Goal: Task Accomplishment & Management: Use online tool/utility

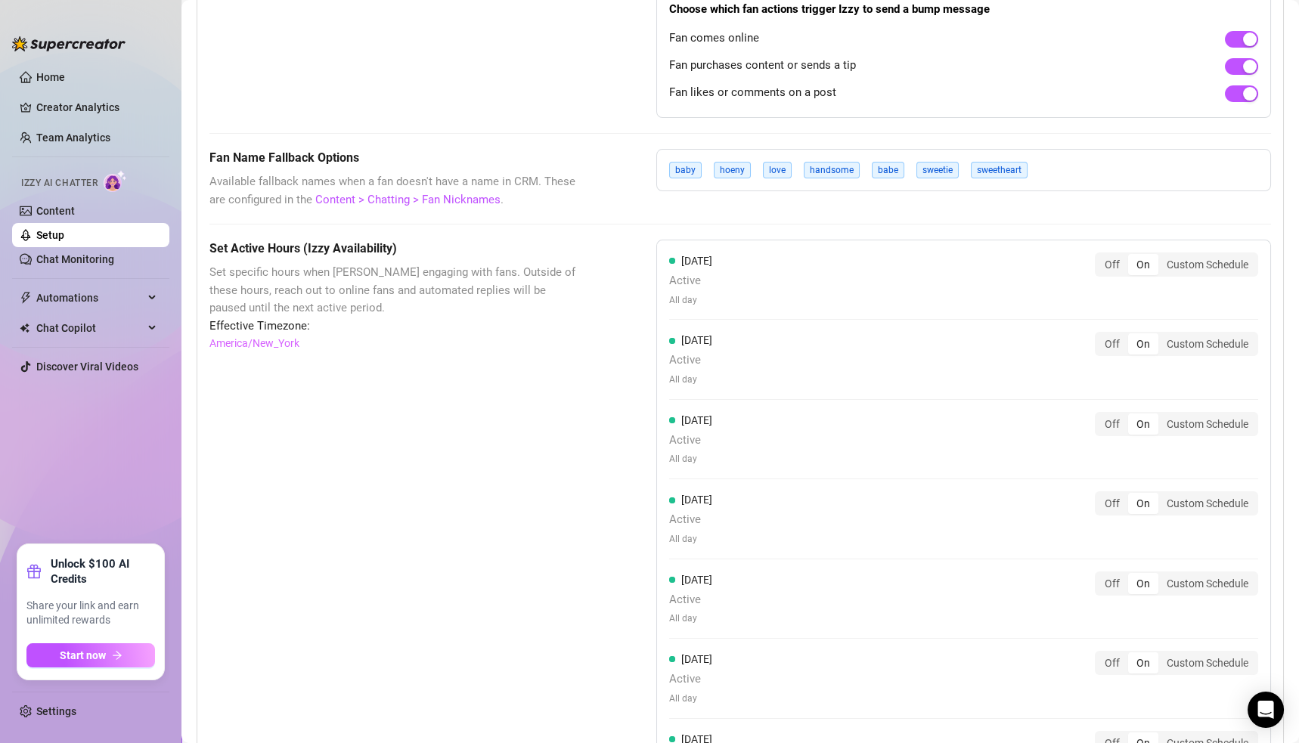
scroll to position [1089, 0]
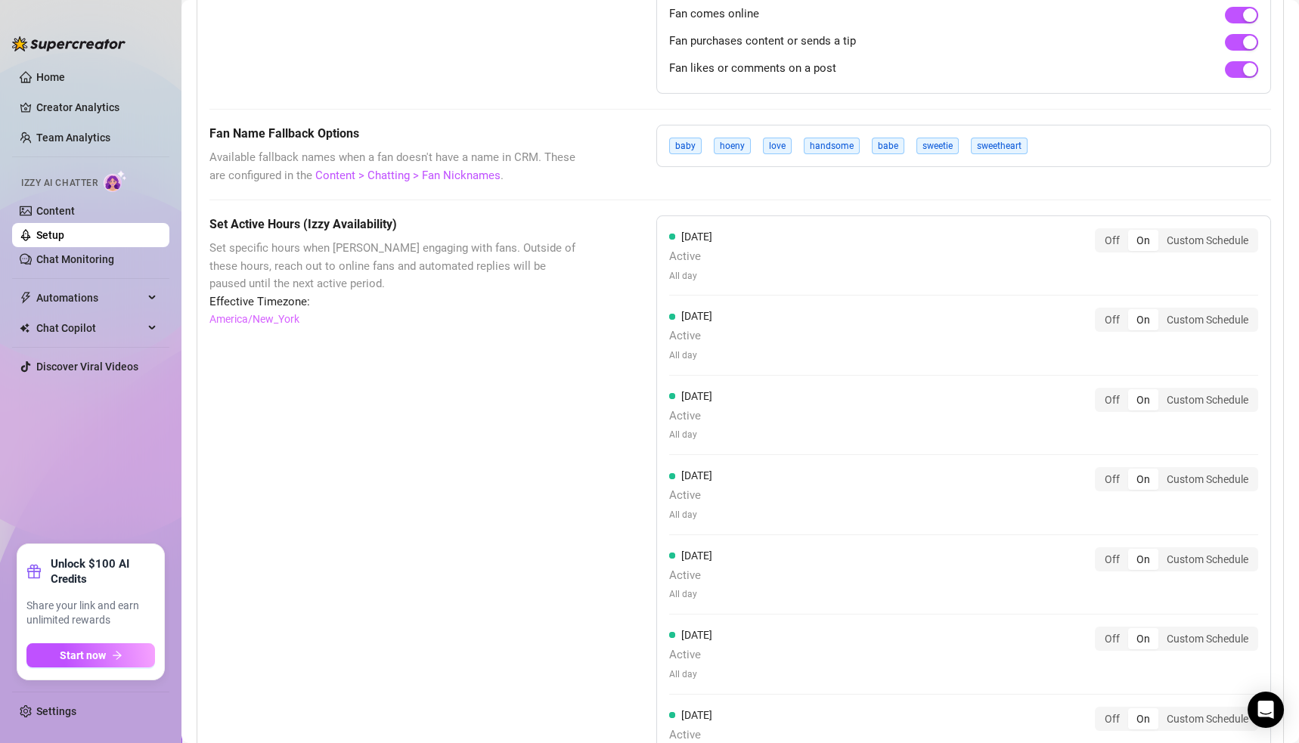
click at [1129, 399] on div "On" at bounding box center [1143, 399] width 30 height 21
click at [1132, 392] on input "On" at bounding box center [1132, 392] width 0 height 0
click at [1171, 398] on div "Custom Schedule" at bounding box center [1207, 399] width 98 height 21
click at [1162, 392] on input "Custom Schedule" at bounding box center [1162, 392] width 0 height 0
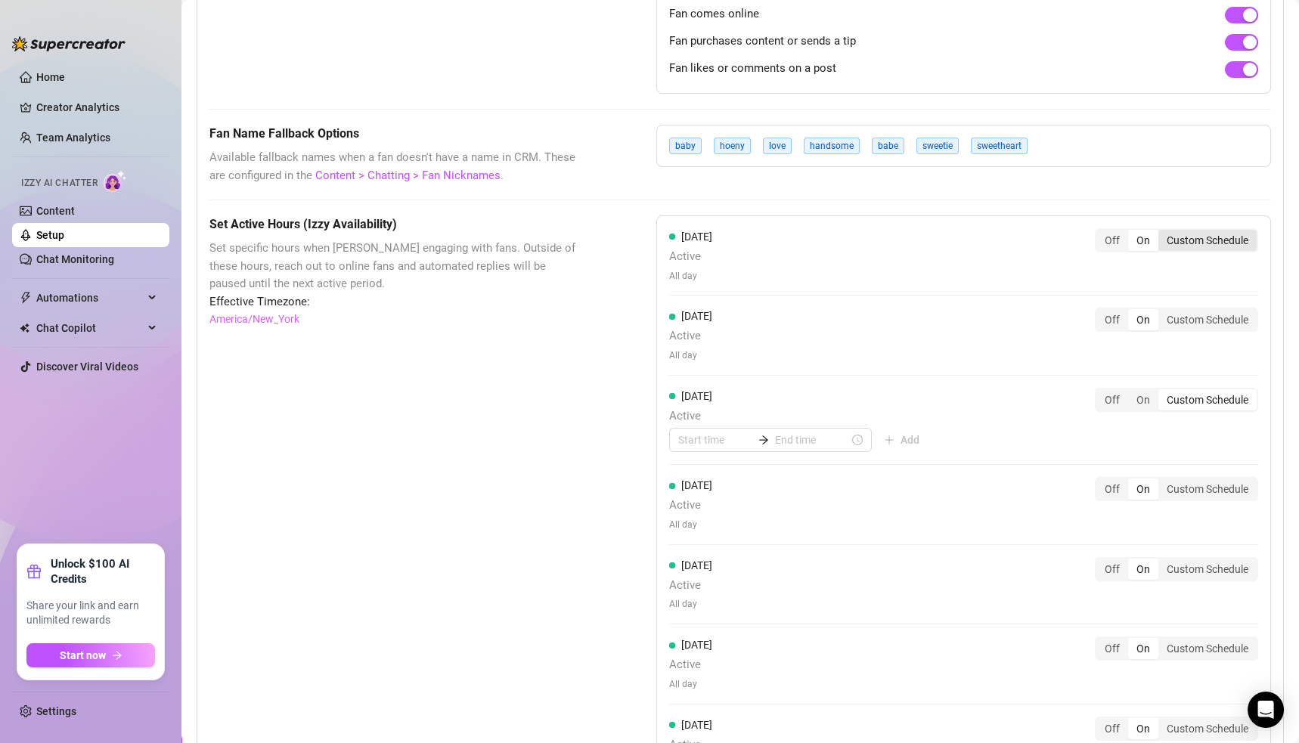
click at [1179, 237] on div "Custom Schedule" at bounding box center [1207, 240] width 98 height 21
click at [1162, 232] on input "Custom Schedule" at bounding box center [1162, 232] width 0 height 0
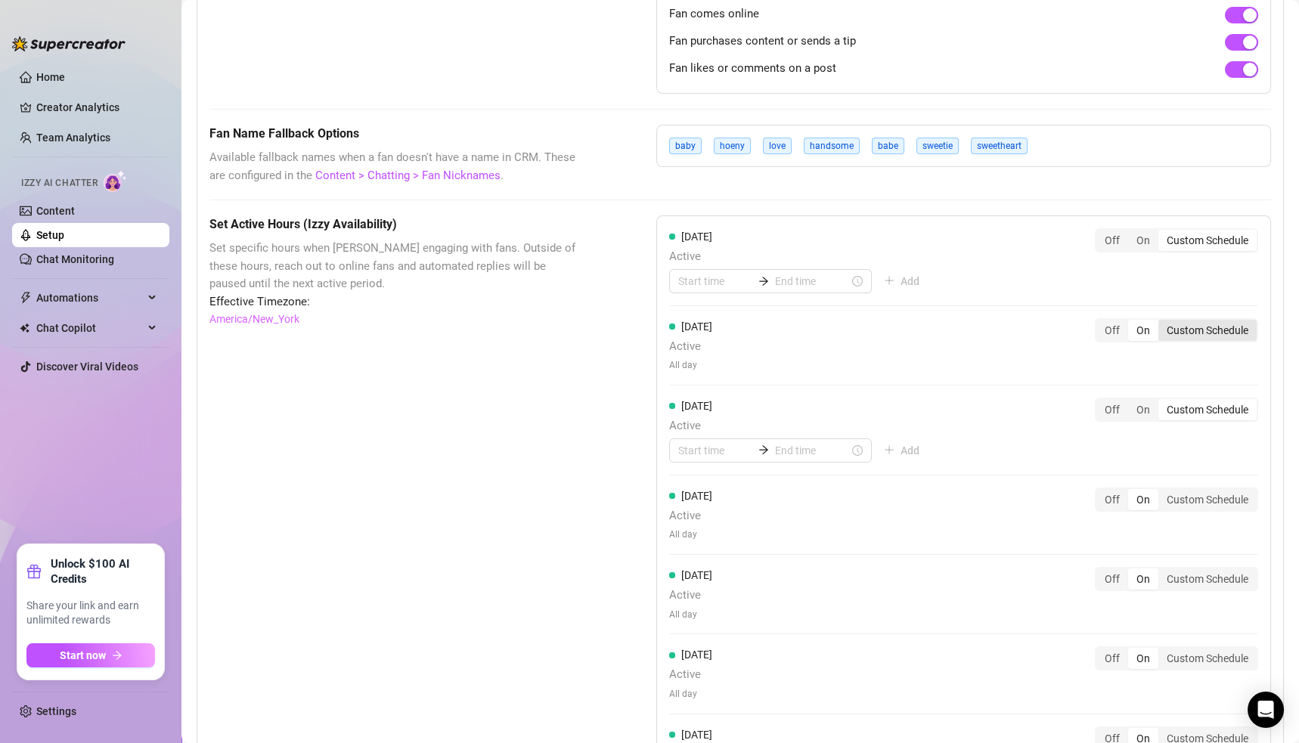
click at [1211, 321] on div "Custom Schedule" at bounding box center [1207, 330] width 98 height 21
click at [1162, 322] on input "Custom Schedule" at bounding box center [1162, 322] width 0 height 0
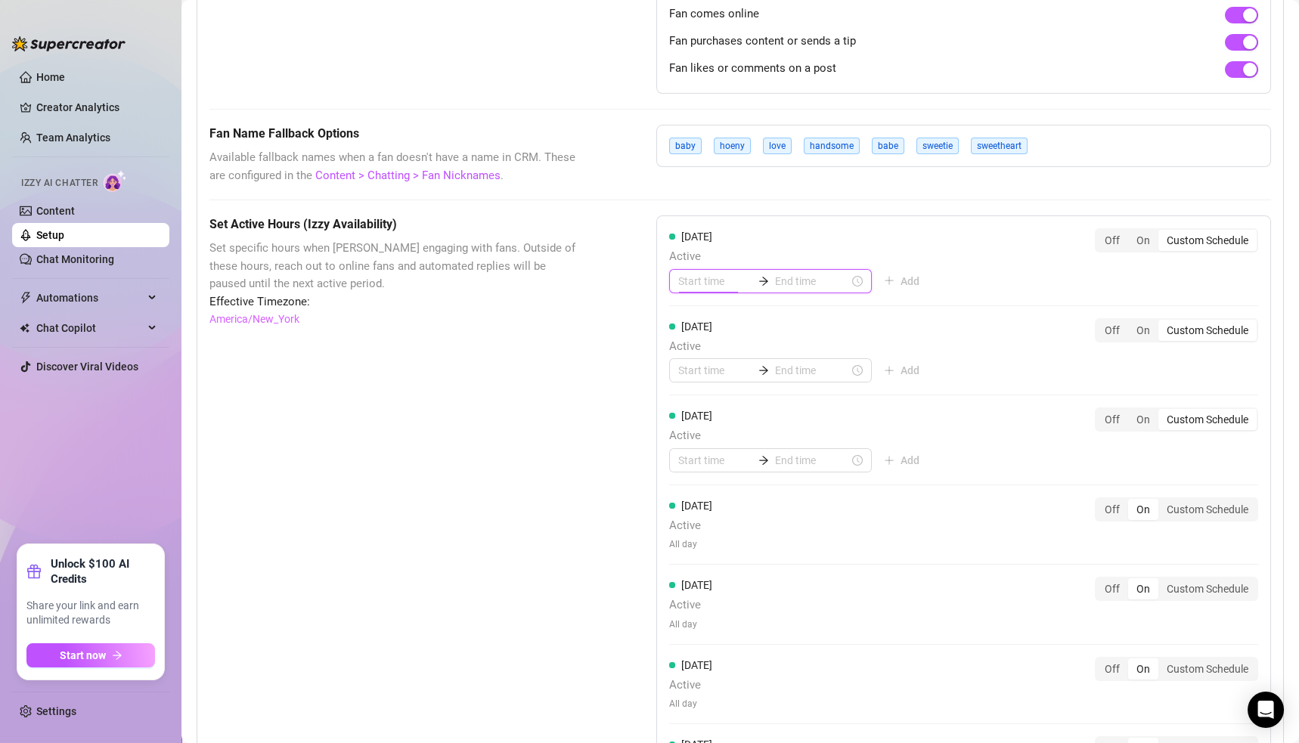
click at [680, 280] on input at bounding box center [715, 281] width 74 height 17
click at [727, 315] on div "00" at bounding box center [727, 315] width 36 height 21
click at [687, 417] on div "05" at bounding box center [684, 421] width 36 height 21
click at [724, 315] on div "00" at bounding box center [727, 315] width 36 height 21
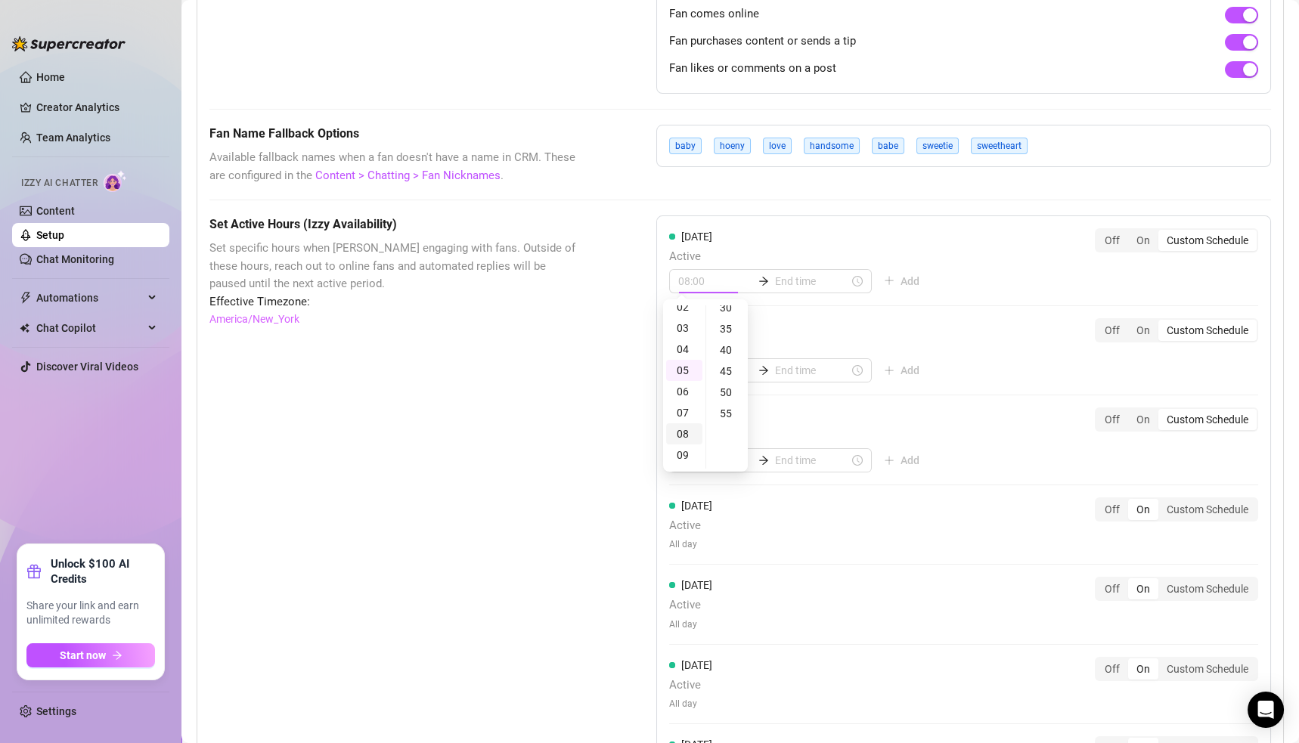
scroll to position [38, 0]
click at [681, 381] on div "05" at bounding box center [684, 384] width 36 height 21
type input "05:35"
click at [730, 324] on div "35" at bounding box center [727, 328] width 36 height 21
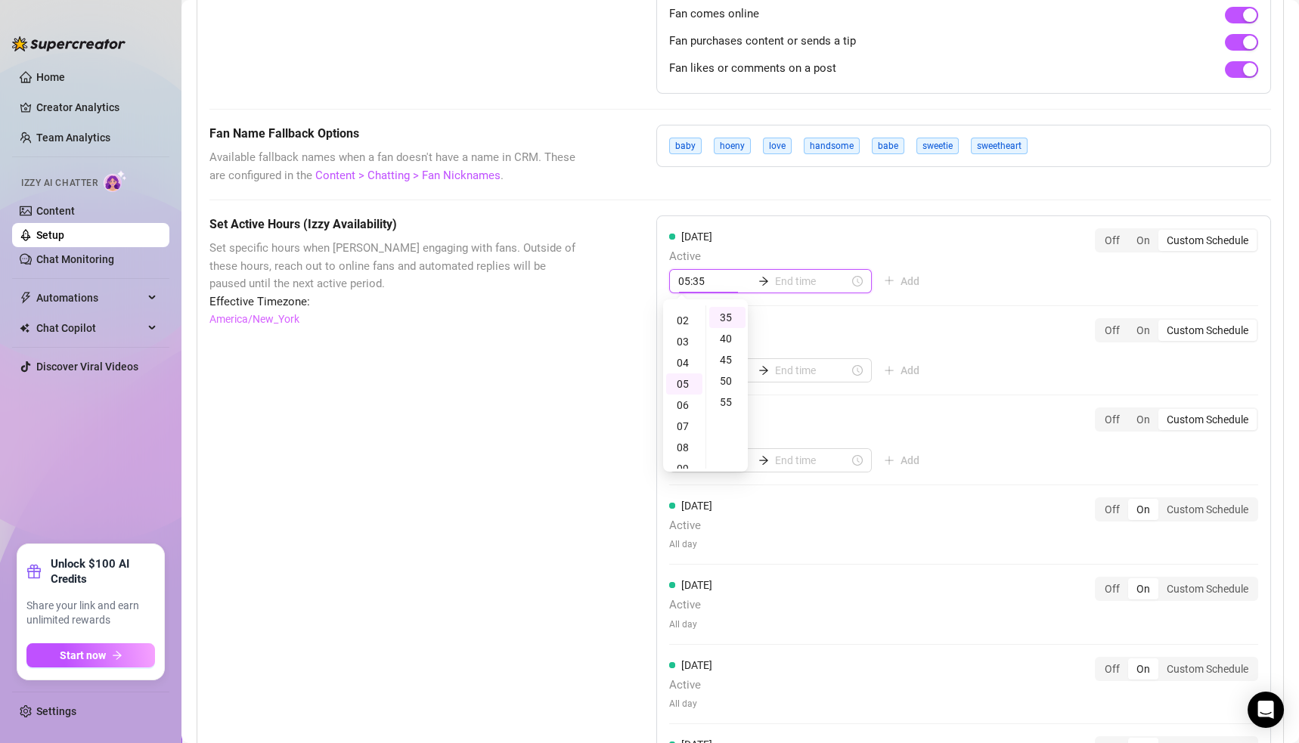
click at [780, 278] on input at bounding box center [812, 281] width 74 height 17
type input "07:35"
click at [732, 430] on div "11" at bounding box center [728, 432] width 36 height 21
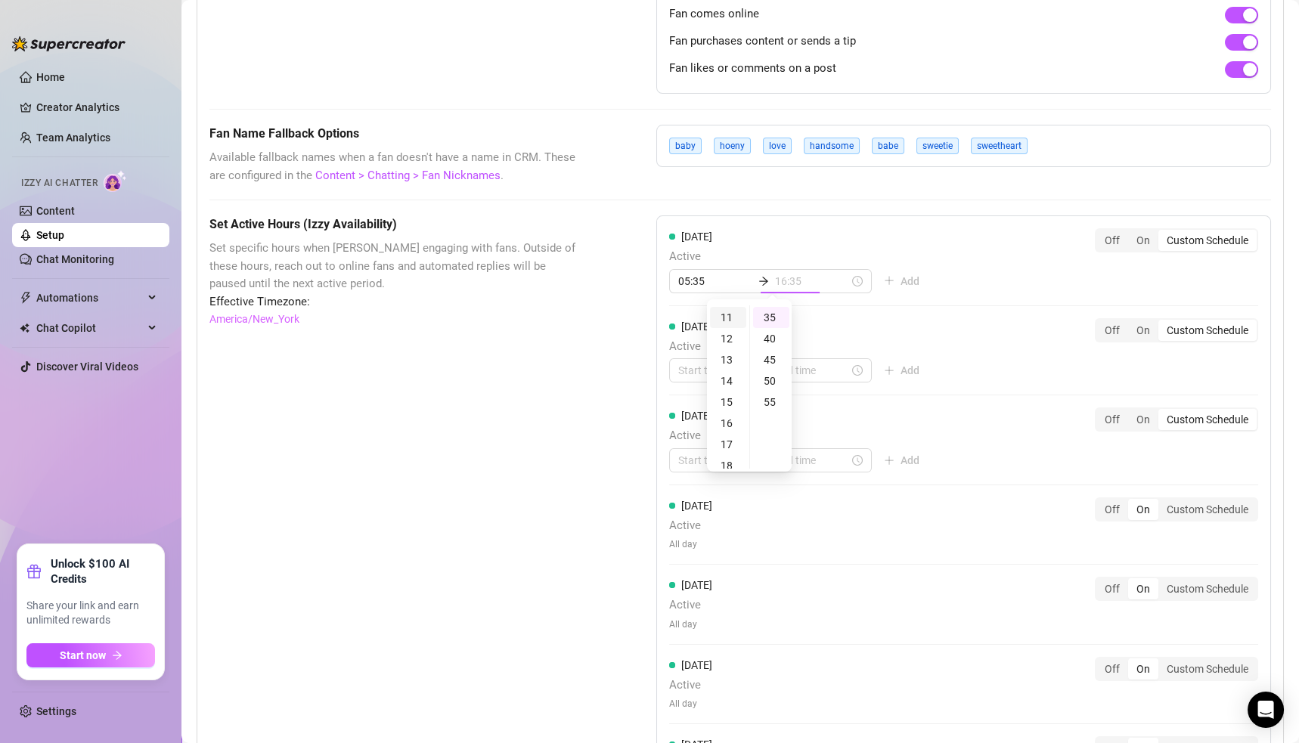
scroll to position [231, 0]
type input "11:35"
click at [731, 317] on div "11" at bounding box center [728, 317] width 36 height 21
click at [771, 315] on div "35" at bounding box center [771, 317] width 36 height 21
click at [971, 262] on div "[DATE] Active 05:35 11:35 Add Off On Custom Schedule [DATE] Active Add Off On C…" at bounding box center [963, 516] width 615 height 601
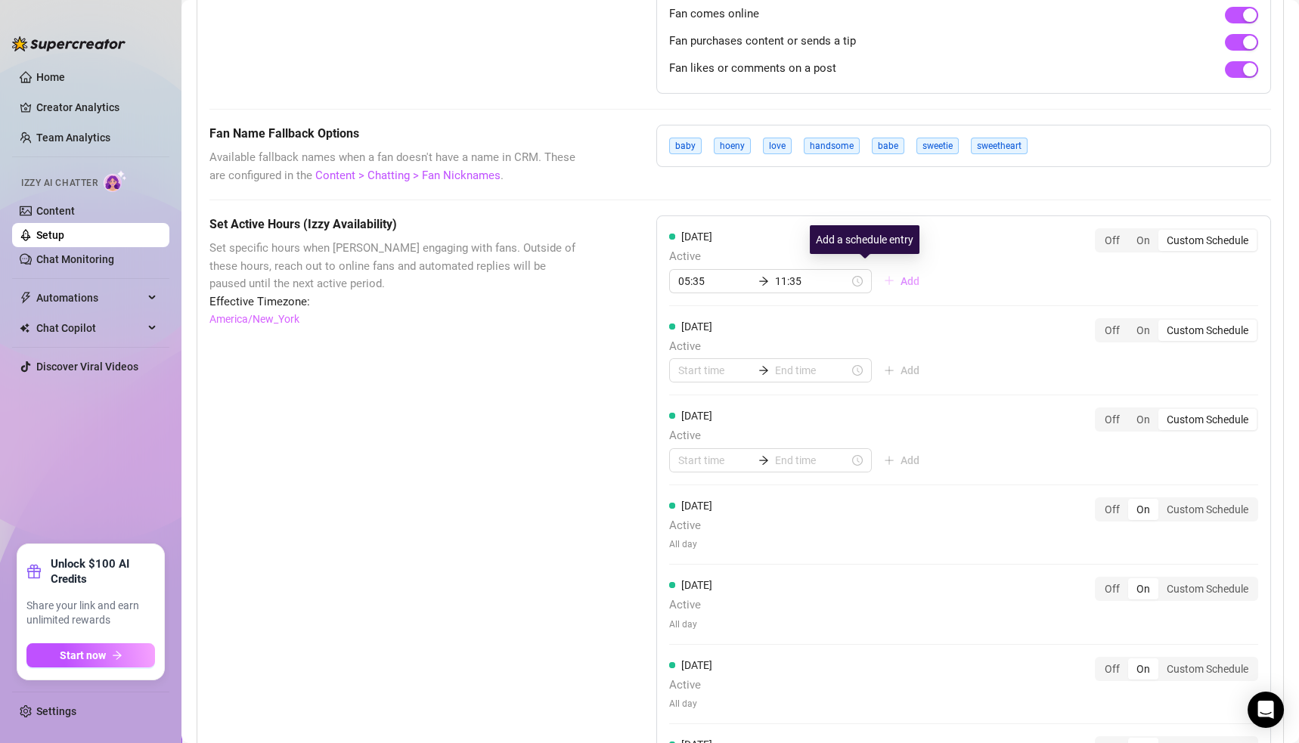
click at [901, 275] on span "Add" at bounding box center [910, 281] width 19 height 12
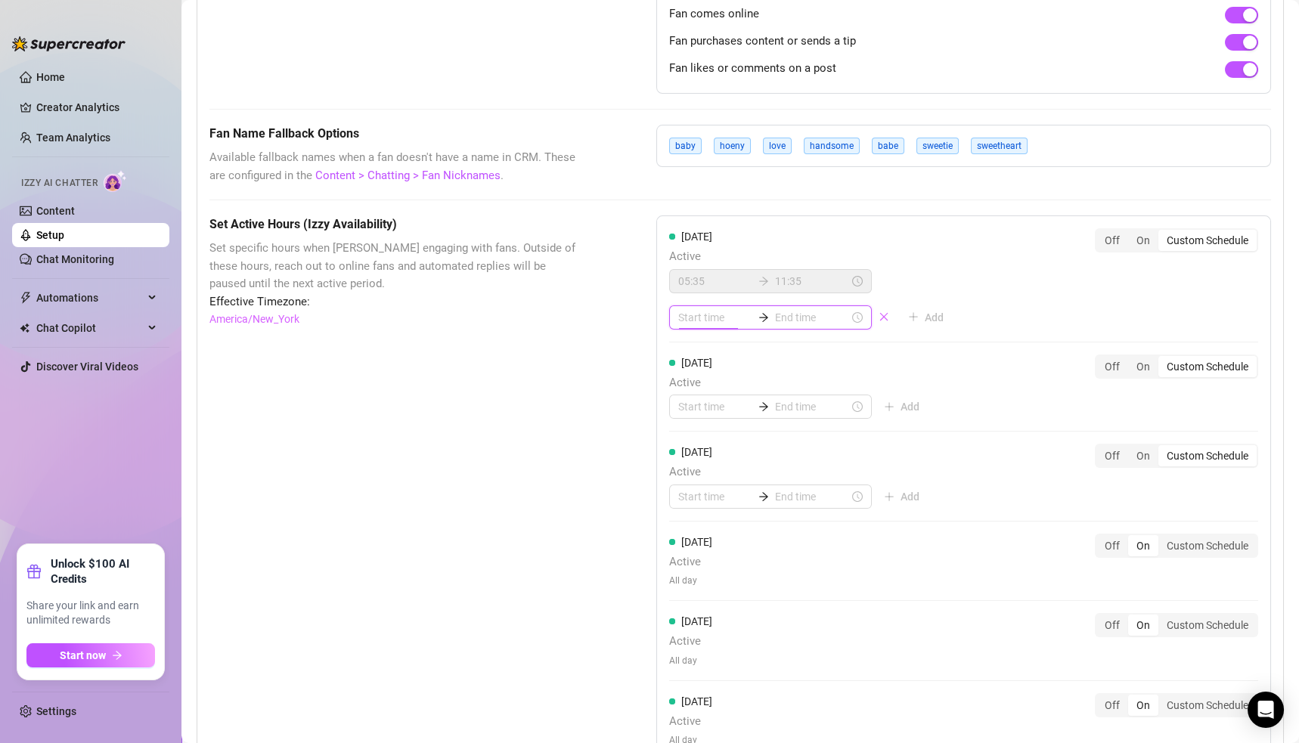
click at [690, 313] on input at bounding box center [715, 317] width 74 height 17
type input "00:20"
type input "04:00"
click at [687, 456] on div "13" at bounding box center [684, 458] width 36 height 21
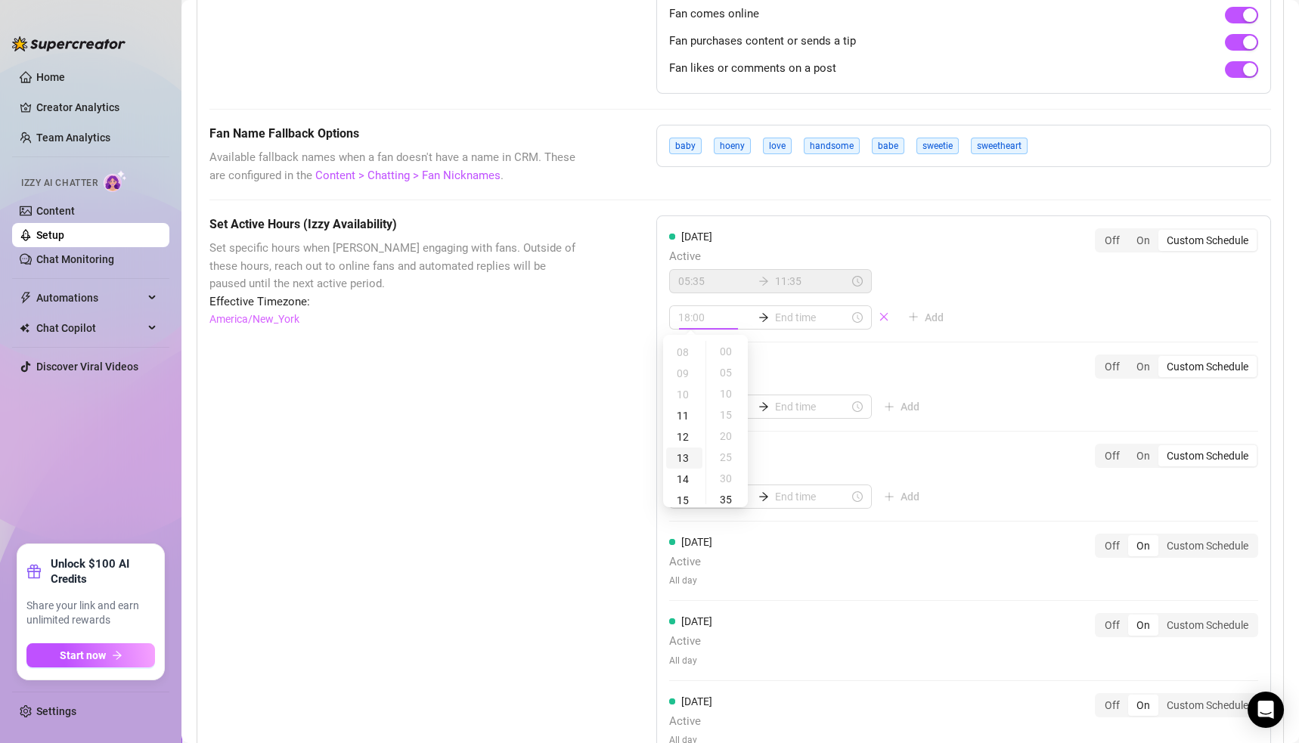
scroll to position [274, 0]
click at [727, 373] on div "05" at bounding box center [727, 372] width 36 height 21
type input "13:05"
click at [778, 309] on input at bounding box center [812, 317] width 74 height 17
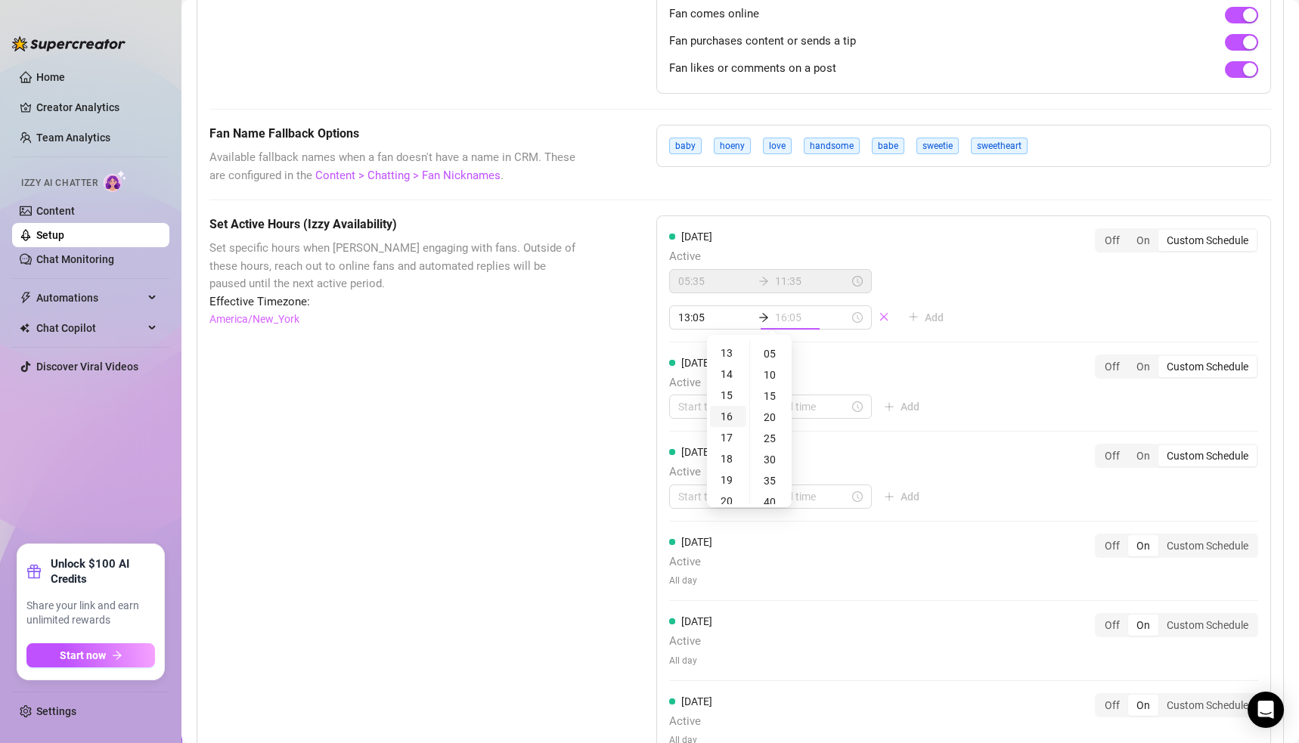
click at [727, 424] on div "16" at bounding box center [728, 416] width 36 height 21
type input "16:05"
click at [770, 353] on div "05" at bounding box center [771, 353] width 36 height 21
click at [959, 312] on div "[DATE] Active 05:35 11:35 13:05 16:05 Add Off On Custom Schedule [DATE] Active …" at bounding box center [963, 534] width 615 height 637
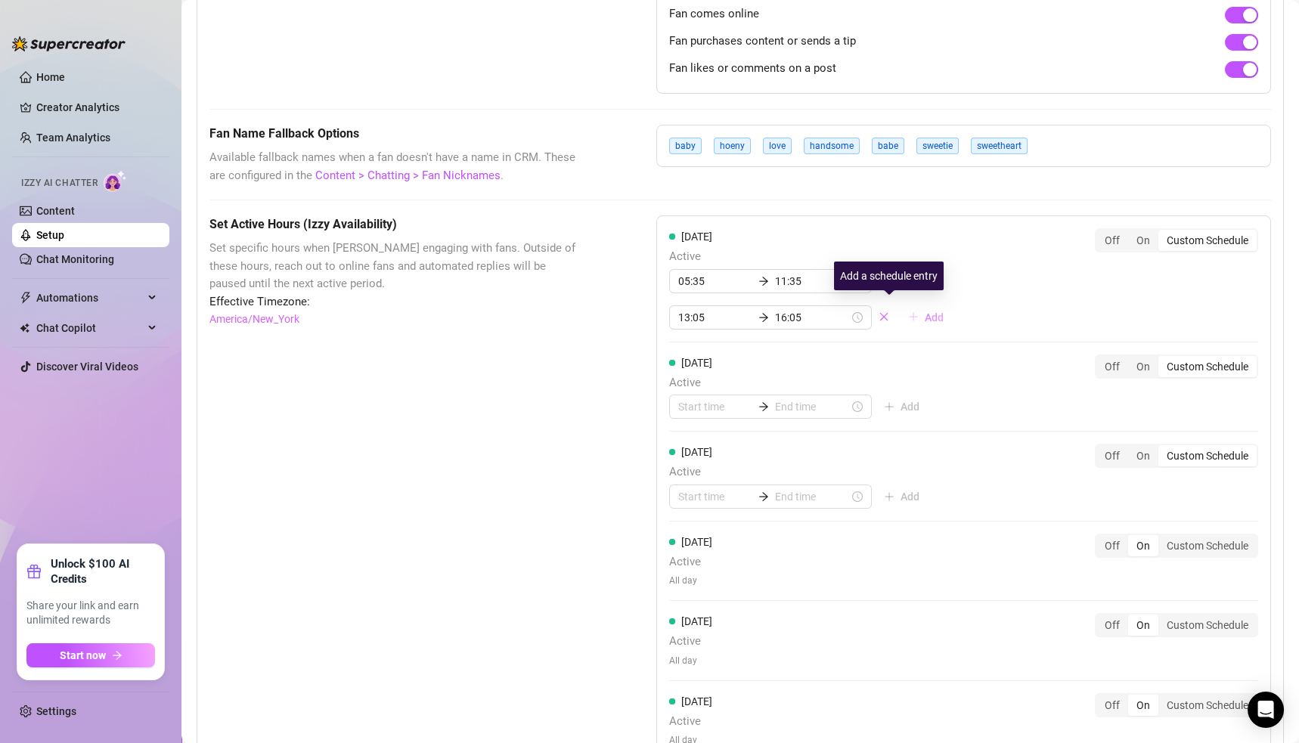
click at [910, 317] on icon "plus" at bounding box center [914, 317] width 8 height 1
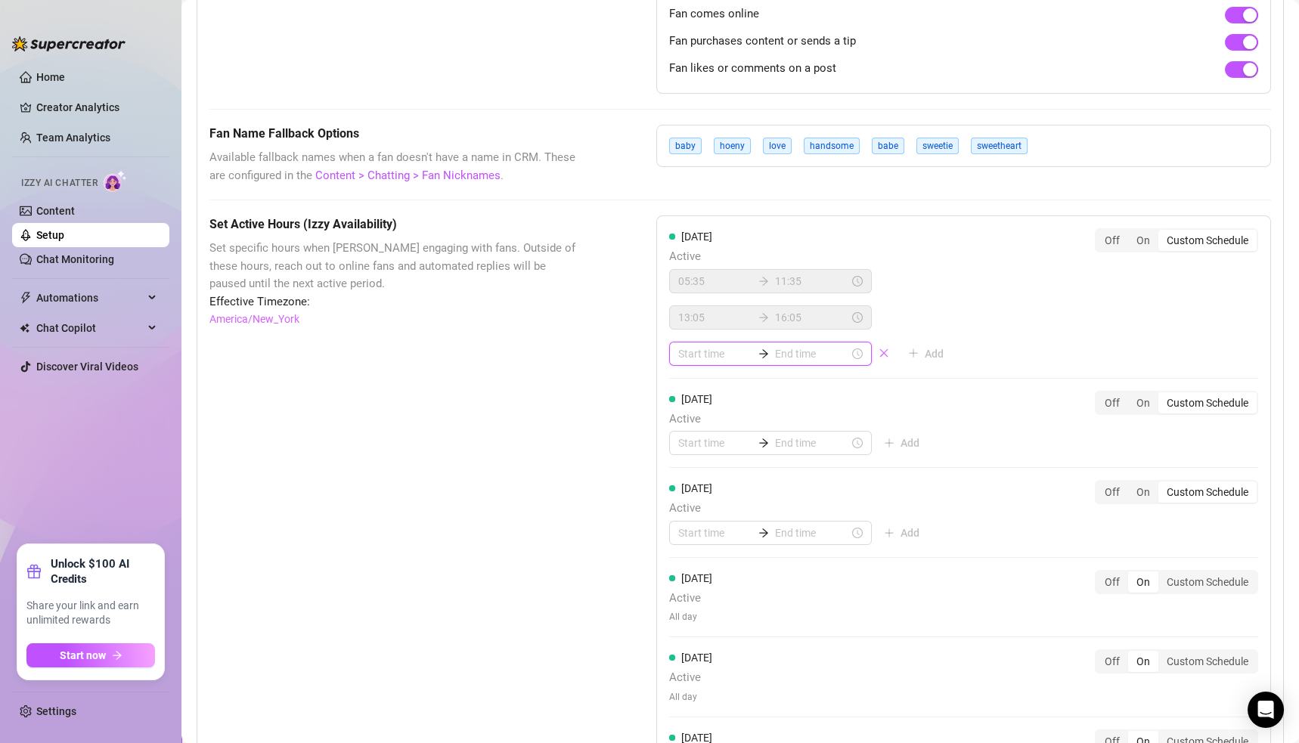
click at [681, 349] on input at bounding box center [715, 354] width 74 height 17
click at [684, 496] on div "18" at bounding box center [684, 497] width 36 height 21
click at [684, 485] on div "23" at bounding box center [684, 492] width 36 height 21
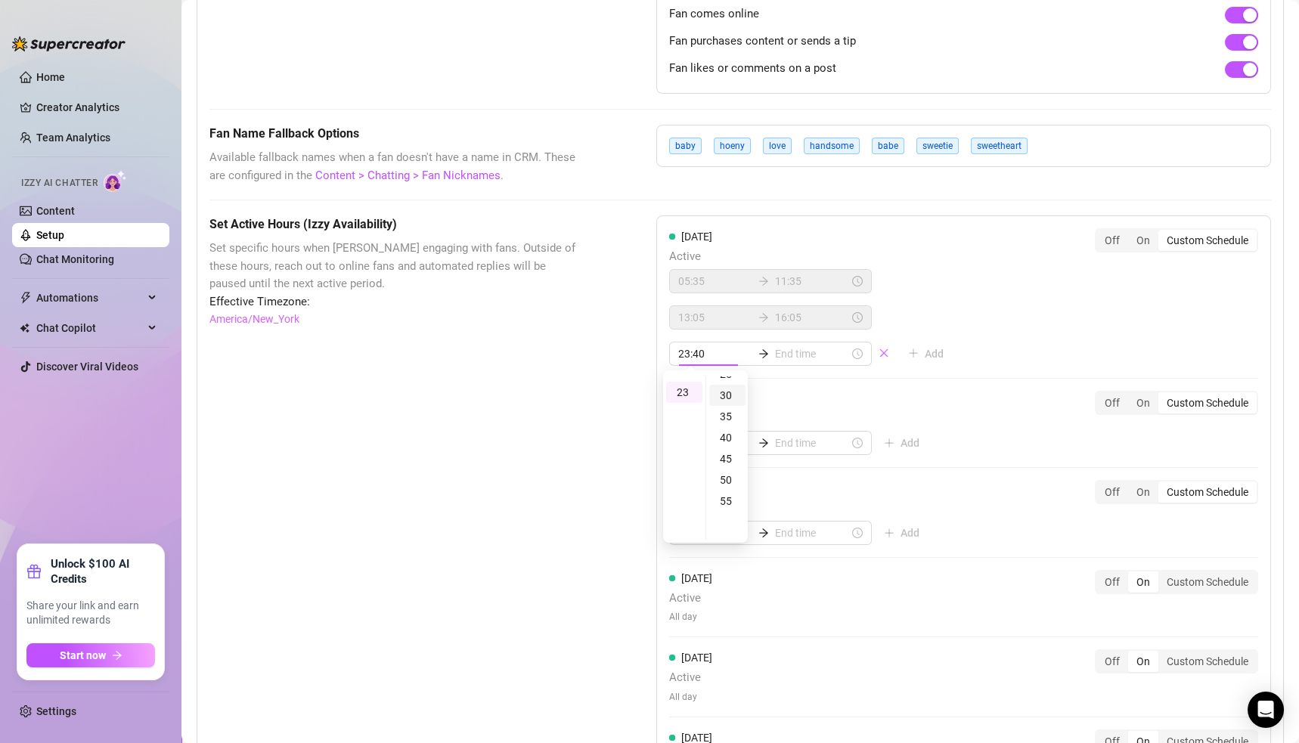
scroll to position [485, 0]
type input "23:30"
click at [722, 395] on div "30" at bounding box center [727, 395] width 36 height 21
click at [775, 349] on input at bounding box center [812, 354] width 74 height 17
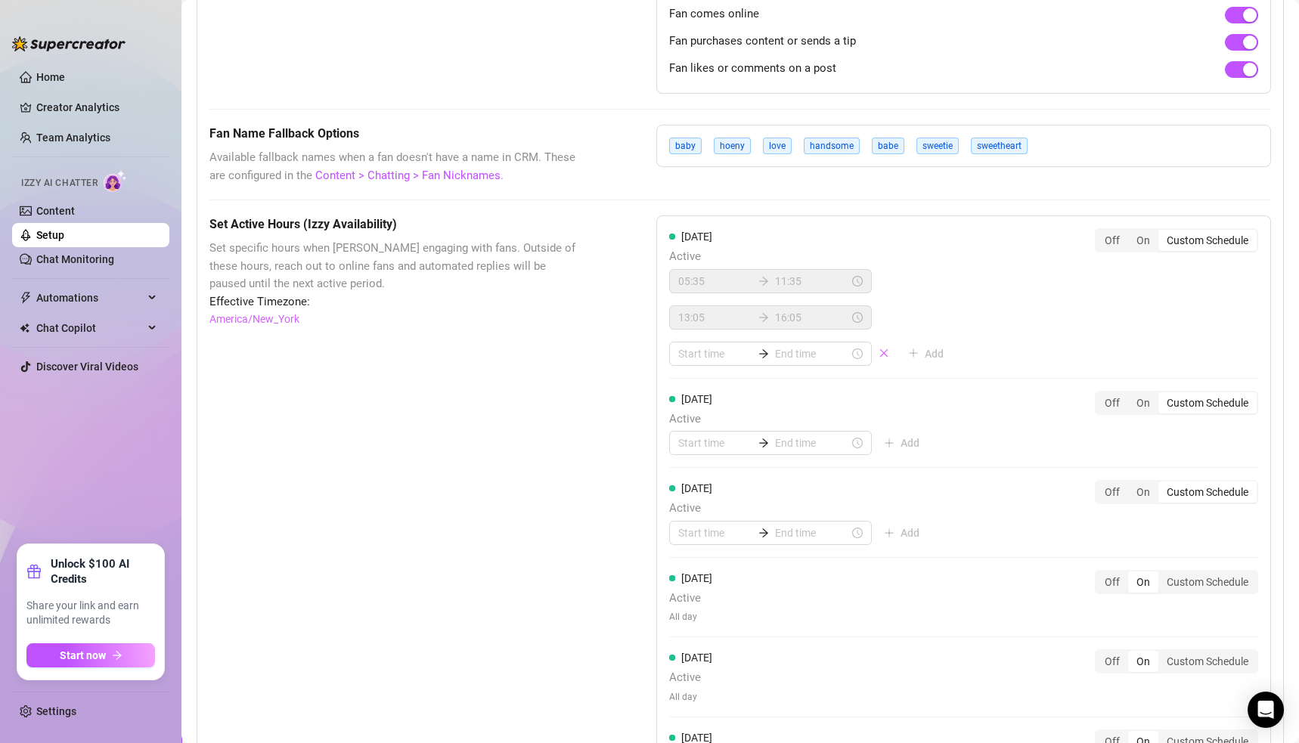
click at [991, 345] on div "[DATE] Active 05:35 11:35 13:05 16:05 Add Off On Custom Schedule" at bounding box center [963, 297] width 589 height 138
click at [683, 349] on input at bounding box center [715, 354] width 74 height 17
type input "23:30"
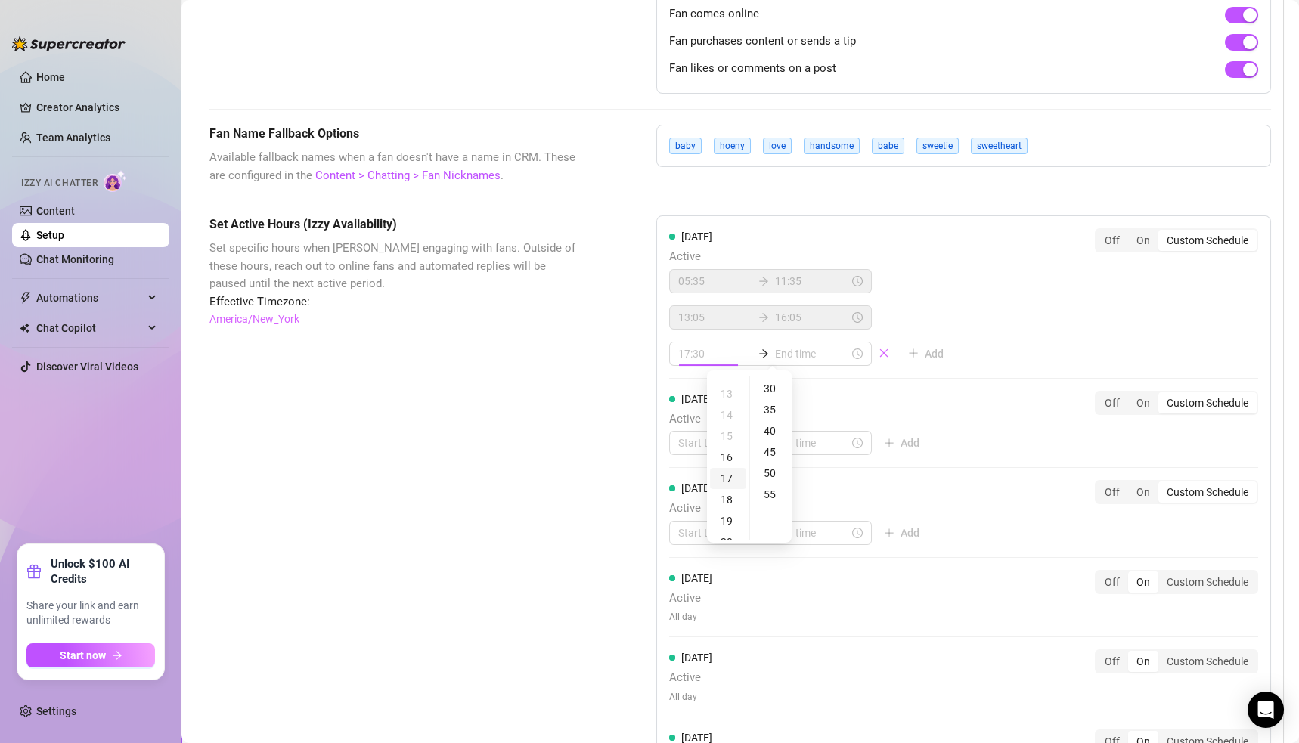
click at [727, 480] on div "17" at bounding box center [728, 478] width 36 height 21
click at [774, 411] on div "35" at bounding box center [771, 409] width 36 height 21
type input "17:35"
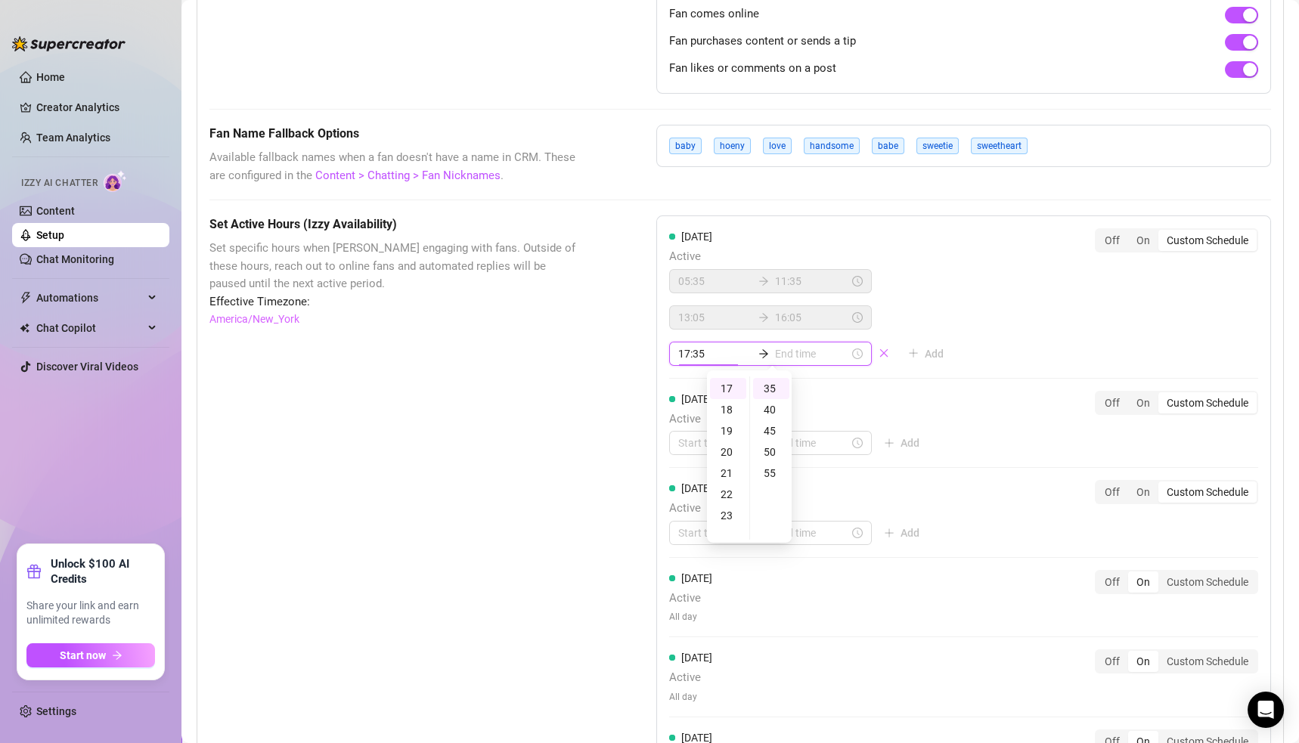
click at [775, 346] on input at bounding box center [812, 354] width 74 height 17
type input "20:35"
click at [727, 447] on div "20" at bounding box center [728, 452] width 36 height 21
click at [729, 429] on div "22" at bounding box center [728, 430] width 36 height 21
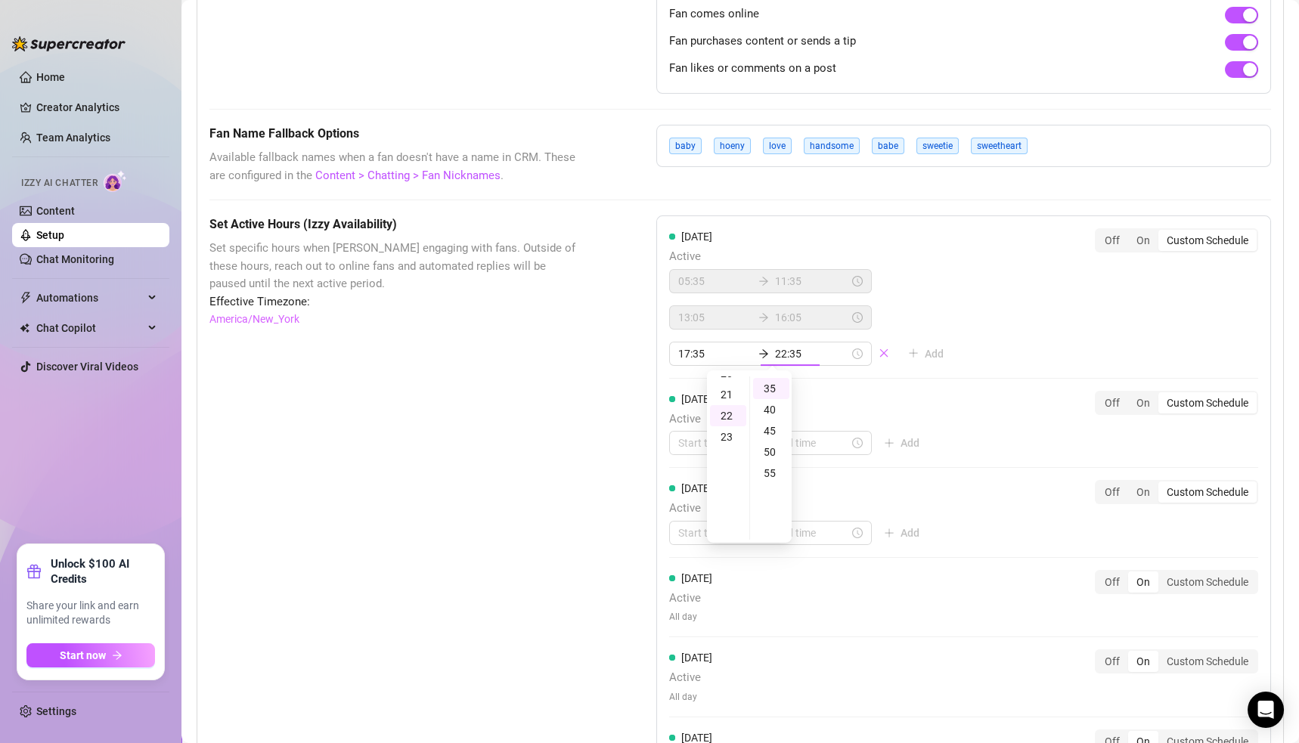
scroll to position [421, 0]
type input "22:35"
click at [996, 339] on div "[DATE] Active 05:35 11:35 13:05 16:05 17:35 22:35 Add Off On Custom Schedule [D…" at bounding box center [963, 553] width 615 height 674
click at [685, 440] on input at bounding box center [715, 443] width 74 height 17
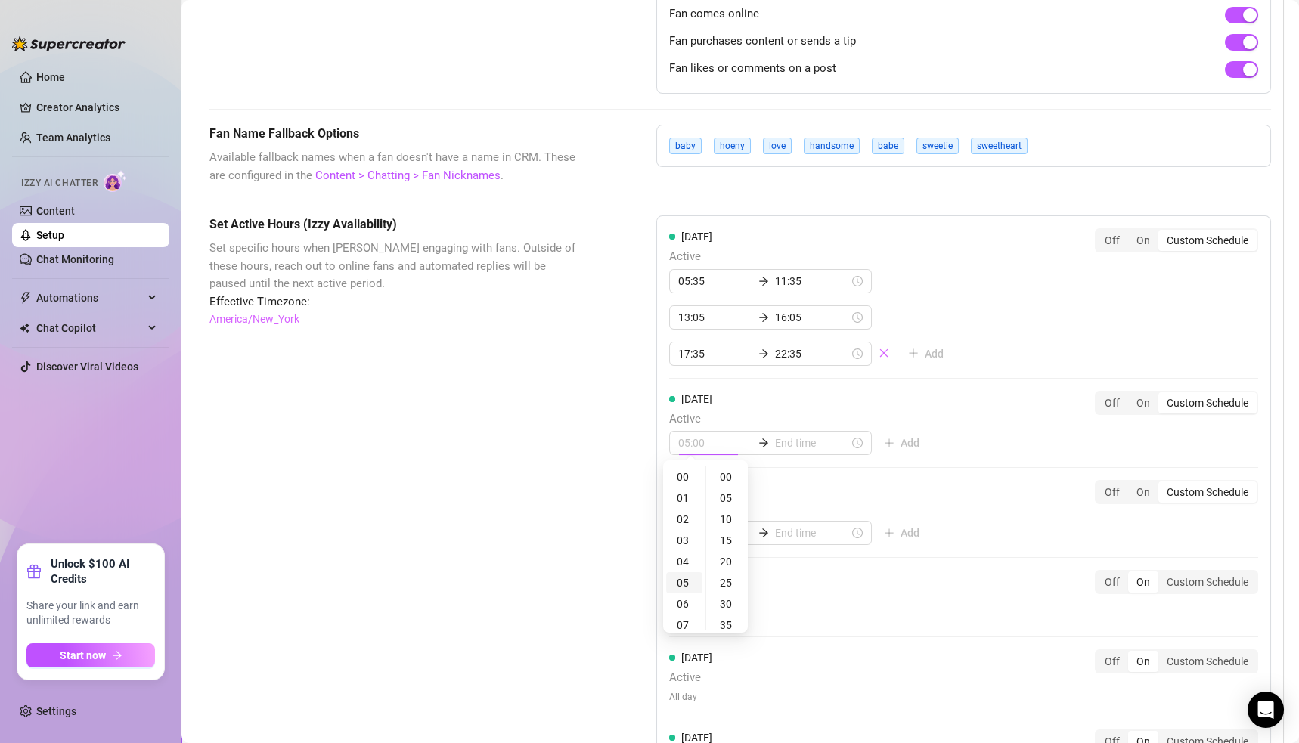
click at [687, 577] on div "05" at bounding box center [684, 582] width 36 height 21
click at [732, 578] on div "25" at bounding box center [727, 582] width 36 height 21
type input "05:25"
click at [775, 437] on input at bounding box center [812, 443] width 74 height 17
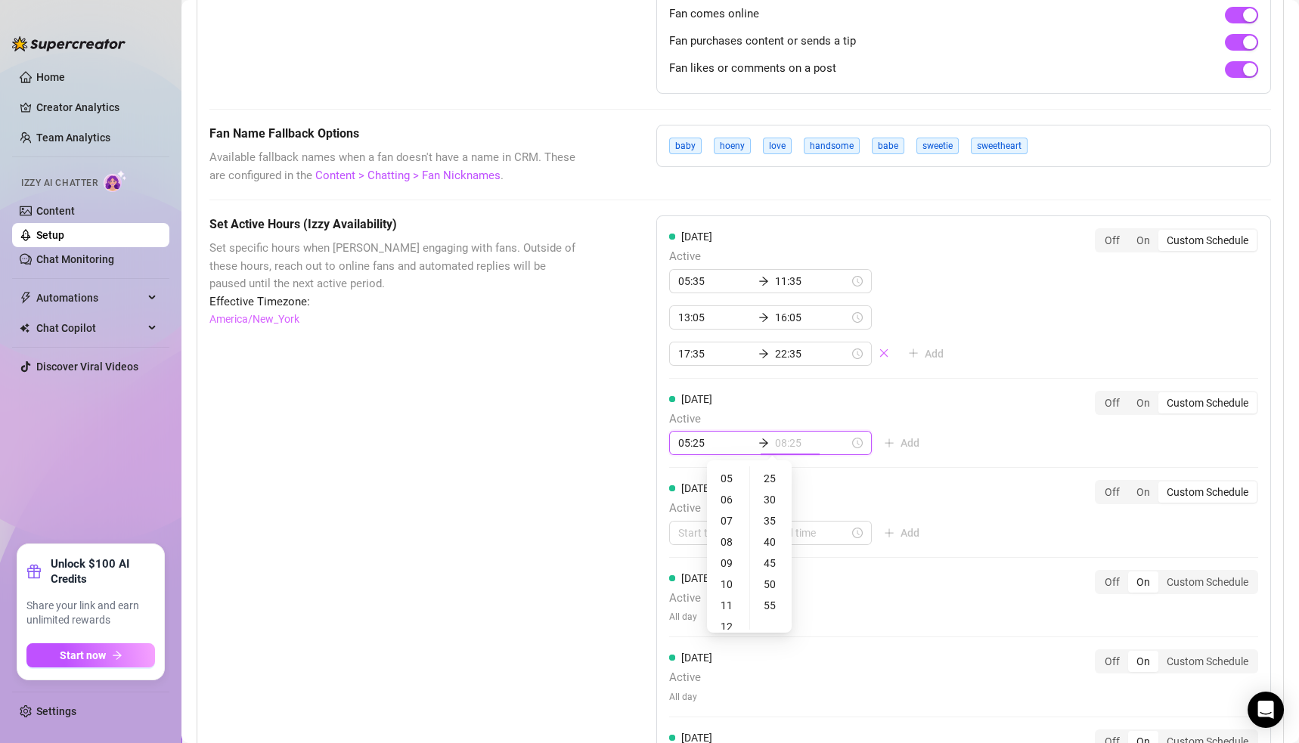
type input "09:25"
click at [730, 597] on div "11" at bounding box center [728, 605] width 36 height 21
click at [771, 518] on div "35" at bounding box center [771, 520] width 36 height 21
type input "11:35"
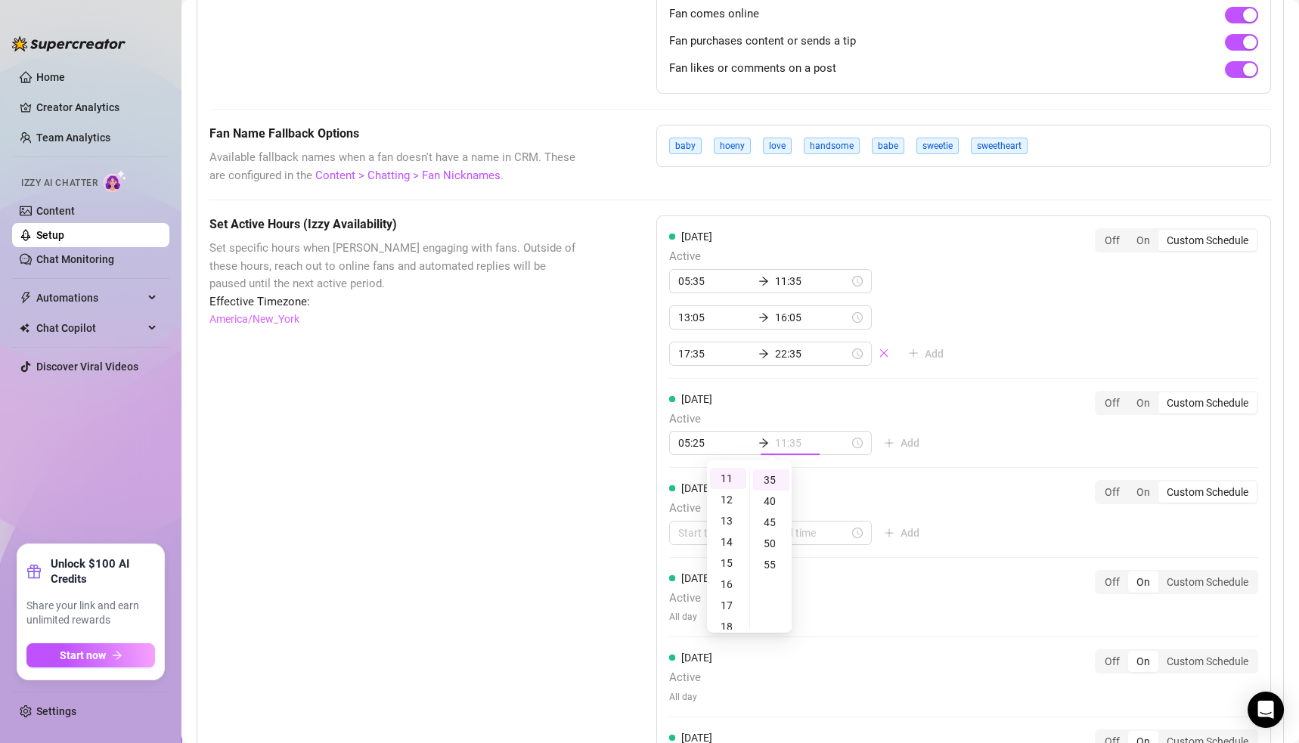
scroll to position [147, 0]
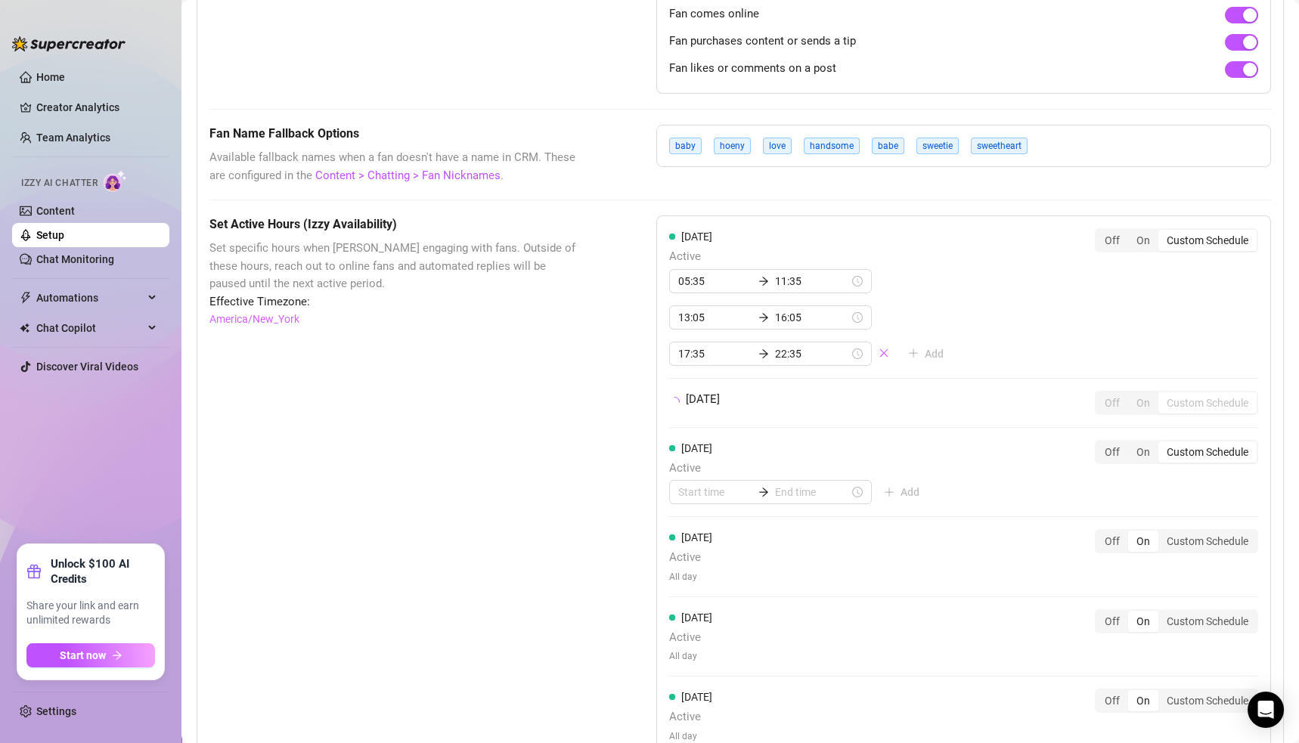
click at [907, 432] on div "[DATE] Active 05:35 11:35 13:05 16:05 17:35 22:35 Add Off On Custom Schedule [D…" at bounding box center [963, 533] width 615 height 634
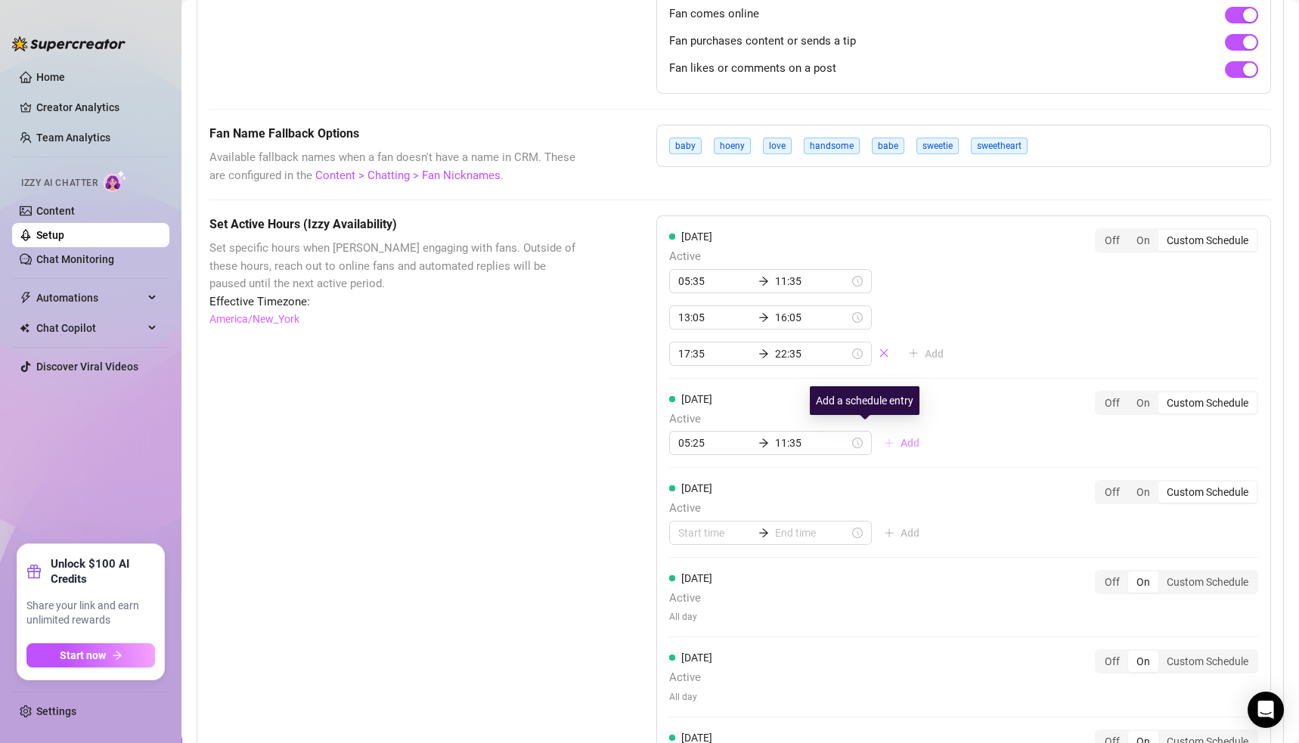
click at [872, 435] on button "Add" at bounding box center [902, 443] width 60 height 24
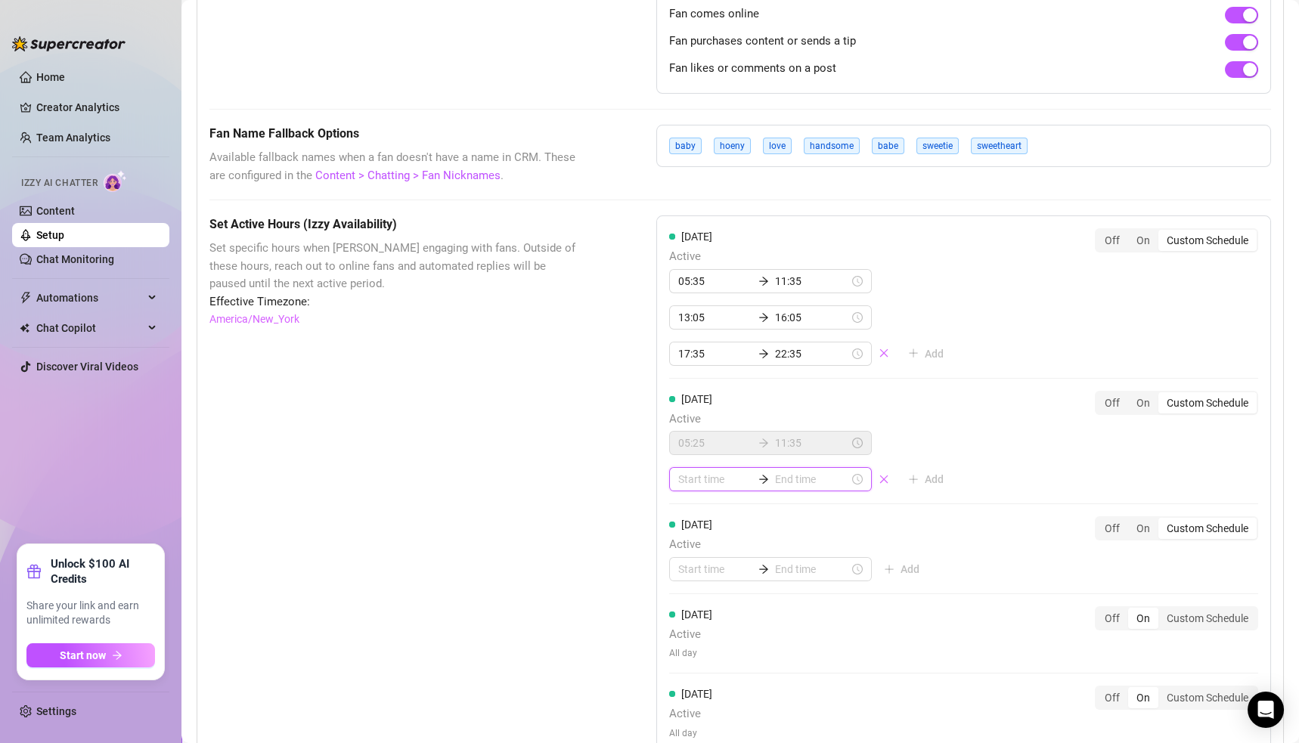
click at [704, 474] on input at bounding box center [715, 479] width 74 height 17
type input "00:00"
type input "05:00"
click at [684, 629] on div "13" at bounding box center [684, 629] width 36 height 21
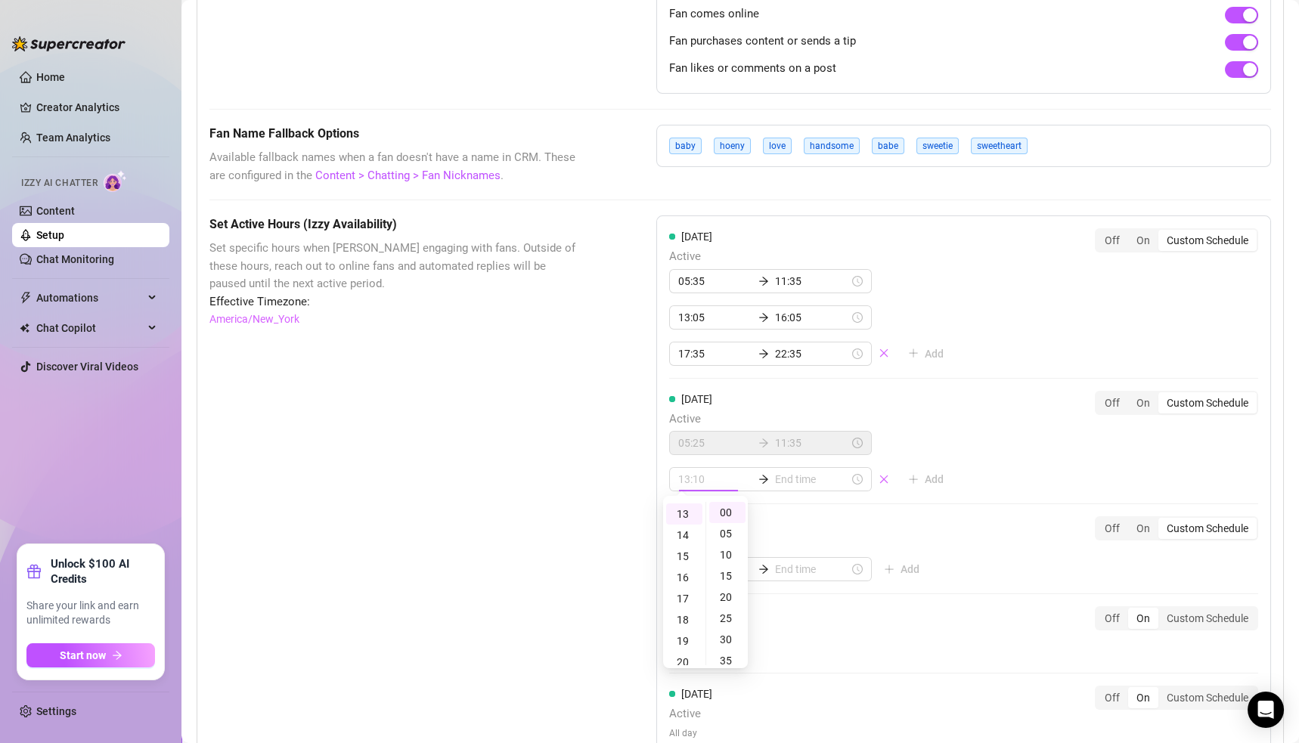
type input "13:00"
click at [727, 513] on div "00" at bounding box center [727, 512] width 36 height 21
click at [775, 471] on input at bounding box center [812, 479] width 74 height 17
click at [728, 603] on div "17" at bounding box center [728, 598] width 36 height 21
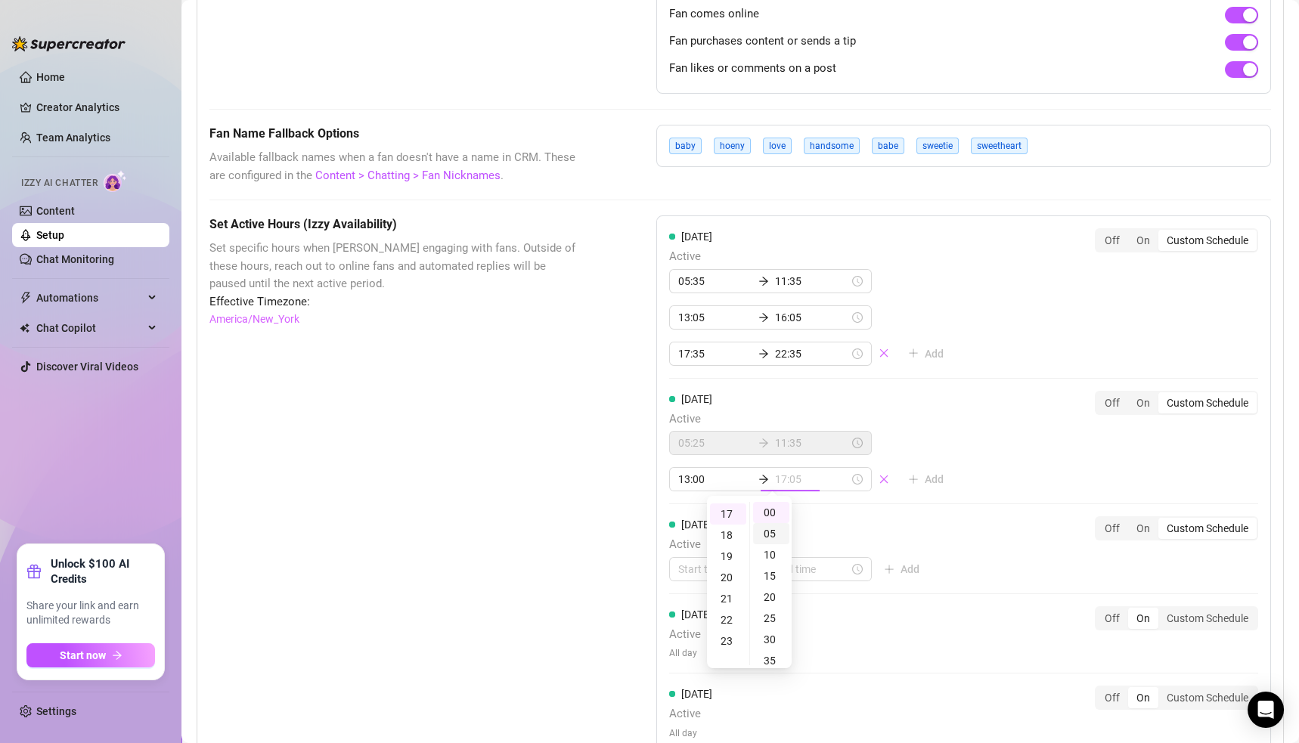
click at [769, 533] on div "05" at bounding box center [771, 533] width 36 height 21
type input "17:05"
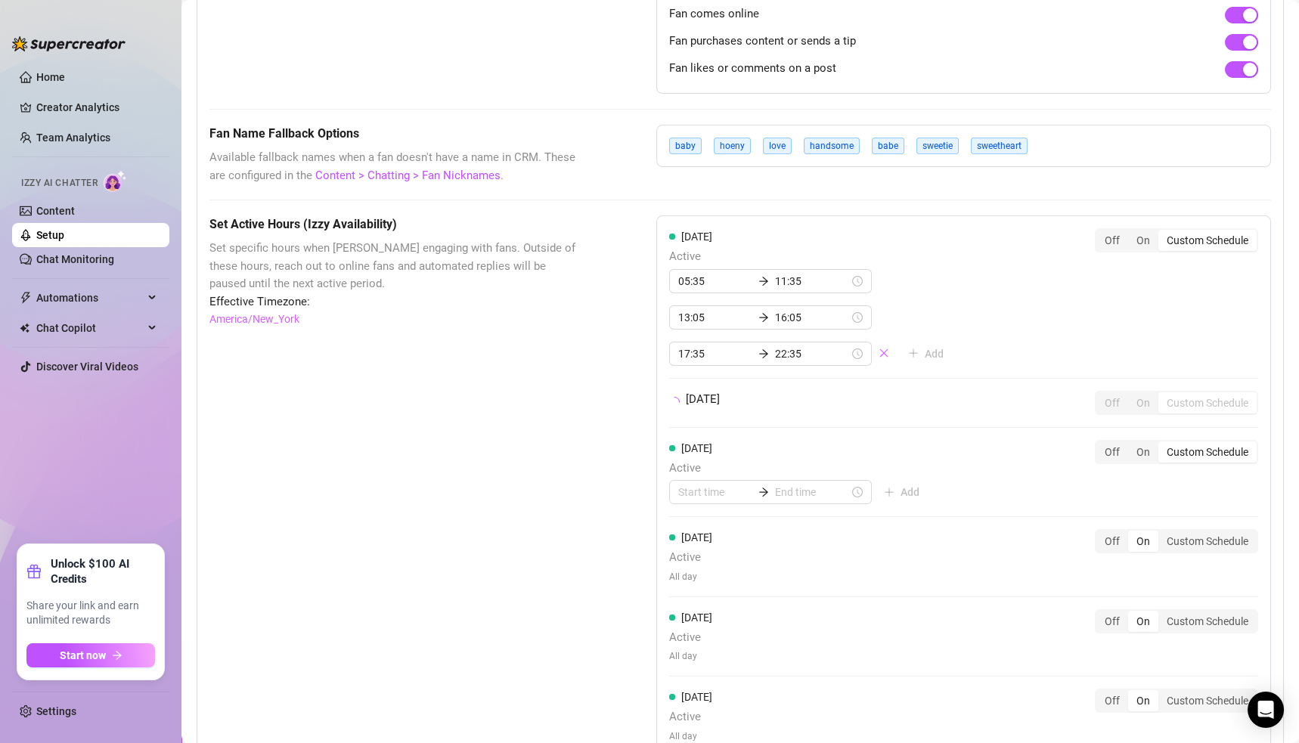
click at [940, 465] on div "[DATE] Active 05:35 11:35 13:05 16:05 17:35 22:35 Add Off On Custom Schedule [D…" at bounding box center [963, 533] width 615 height 634
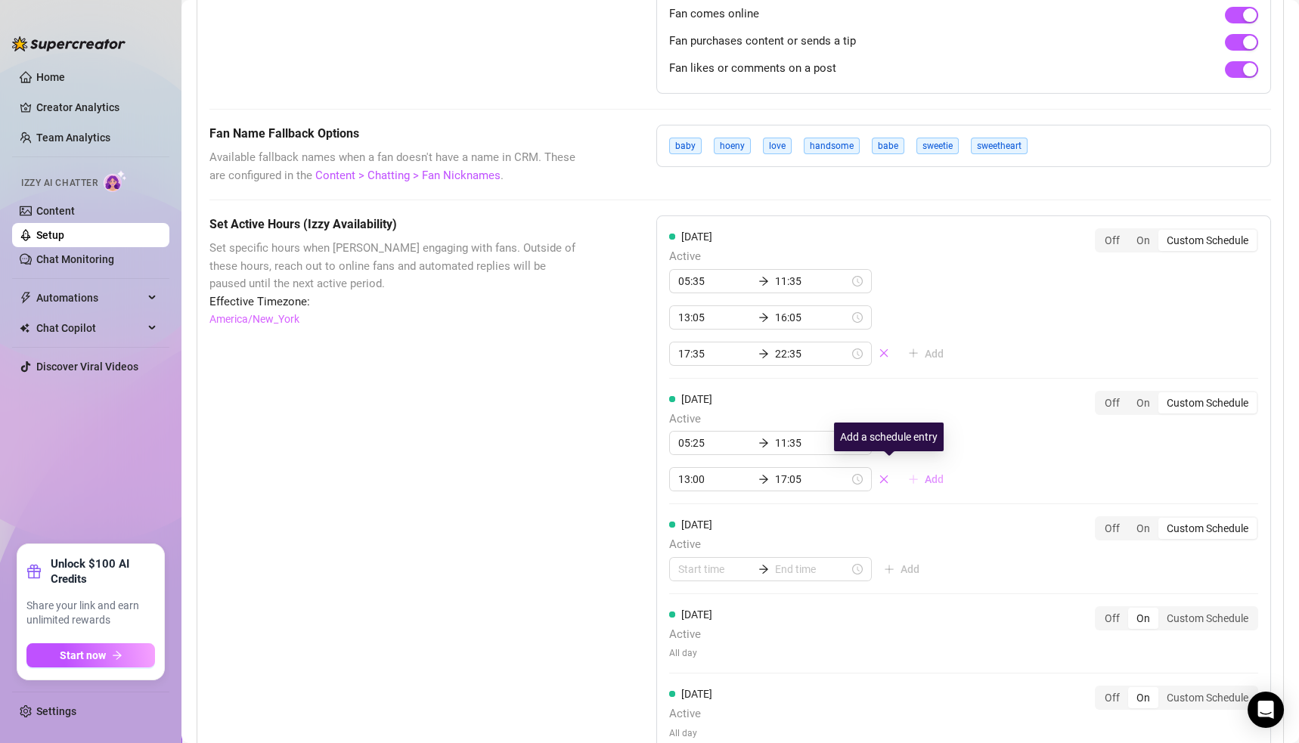
click at [908, 474] on icon "plus" at bounding box center [913, 479] width 11 height 11
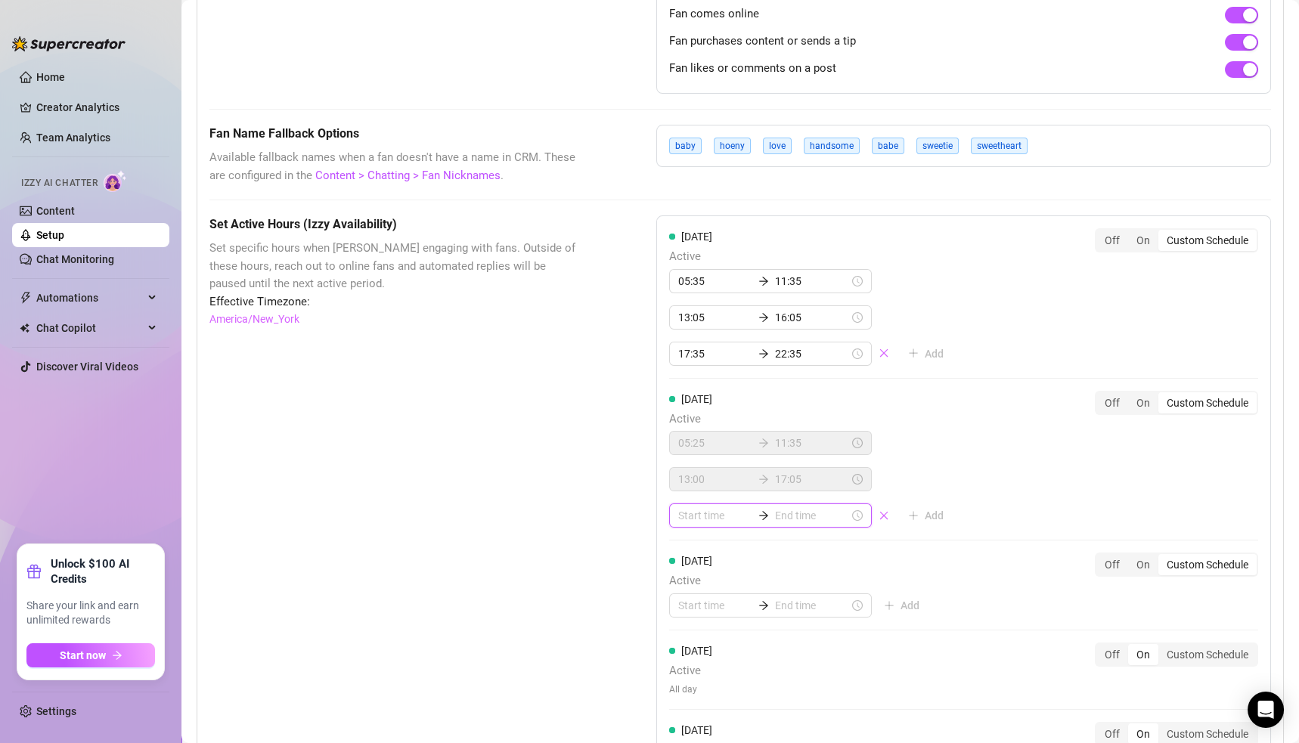
click at [691, 510] on input at bounding box center [715, 515] width 74 height 17
type input "06:00"
type input "00:30"
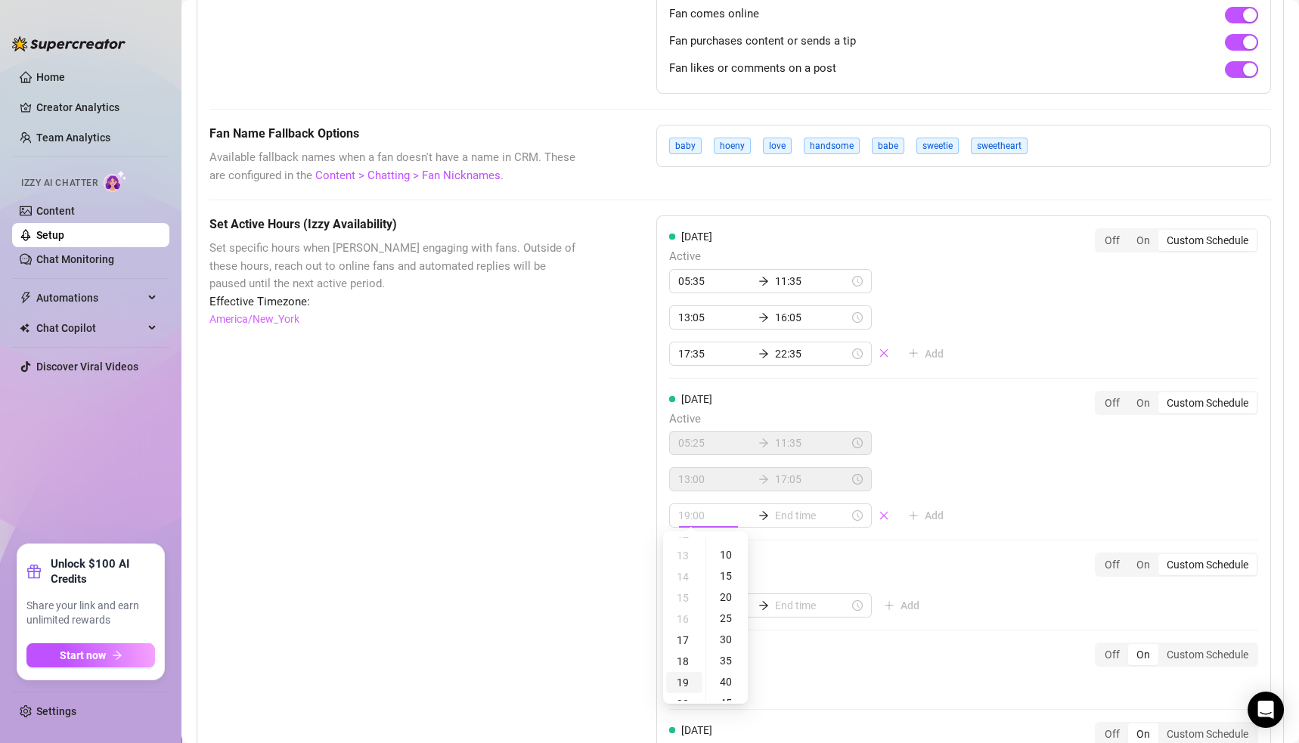
click at [685, 678] on div "19" at bounding box center [684, 682] width 36 height 21
type input "19:00"
click at [729, 544] on div "00" at bounding box center [727, 548] width 36 height 21
click at [789, 507] on input at bounding box center [812, 515] width 74 height 17
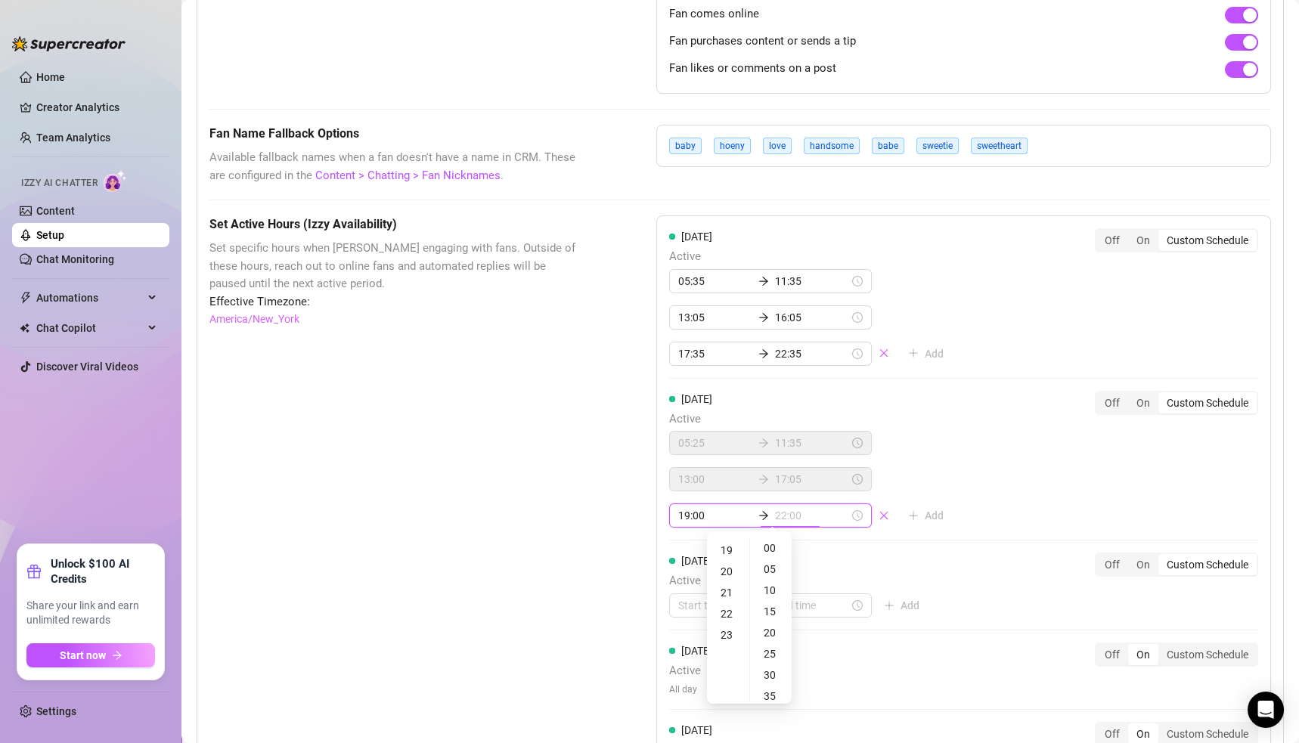
type input "21:00"
click at [730, 630] on div "23" at bounding box center [728, 635] width 36 height 21
click at [773, 590] on div "10" at bounding box center [771, 590] width 36 height 21
type input "23:10"
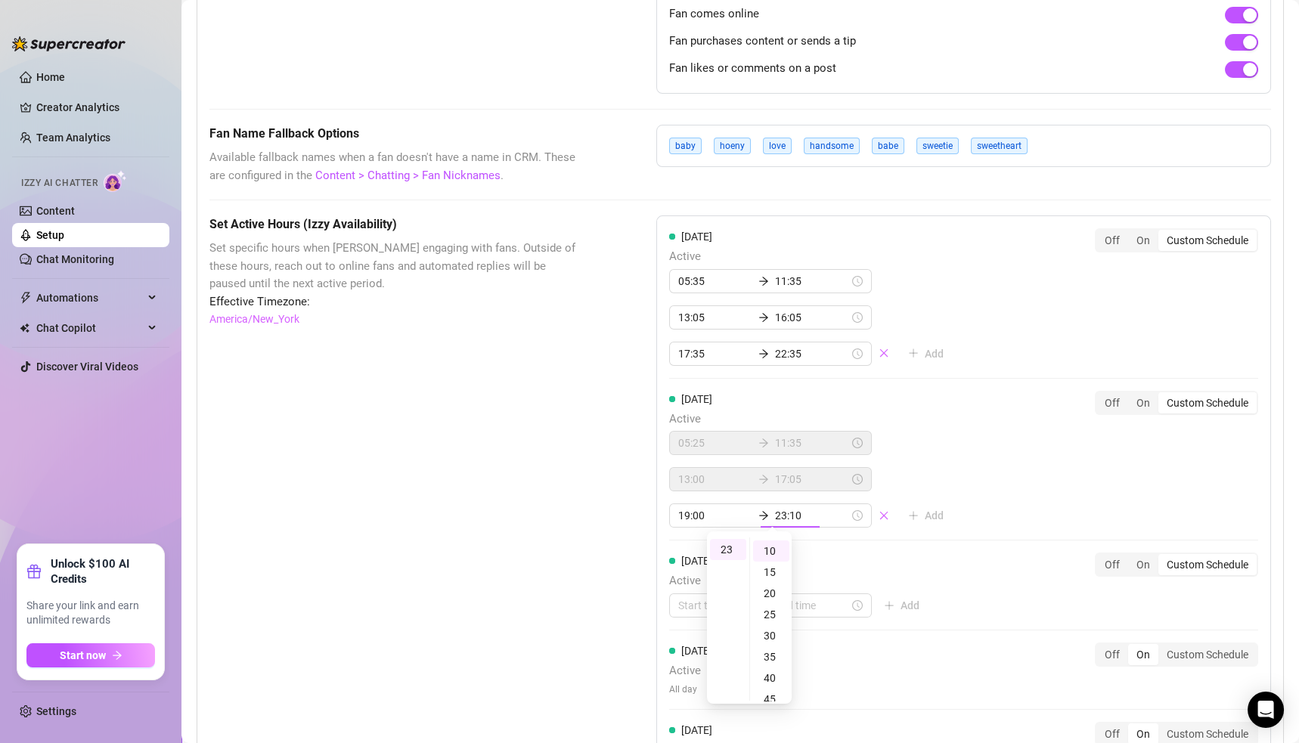
scroll to position [41, 0]
click at [982, 480] on div "[DATE] Active 05:35 11:35 13:05 16:05 17:35 22:35 Add Off On Custom Schedule [D…" at bounding box center [963, 589] width 615 height 746
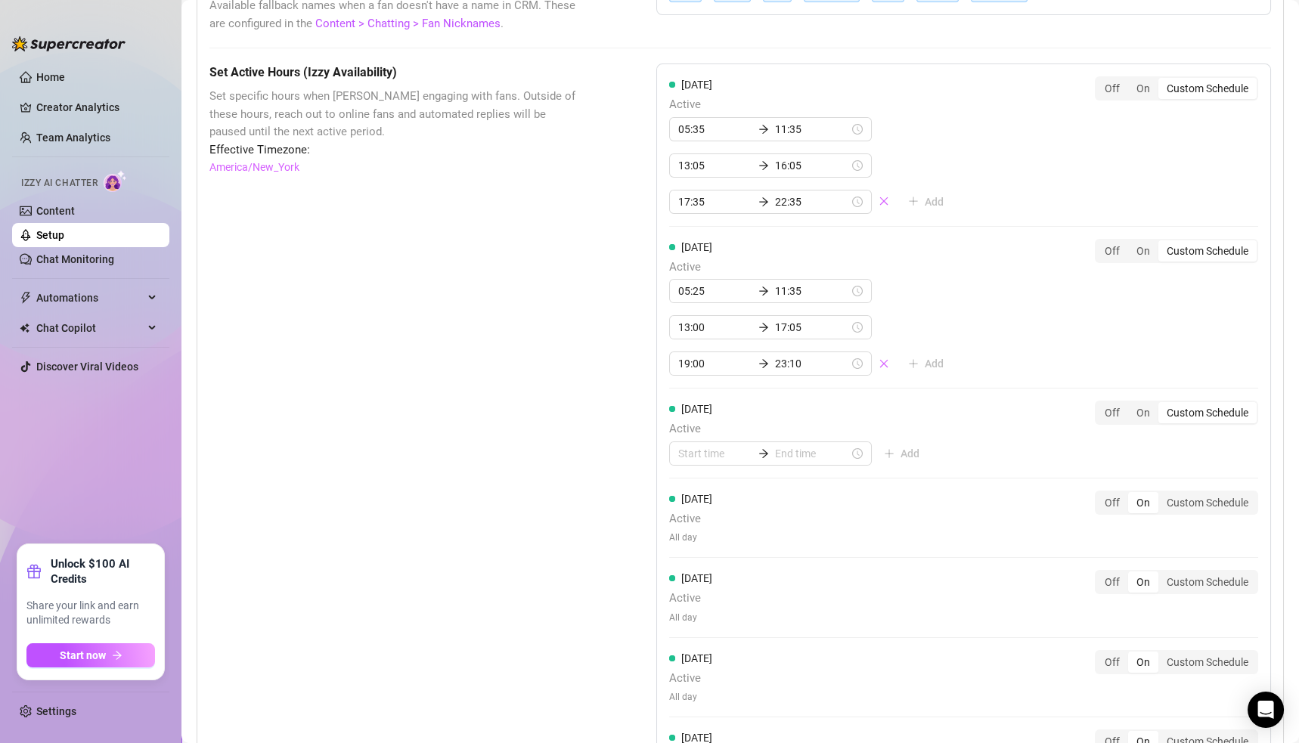
scroll to position [1243, 0]
click at [690, 444] on input at bounding box center [715, 451] width 74 height 17
click at [685, 567] on div "04" at bounding box center [684, 568] width 36 height 21
type input "04:00"
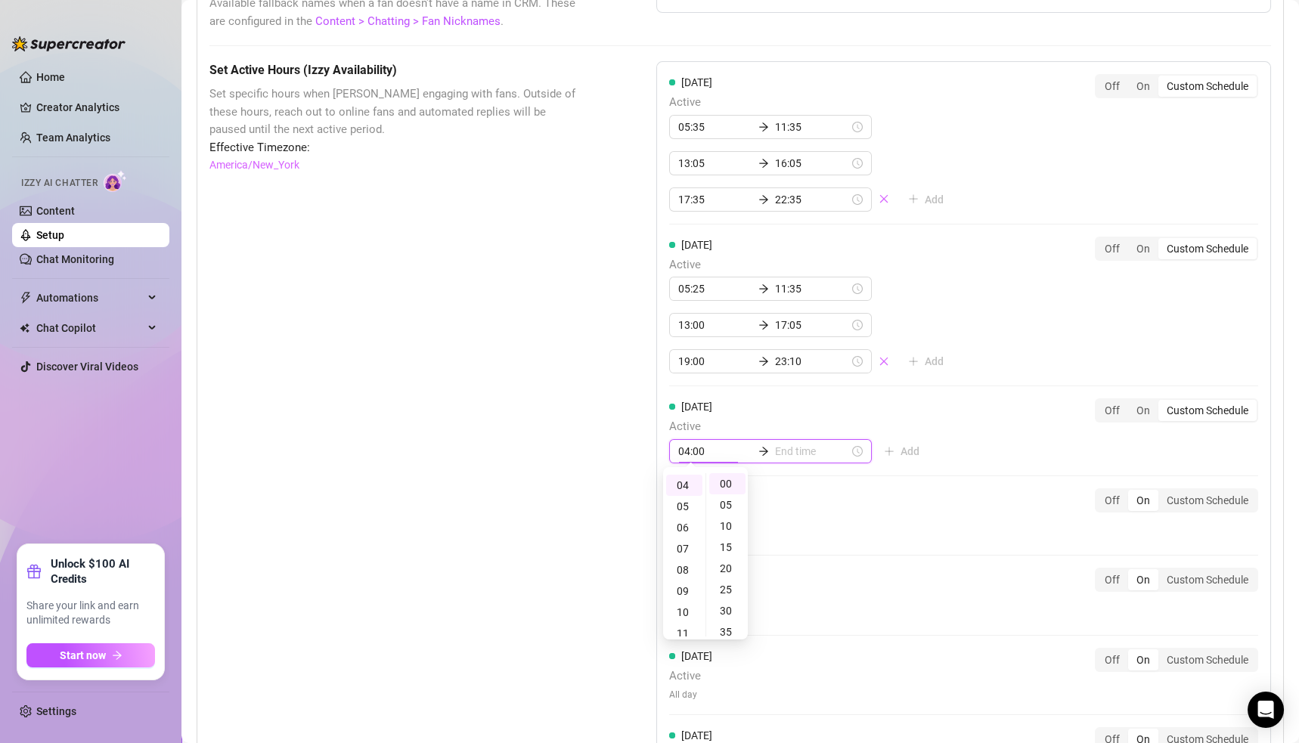
click at [775, 443] on input at bounding box center [812, 451] width 74 height 17
click at [730, 611] on div "10" at bounding box center [728, 612] width 36 height 21
type input "10:00"
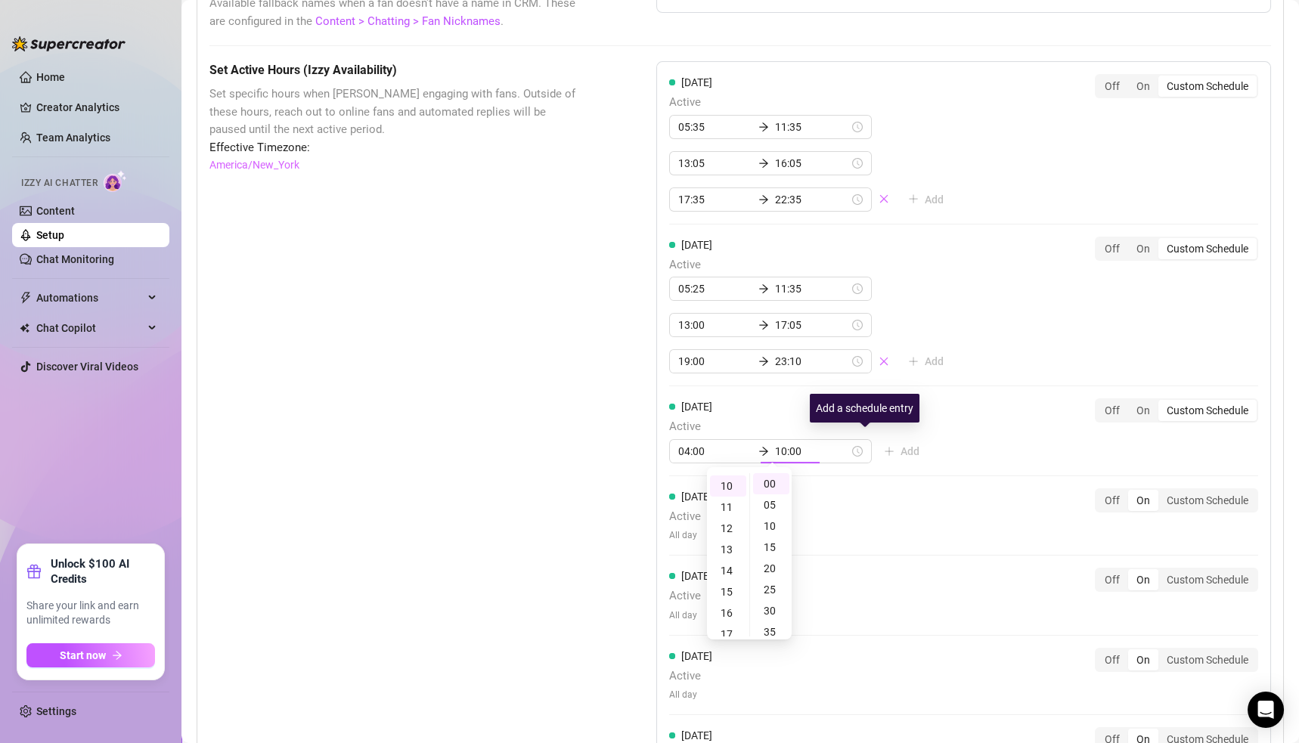
click at [962, 429] on div "[DATE] Active 05:35 11:35 13:05 16:05 17:35 22:35 Add Off On Custom Schedule [D…" at bounding box center [963, 434] width 615 height 746
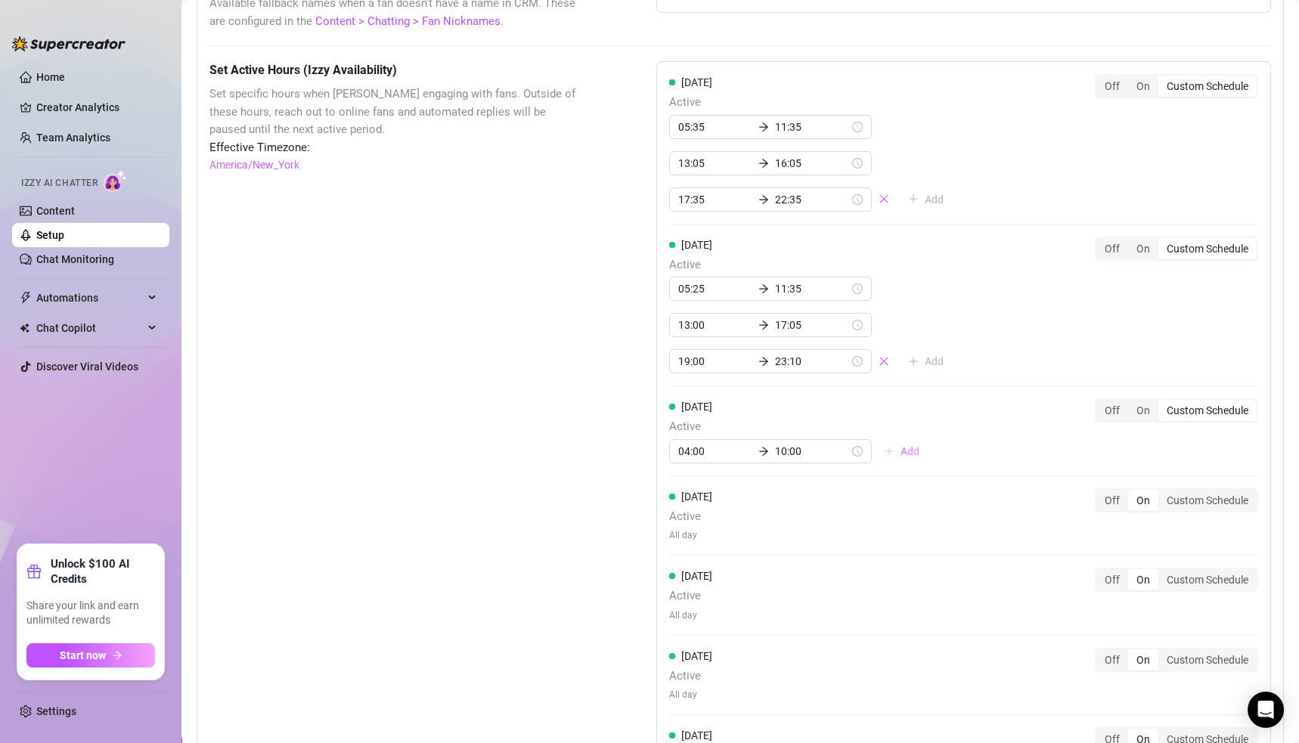
click at [901, 445] on span "Add" at bounding box center [910, 451] width 19 height 12
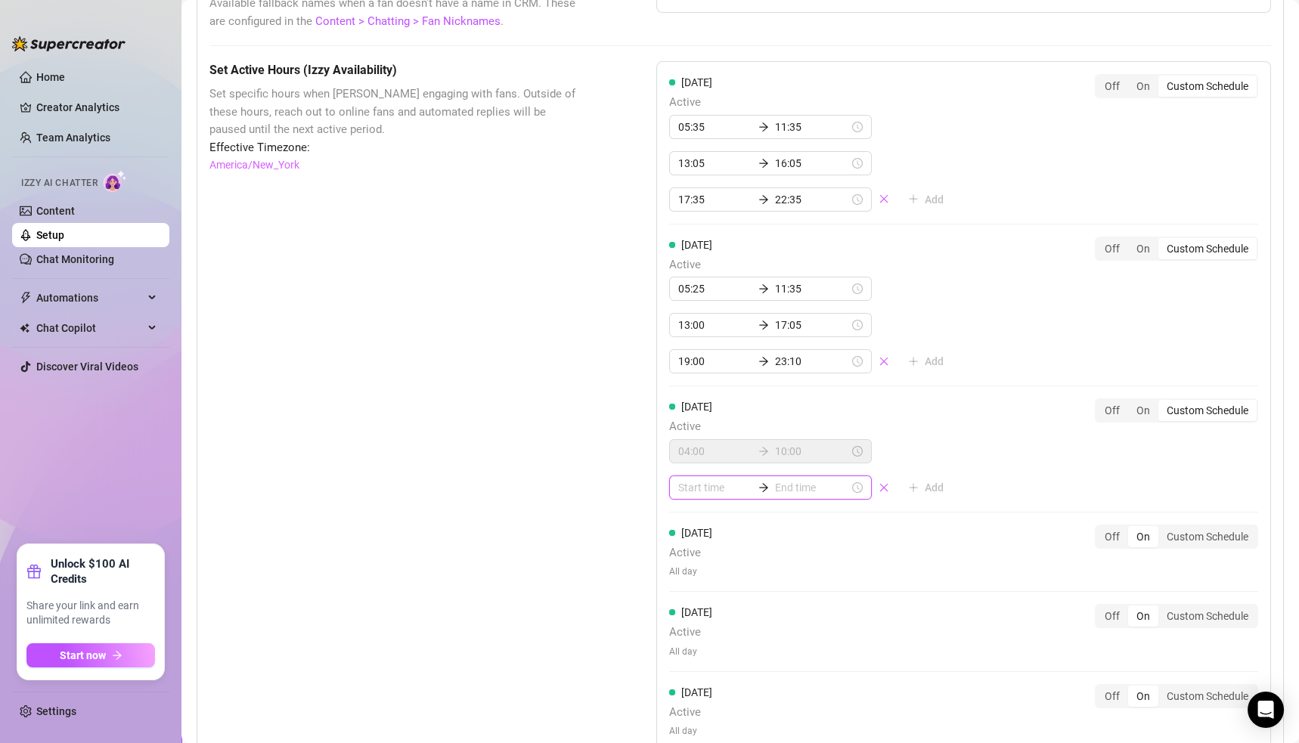
click at [689, 481] on input at bounding box center [715, 487] width 74 height 17
type input "03:00"
click at [684, 656] on div "12" at bounding box center [684, 663] width 36 height 21
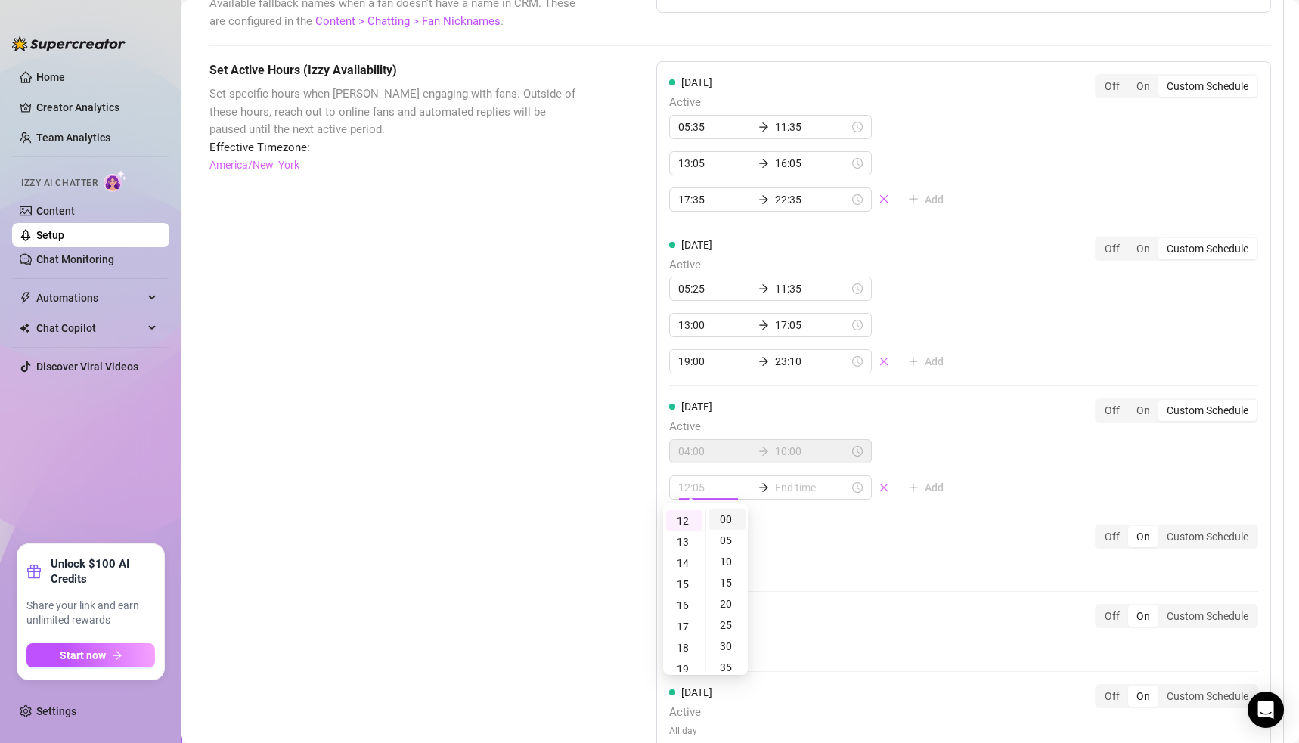
type input "12:00"
click at [727, 521] on div "00" at bounding box center [727, 519] width 36 height 21
click at [779, 483] on input at bounding box center [812, 487] width 74 height 17
click at [727, 586] on div "15" at bounding box center [728, 584] width 36 height 21
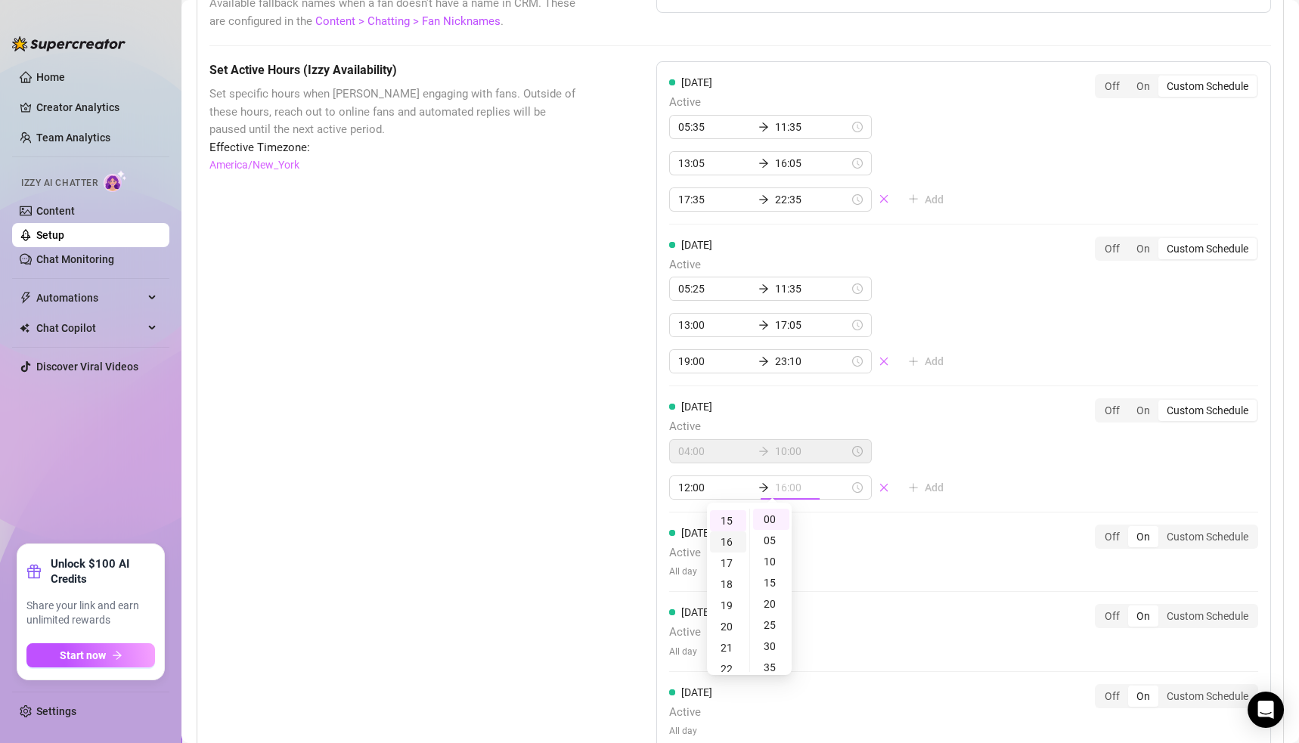
click at [726, 544] on div "16" at bounding box center [728, 542] width 36 height 21
type input "16:00"
click at [771, 515] on div "00" at bounding box center [771, 519] width 36 height 21
click at [926, 476] on div "[DATE] Active 05:35 11:35 13:05 16:05 17:35 22:35 Add Off On Custom Schedule [D…" at bounding box center [963, 452] width 615 height 783
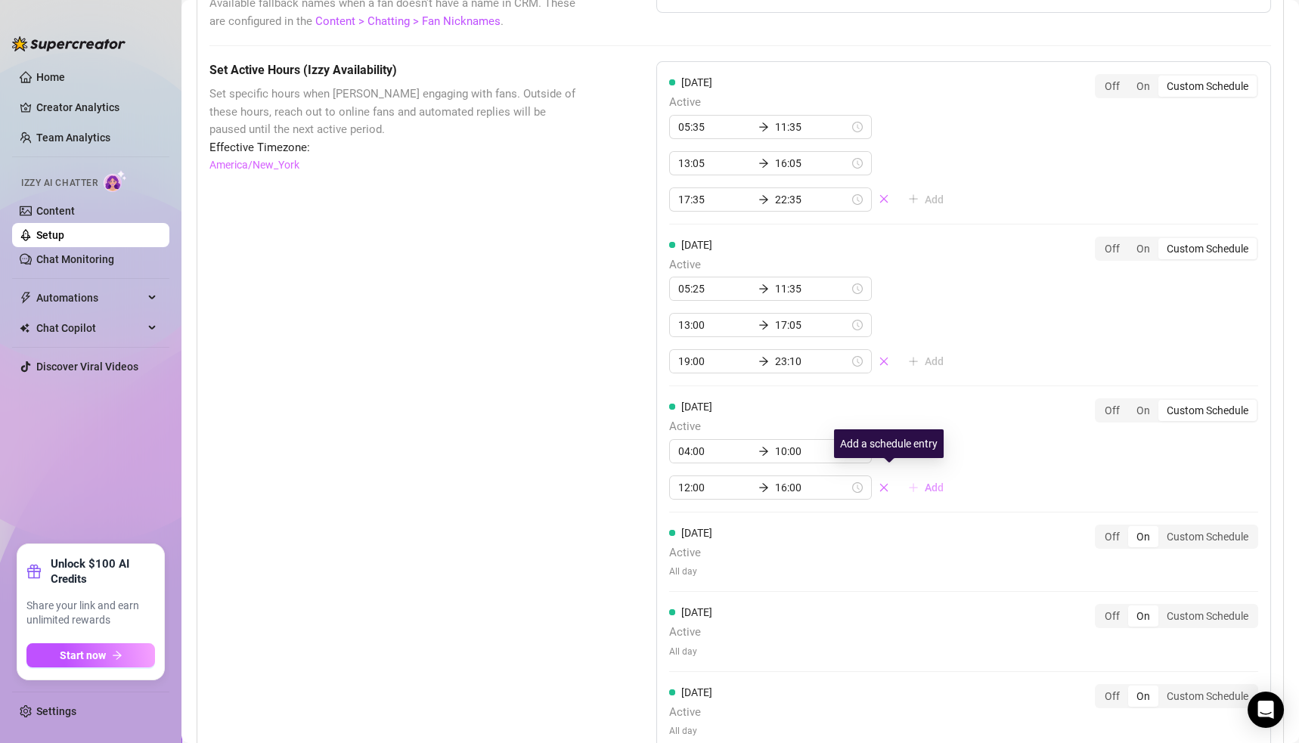
click at [908, 482] on icon "plus" at bounding box center [913, 487] width 11 height 11
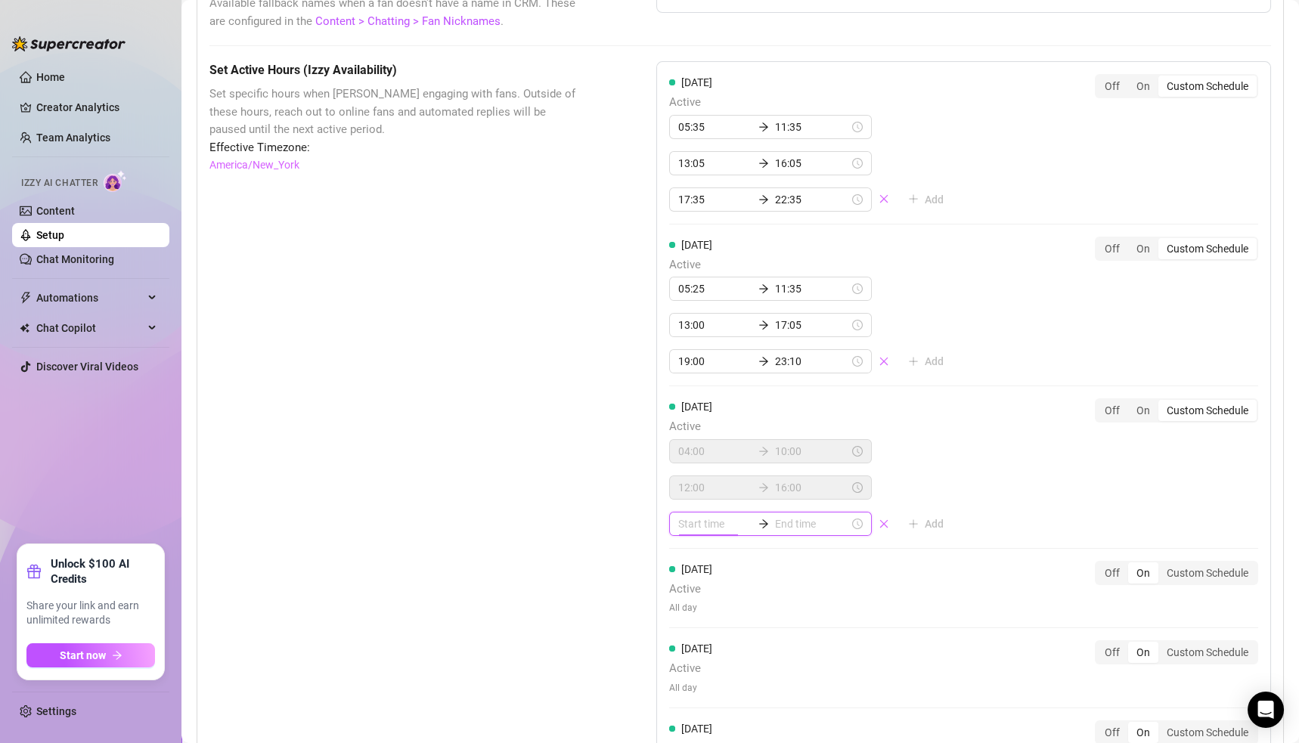
click at [679, 516] on input at bounding box center [715, 524] width 74 height 17
click at [683, 650] on div "17" at bounding box center [684, 653] width 36 height 21
type input "17:00"
click at [732, 553] on div "00" at bounding box center [727, 555] width 36 height 21
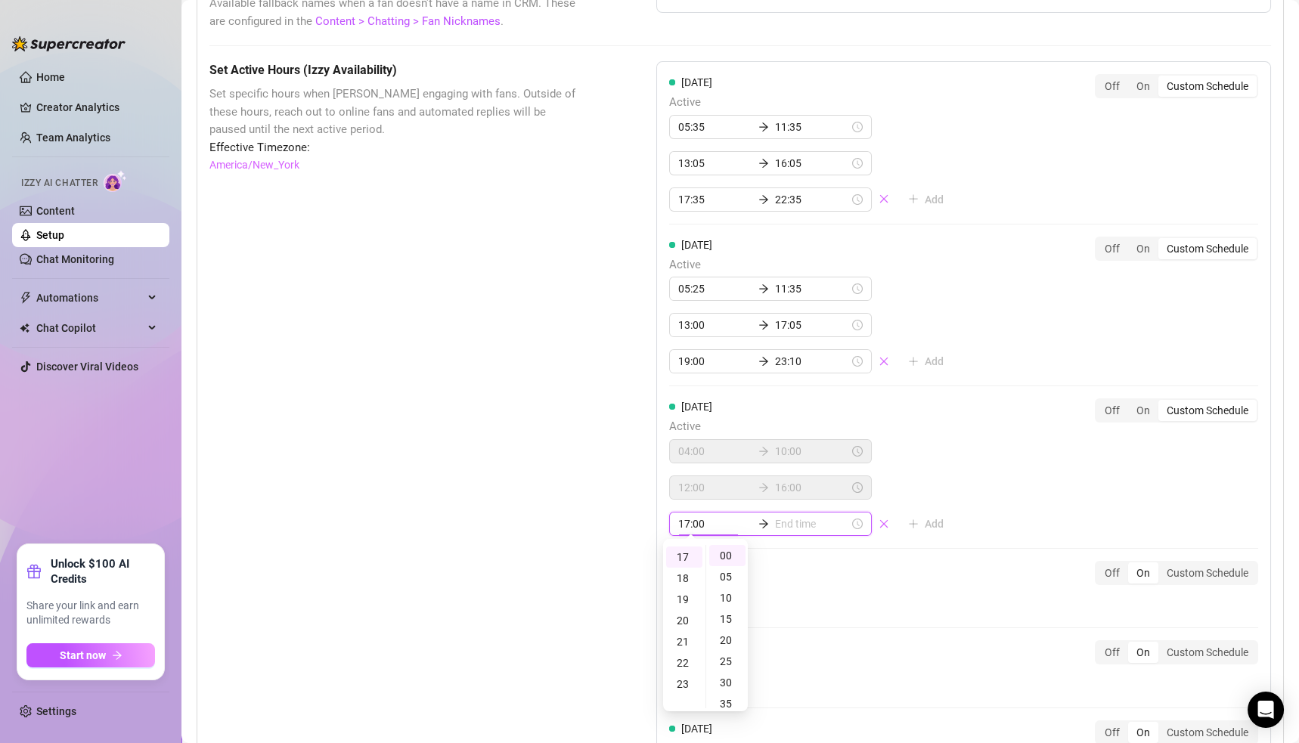
click at [775, 516] on input at bounding box center [812, 524] width 74 height 17
type input "17:00"
type input "17:25"
type input "20:00"
click at [729, 640] on div "21" at bounding box center [728, 641] width 36 height 21
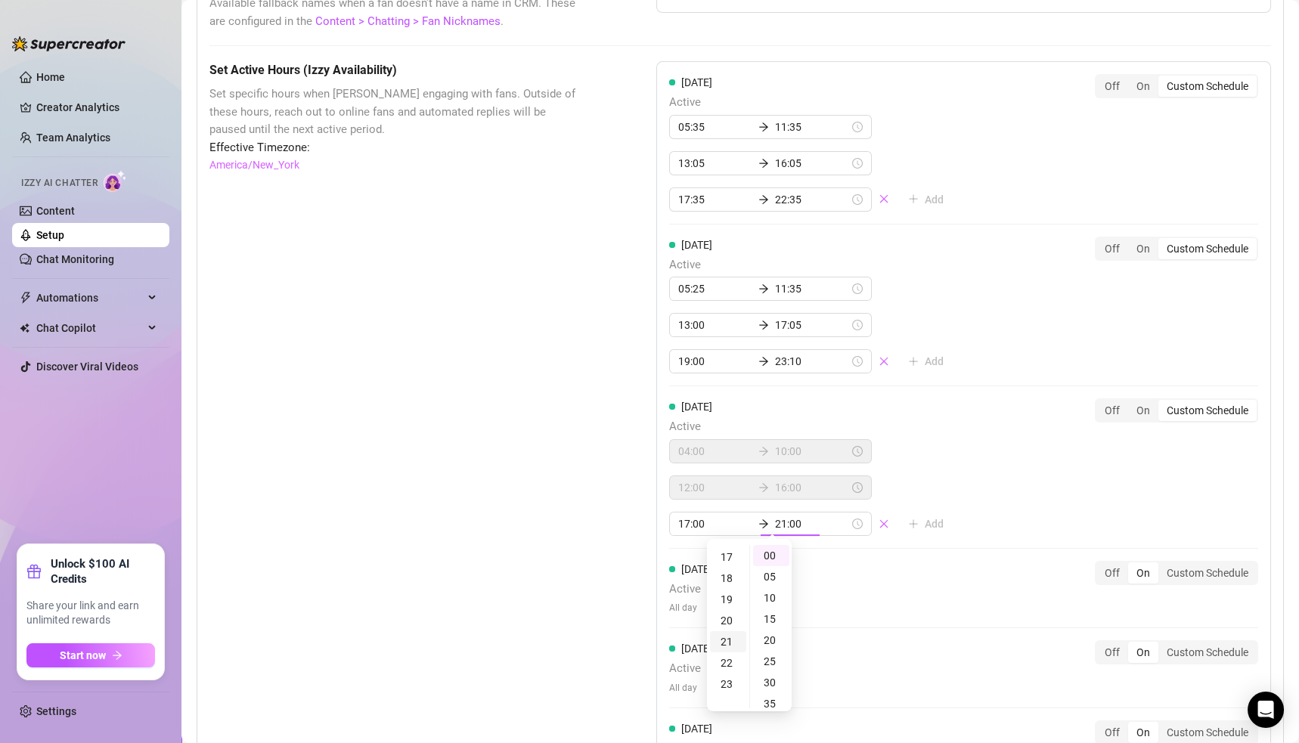
scroll to position [443, 0]
click at [767, 553] on div "00" at bounding box center [771, 555] width 36 height 21
click at [772, 594] on div "10" at bounding box center [771, 598] width 36 height 21
type input "21:10"
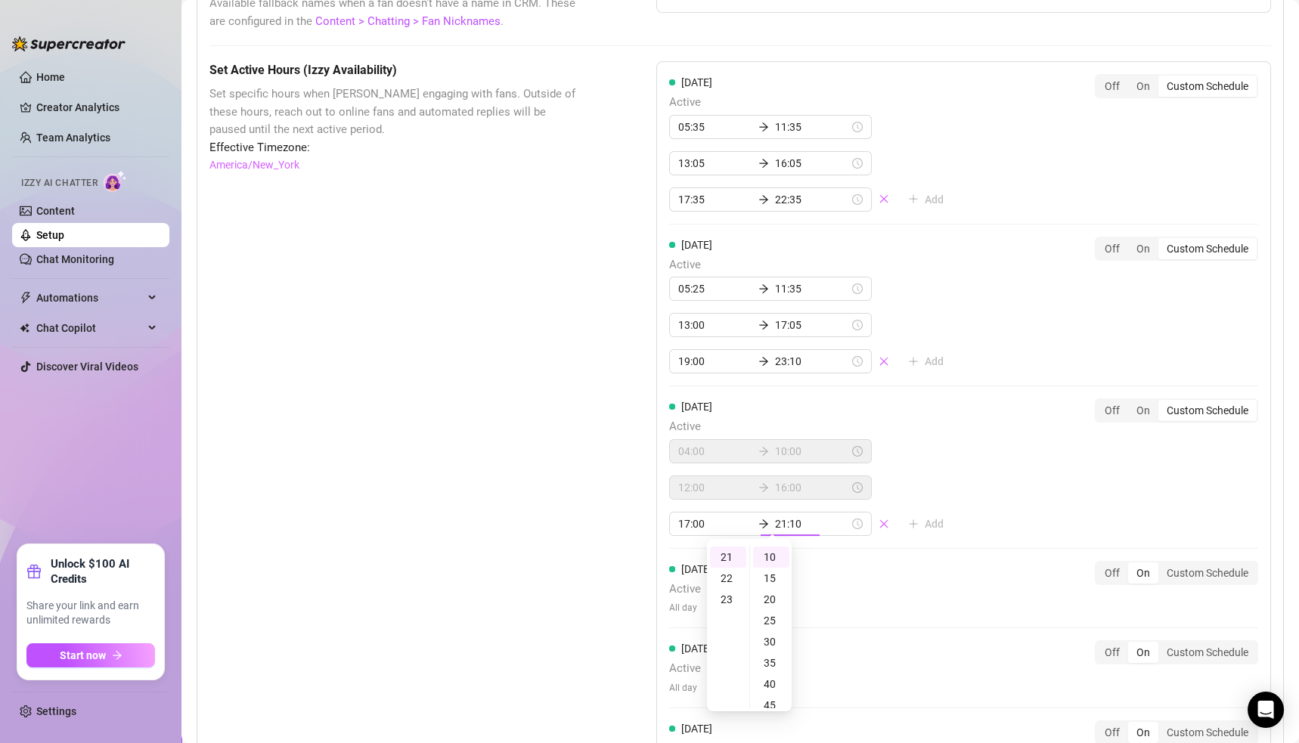
click at [922, 519] on div "[DATE] Active 05:35 11:35 13:05 16:05 17:35 22:35 Add Off On Custom Schedule [D…" at bounding box center [963, 470] width 615 height 819
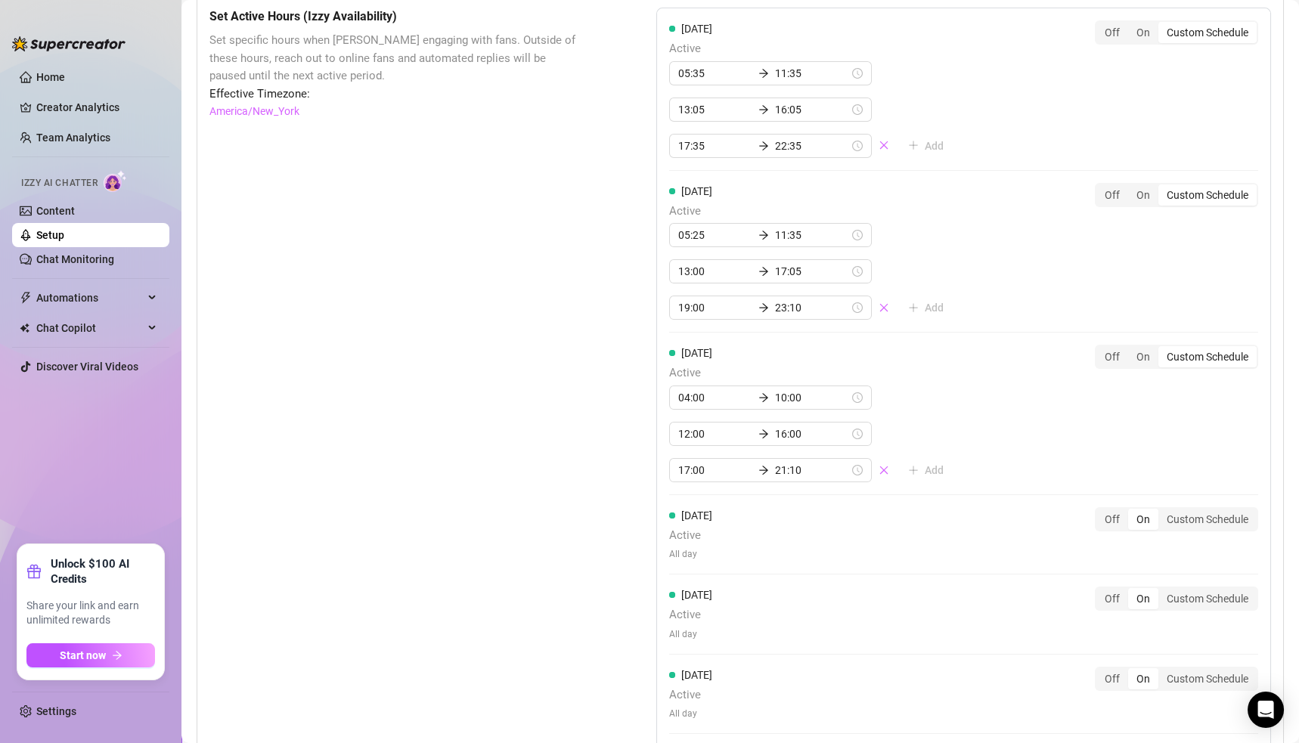
scroll to position [1318, 0]
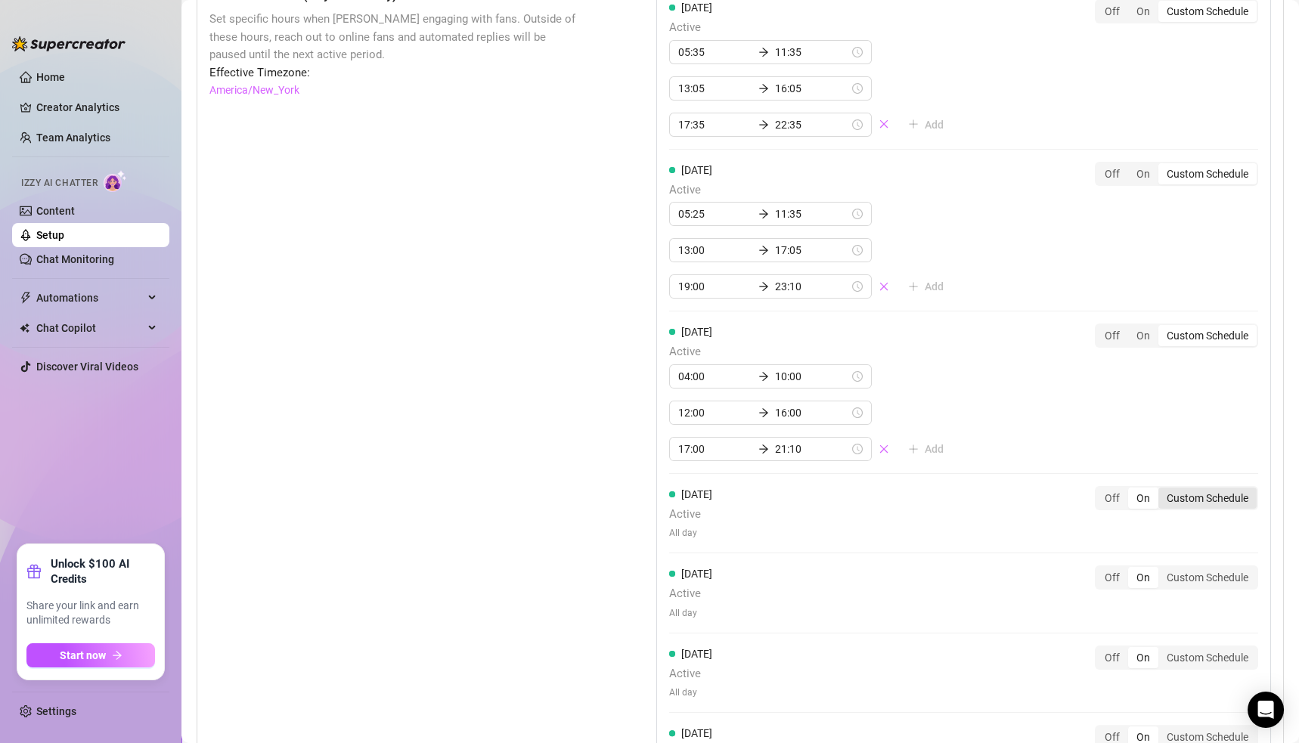
click at [1183, 498] on div "Custom Schedule" at bounding box center [1207, 498] width 98 height 21
click at [1162, 490] on input "Custom Schedule" at bounding box center [1162, 490] width 0 height 0
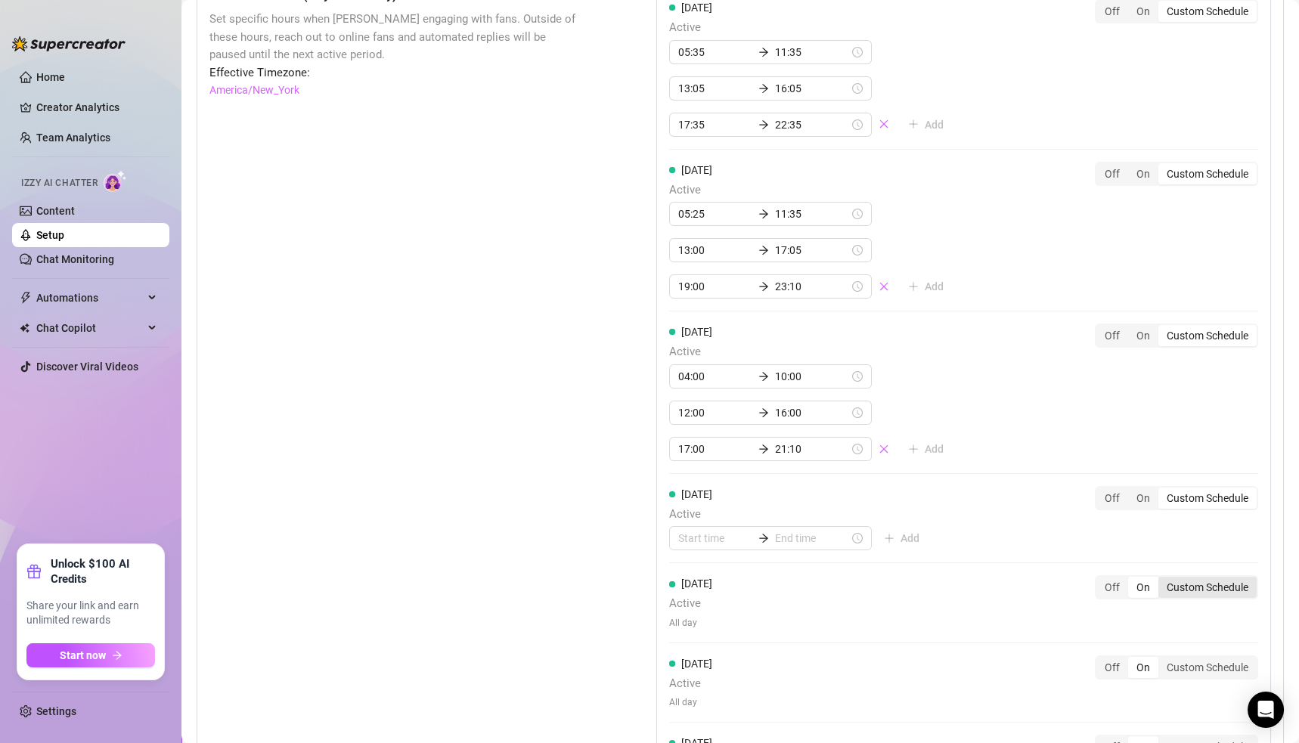
click at [1183, 583] on div "Custom Schedule" at bounding box center [1207, 587] width 98 height 21
click at [1162, 579] on input "Custom Schedule" at bounding box center [1162, 579] width 0 height 0
click at [1183, 667] on div "Custom Schedule" at bounding box center [1207, 677] width 98 height 21
click at [1162, 669] on input "Custom Schedule" at bounding box center [1162, 669] width 0 height 0
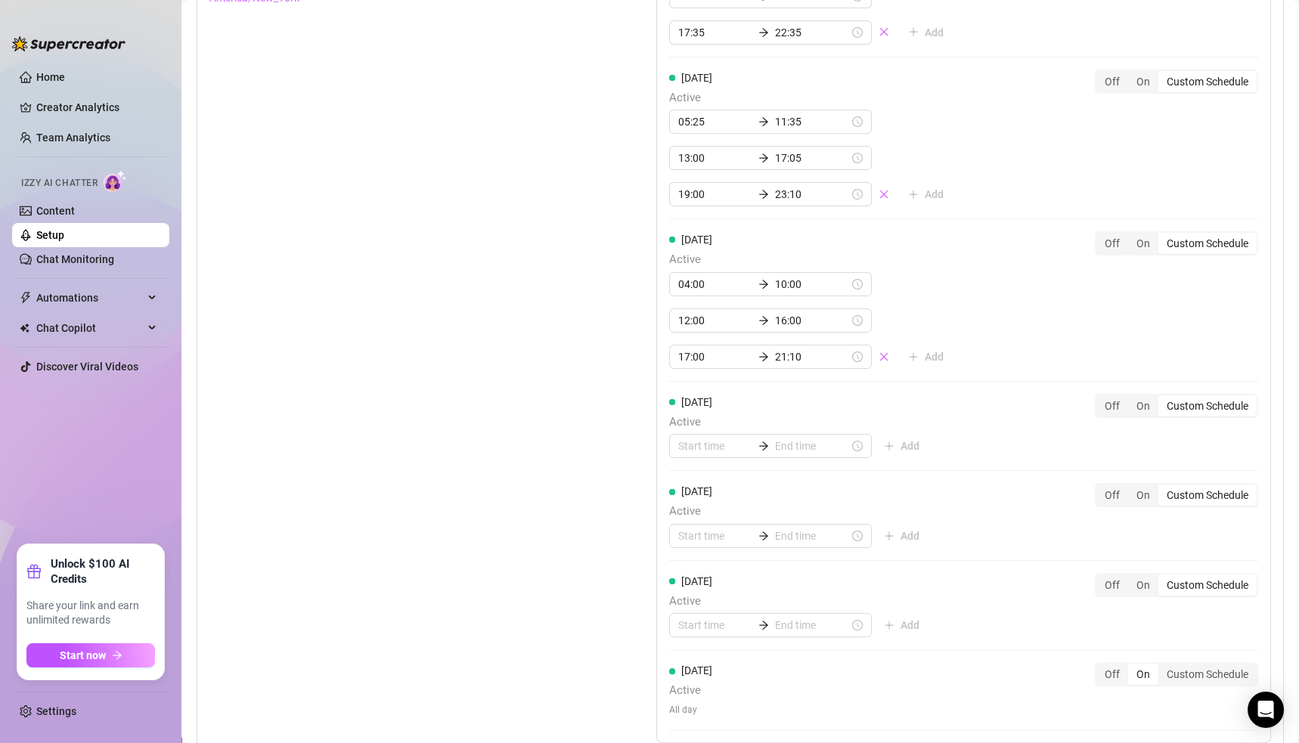
scroll to position [1537, 0]
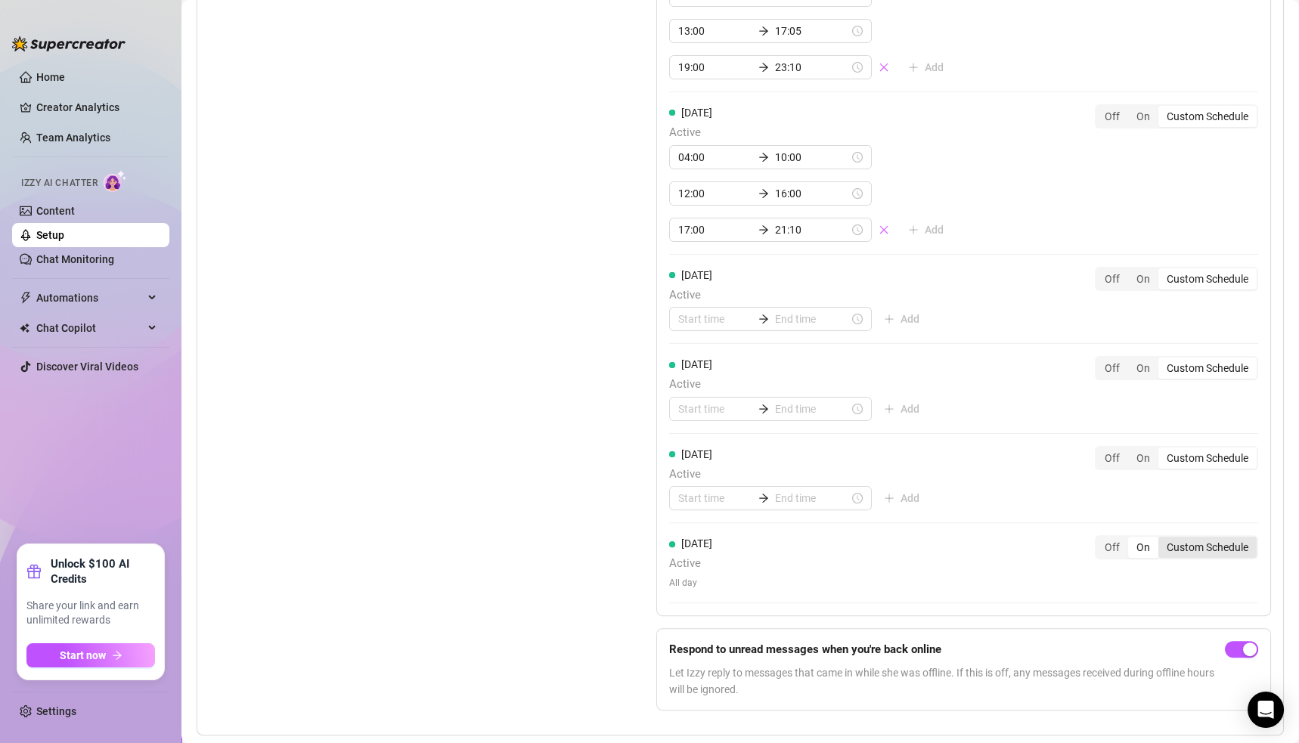
click at [1189, 541] on div "Custom Schedule" at bounding box center [1207, 547] width 98 height 21
click at [1162, 539] on input "Custom Schedule" at bounding box center [1162, 539] width 0 height 0
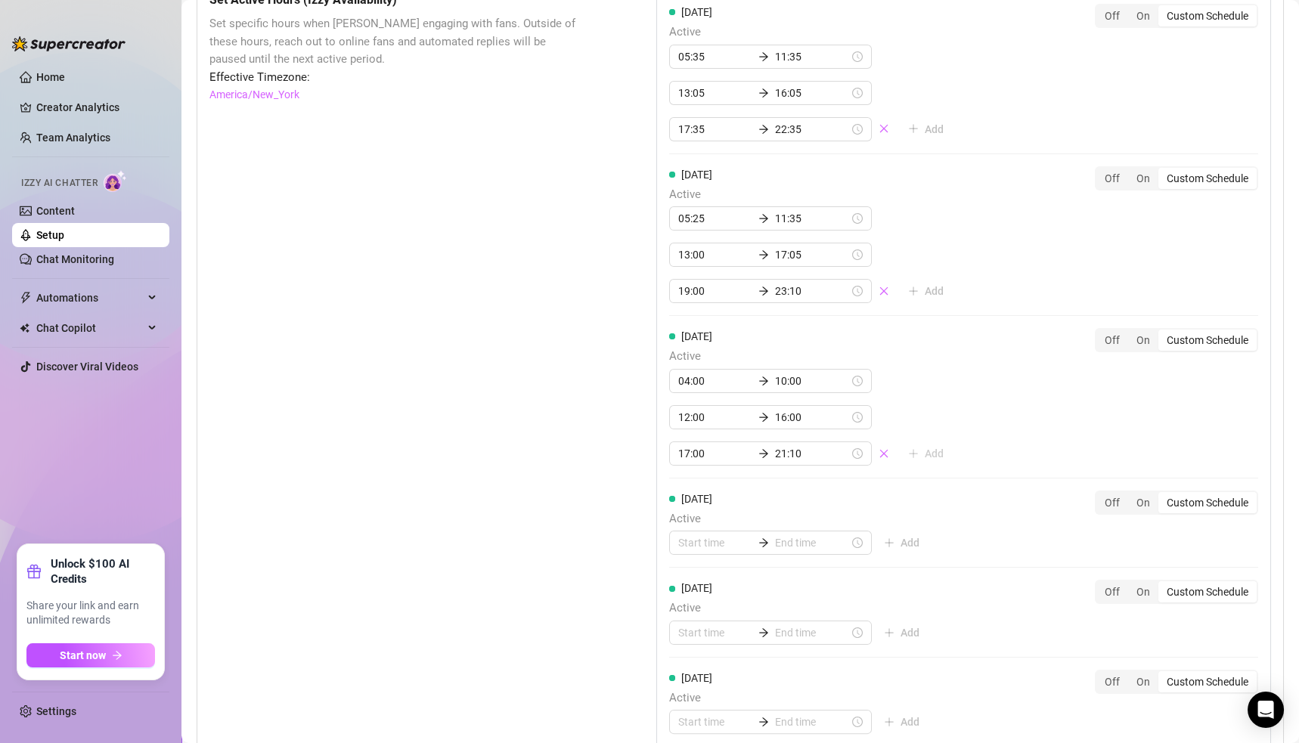
scroll to position [1313, 0]
click at [779, 446] on input "21:10" at bounding box center [812, 454] width 74 height 17
click at [726, 532] on div "20" at bounding box center [727, 529] width 36 height 21
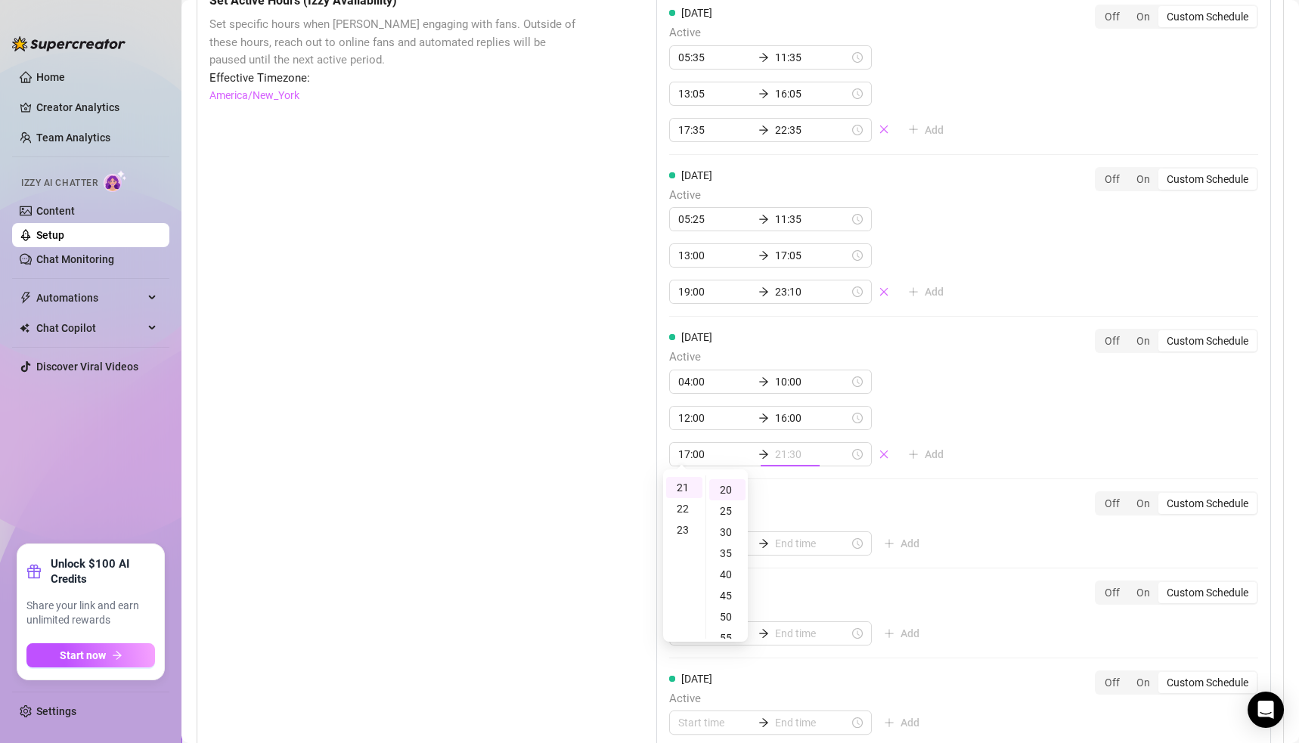
type input "21:20"
click at [913, 475] on div "[DATE] Active 05:35 11:35 13:05 16:05 17:35 22:35 Add Off On Custom Schedule [D…" at bounding box center [963, 421] width 615 height 859
type input "17:00"
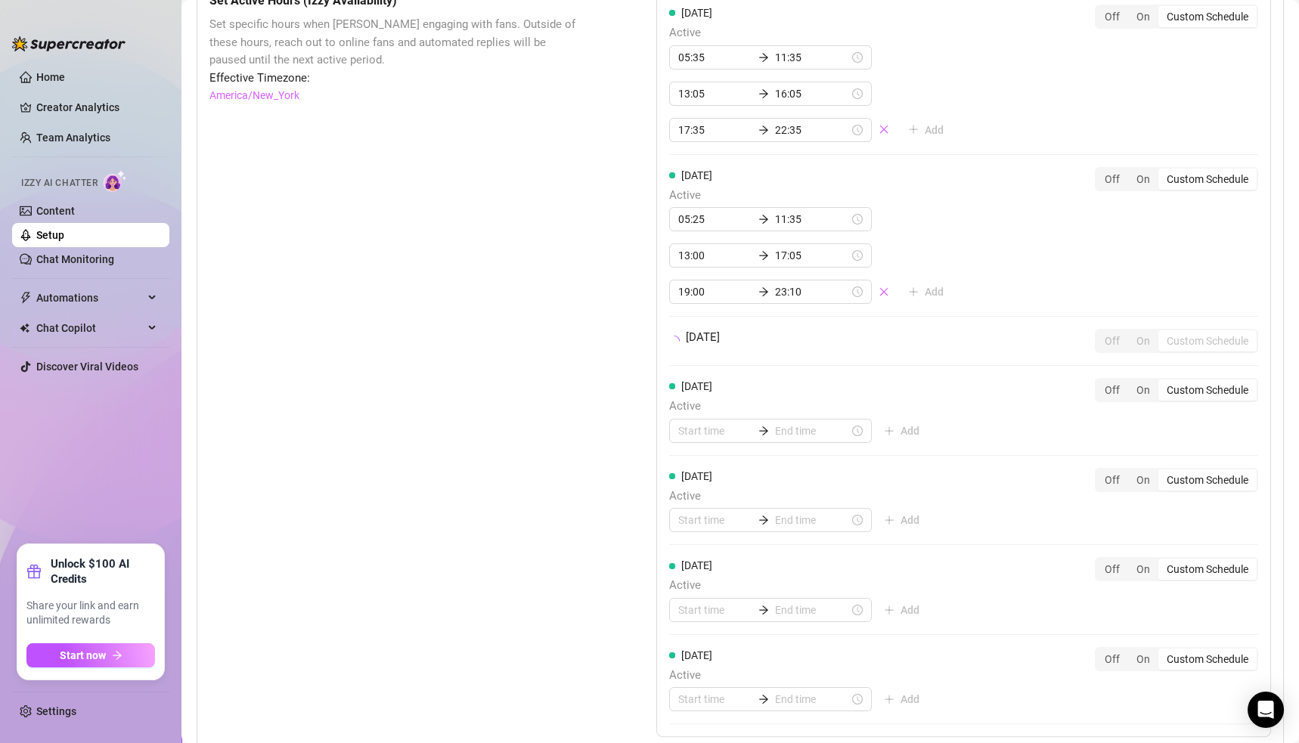
click at [869, 498] on div "[DATE] Active 05:35 11:35 13:05 16:05 17:35 22:35 Add Off On Custom Schedule [D…" at bounding box center [963, 365] width 615 height 746
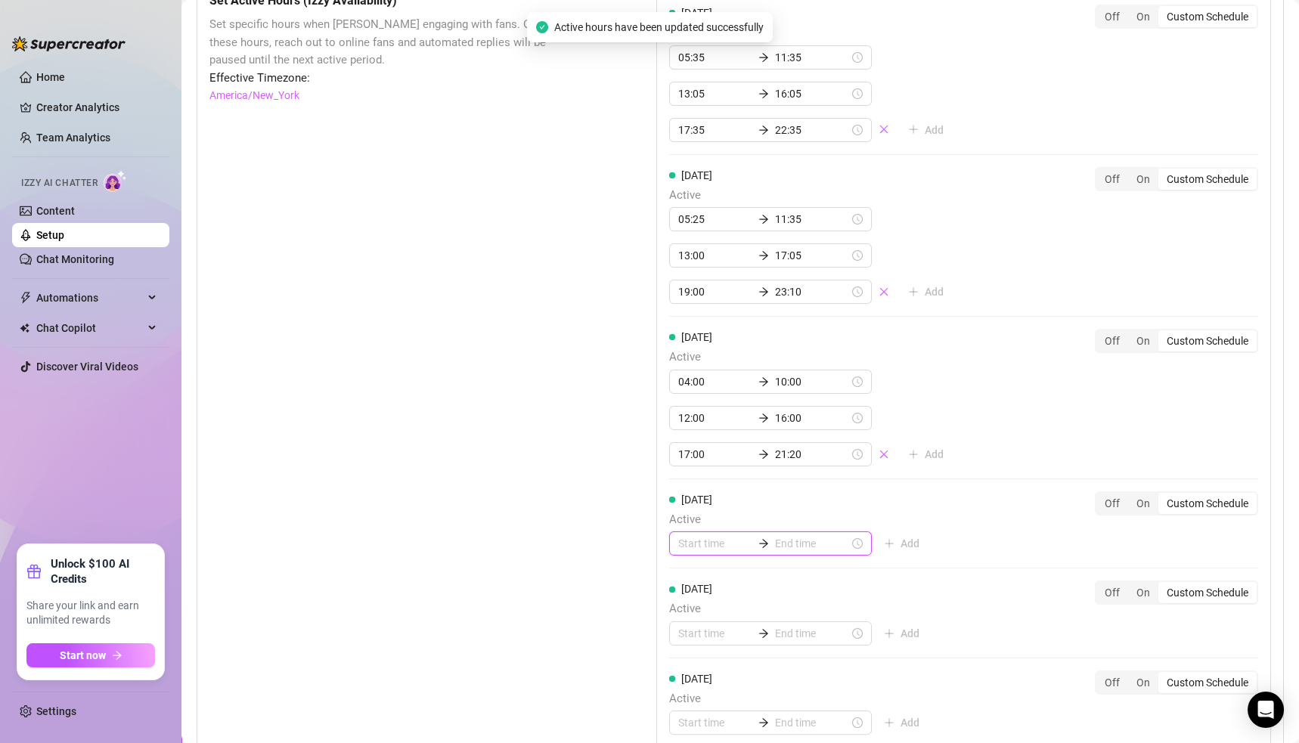
click at [697, 535] on input at bounding box center [715, 543] width 74 height 17
click at [687, 573] on div "00" at bounding box center [684, 575] width 36 height 21
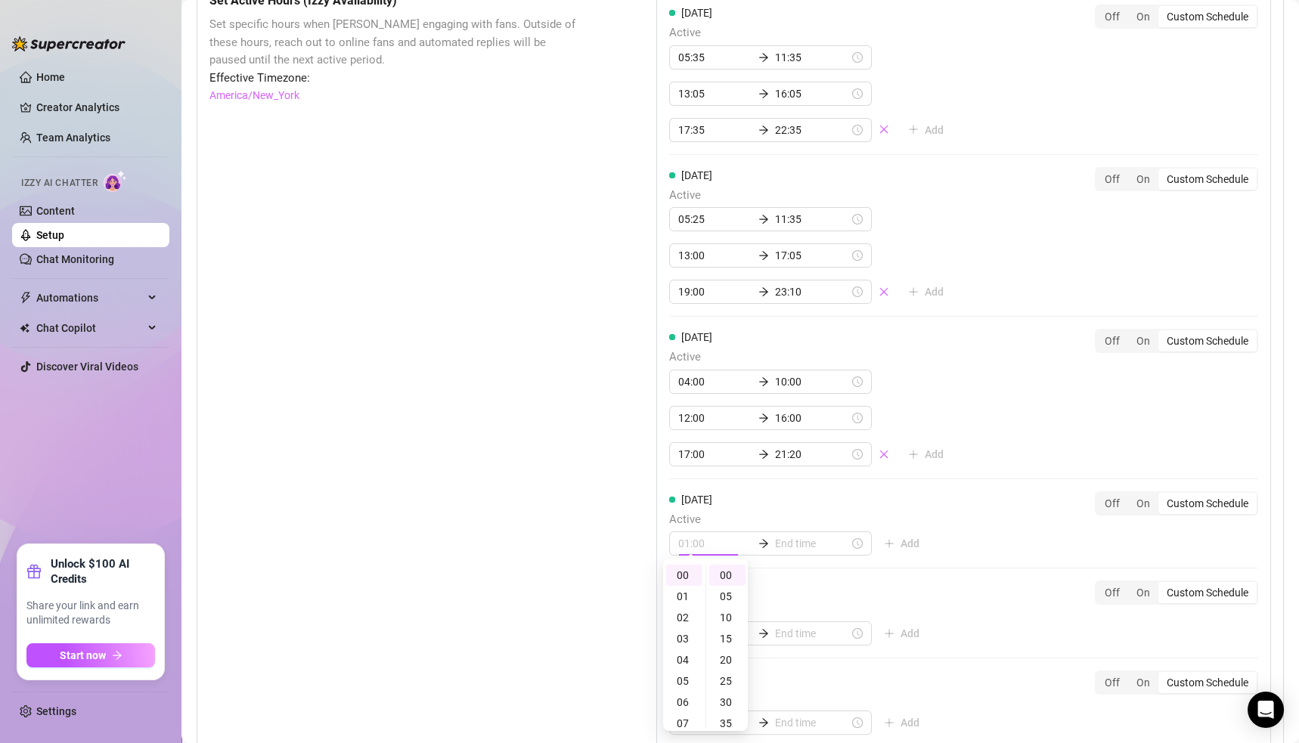
type input "00:00"
click at [783, 537] on input at bounding box center [812, 543] width 74 height 17
type input "00:00"
click at [725, 656] on div "04" at bounding box center [728, 660] width 36 height 21
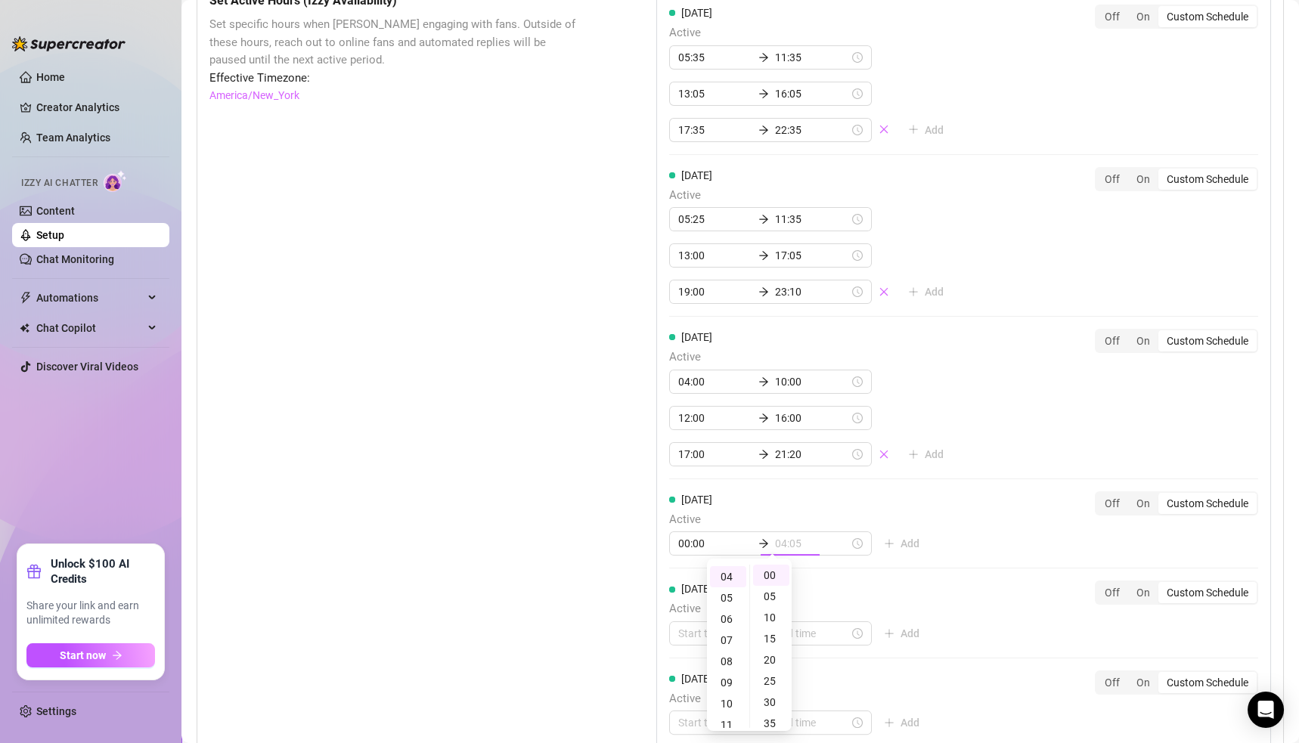
type input "04:00"
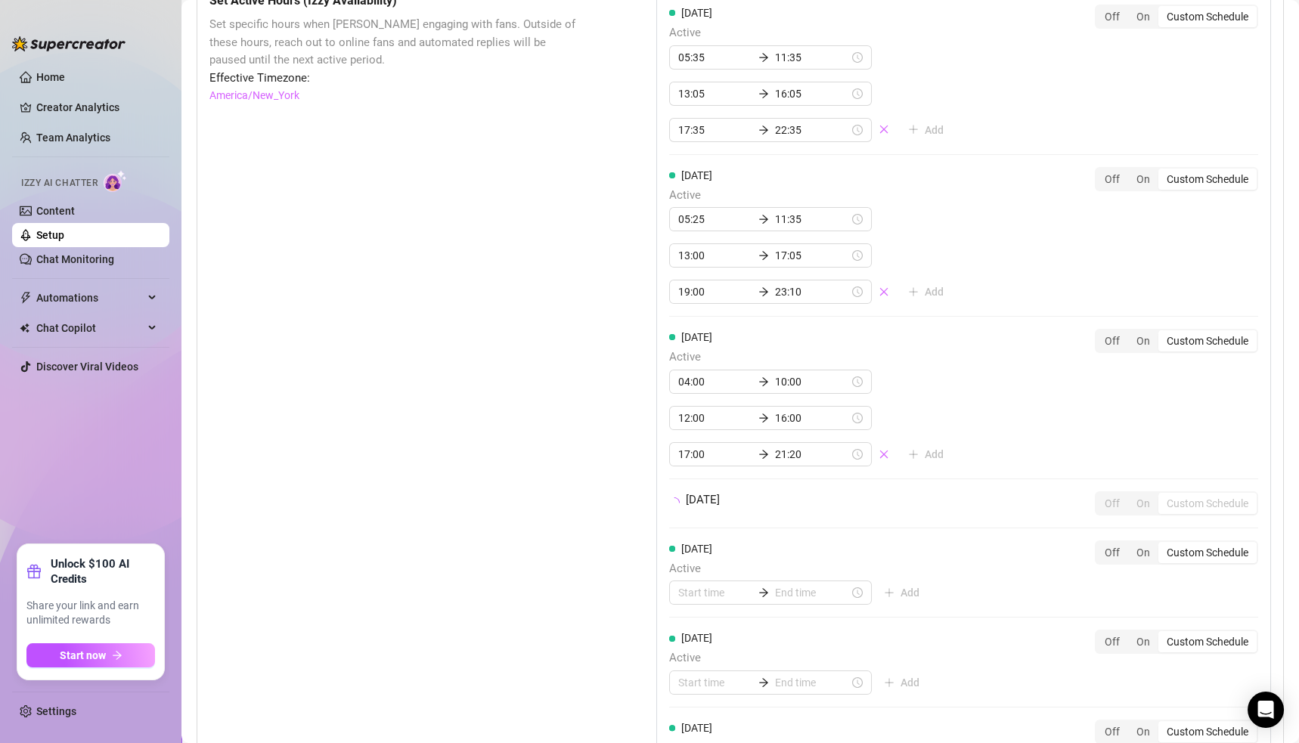
click at [947, 505] on div "[DATE] Off On Custom Schedule" at bounding box center [963, 503] width 589 height 24
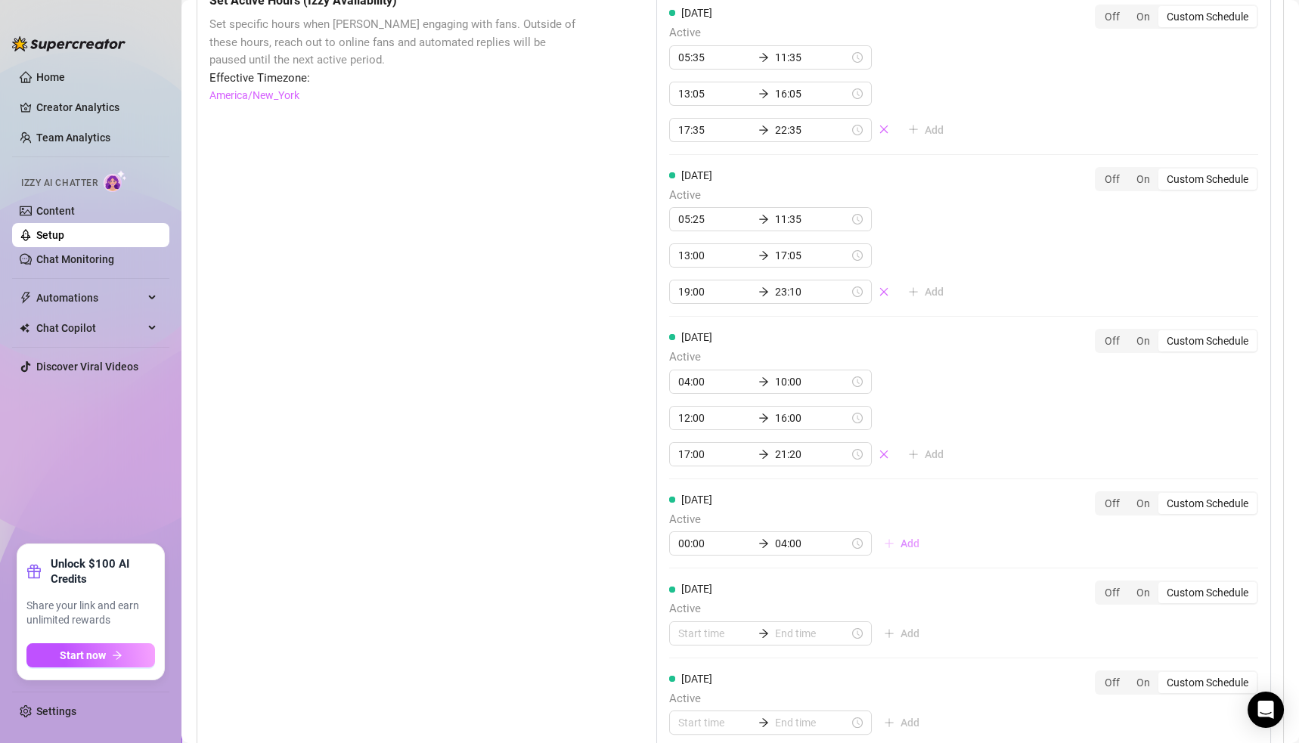
click at [901, 538] on span "Add" at bounding box center [910, 544] width 19 height 12
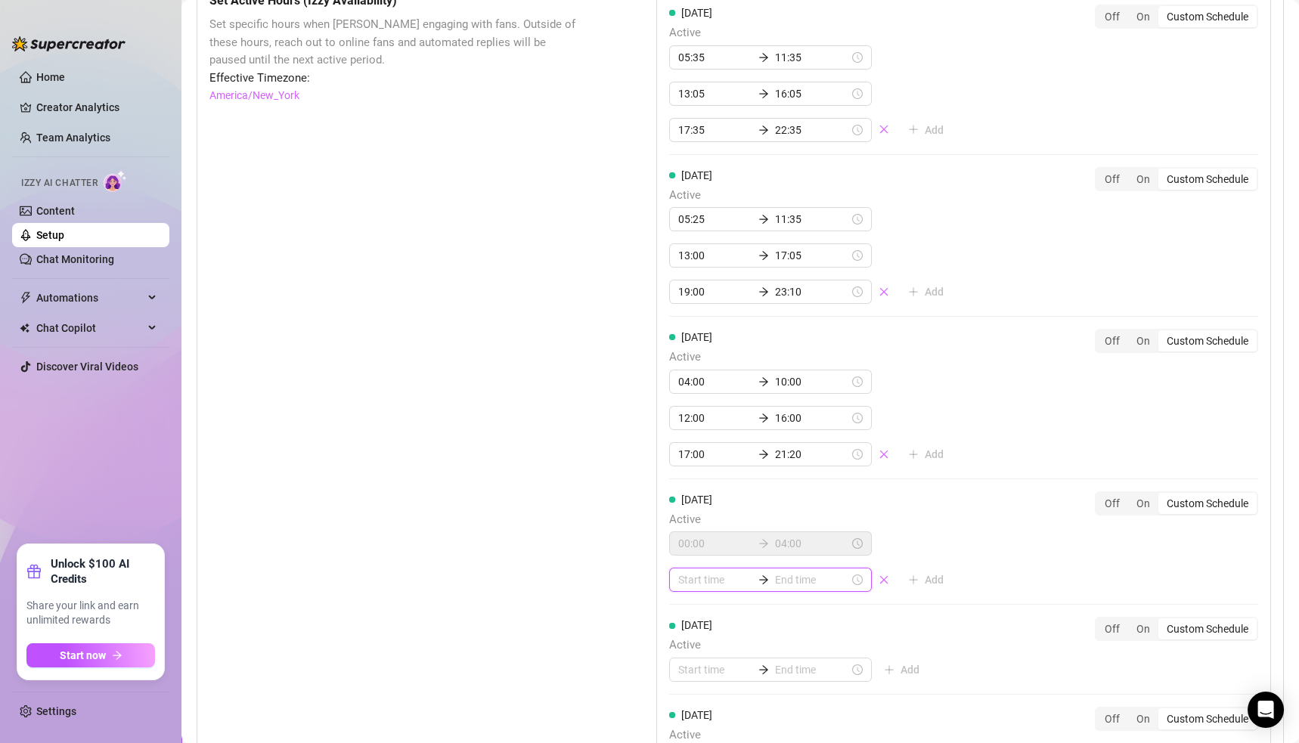
click at [692, 572] on input at bounding box center [715, 580] width 74 height 17
click at [684, 533] on div "07" at bounding box center [684, 540] width 36 height 21
click at [688, 383] on div "06" at bounding box center [684, 385] width 36 height 21
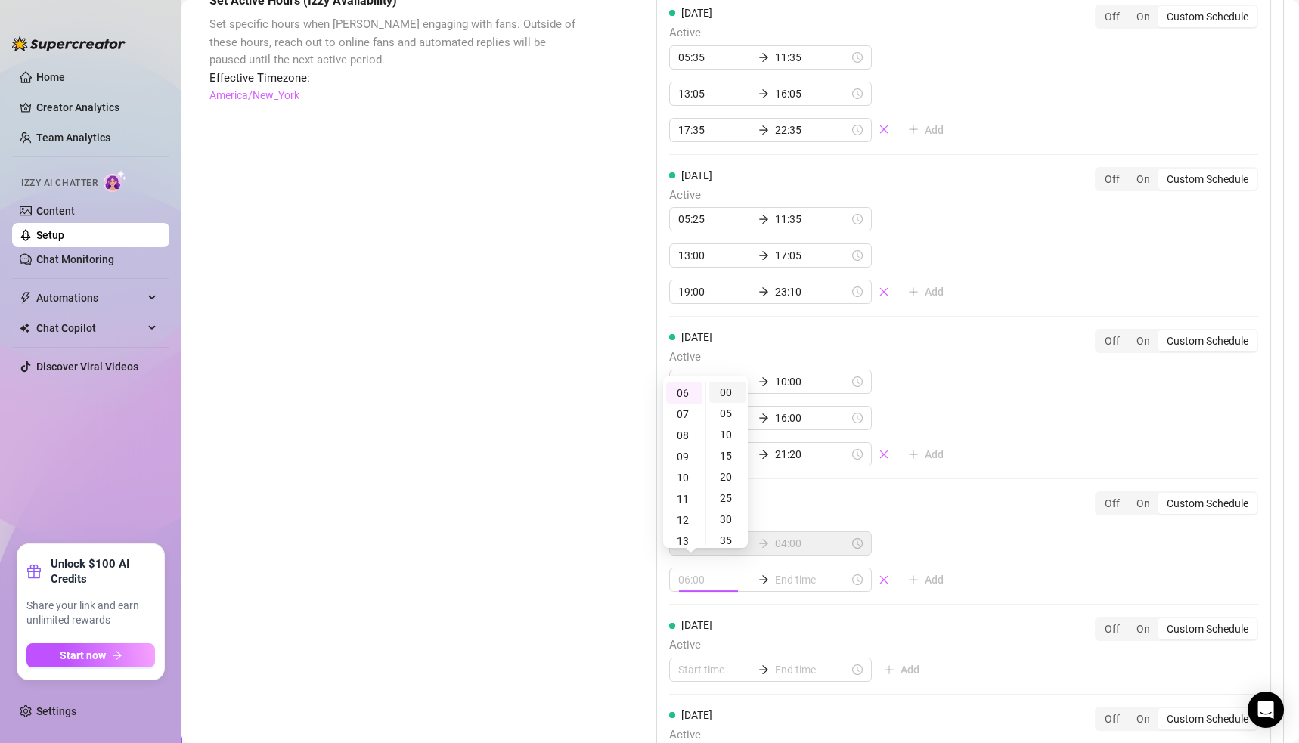
click at [724, 394] on div "00" at bounding box center [727, 392] width 36 height 21
type input "06:00"
click at [775, 572] on input at bounding box center [812, 580] width 74 height 17
type input "06:35"
click at [723, 501] on div "11" at bounding box center [728, 498] width 36 height 21
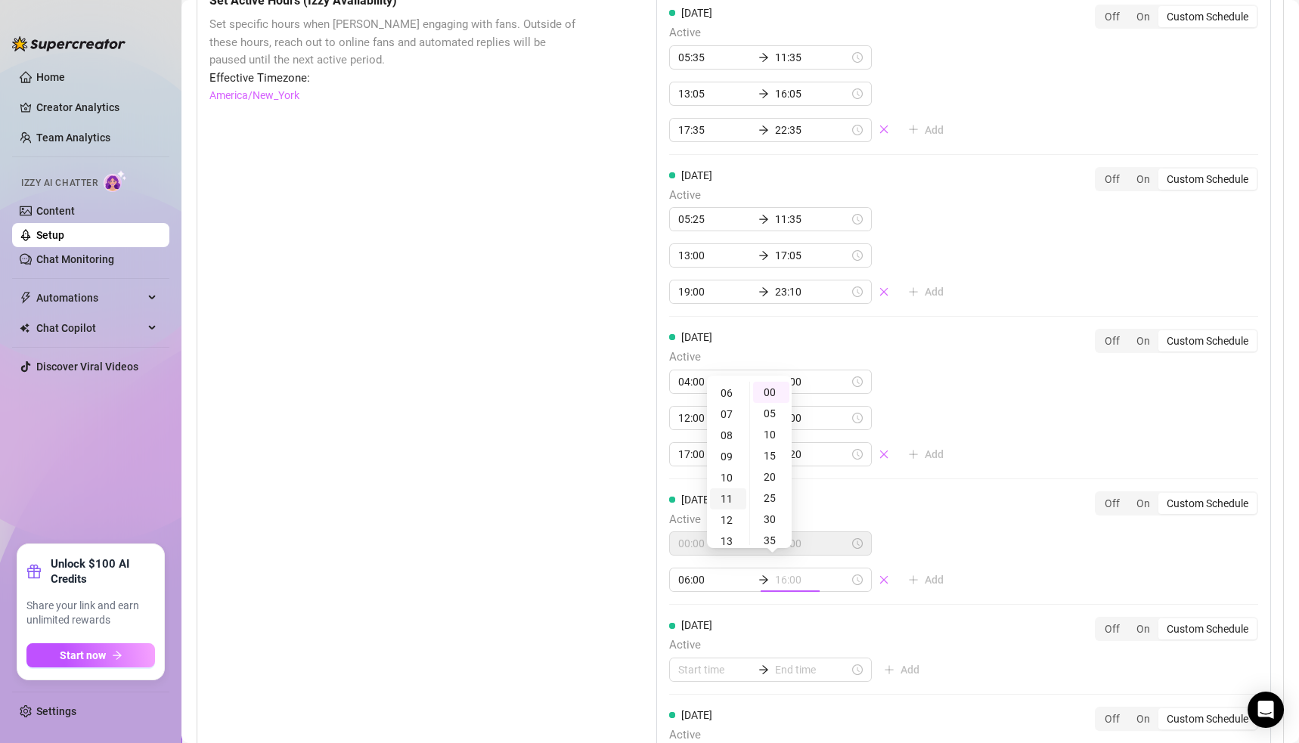
scroll to position [231, 0]
type input "11:00"
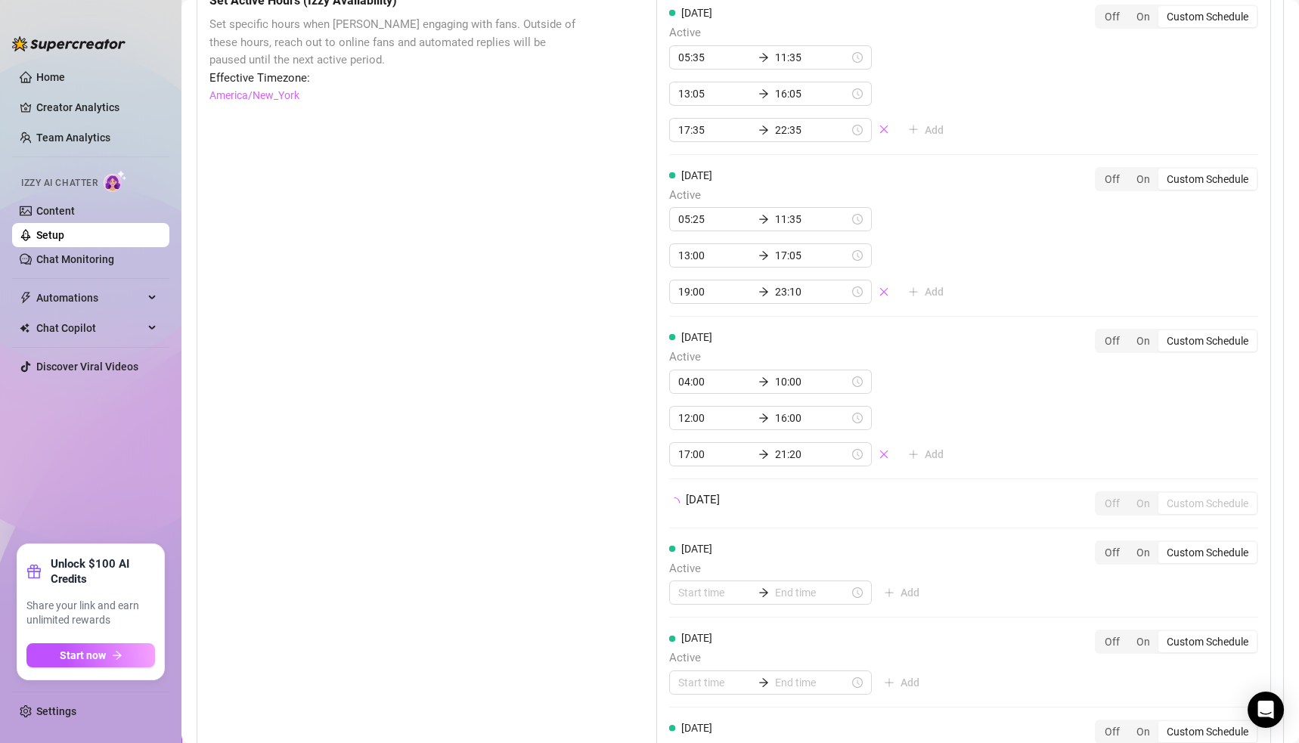
click at [945, 556] on div "[DATE] Active 05:35 11:35 13:05 16:05 17:35 22:35 Add Off On Custom Schedule [D…" at bounding box center [963, 401] width 615 height 818
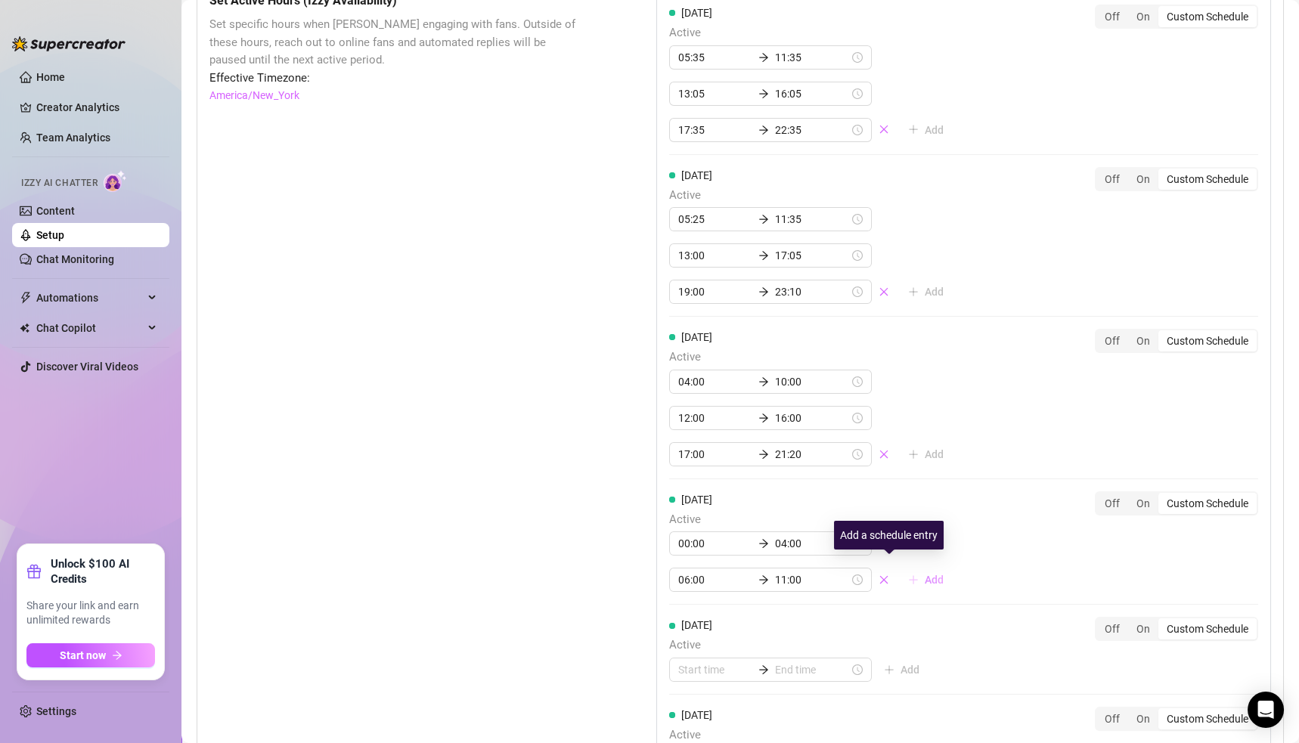
click at [925, 574] on span "Add" at bounding box center [934, 580] width 19 height 12
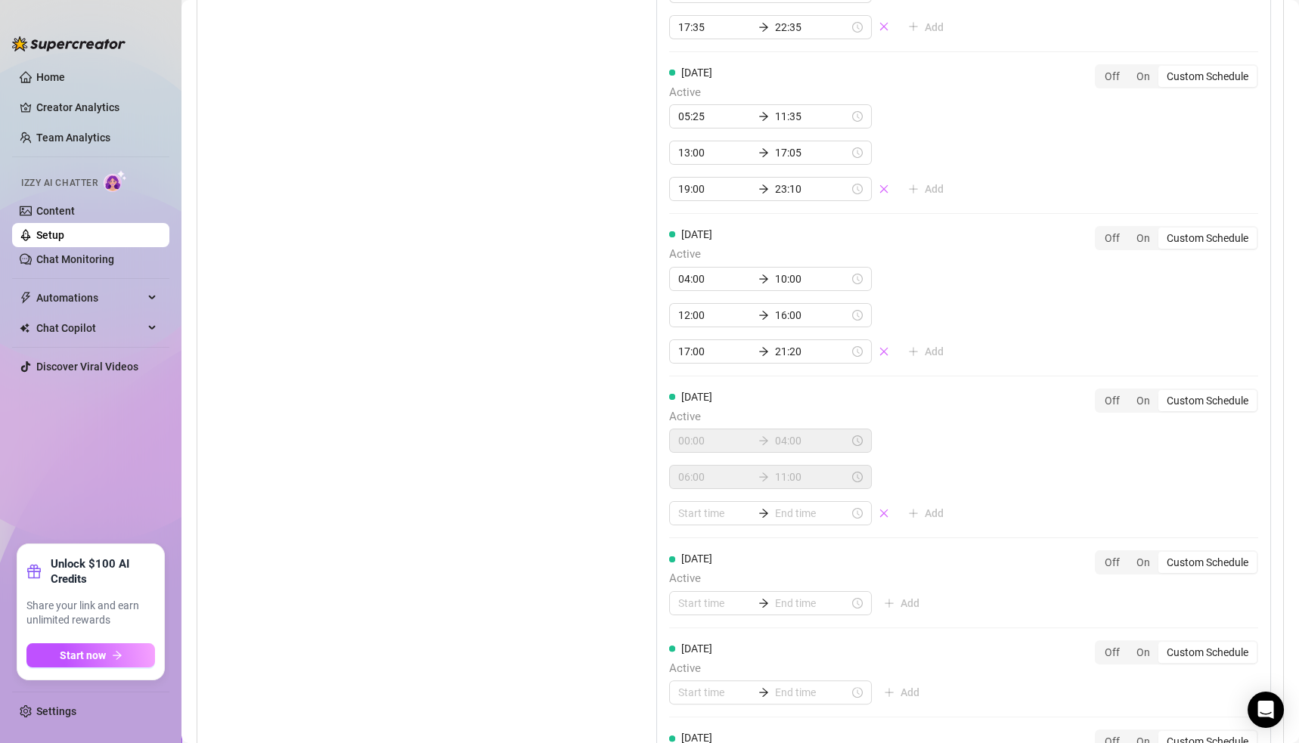
scroll to position [1437, 0]
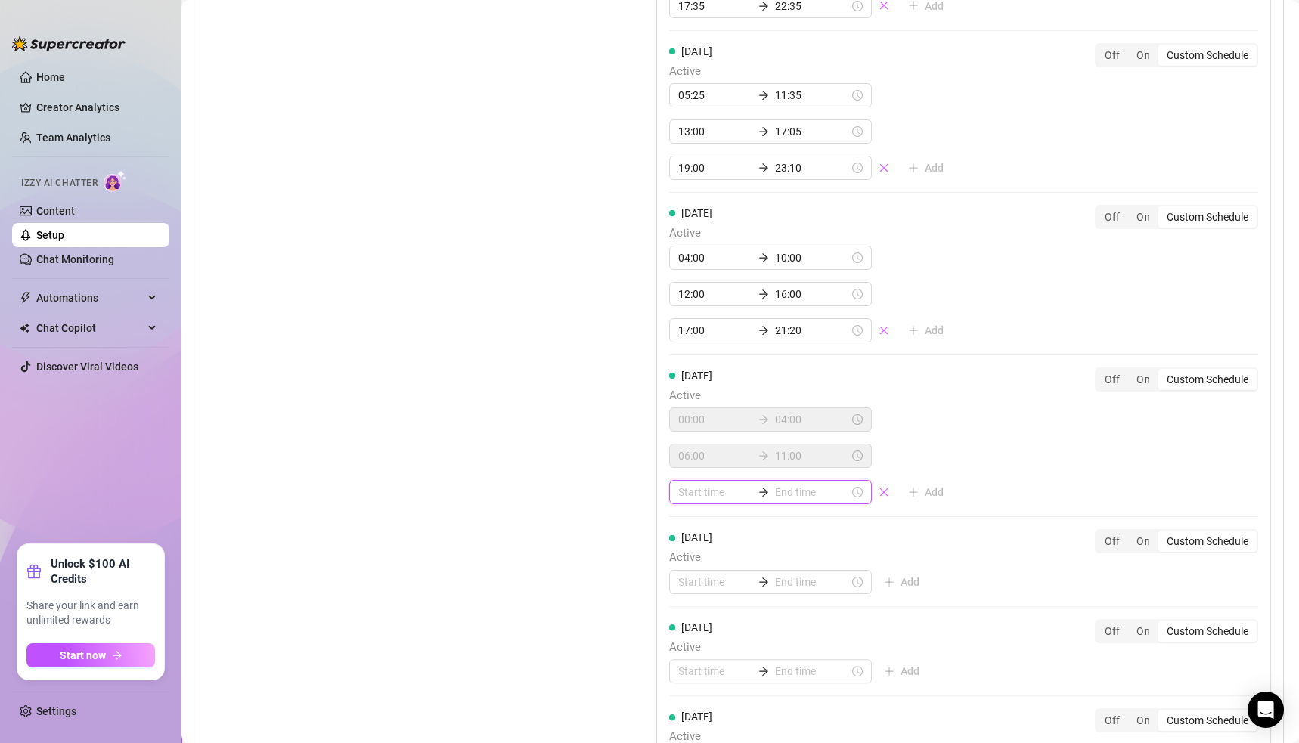
click at [691, 484] on input at bounding box center [715, 492] width 74 height 17
type input "01:00"
click at [683, 627] on div "13" at bounding box center [684, 626] width 36 height 21
click at [727, 629] on div "25" at bounding box center [727, 629] width 36 height 21
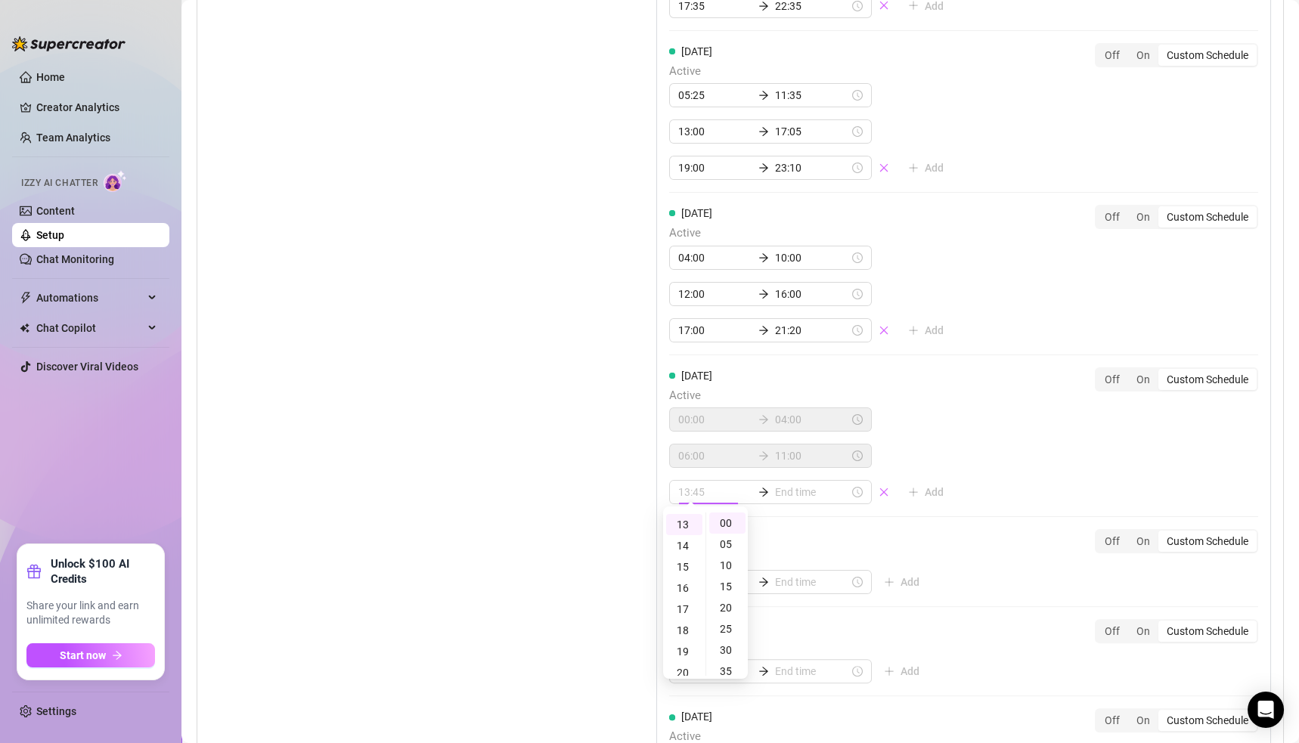
type input "13:25"
click at [775, 484] on input at bounding box center [812, 492] width 74 height 17
type input "22:25"
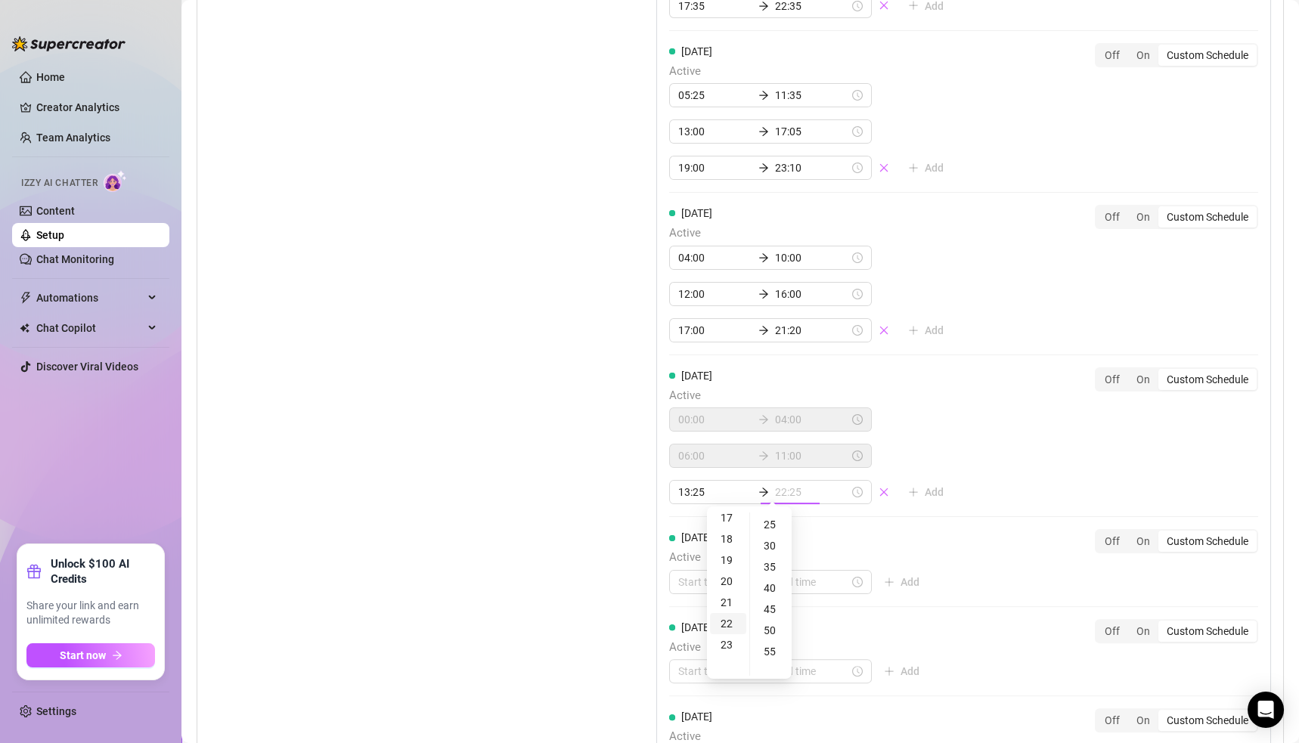
click at [728, 619] on div "22" at bounding box center [728, 623] width 36 height 21
click at [769, 541] on div "30" at bounding box center [771, 545] width 36 height 21
type input "22:30"
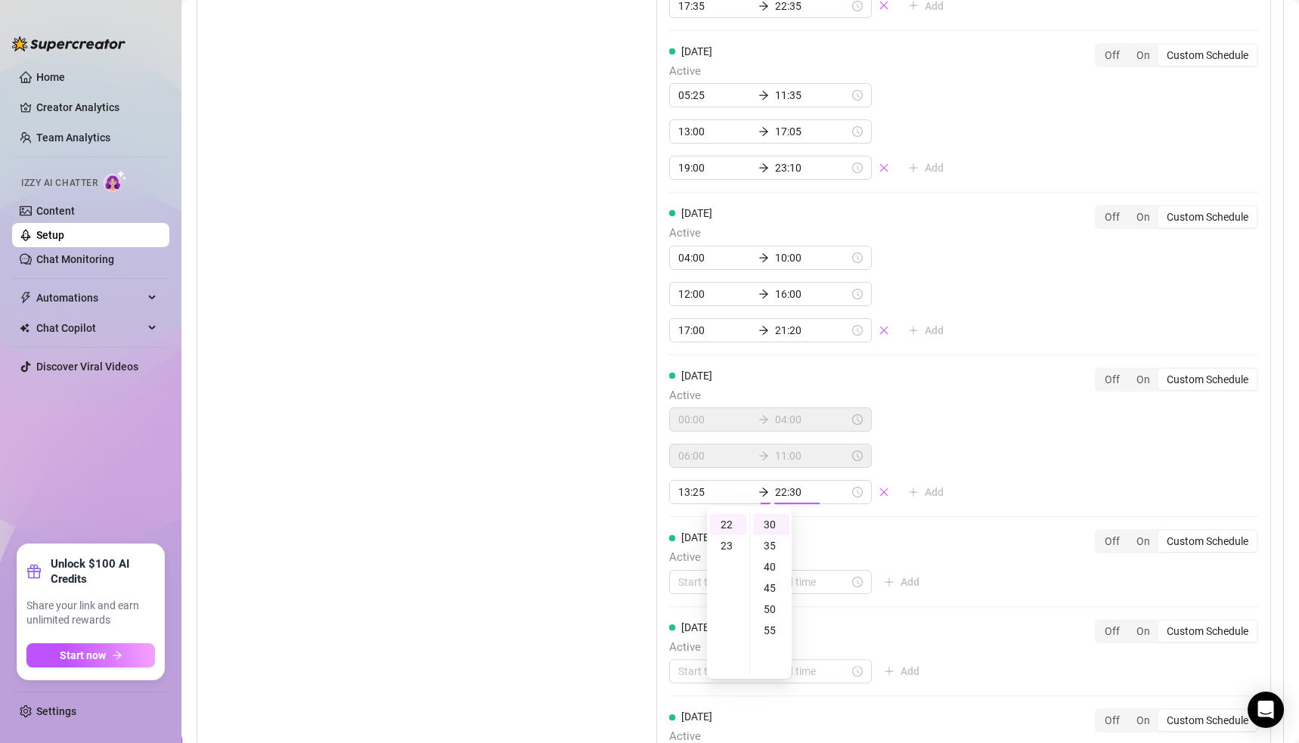
click at [969, 479] on div "[DATE] Active 05:35 11:35 13:05 16:05 17:35 22:35 Add Off On Custom Schedule [D…" at bounding box center [963, 334] width 615 height 932
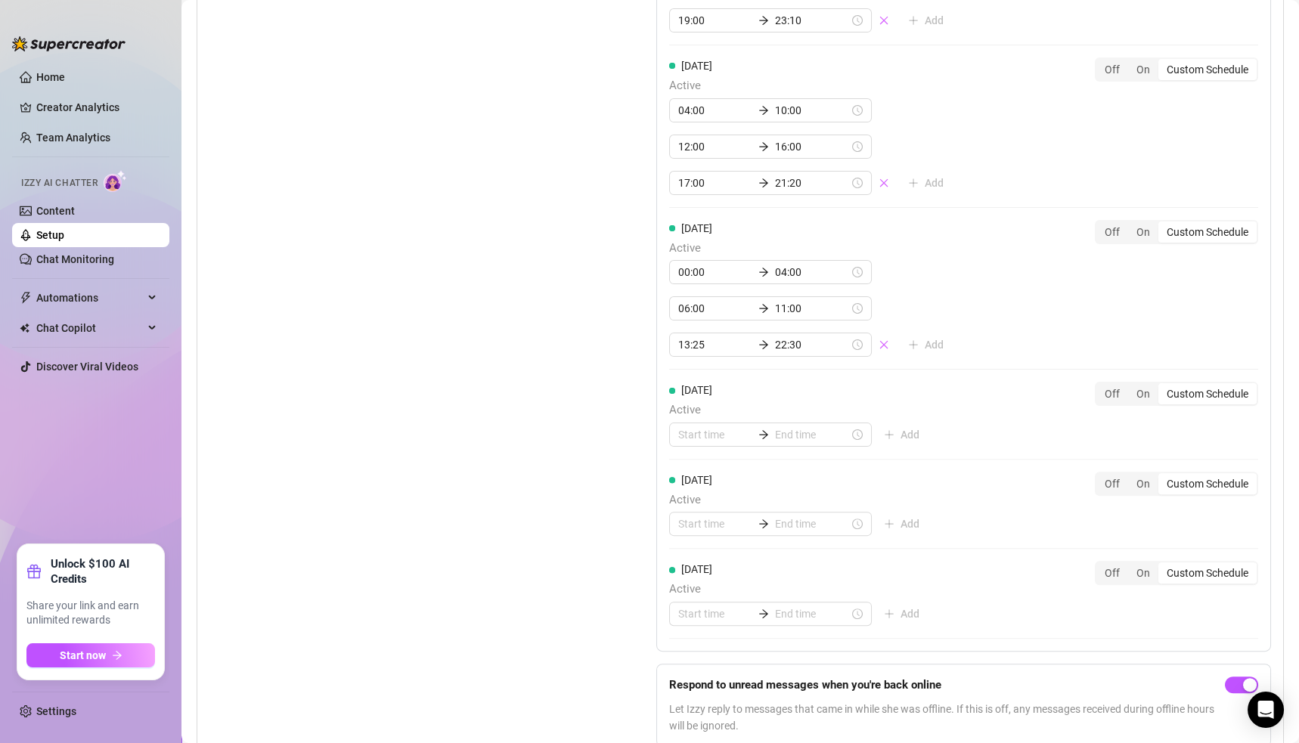
scroll to position [1602, 0]
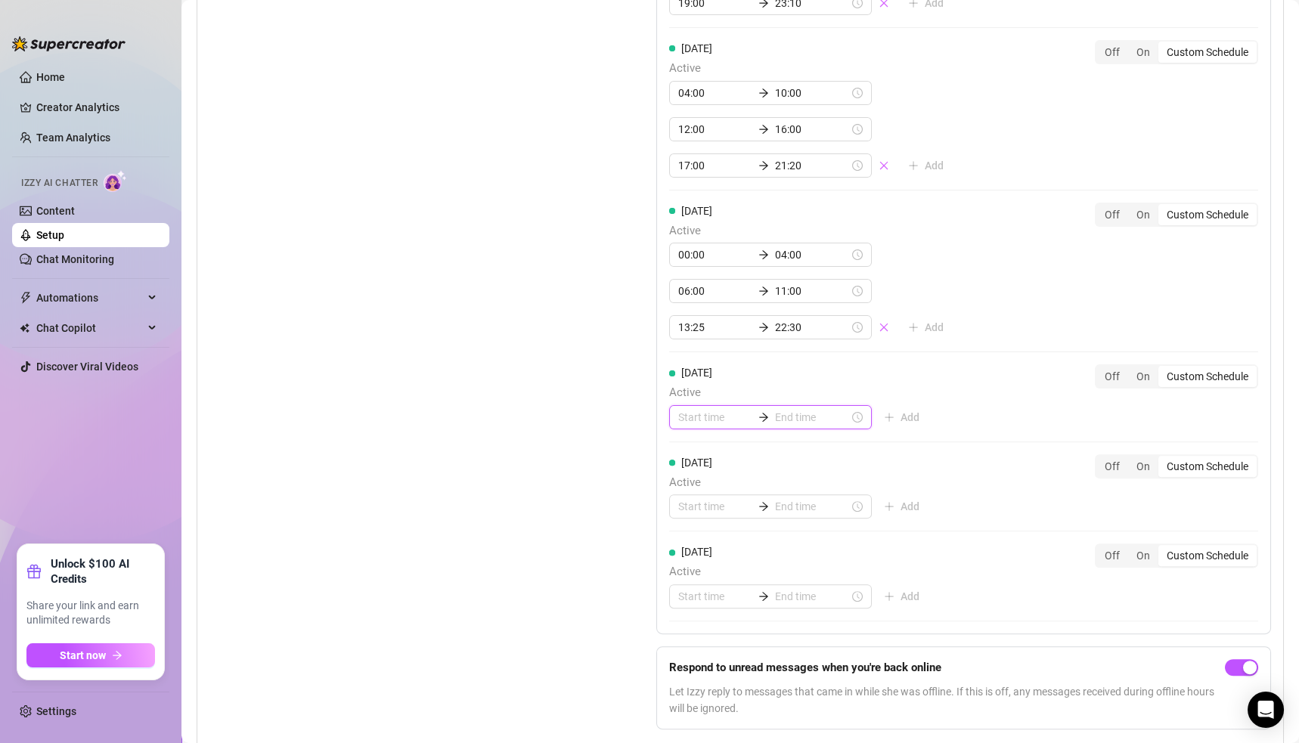
click at [687, 409] on input at bounding box center [715, 417] width 74 height 17
drag, startPoint x: 686, startPoint y: 491, endPoint x: 705, endPoint y: 479, distance: 22.7
click at [686, 491] on div "02" at bounding box center [684, 489] width 36 height 21
click at [684, 445] on div "00" at bounding box center [684, 446] width 36 height 21
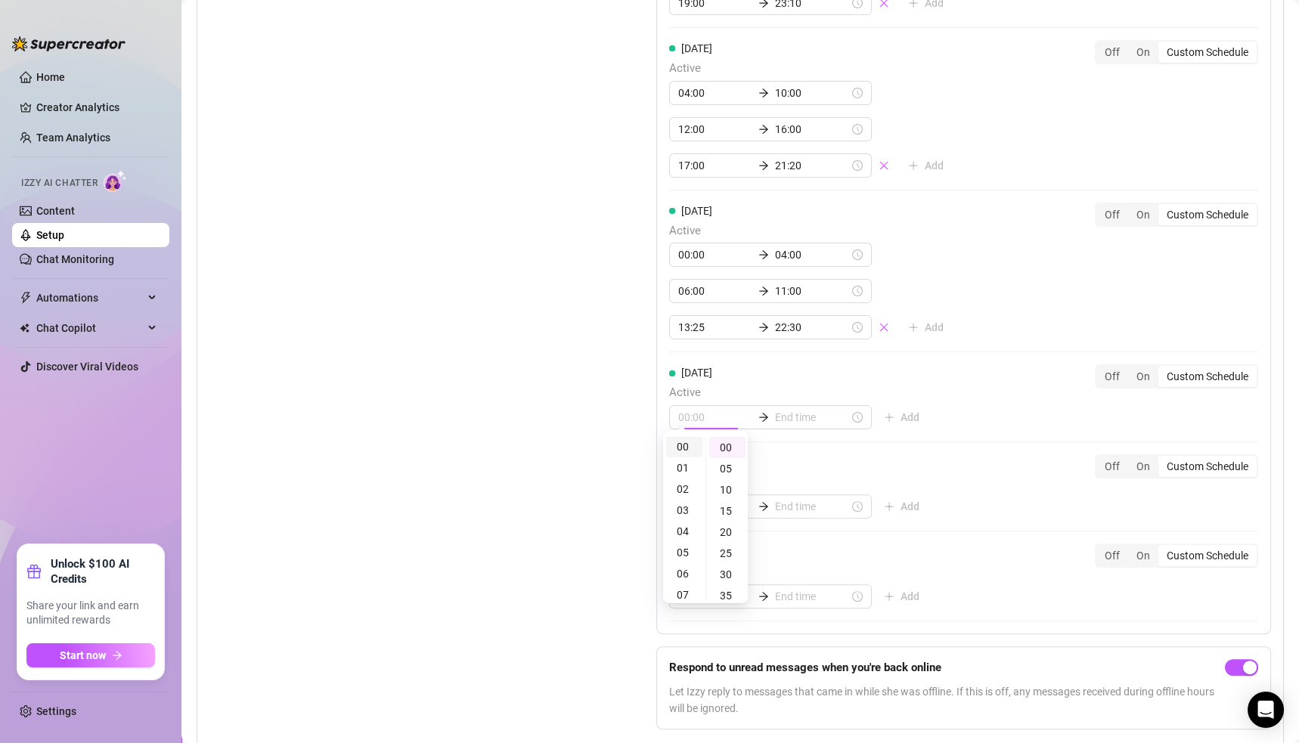
scroll to position [0, 0]
click at [687, 464] on div "01" at bounding box center [684, 468] width 36 height 21
type input "01:00"
click at [724, 438] on div "00" at bounding box center [727, 447] width 36 height 21
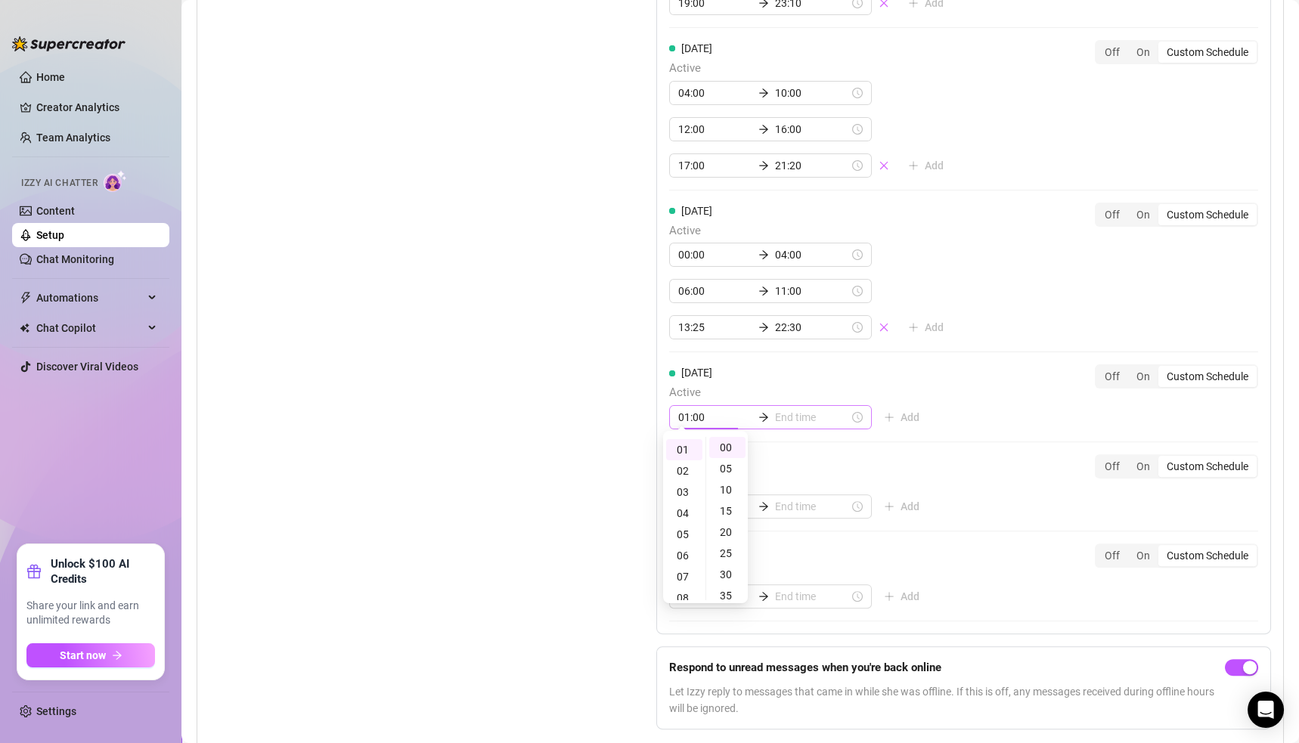
click at [763, 415] on div "01:00" at bounding box center [770, 417] width 203 height 24
click at [775, 411] on input at bounding box center [812, 417] width 74 height 17
click at [725, 531] on div "05" at bounding box center [728, 534] width 36 height 21
click at [725, 460] on div "06" at bounding box center [728, 470] width 36 height 21
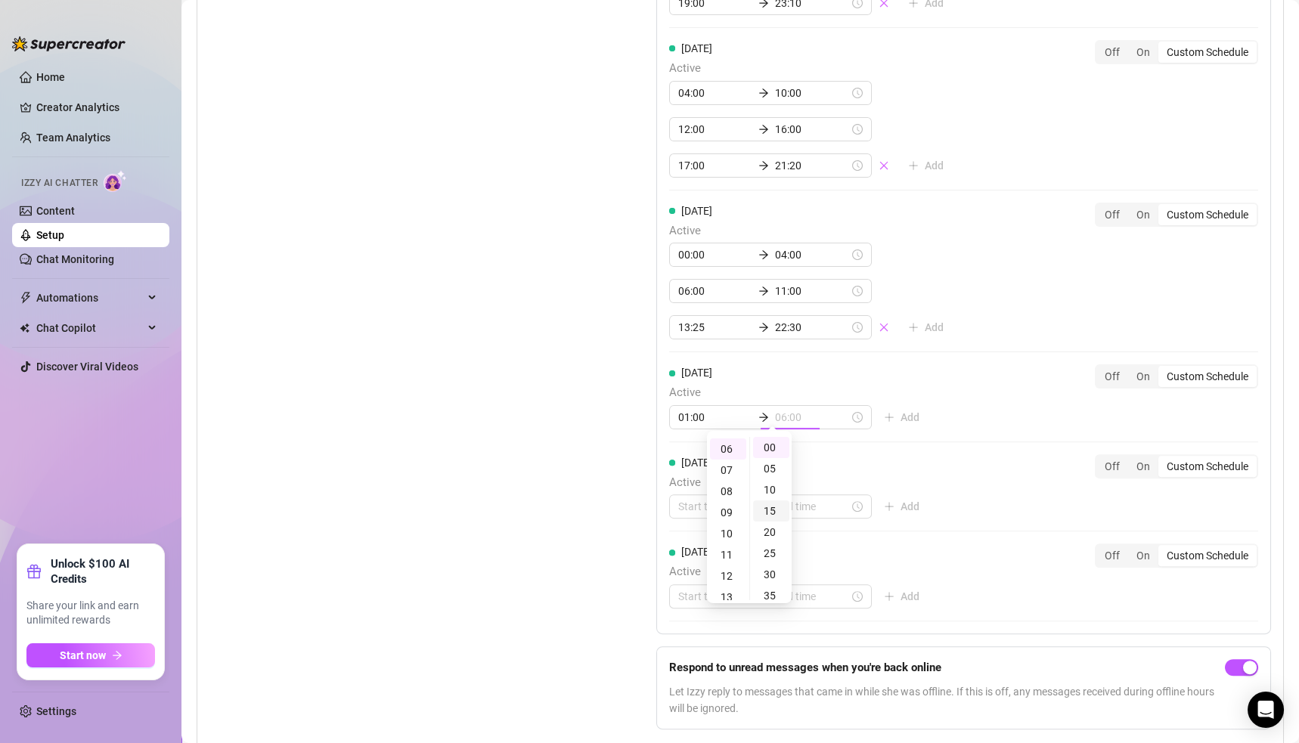
scroll to position [126, 0]
click at [773, 467] on div "05" at bounding box center [771, 468] width 36 height 21
type input "06:05"
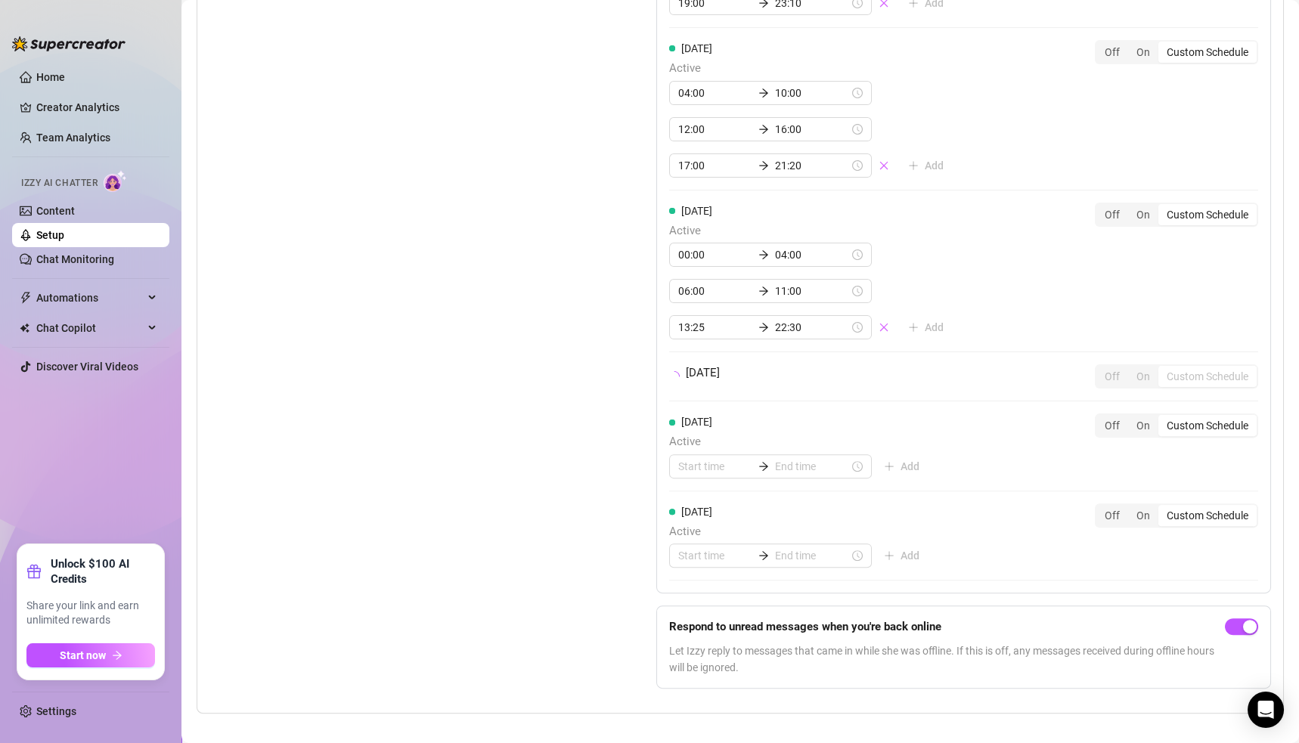
click at [950, 389] on div "[DATE] Off On Custom Schedule" at bounding box center [963, 382] width 589 height 37
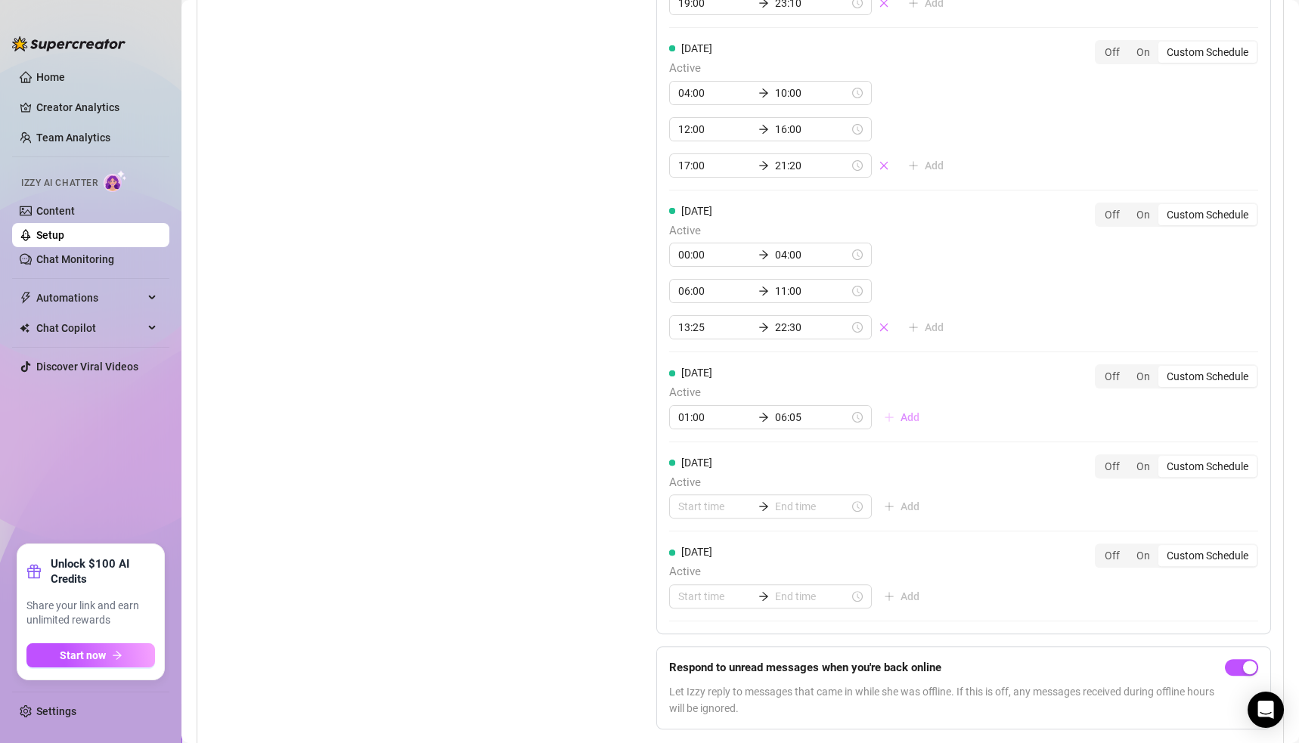
click at [901, 411] on span "Add" at bounding box center [910, 417] width 19 height 12
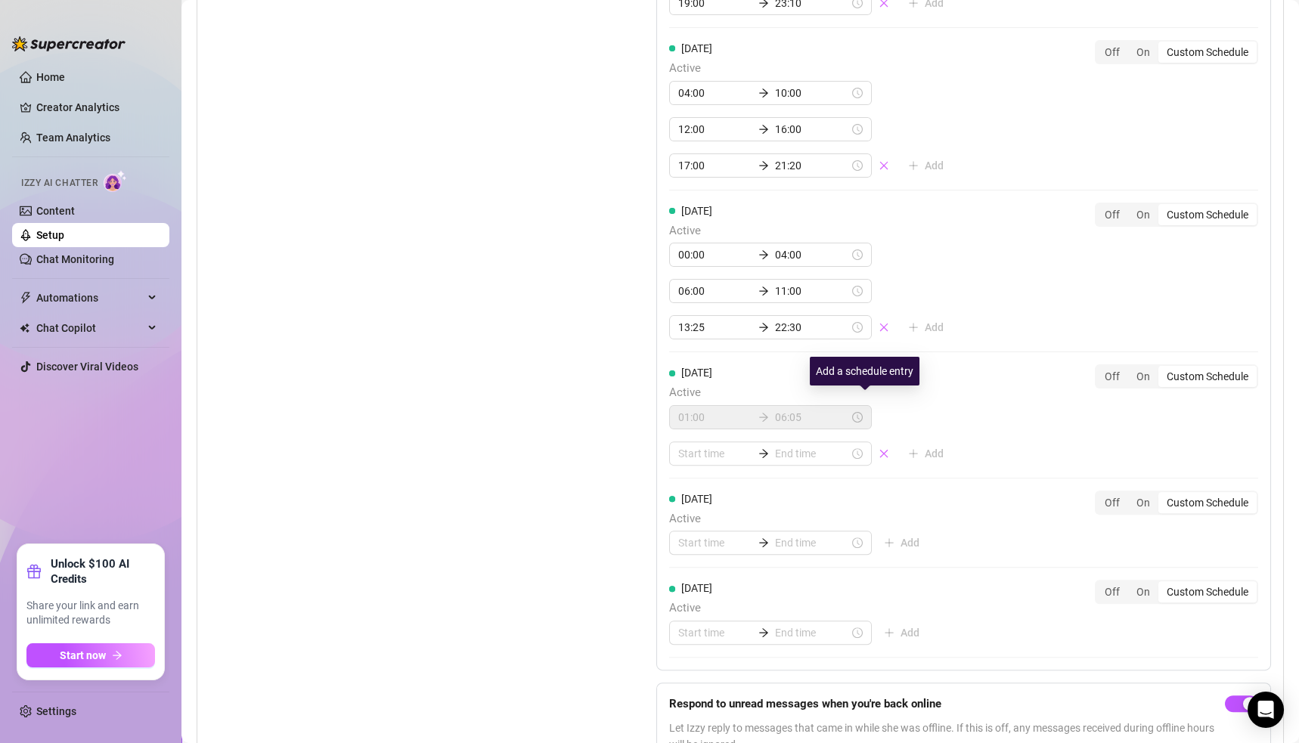
scroll to position [1602, 0]
click at [681, 448] on input at bounding box center [715, 453] width 74 height 17
type input "02:00"
click at [689, 594] on div "08" at bounding box center [684, 598] width 36 height 21
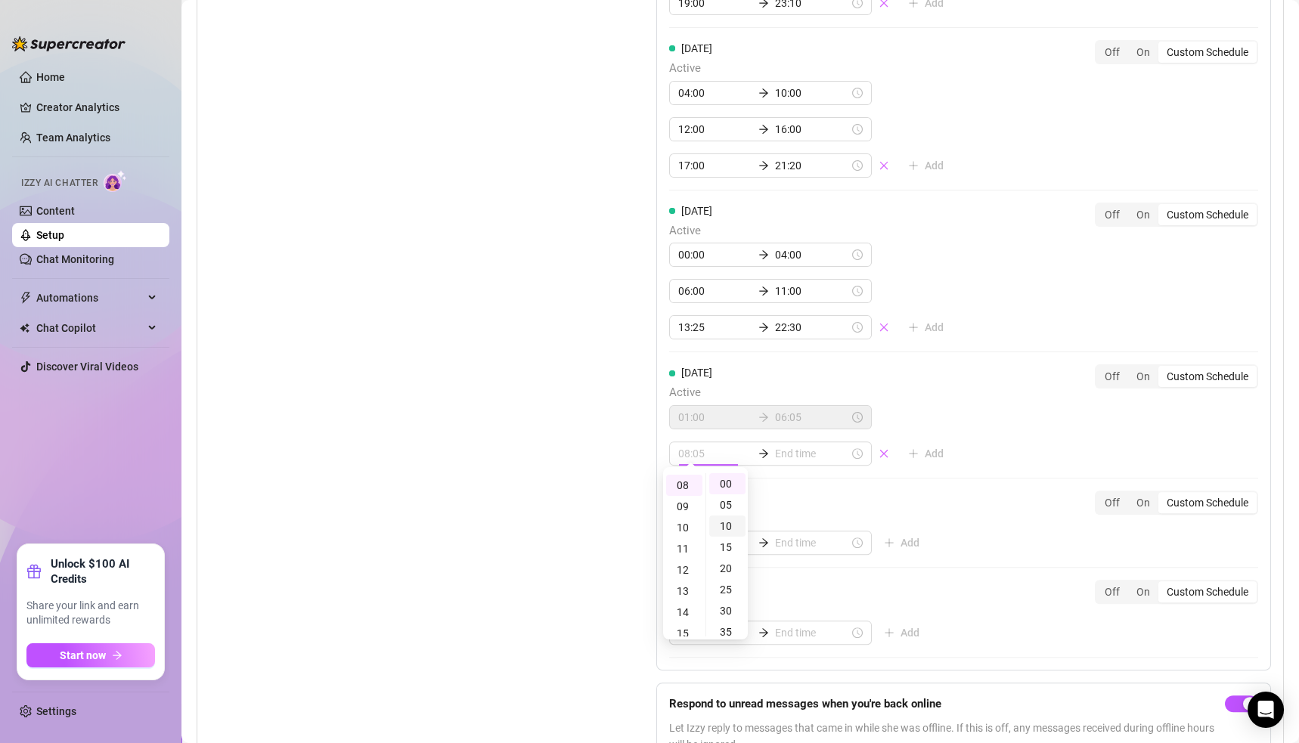
click at [724, 507] on div "05" at bounding box center [727, 505] width 36 height 21
type input "08:05"
click at [775, 445] on input at bounding box center [812, 453] width 74 height 17
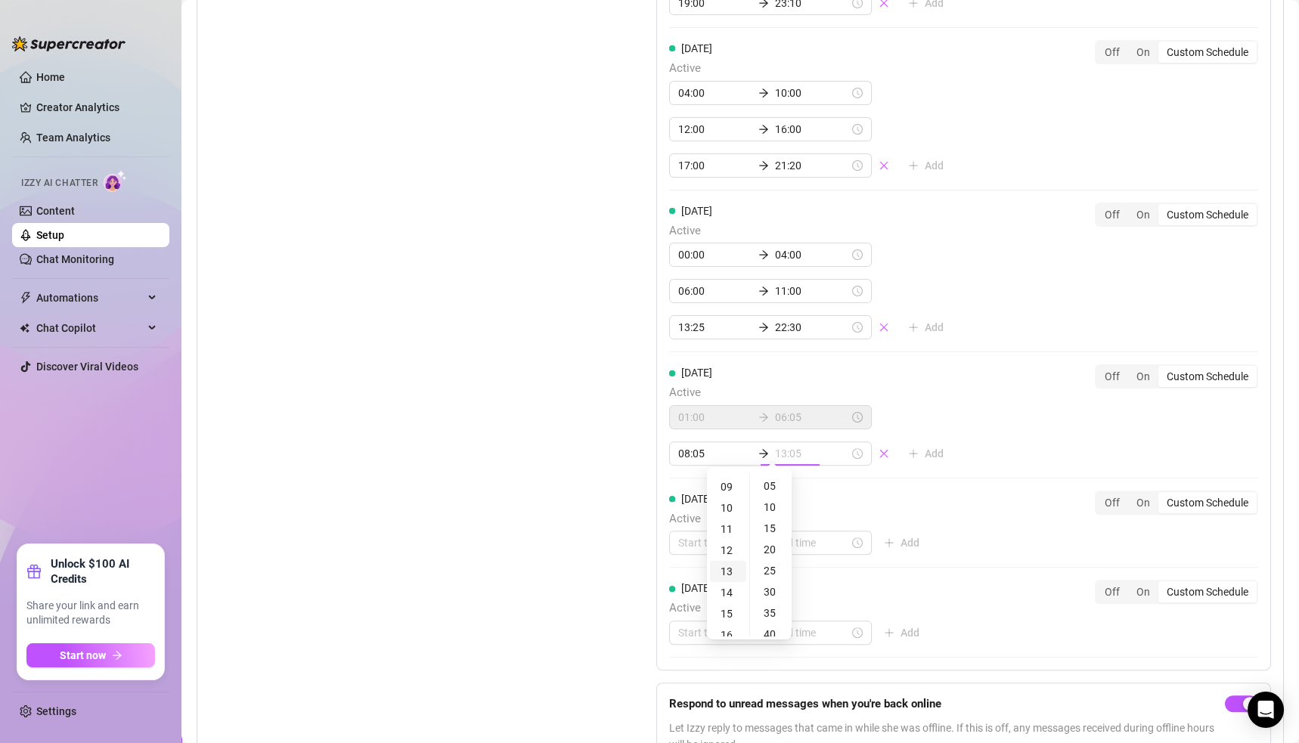
click at [727, 572] on div "13" at bounding box center [728, 571] width 36 height 21
type input "13:05"
click at [759, 484] on div "05" at bounding box center [771, 486] width 36 height 21
click at [957, 430] on div "[DATE] Active 05:35 11:35 13:05 16:05 17:35 22:35 Add Off On Custom Schedule [D…" at bounding box center [963, 187] width 615 height 968
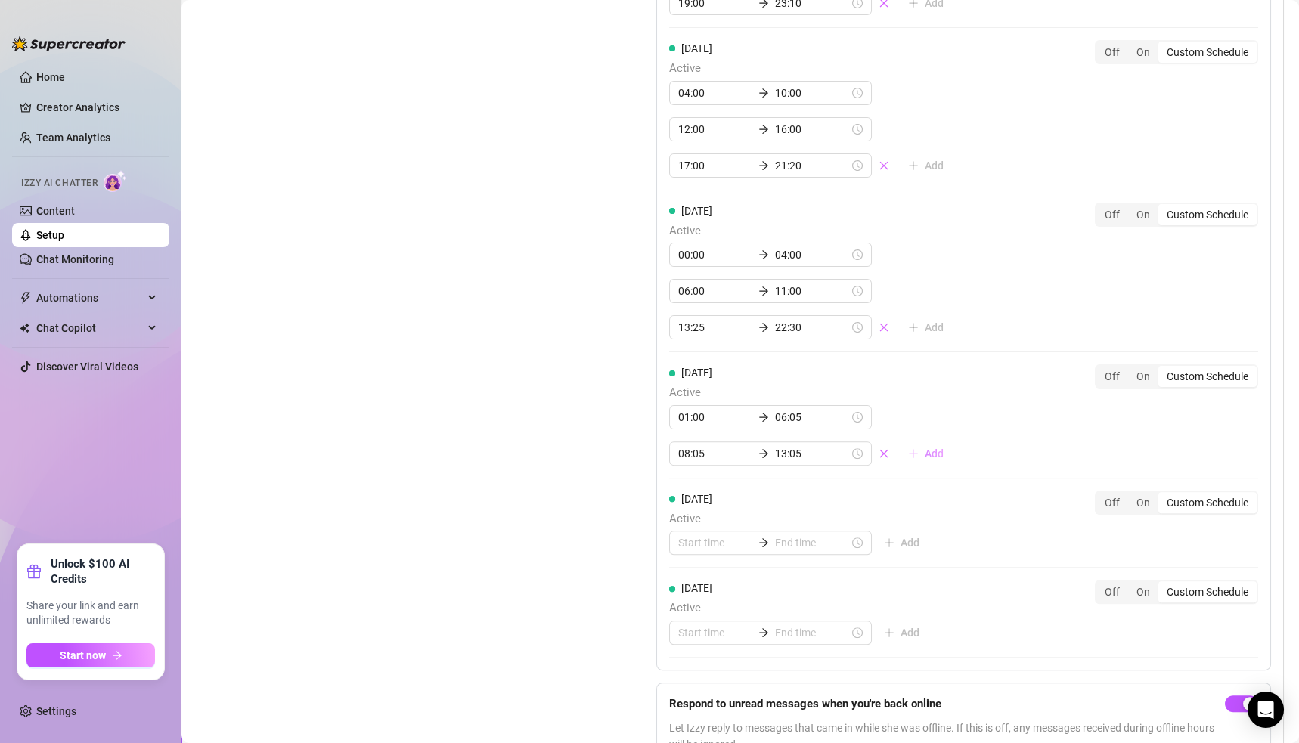
click at [925, 448] on span "Add" at bounding box center [934, 454] width 19 height 12
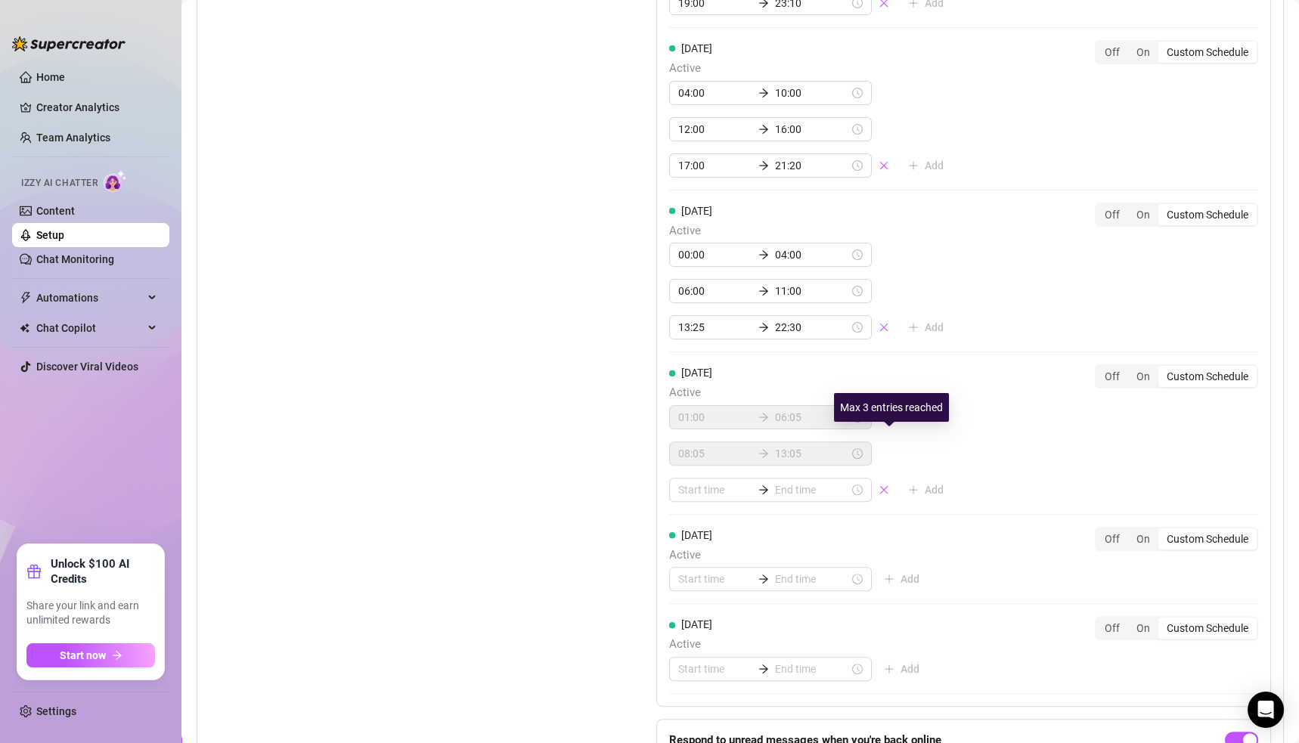
scroll to position [1601, 0]
click at [683, 486] on input at bounding box center [715, 490] width 74 height 17
click at [687, 616] on div "15" at bounding box center [684, 617] width 36 height 21
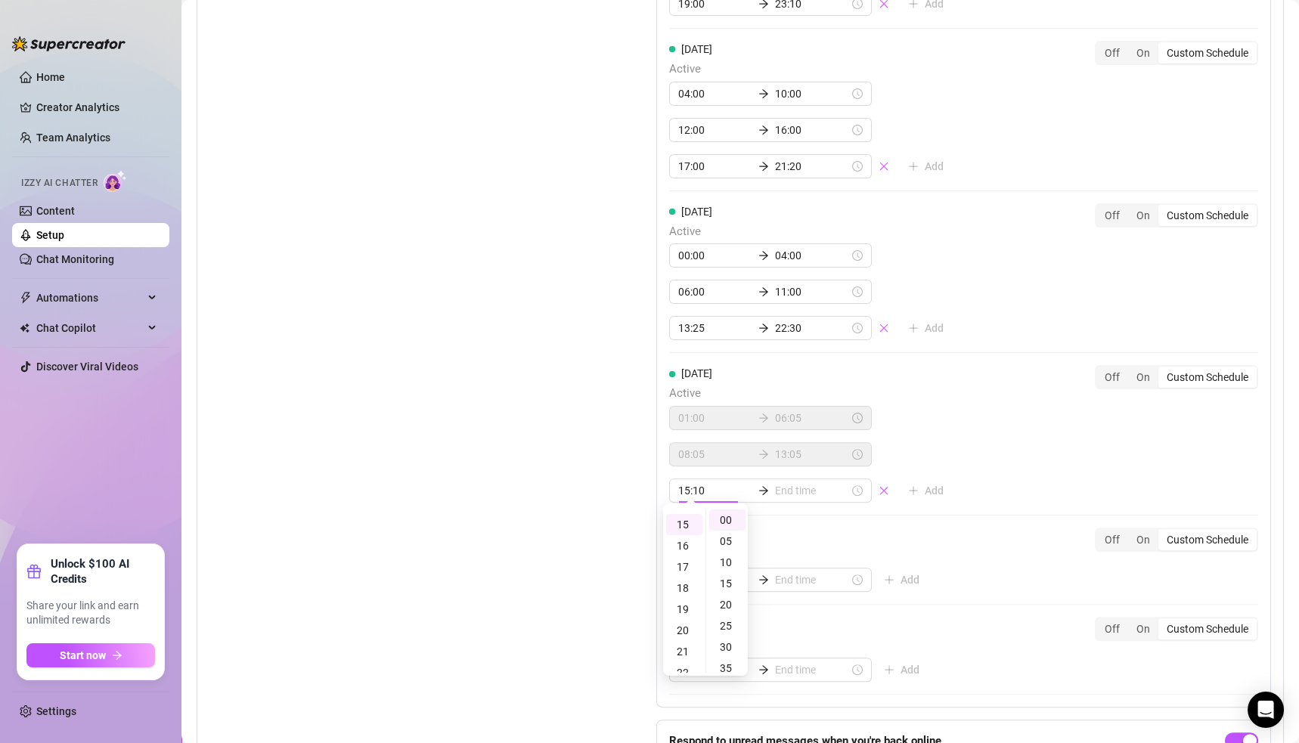
scroll to position [316, 0]
click at [726, 563] on div "10" at bounding box center [727, 562] width 36 height 21
type input "15:10"
click at [775, 482] on input at bounding box center [812, 490] width 74 height 17
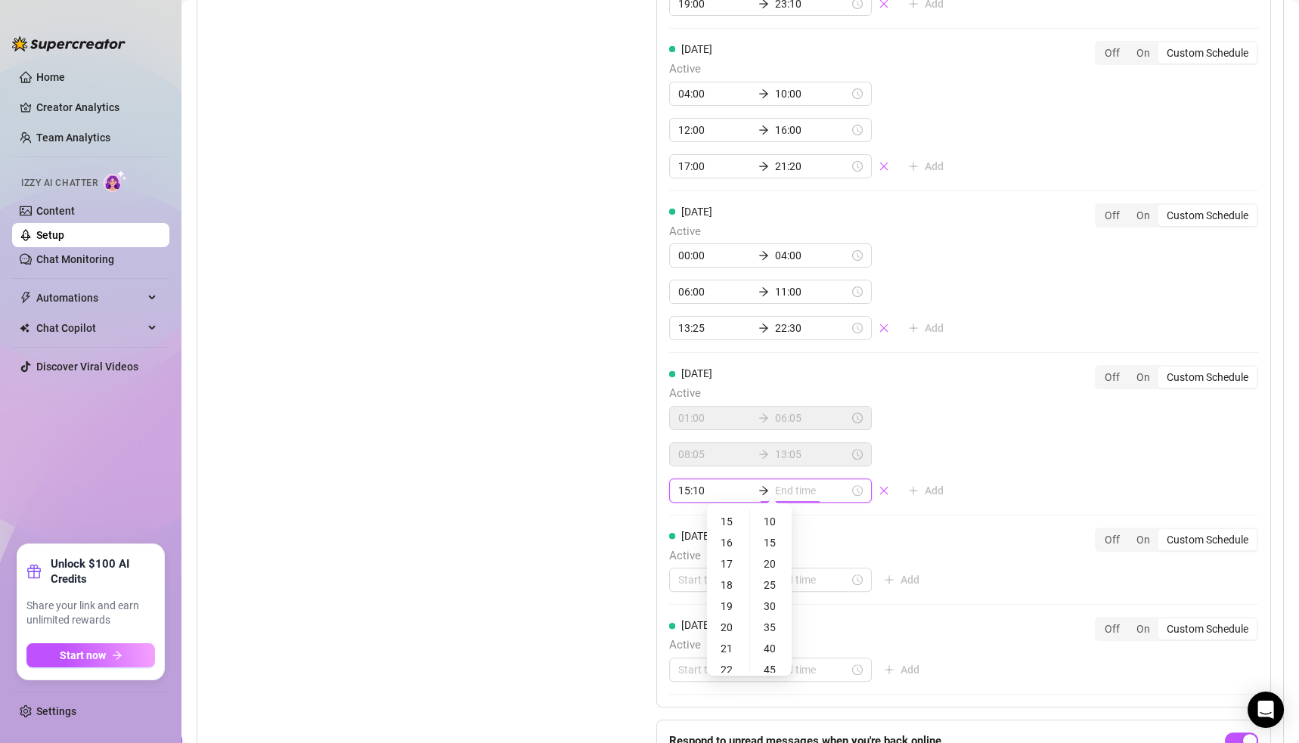
type input "15:10"
click at [727, 634] on div "22" at bounding box center [728, 635] width 36 height 21
drag, startPoint x: 771, startPoint y: 628, endPoint x: 786, endPoint y: 609, distance: 24.3
click at [771, 628] on div "35" at bounding box center [771, 627] width 36 height 21
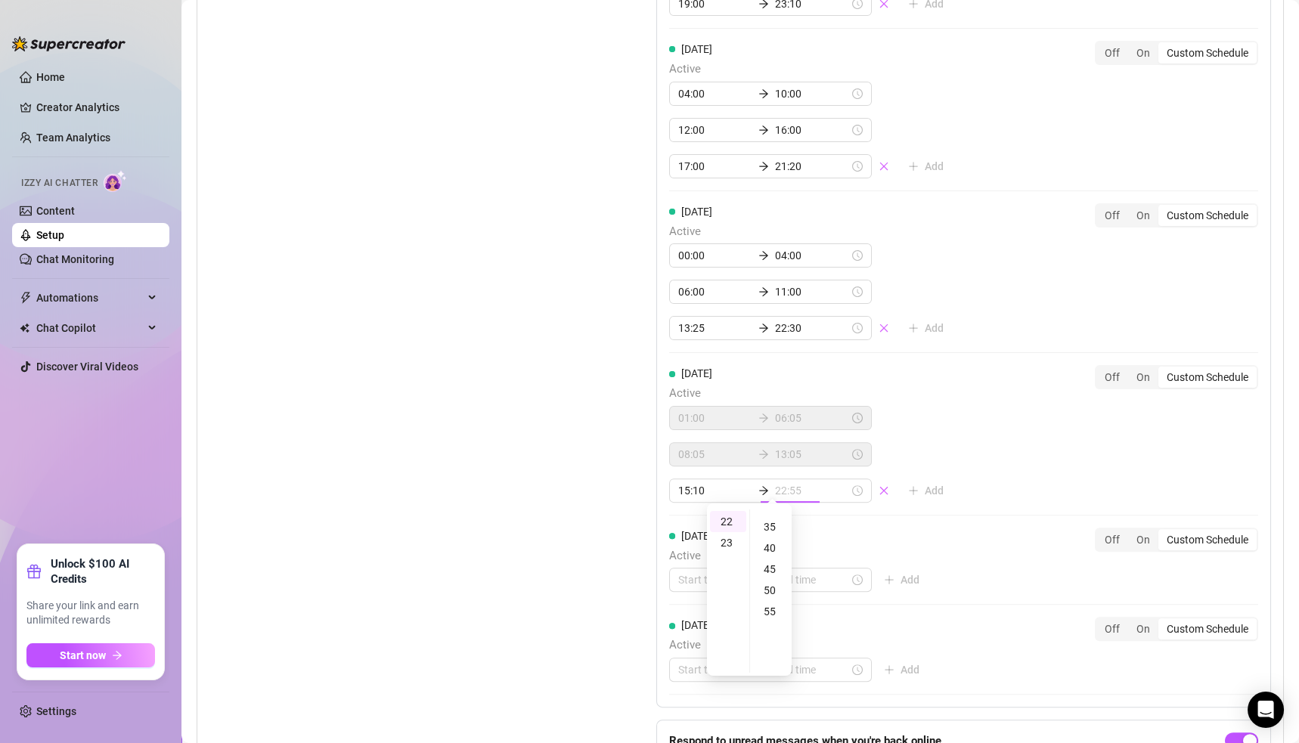
type input "22:35"
click at [985, 464] on div "[DATE] Active 05:35 11:35 13:05 16:05 17:35 22:35 Add Off On Custom Schedule [D…" at bounding box center [963, 206] width 615 height 1004
click at [696, 572] on input at bounding box center [715, 580] width 74 height 17
type input "00:05"
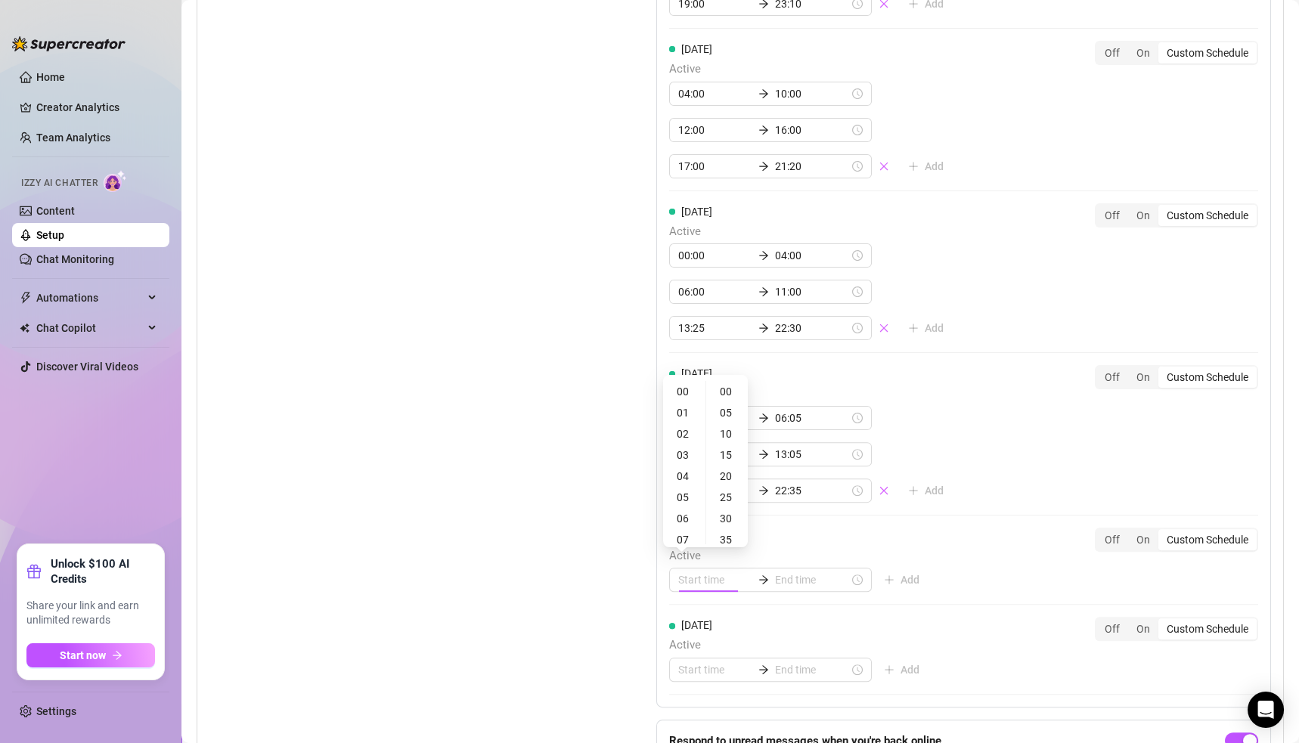
click at [1022, 390] on div "[DATE] Active 01:00 06:05 08:05 13:05 15:10 22:35 Add Off On Custom Schedule" at bounding box center [963, 434] width 589 height 138
click at [1128, 529] on div "On" at bounding box center [1143, 539] width 30 height 21
click at [1132, 532] on input "On" at bounding box center [1132, 532] width 0 height 0
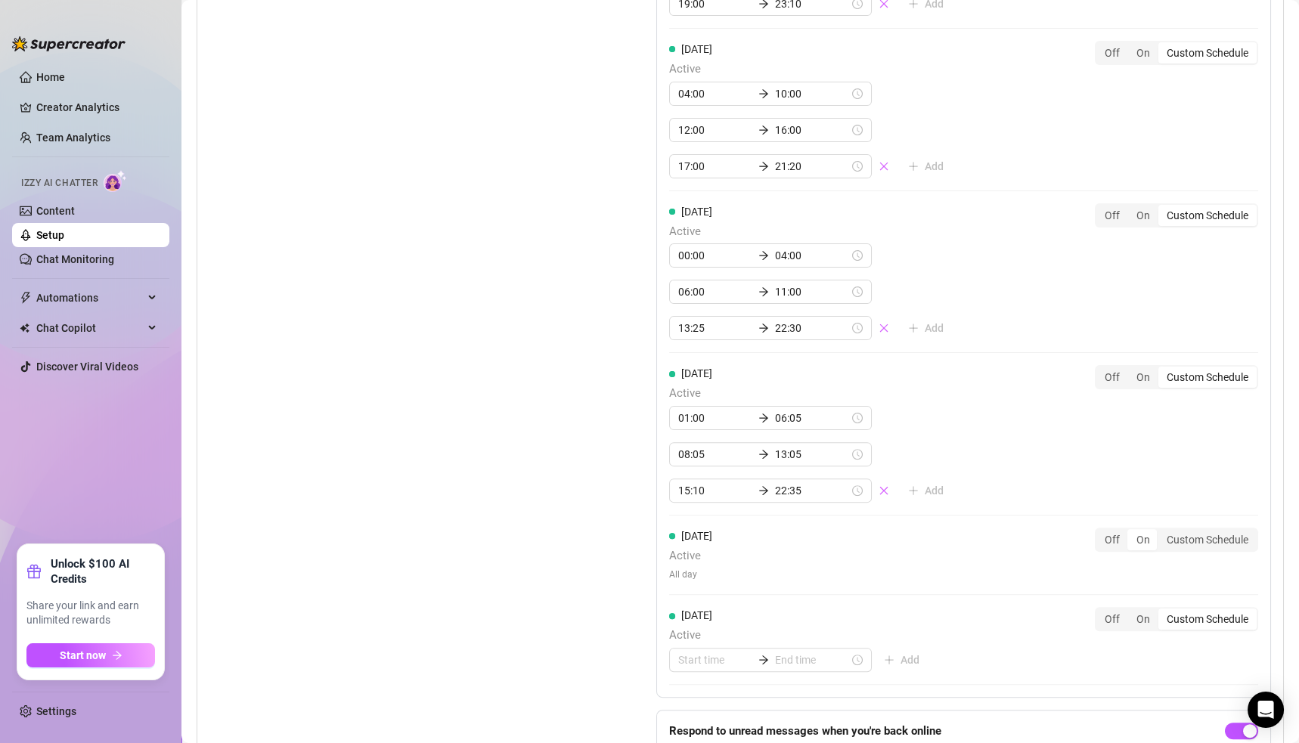
click at [1123, 576] on div "[DATE] Active All day Off On Custom Schedule" at bounding box center [963, 561] width 589 height 67
click at [1131, 612] on div "On" at bounding box center [1143, 619] width 30 height 21
click at [1132, 611] on input "On" at bounding box center [1132, 611] width 0 height 0
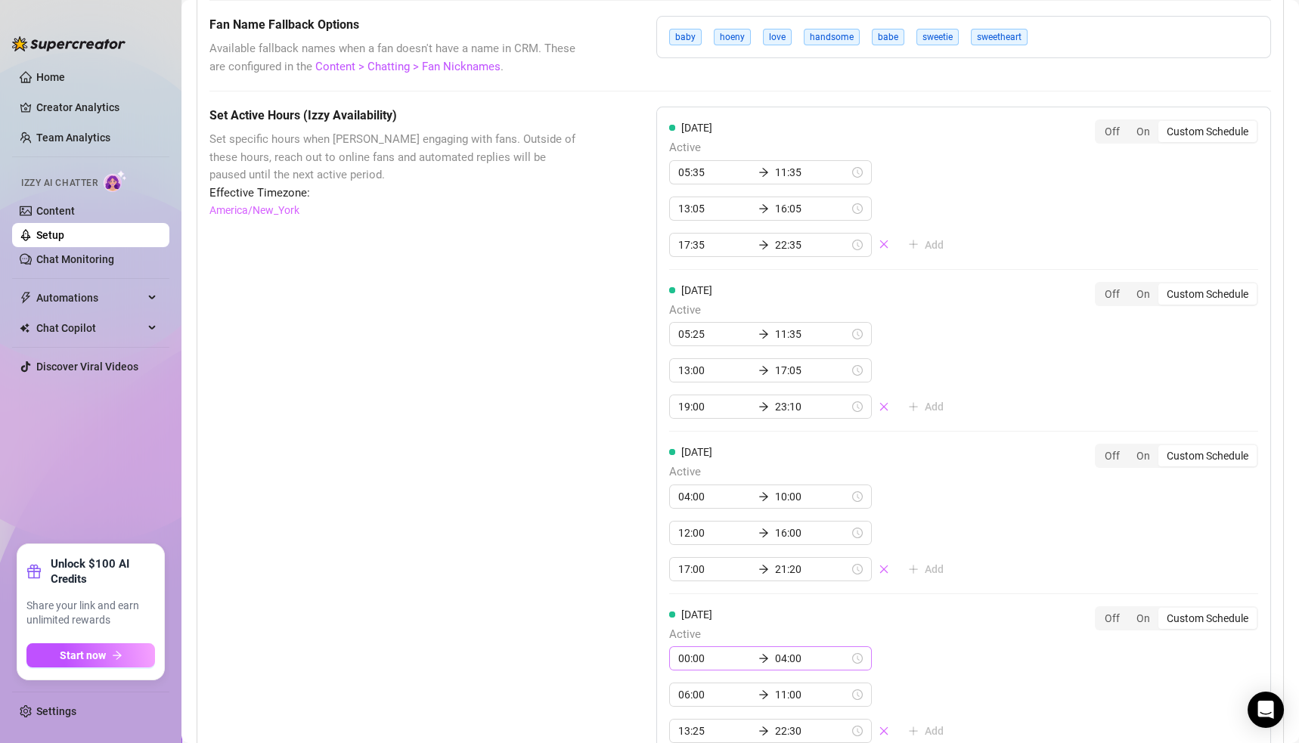
scroll to position [1227, 0]
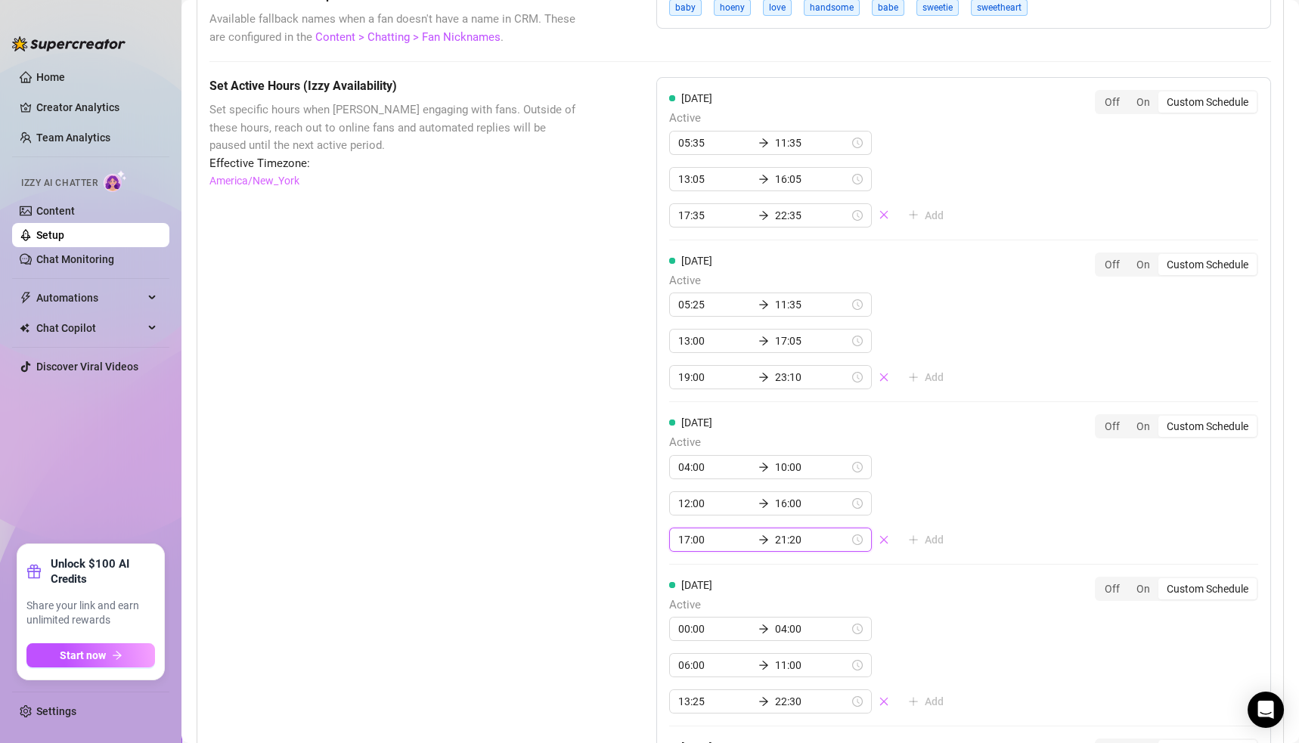
click at [775, 532] on input "21:20" at bounding box center [812, 540] width 74 height 17
click at [730, 594] on div "22" at bounding box center [728, 594] width 36 height 21
click at [774, 587] on div "25" at bounding box center [771, 594] width 36 height 21
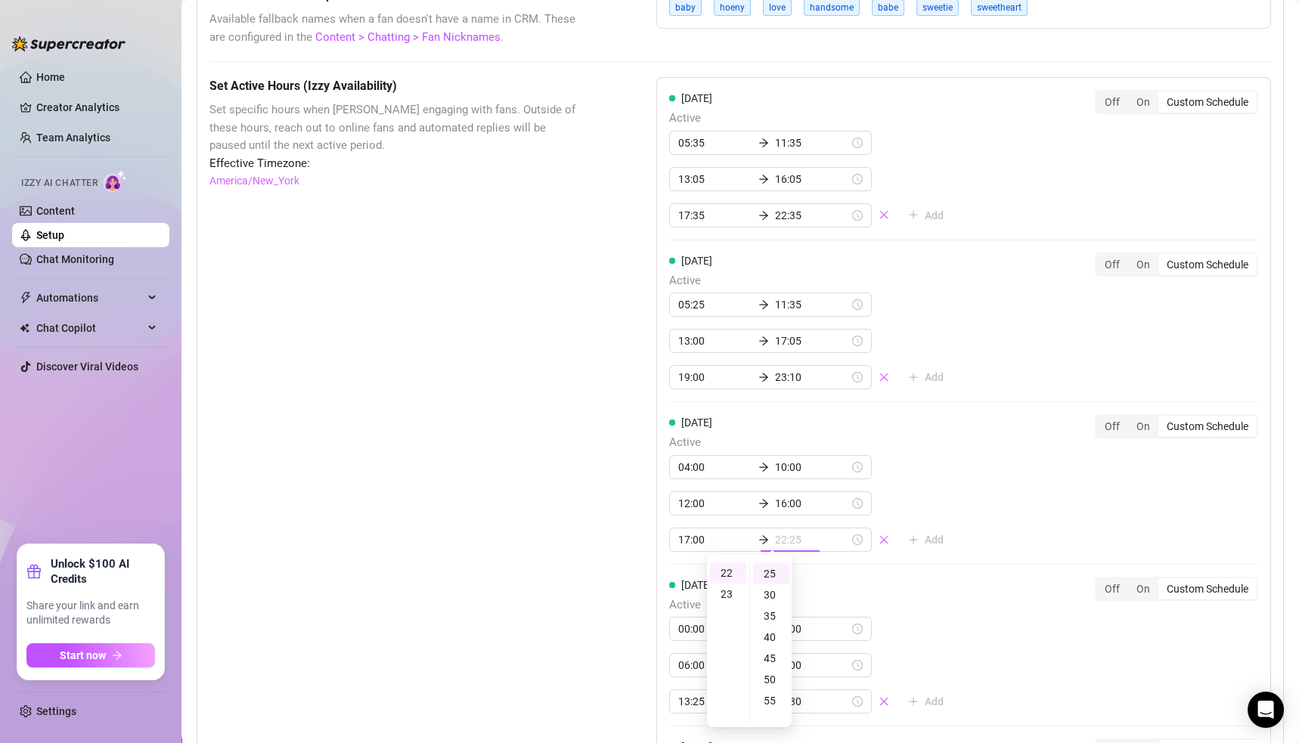
scroll to position [104, 0]
type input "23:25"
click at [724, 586] on div "23" at bounding box center [728, 594] width 36 height 21
click at [769, 572] on div "25" at bounding box center [771, 573] width 36 height 21
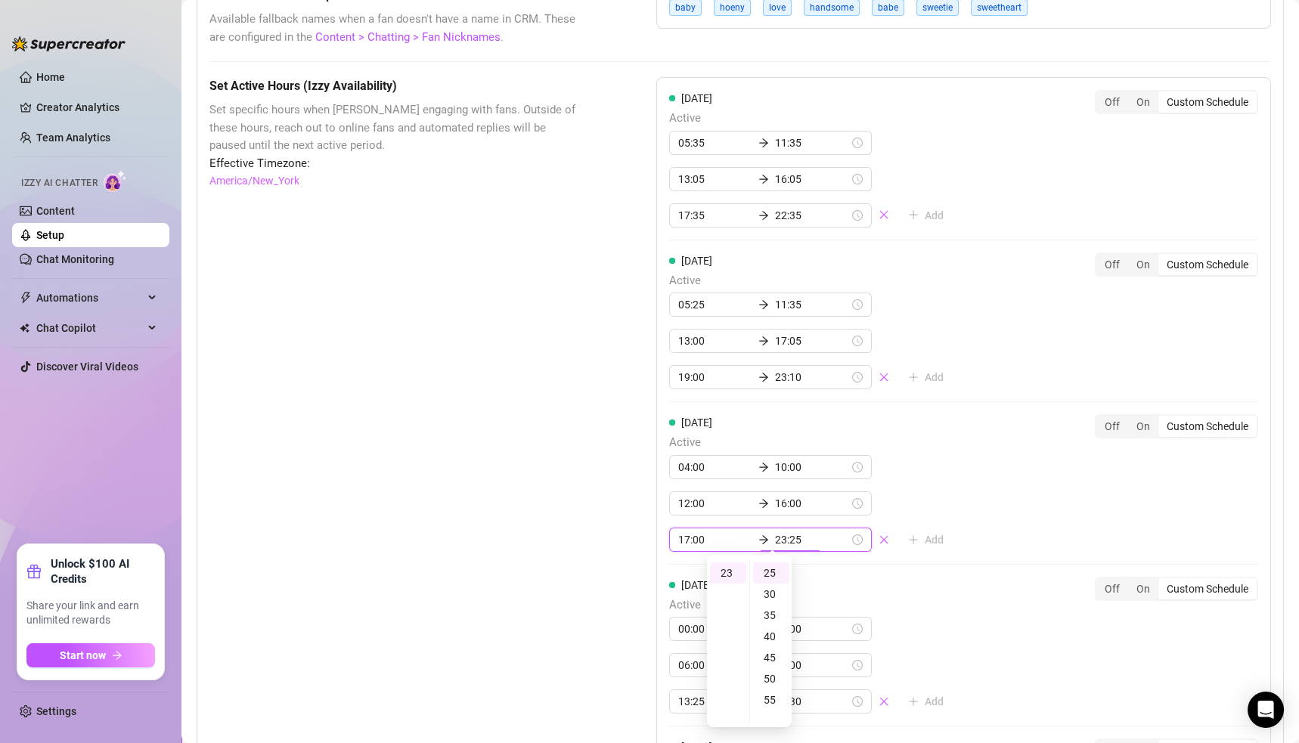
click at [1016, 634] on div "[DATE] Active 00:00 04:00 06:00 11:00 13:25 22:30 Add Off On Custom Schedule" at bounding box center [963, 646] width 589 height 138
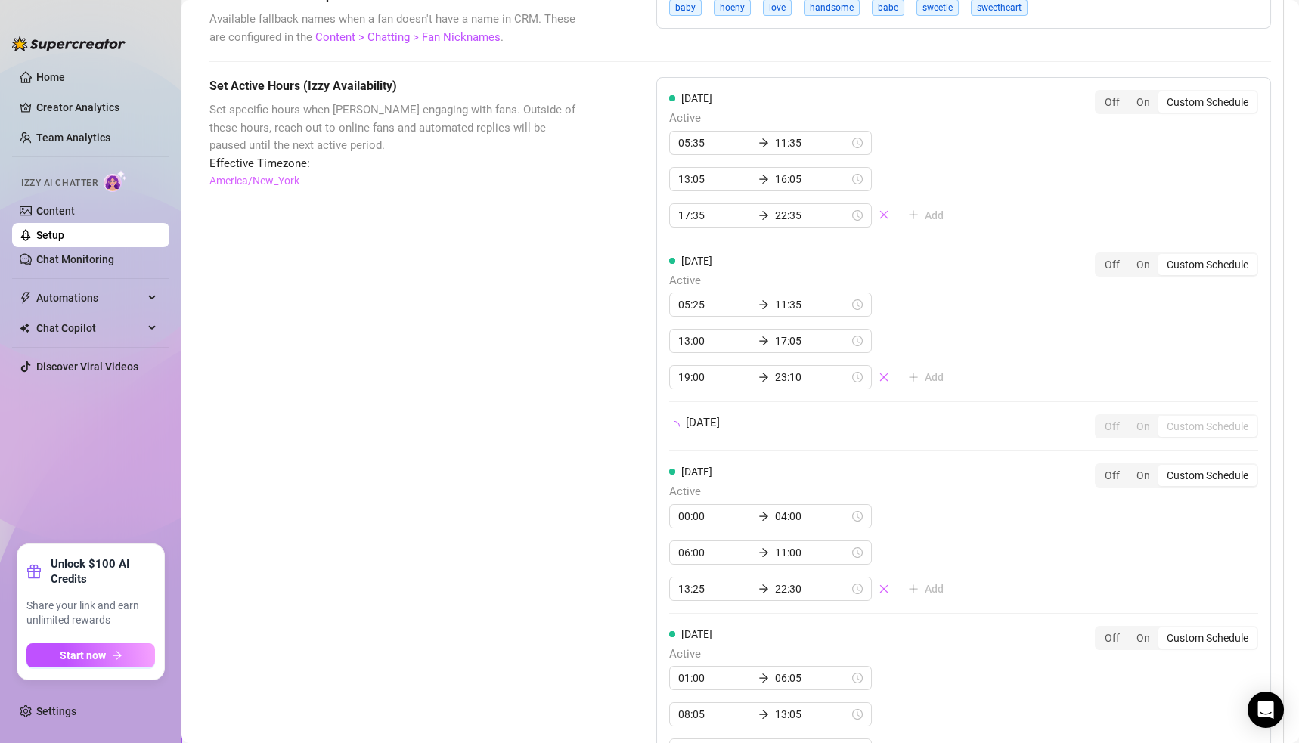
click at [1018, 634] on div "[DATE] Active 05:35 11:35 13:05 16:05 17:35 22:35 Add Off On Custom Schedule [D…" at bounding box center [963, 512] width 615 height 871
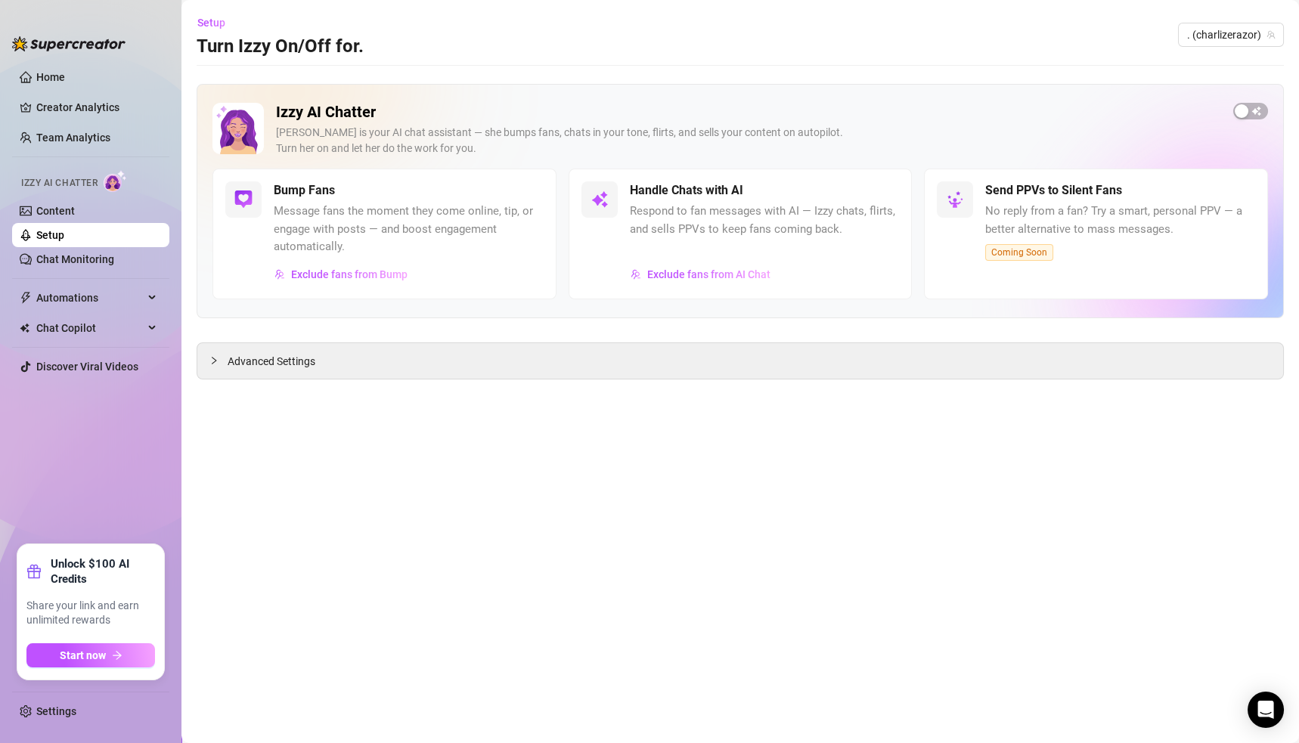
click at [251, 366] on span "Advanced Settings" at bounding box center [272, 361] width 88 height 17
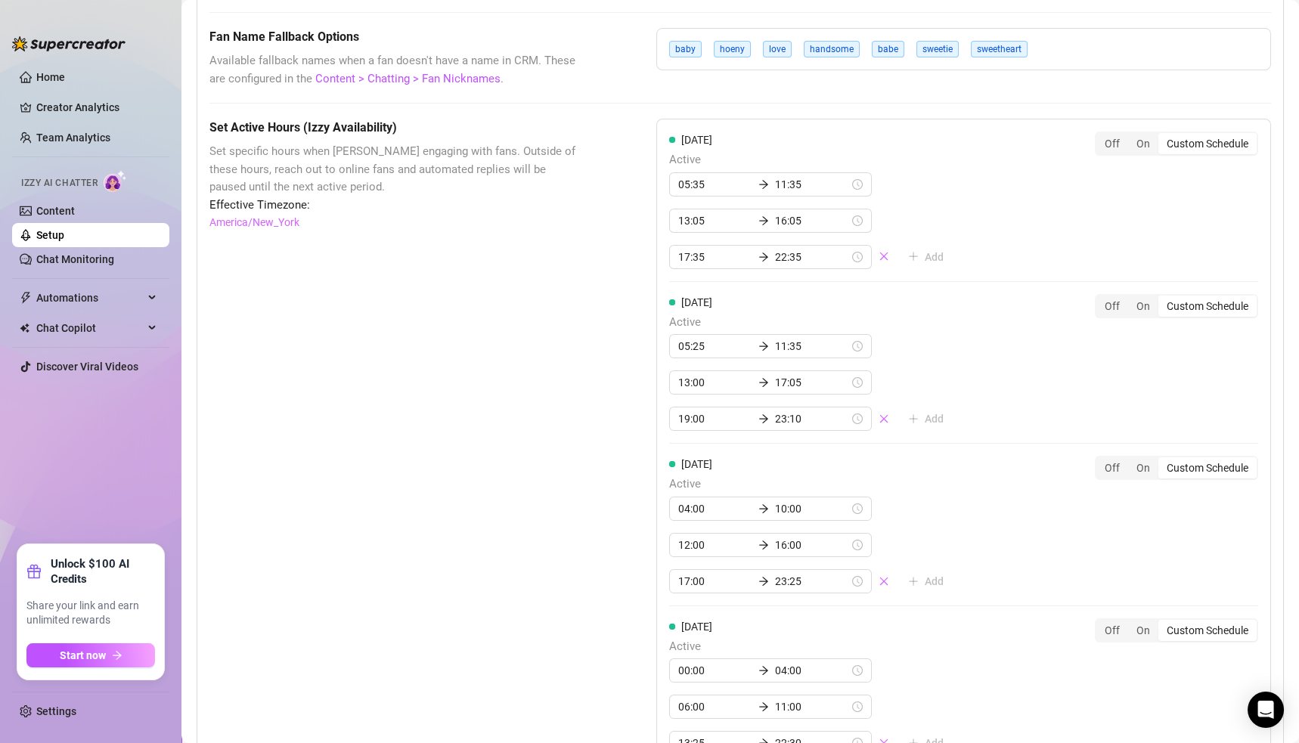
scroll to position [1061, 0]
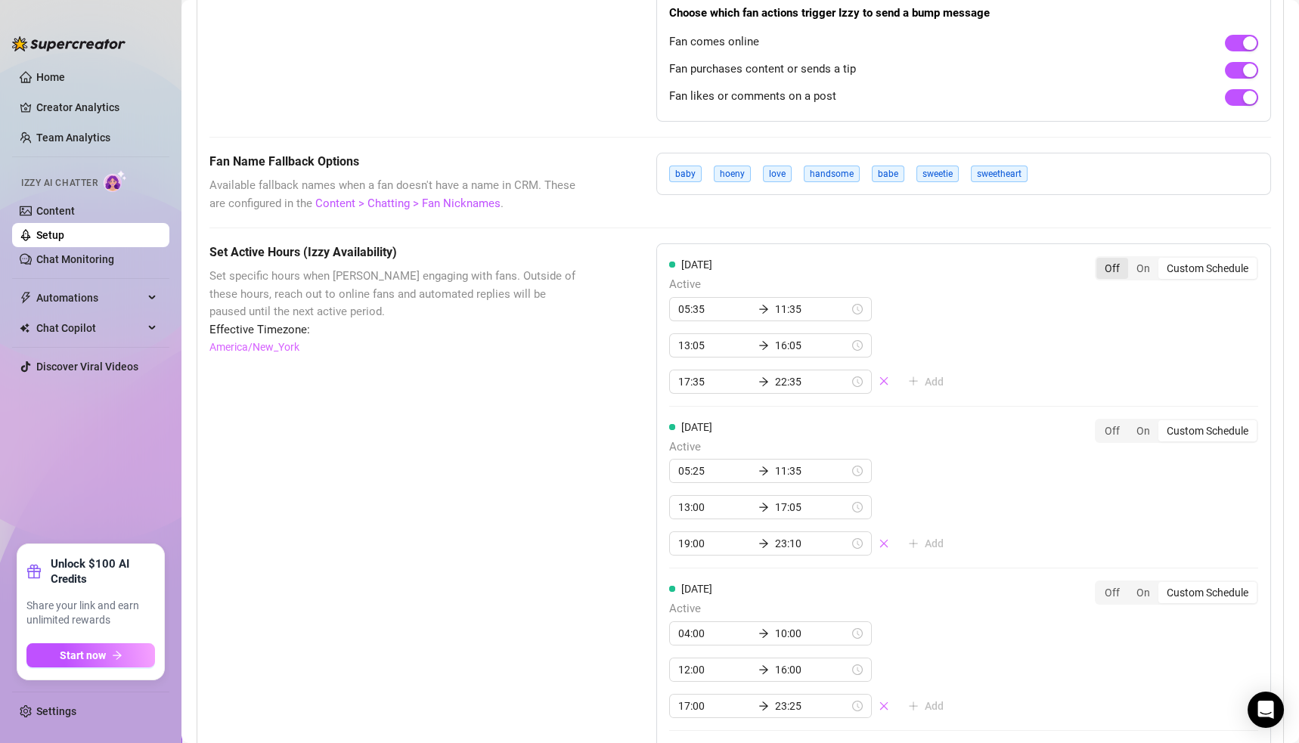
click at [1096, 260] on div "Off" at bounding box center [1112, 268] width 32 height 21
click at [1100, 260] on input "Off" at bounding box center [1100, 260] width 0 height 0
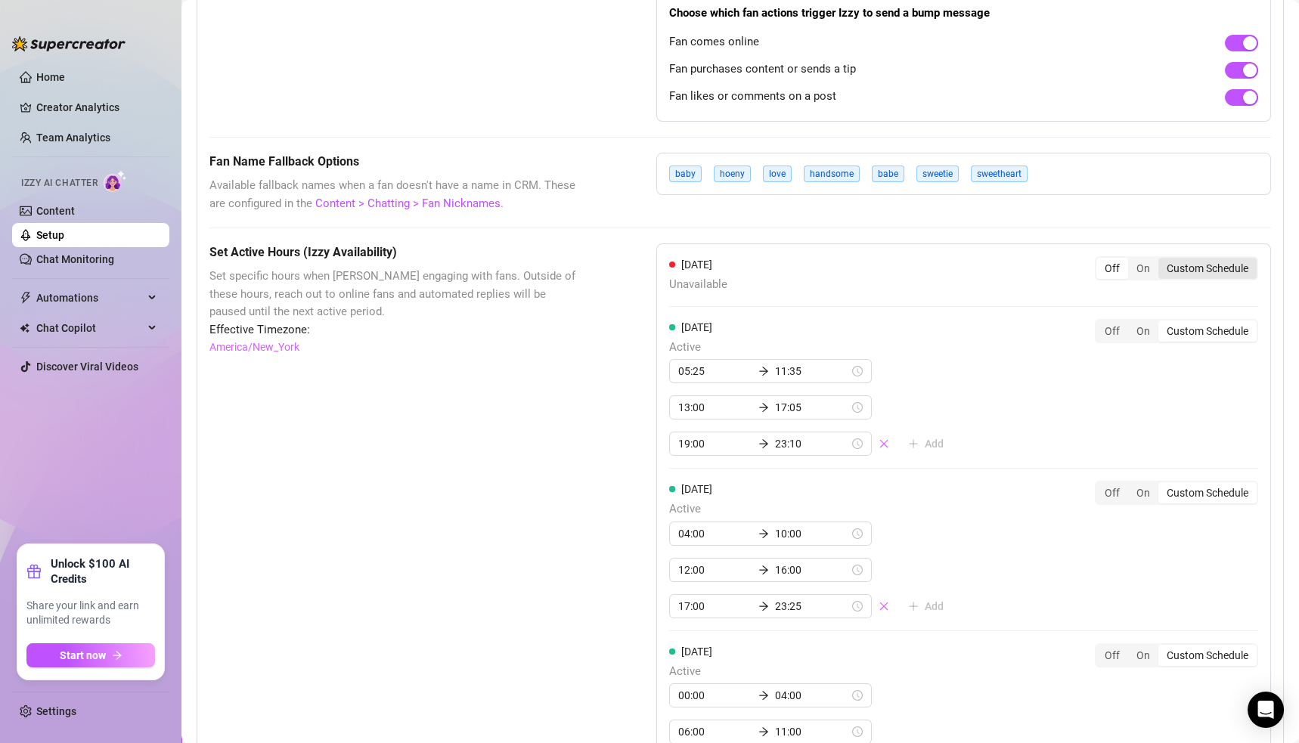
click at [1167, 264] on div "Custom Schedule" at bounding box center [1207, 268] width 98 height 21
click at [1162, 260] on input "Custom Schedule" at bounding box center [1162, 260] width 0 height 0
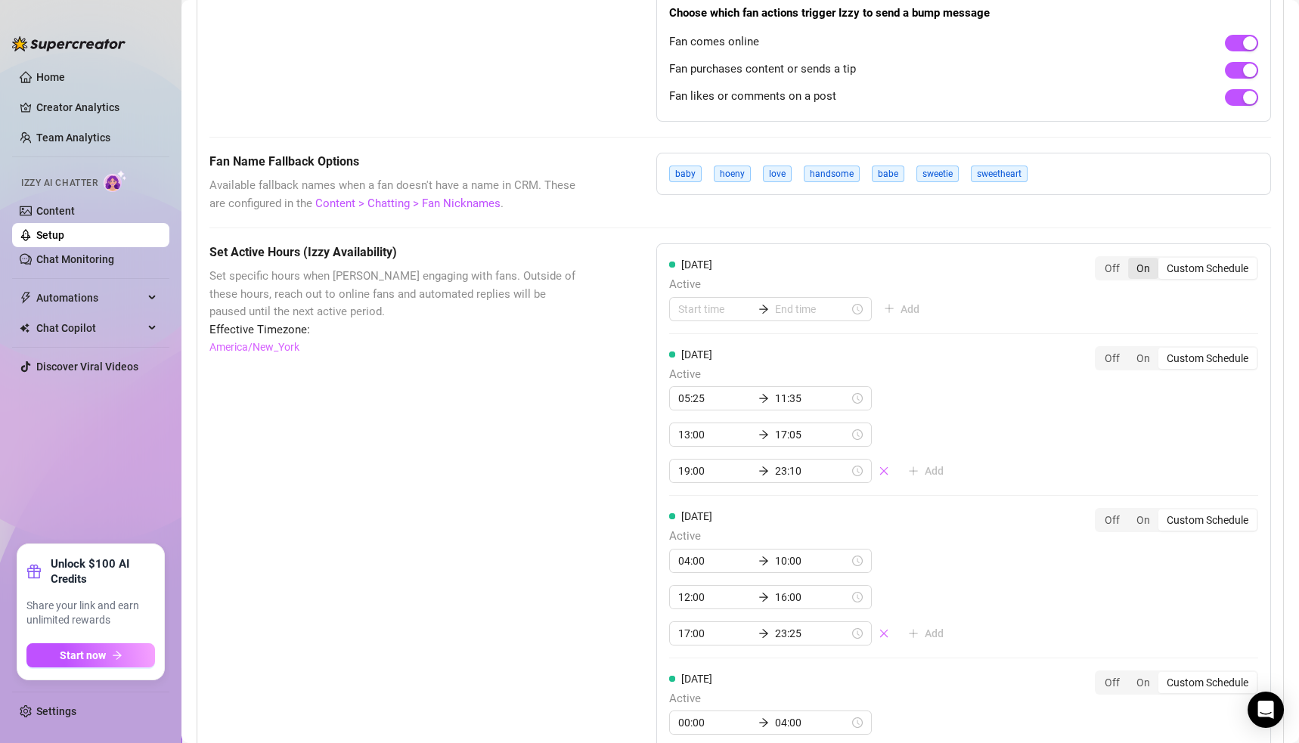
click at [1128, 262] on div "On" at bounding box center [1143, 268] width 30 height 21
click at [1132, 260] on input "On" at bounding box center [1132, 260] width 0 height 0
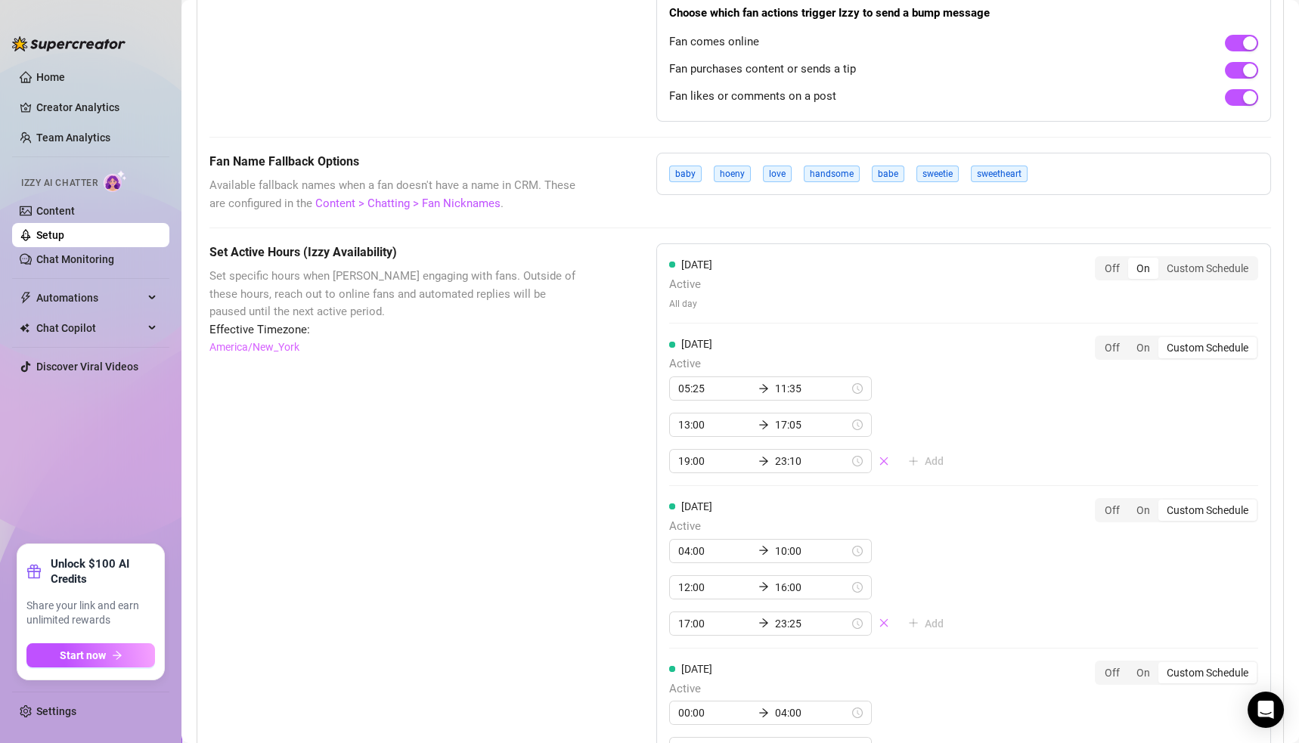
click at [1167, 343] on div "Custom Schedule" at bounding box center [1207, 347] width 98 height 21
click at [1162, 340] on input "Custom Schedule" at bounding box center [1162, 340] width 0 height 0
click at [1165, 340] on div "Custom Schedule" at bounding box center [1207, 347] width 98 height 21
click at [1162, 340] on input "Custom Schedule" at bounding box center [1162, 340] width 0 height 0
click at [1130, 341] on div "On" at bounding box center [1143, 347] width 30 height 21
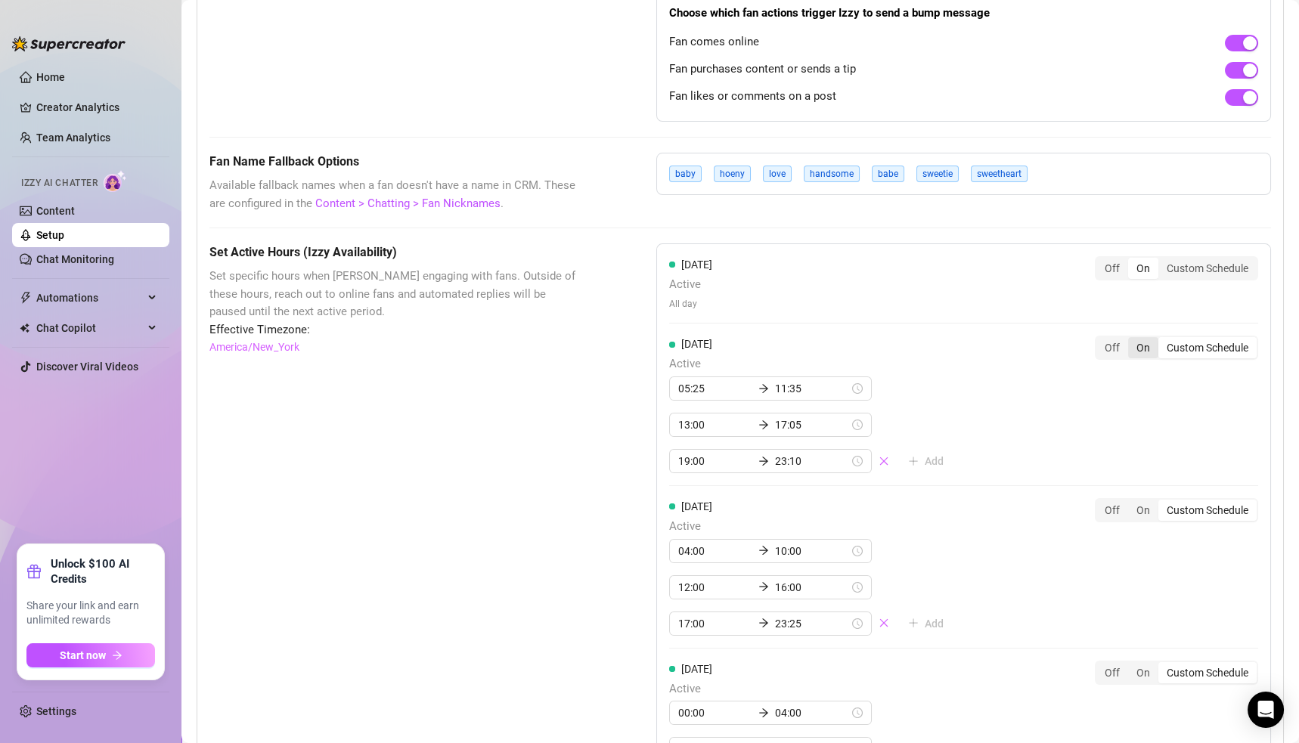
click at [1132, 340] on input "On" at bounding box center [1132, 340] width 0 height 0
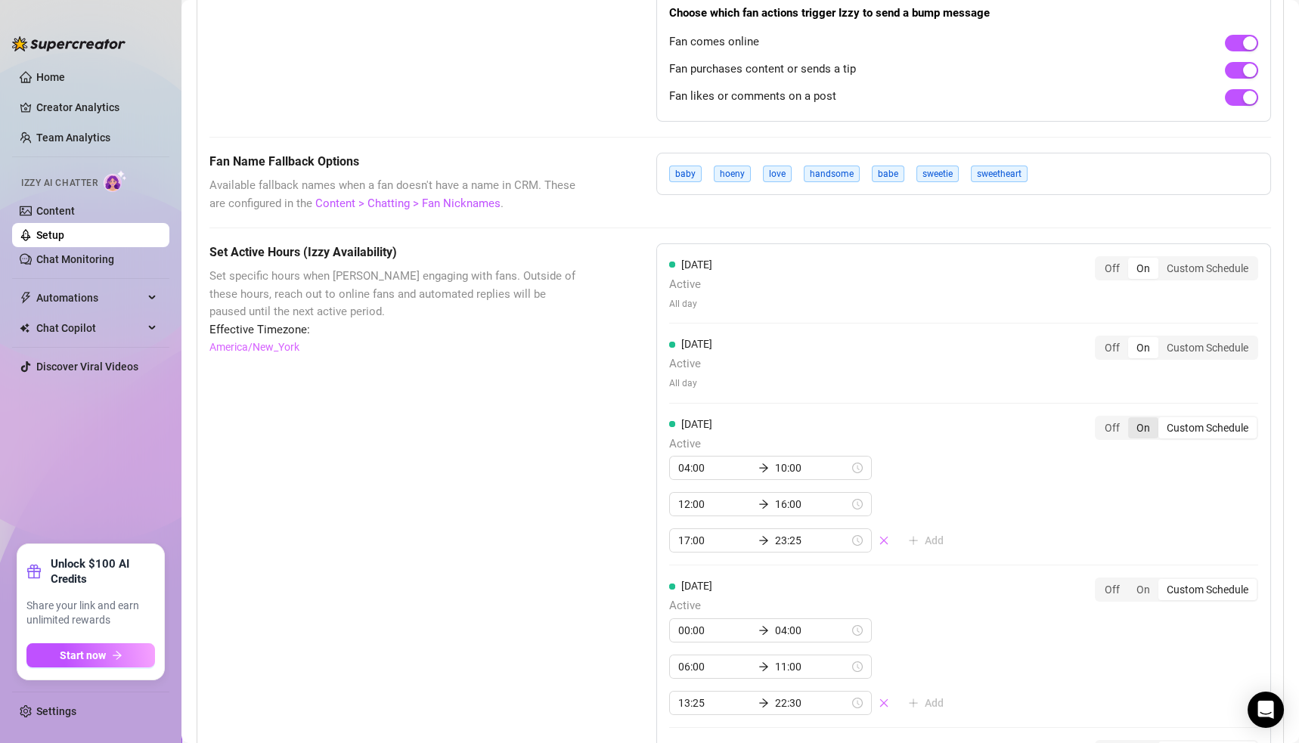
click at [1128, 421] on div "On" at bounding box center [1143, 427] width 30 height 21
click at [1132, 420] on input "On" at bounding box center [1132, 420] width 0 height 0
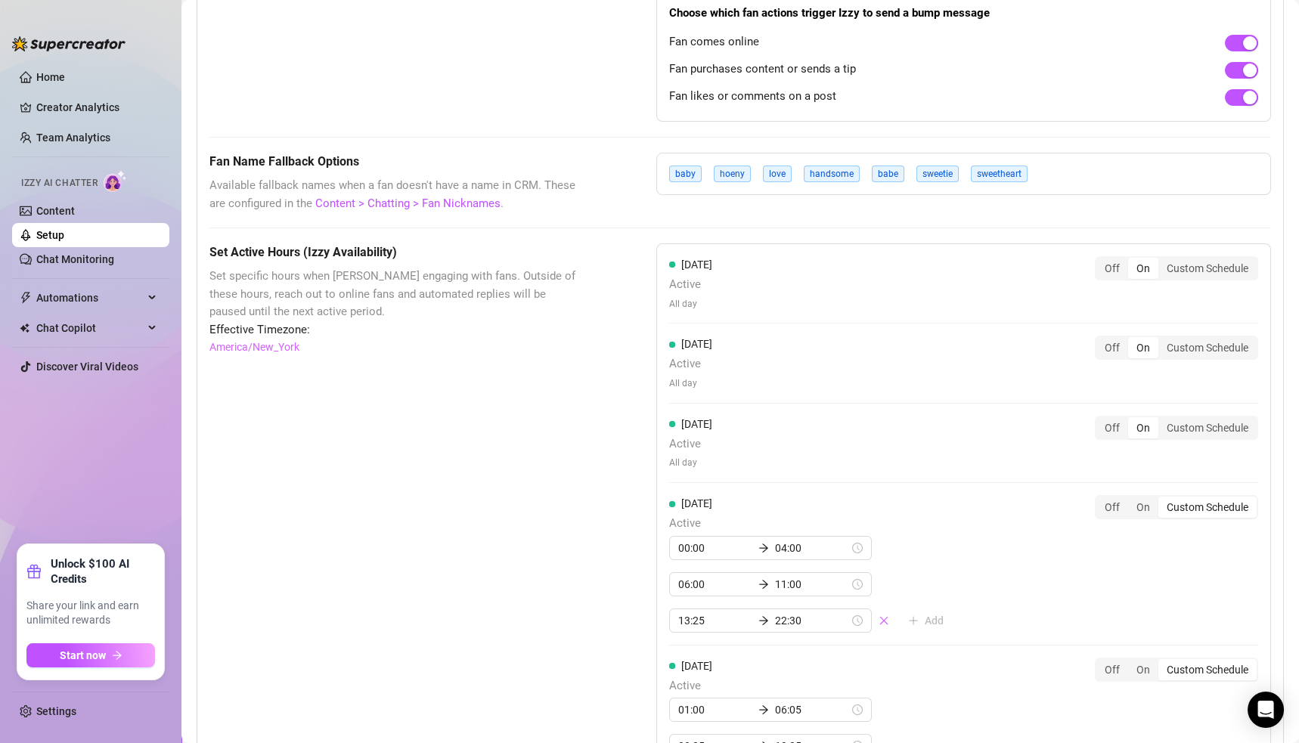
drag, startPoint x: 1128, startPoint y: 504, endPoint x: 1121, endPoint y: 536, distance: 32.5
click at [1128, 504] on div "On" at bounding box center [1143, 507] width 30 height 21
click at [1132, 499] on input "On" at bounding box center [1132, 499] width 0 height 0
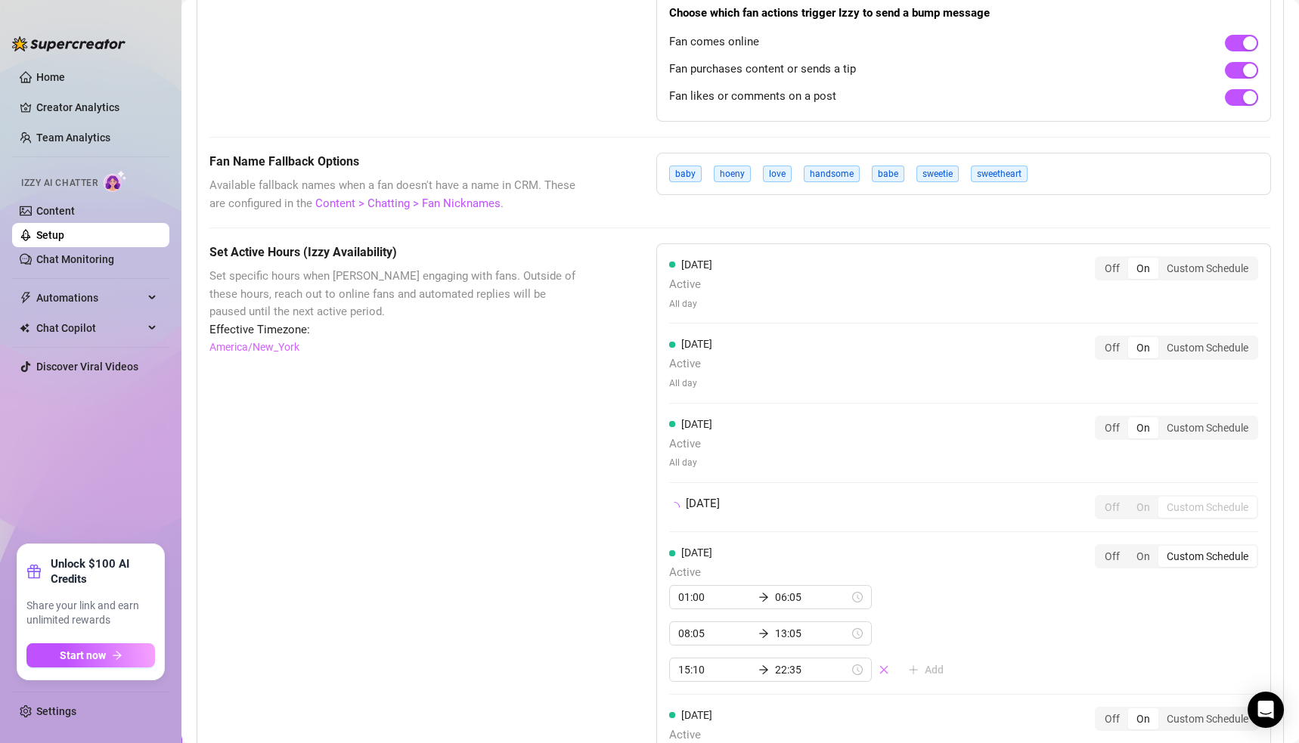
click at [1126, 532] on div "[DATE] Off On Custom Schedule" at bounding box center [963, 513] width 589 height 37
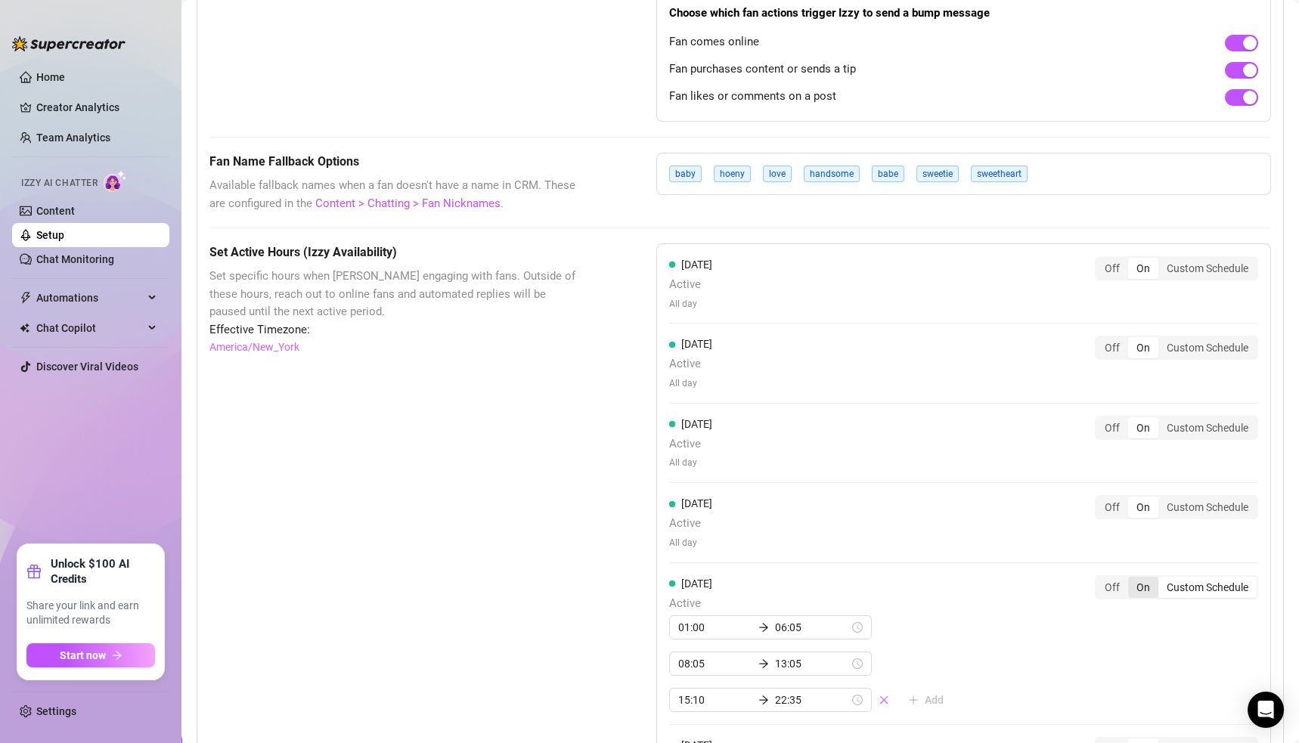
click at [1128, 577] on div "On" at bounding box center [1143, 587] width 30 height 21
click at [1132, 579] on input "On" at bounding box center [1132, 579] width 0 height 0
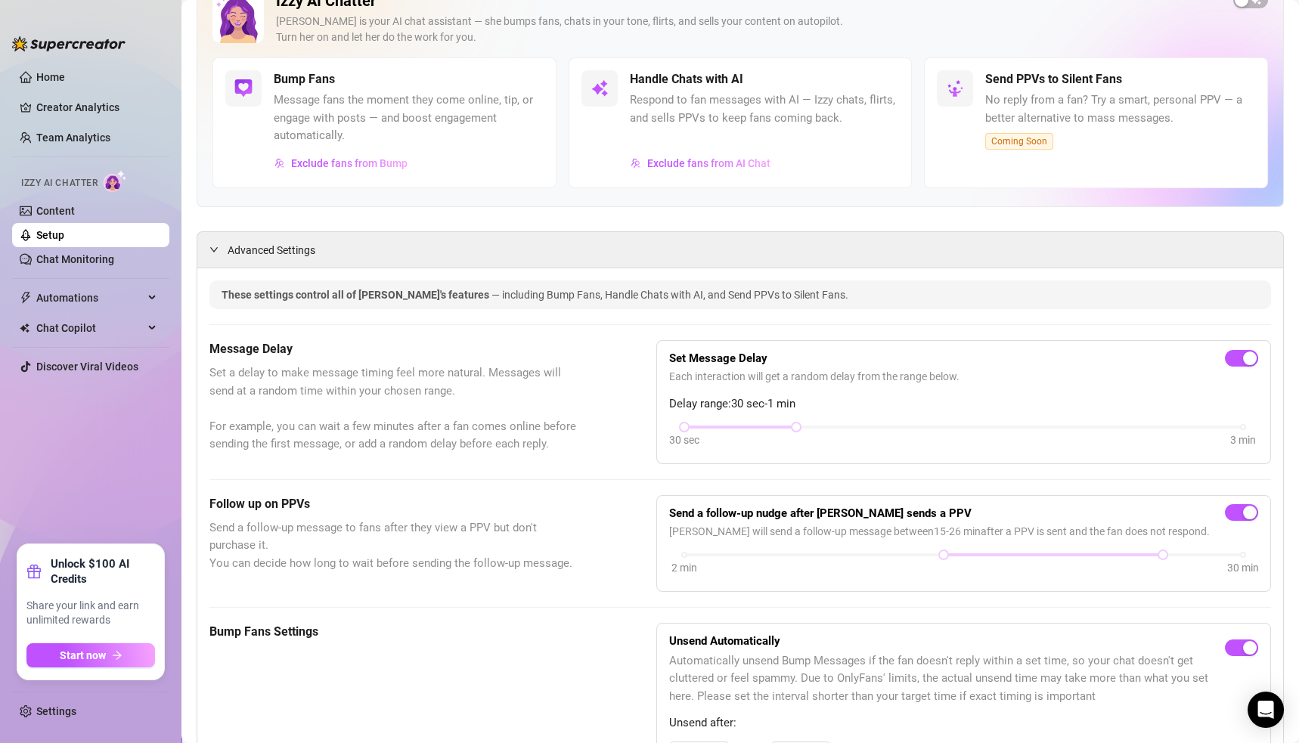
scroll to position [0, 0]
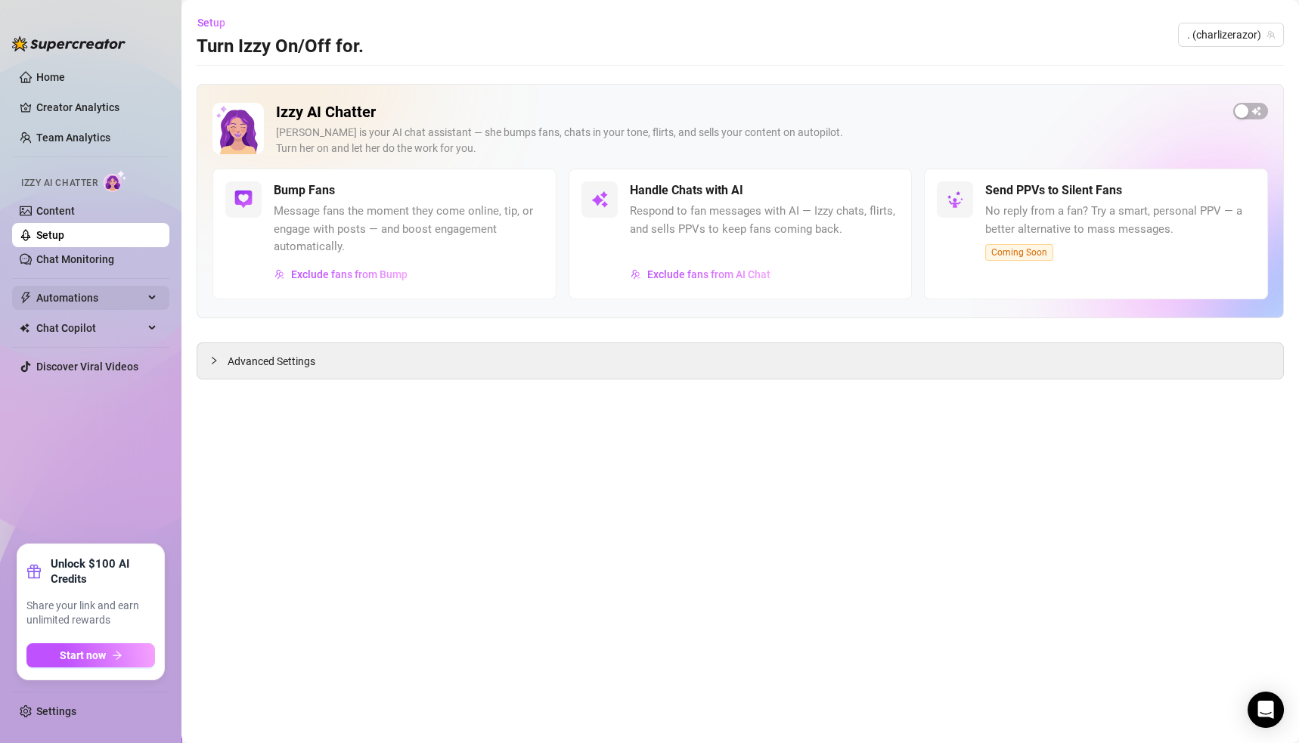
click at [77, 304] on span "Automations" at bounding box center [89, 298] width 107 height 24
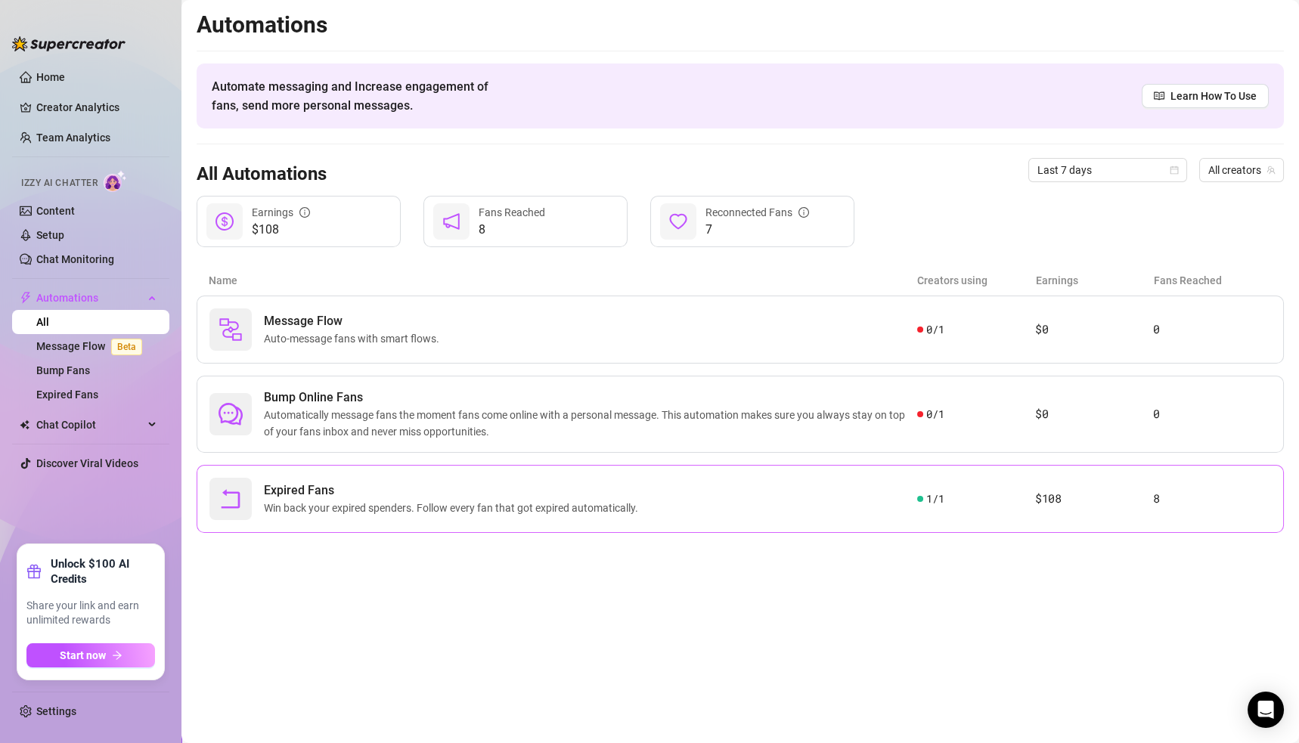
click at [397, 500] on span "Win back your expired spenders. Follow every fan that got expired automatically." at bounding box center [454, 508] width 380 height 17
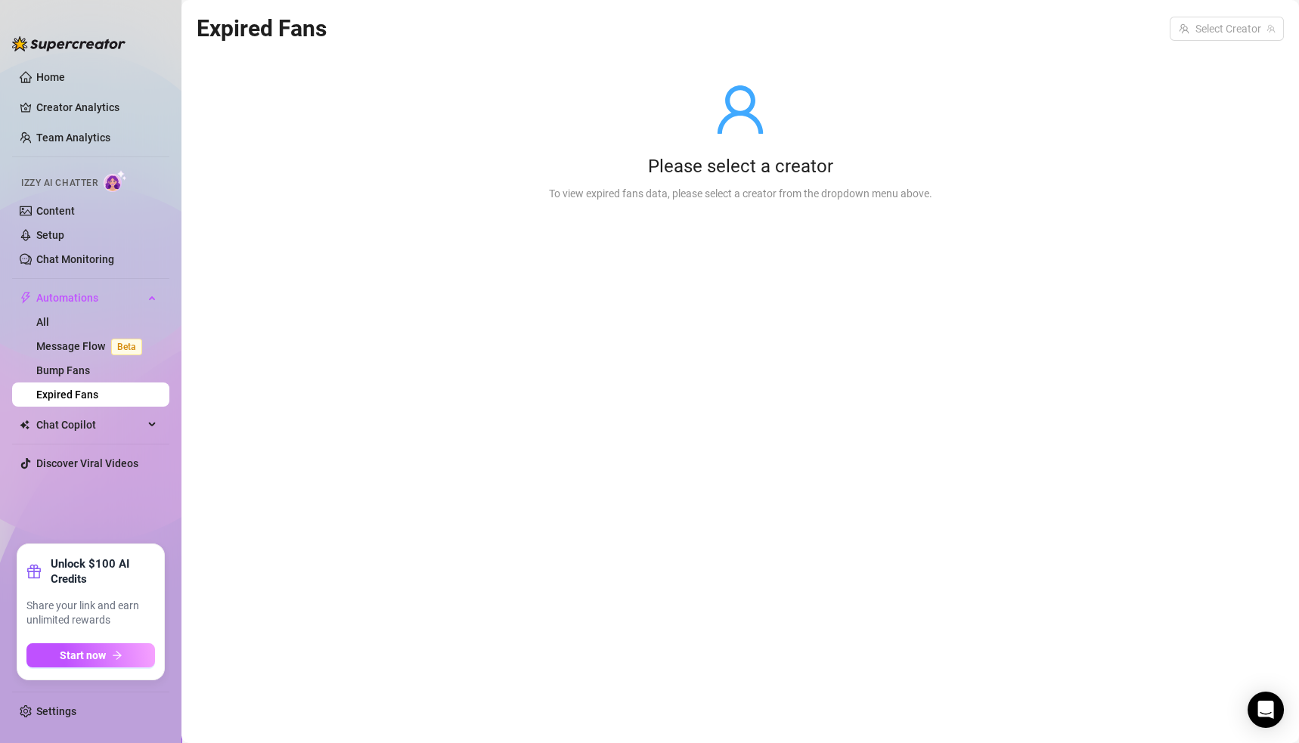
click at [93, 391] on link "Expired Fans" at bounding box center [67, 395] width 62 height 12
click at [1223, 29] on input "search" at bounding box center [1220, 28] width 82 height 23
click at [1256, 54] on span "( charlizerazor )" at bounding box center [1249, 59] width 69 height 17
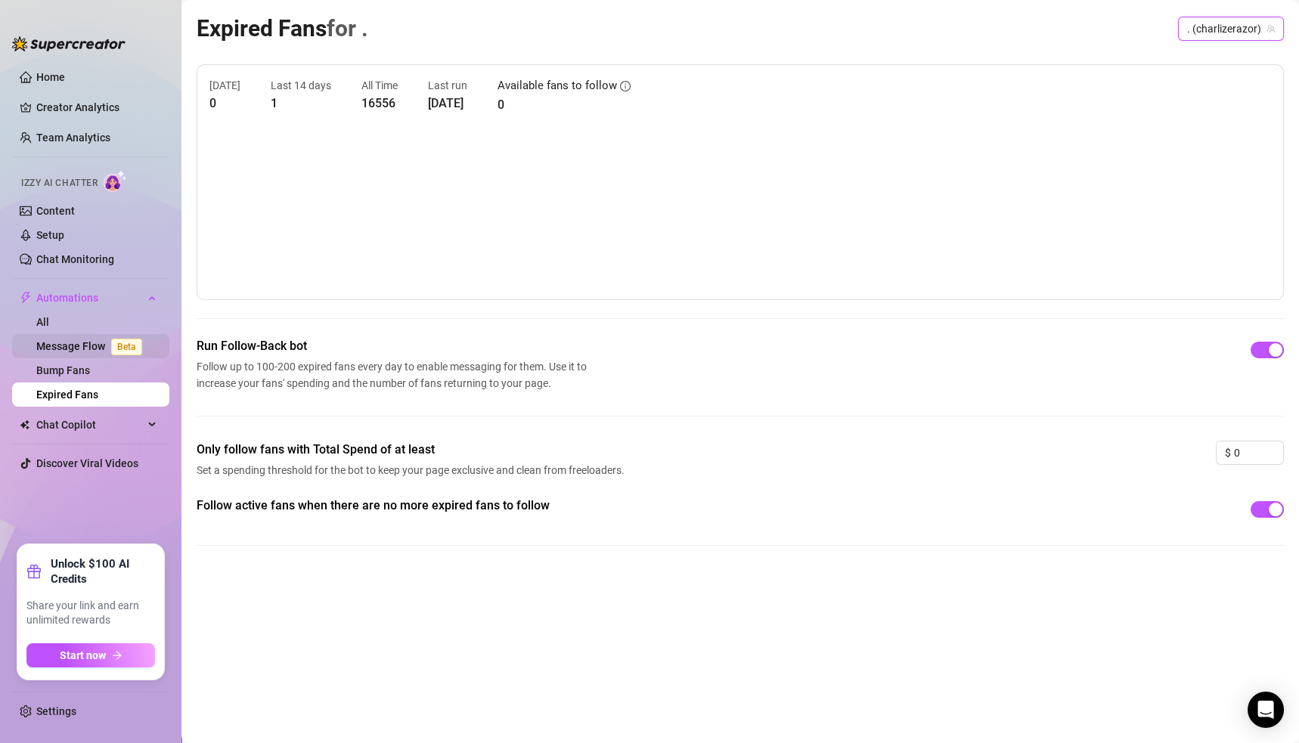
click at [73, 349] on link "Message Flow Beta" at bounding box center [92, 346] width 112 height 12
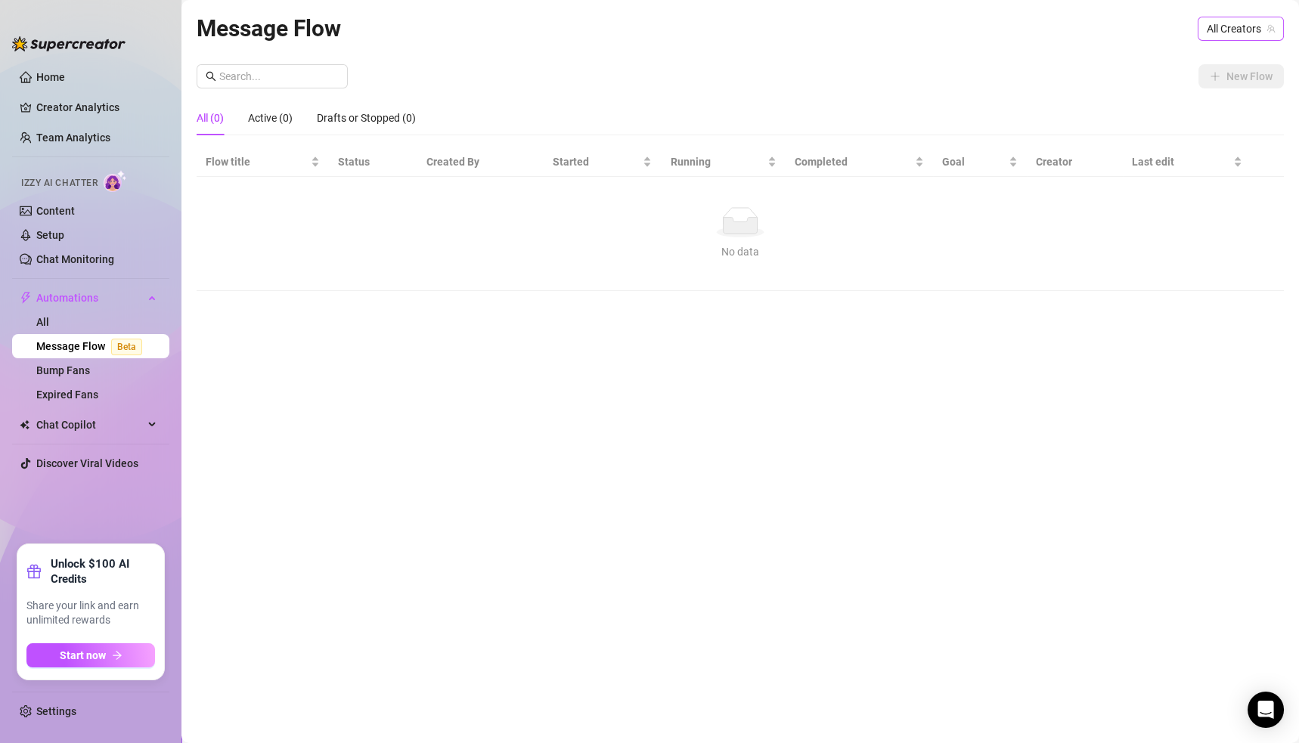
click at [1242, 20] on span "All Creators" at bounding box center [1241, 28] width 68 height 23
click at [1216, 90] on span "( charlizerazor )" at bounding box center [1237, 84] width 69 height 17
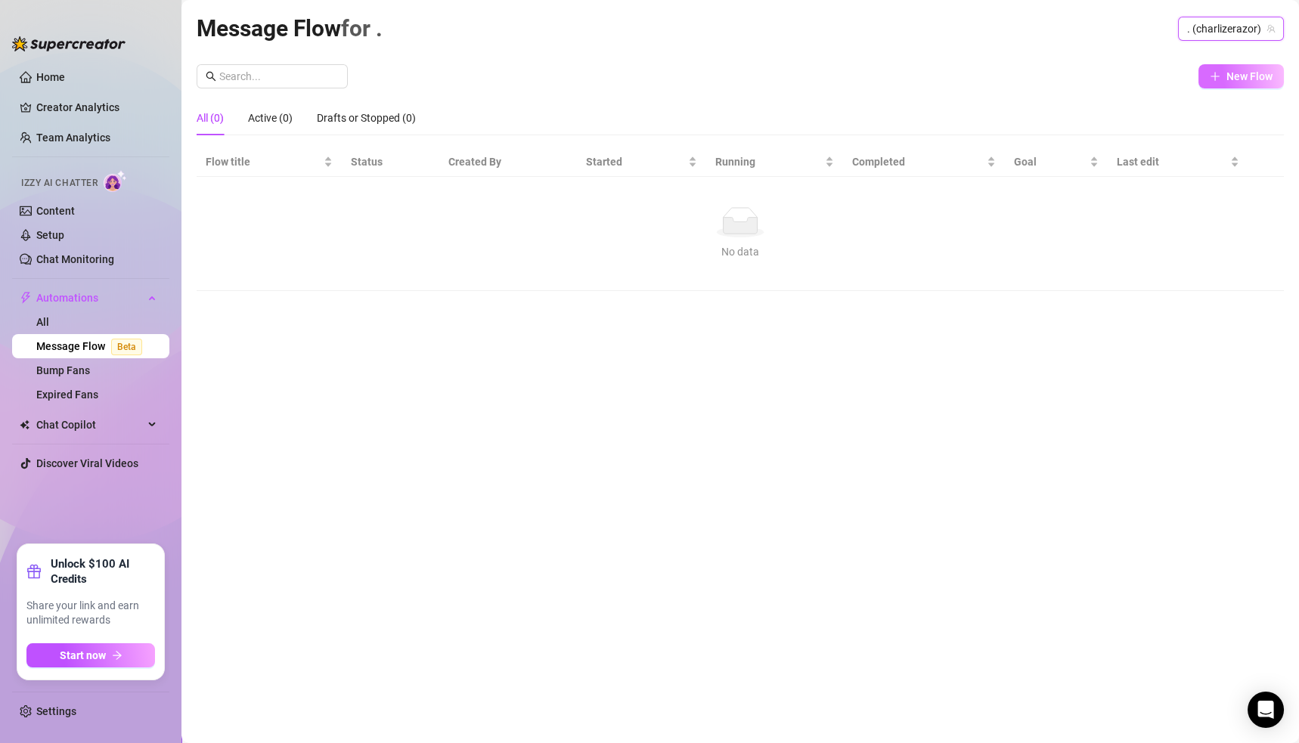
click at [1253, 75] on span "New Flow" at bounding box center [1249, 76] width 46 height 12
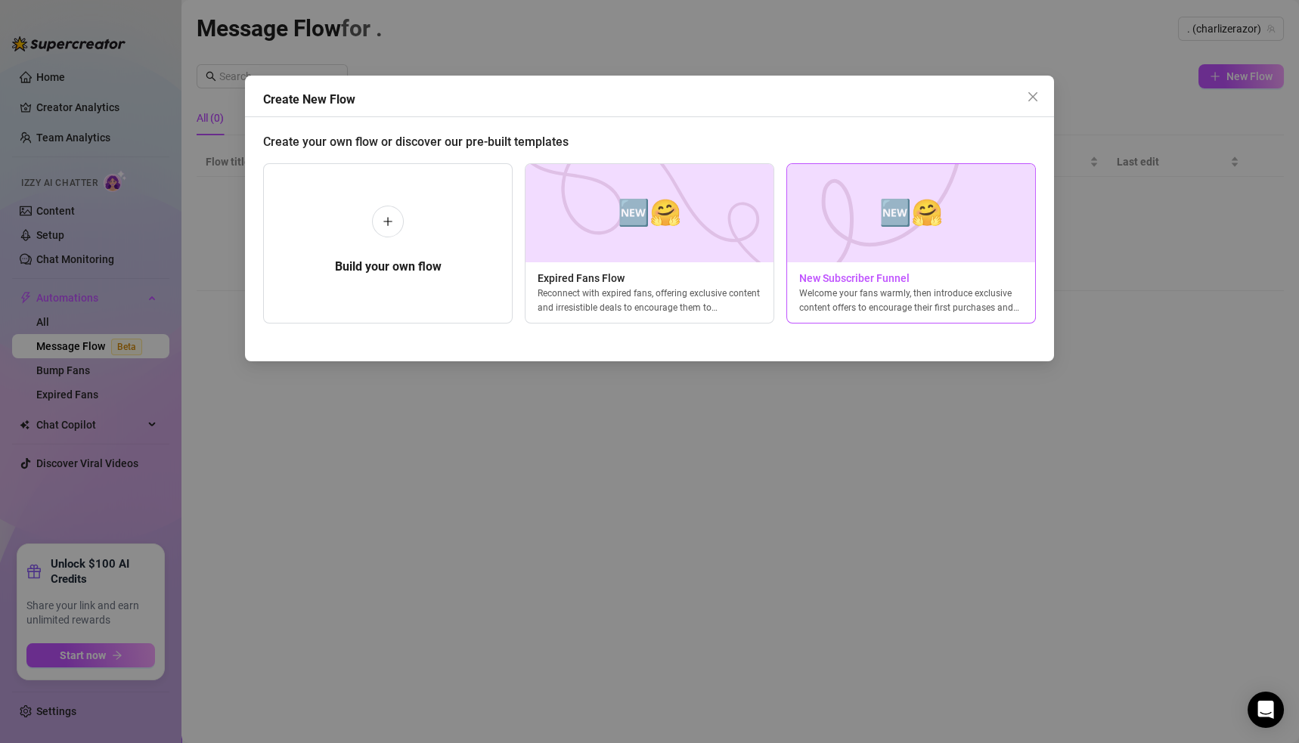
click at [932, 252] on img at bounding box center [911, 213] width 250 height 98
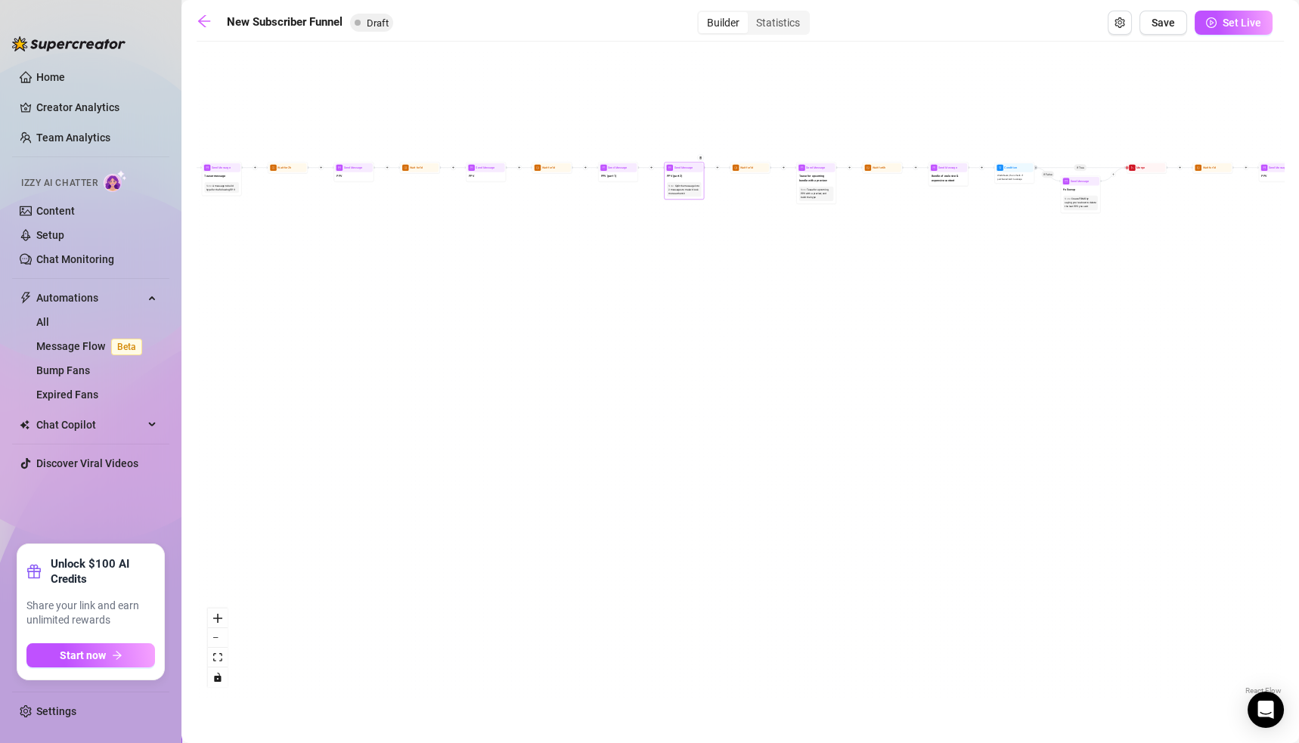
click at [676, 184] on div "Split the message into 2 messages to make it look more authentic" at bounding box center [683, 189] width 31 height 11
click at [781, 20] on div "Statistics" at bounding box center [778, 22] width 60 height 21
click at [752, 14] on input "Statistics" at bounding box center [752, 14] width 0 height 0
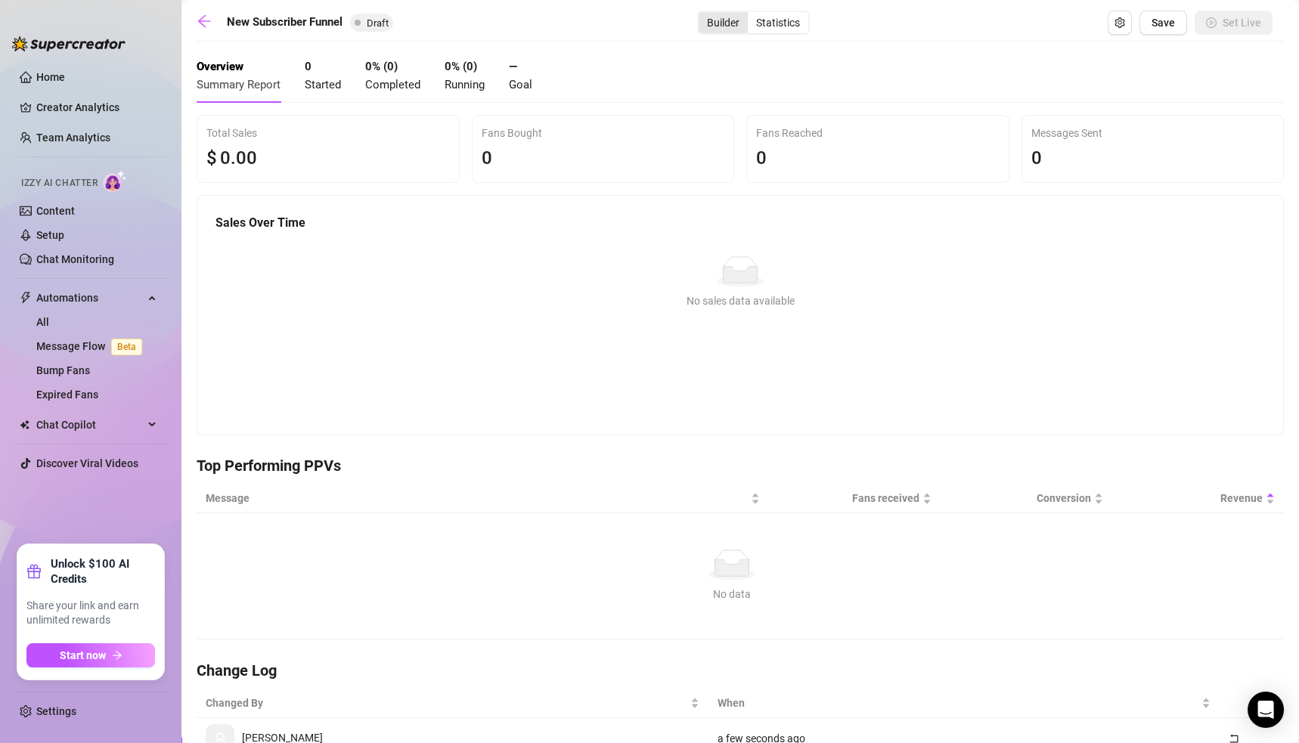
click at [721, 22] on div "Builder" at bounding box center [723, 22] width 49 height 21
click at [702, 14] on input "Builder" at bounding box center [702, 14] width 0 height 0
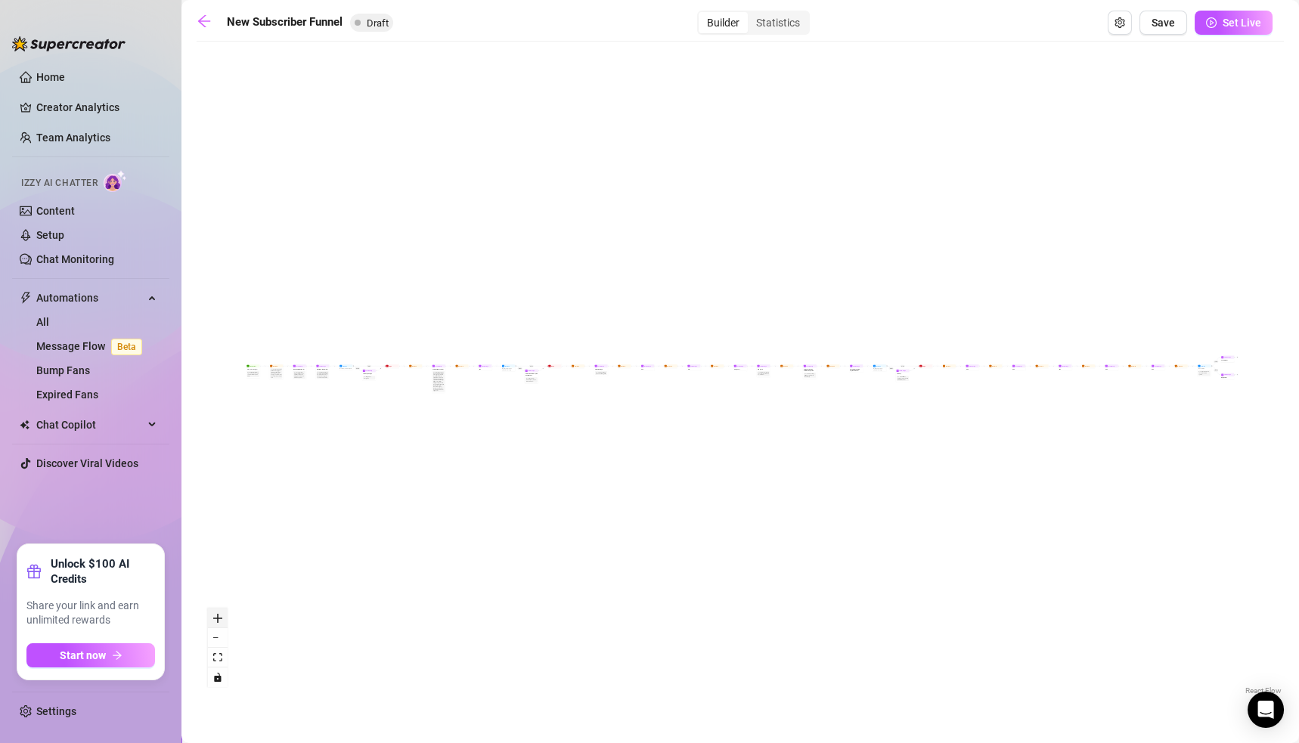
click at [214, 619] on icon "zoom in" at bounding box center [217, 618] width 9 height 9
click at [215, 618] on icon "zoom in" at bounding box center [217, 618] width 9 height 9
click at [216, 618] on icon "zoom in" at bounding box center [217, 618] width 9 height 9
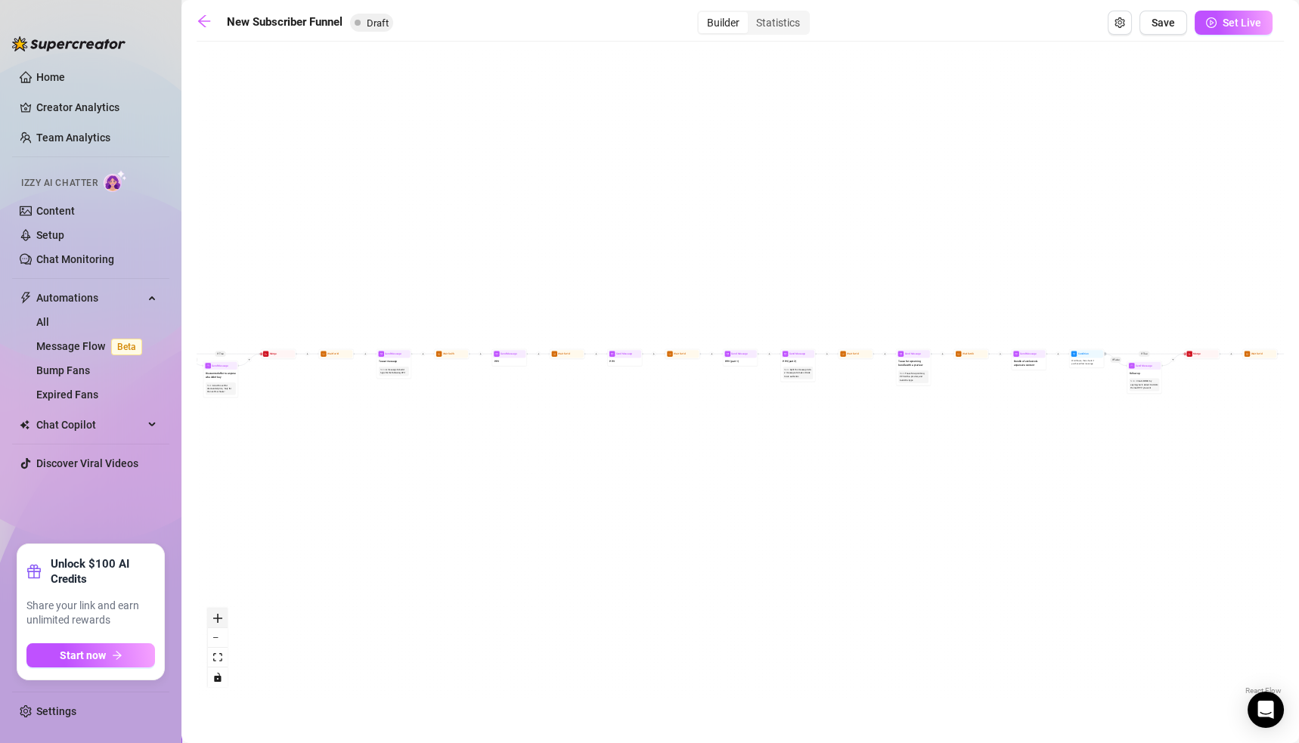
click at [216, 618] on icon "zoom in" at bounding box center [217, 618] width 9 height 9
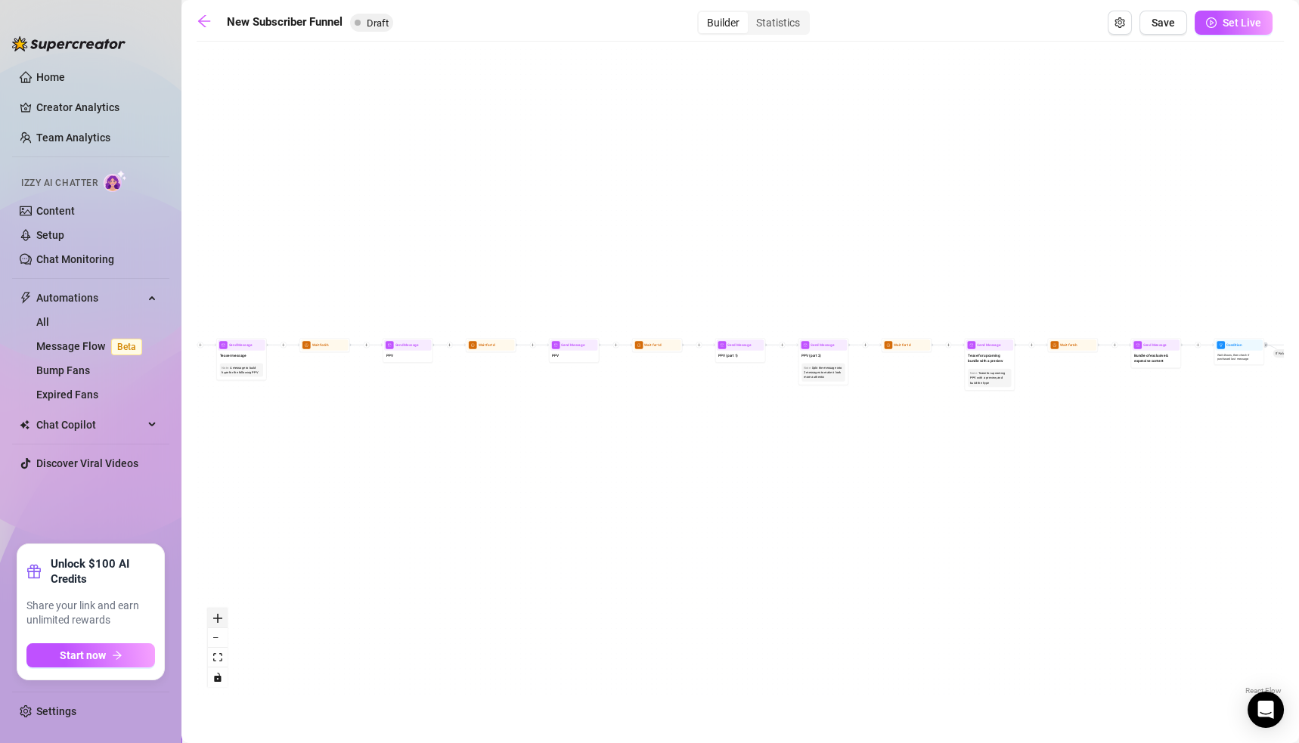
click at [216, 618] on icon "zoom in" at bounding box center [217, 618] width 9 height 9
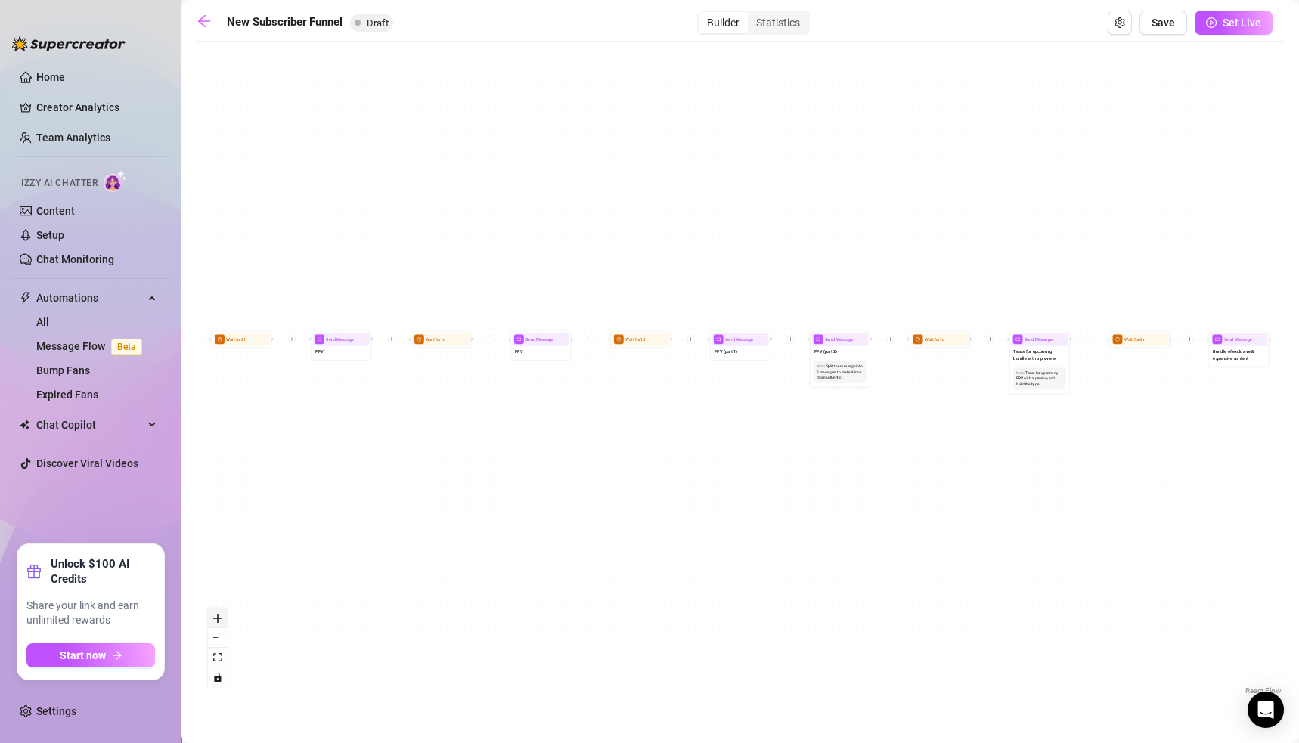
click at [216, 618] on icon "zoom in" at bounding box center [217, 618] width 9 height 9
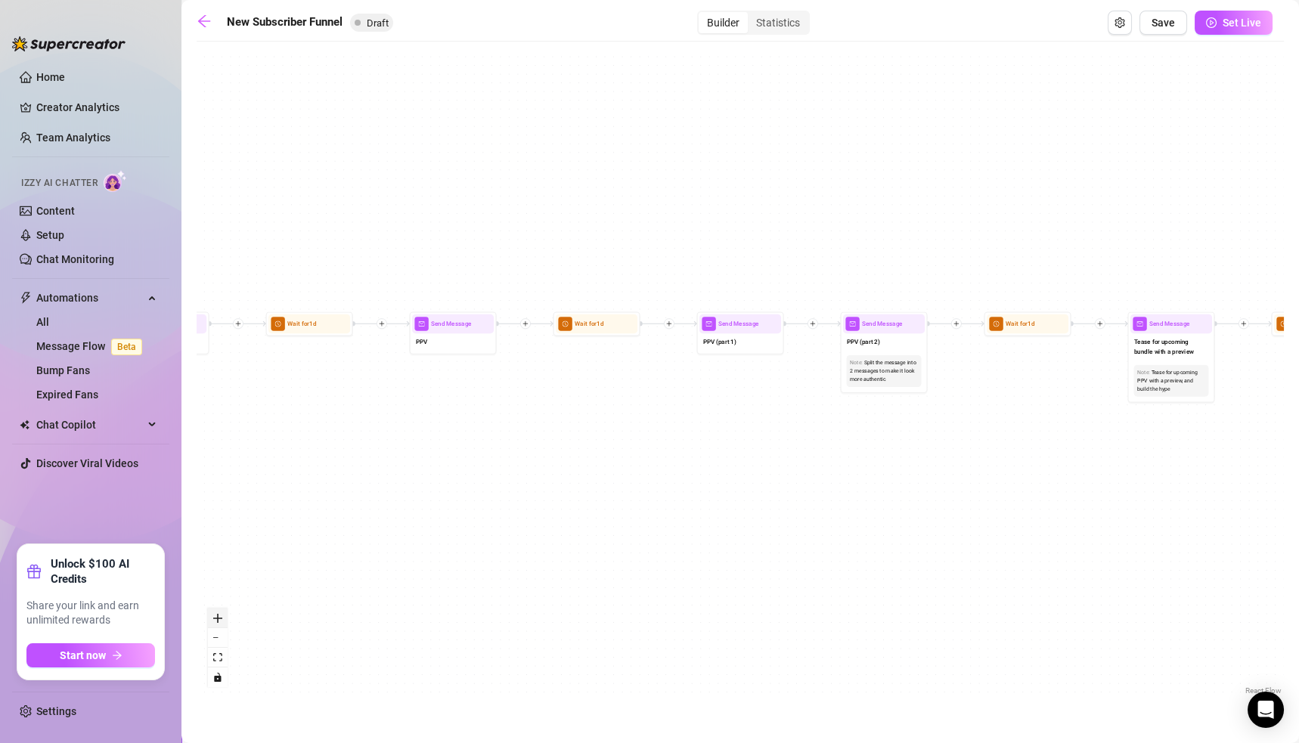
click at [216, 618] on icon "zoom in" at bounding box center [217, 618] width 9 height 9
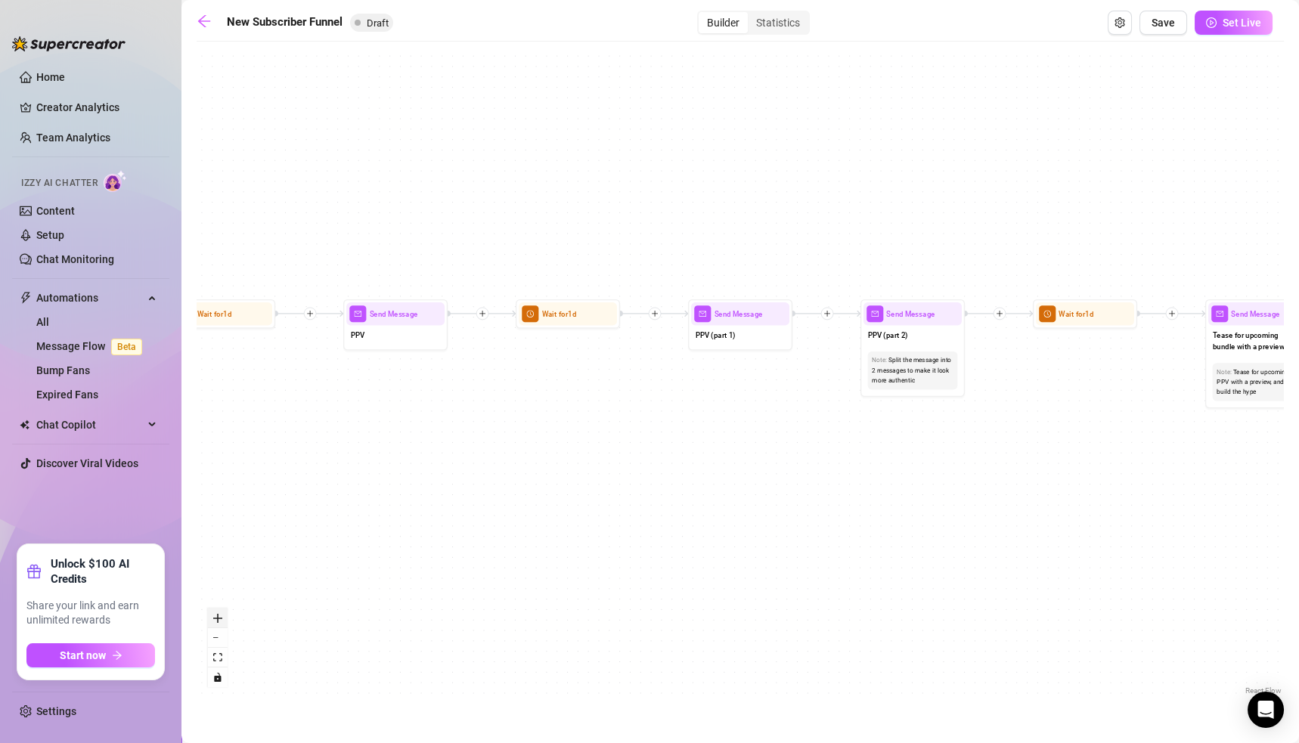
click at [216, 618] on icon "zoom in" at bounding box center [217, 618] width 9 height 9
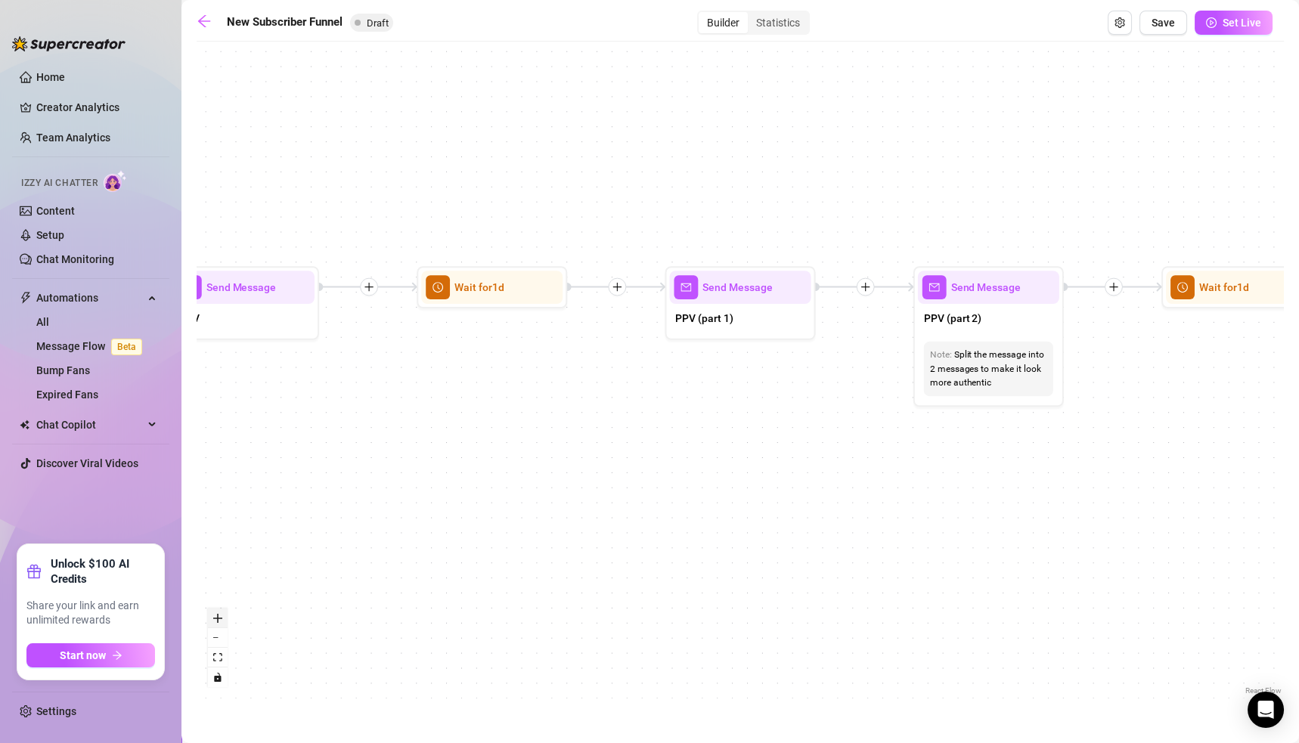
click at [216, 618] on icon "zoom in" at bounding box center [217, 618] width 9 height 9
click at [203, 17] on icon "arrow-left" at bounding box center [204, 21] width 12 height 12
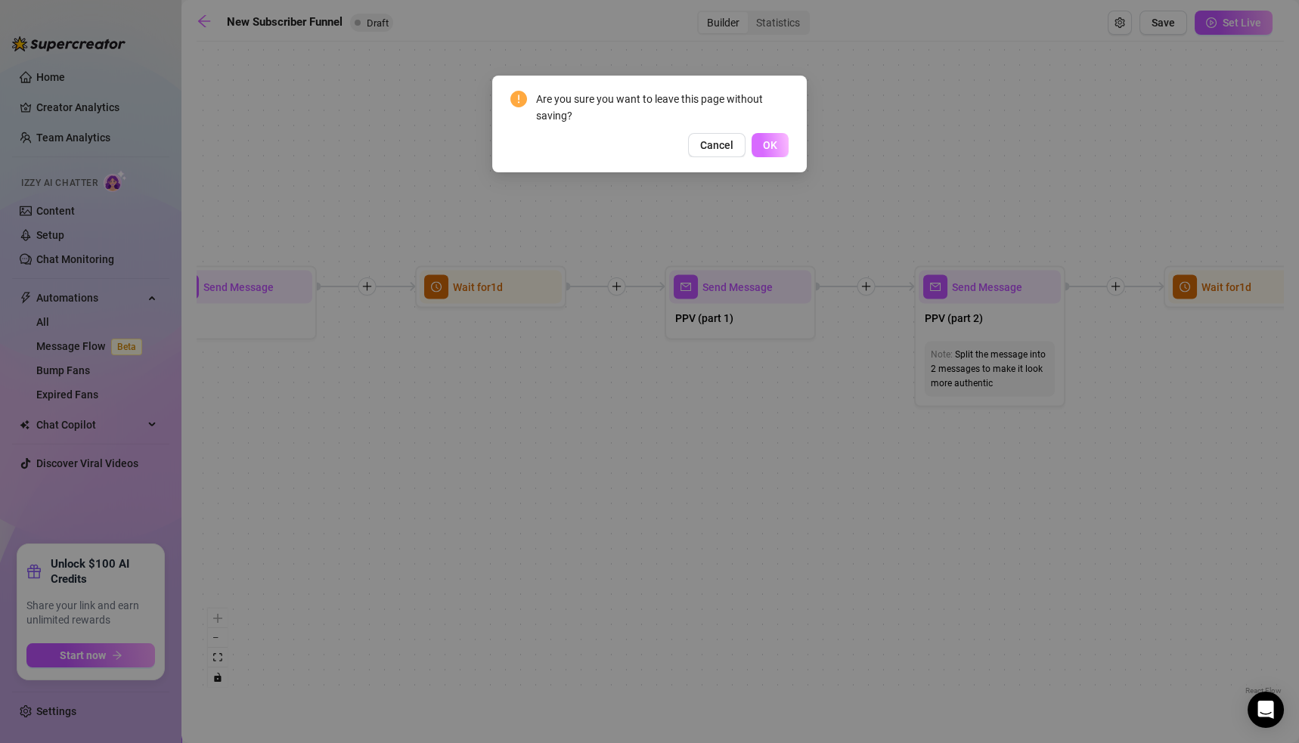
click at [779, 142] on button "OK" at bounding box center [770, 145] width 37 height 24
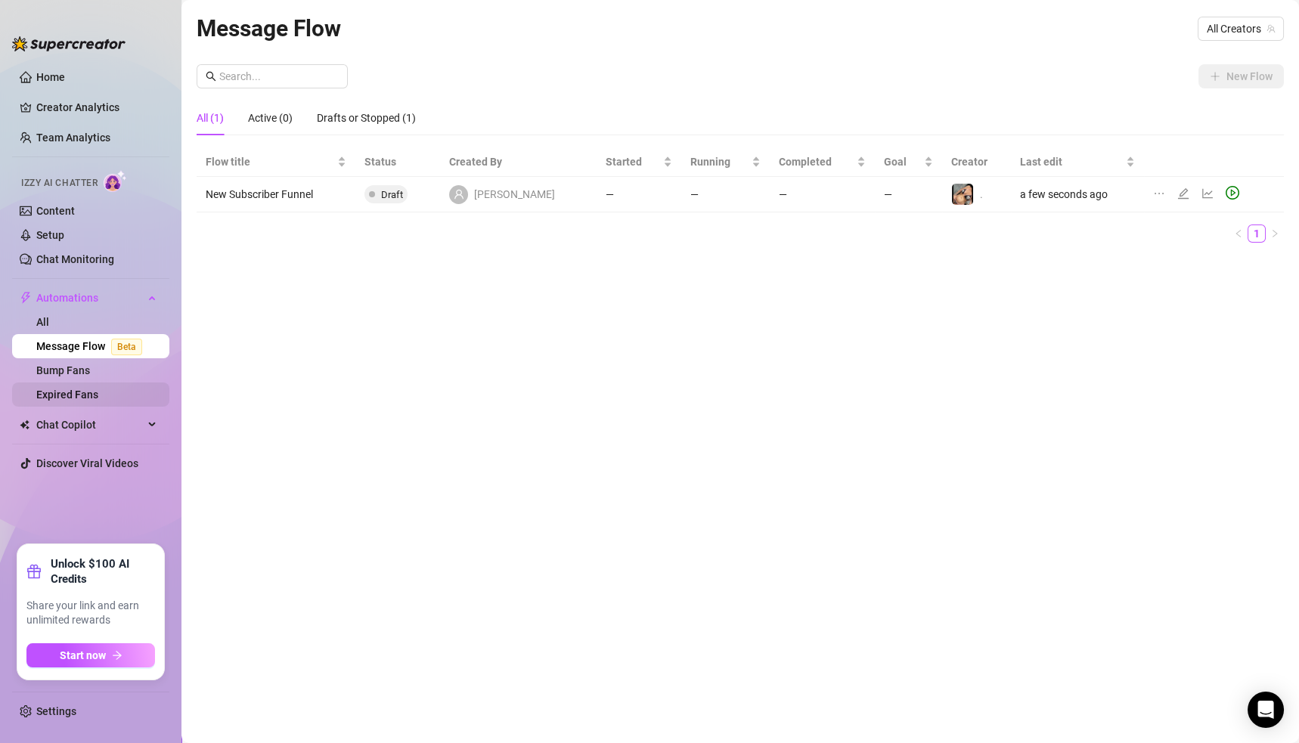
click at [50, 392] on link "Expired Fans" at bounding box center [67, 395] width 62 height 12
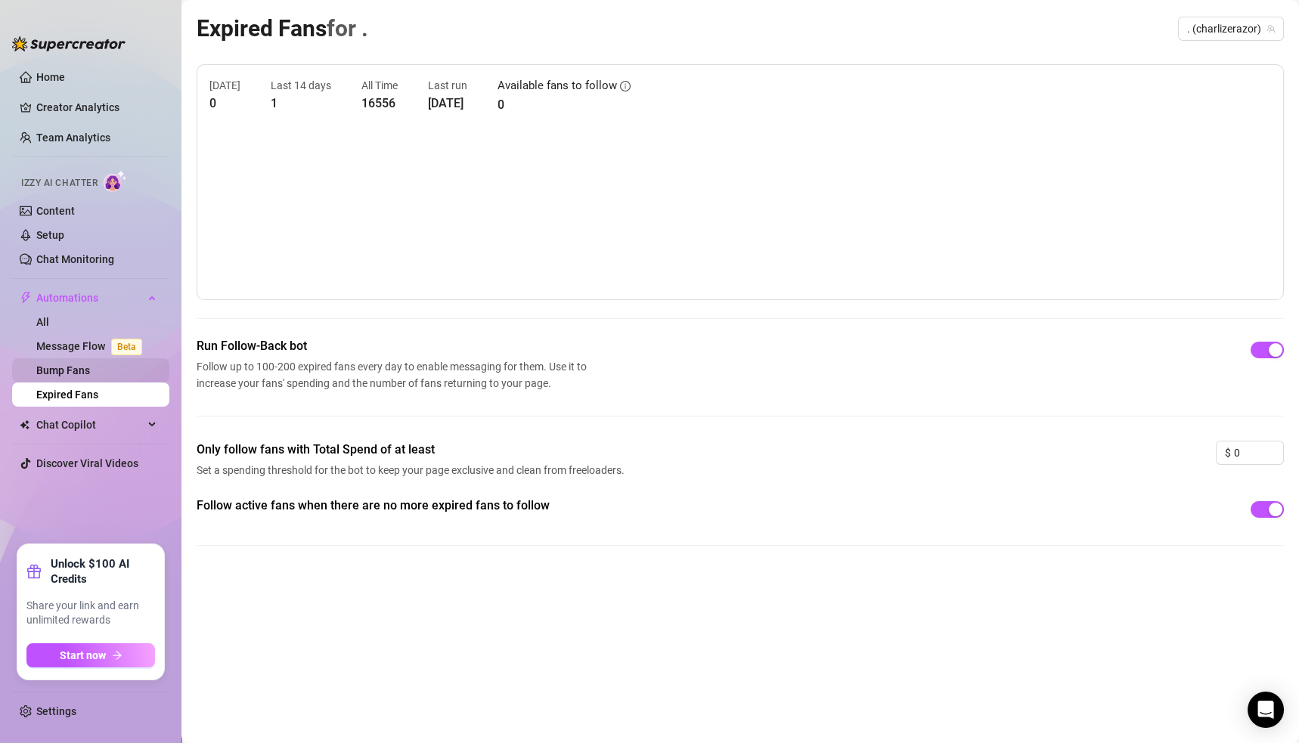
click at [54, 375] on link "Bump Fans" at bounding box center [63, 370] width 54 height 12
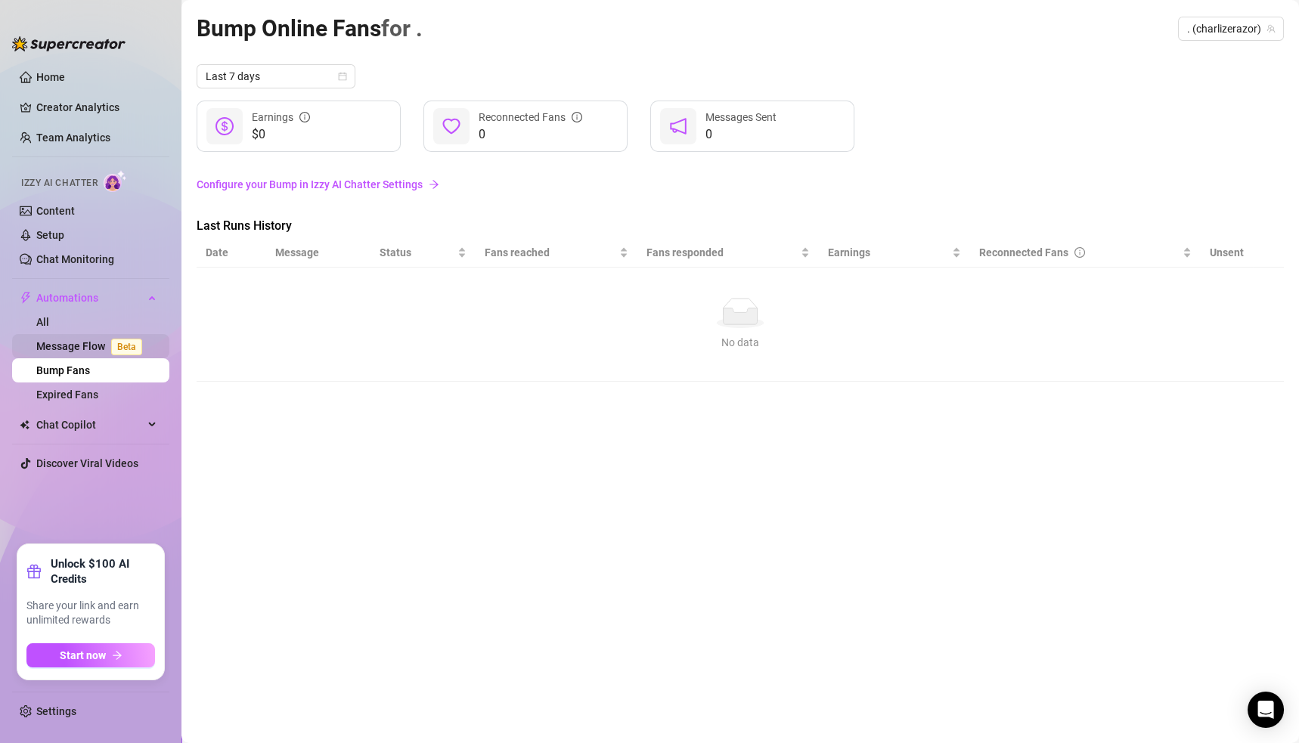
click at [88, 346] on link "Message Flow Beta" at bounding box center [92, 346] width 112 height 12
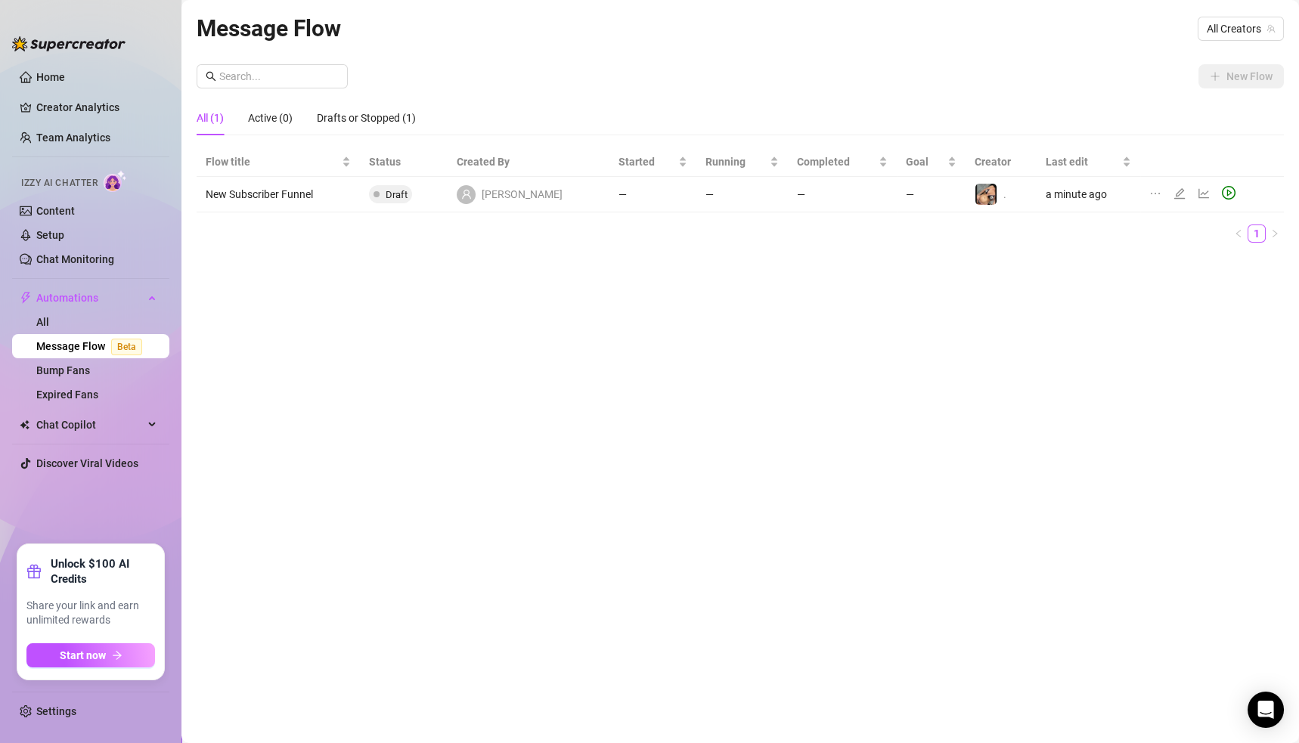
click at [1174, 193] on icon "edit" at bounding box center [1179, 193] width 11 height 11
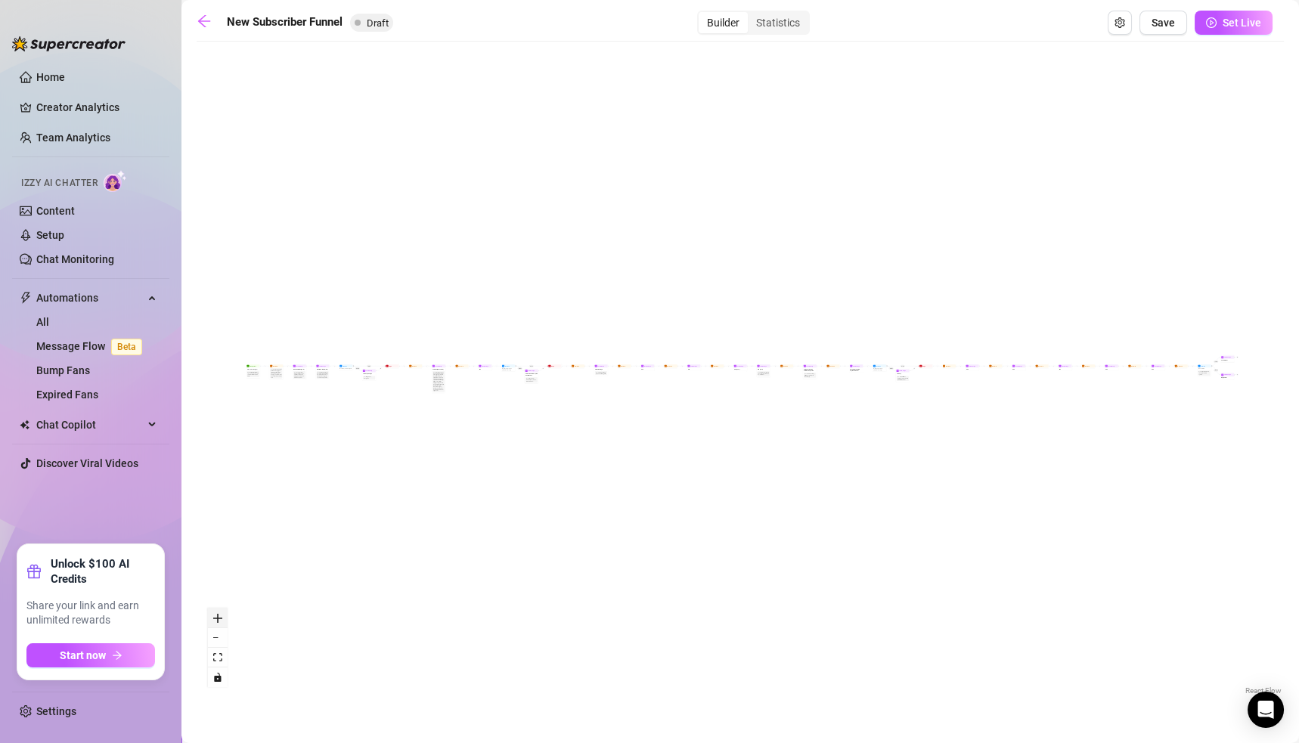
click at [225, 619] on button "zoom in" at bounding box center [218, 619] width 20 height 20
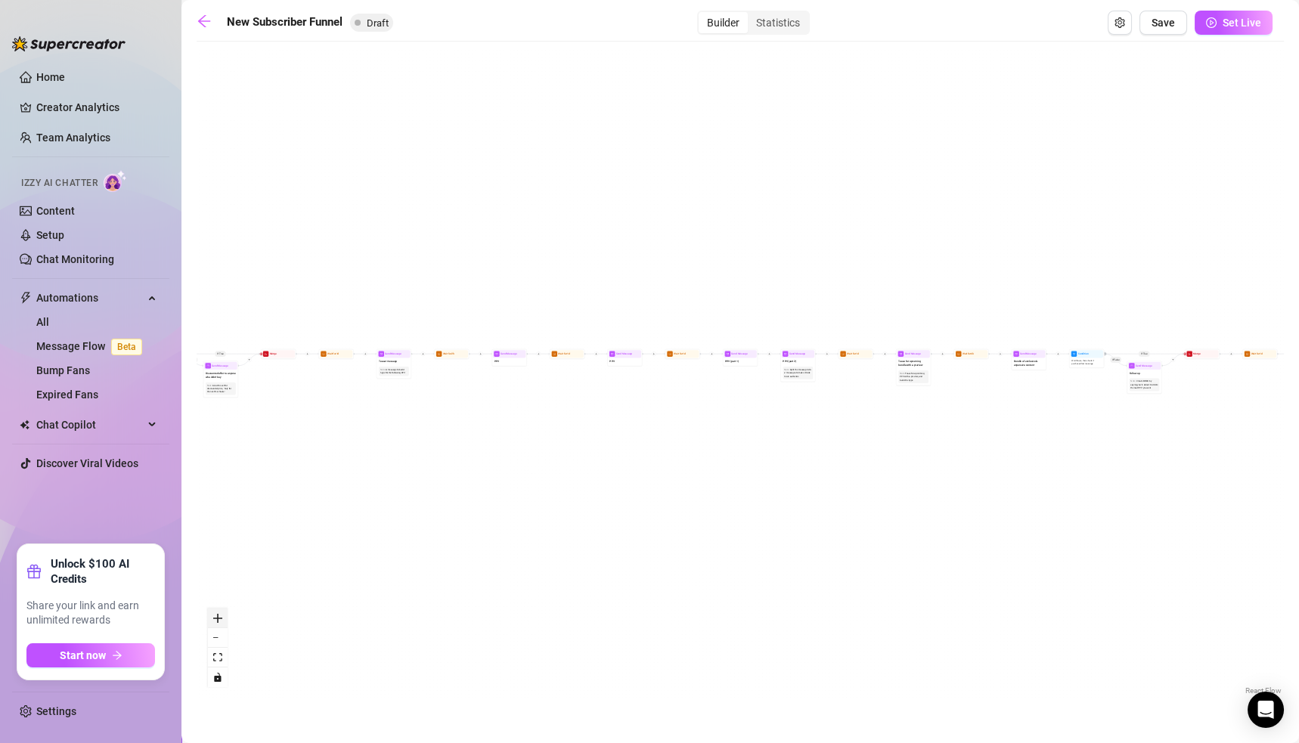
click at [225, 619] on button "zoom in" at bounding box center [218, 619] width 20 height 20
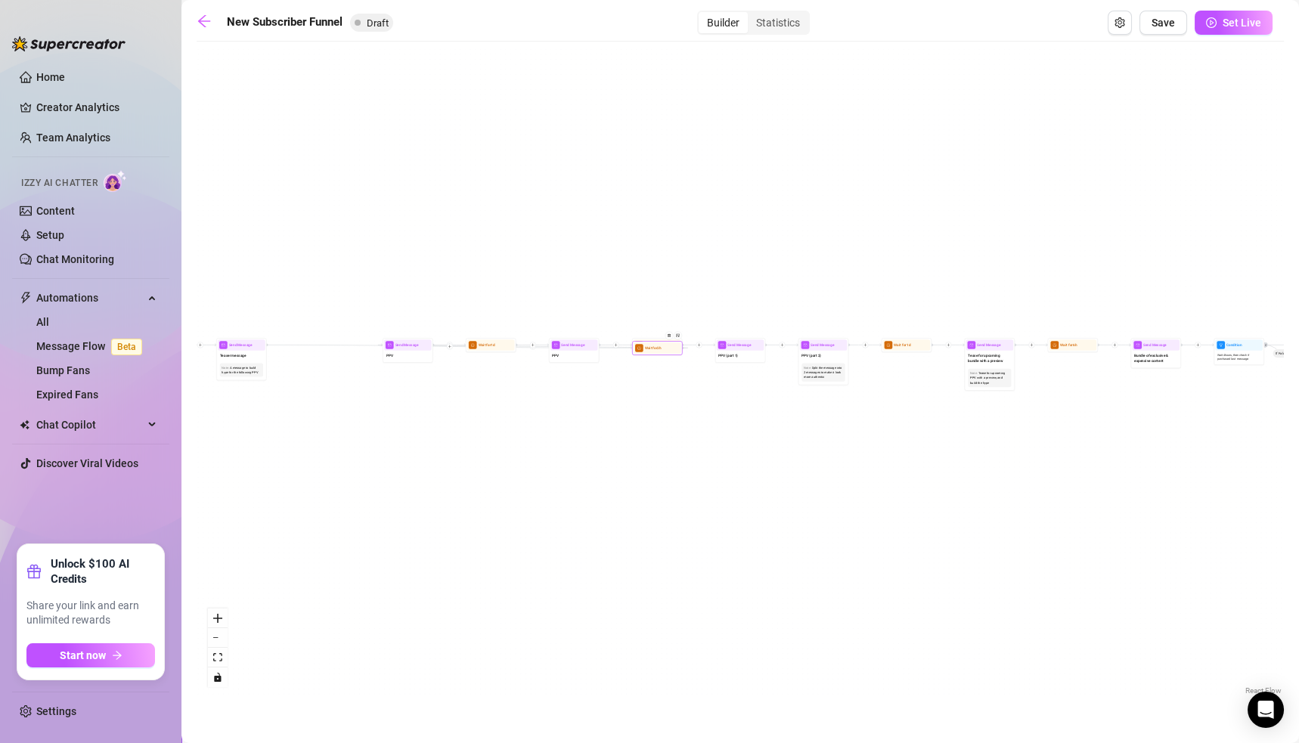
drag, startPoint x: 339, startPoint y: 351, endPoint x: 672, endPoint y: 354, distance: 333.5
click at [672, 354] on div "Wait for 2h" at bounding box center [657, 348] width 51 height 14
drag, startPoint x: 651, startPoint y: 350, endPoint x: 319, endPoint y: 349, distance: 331.9
click at [320, 350] on span "Wait for 2h" at bounding box center [323, 348] width 17 height 5
click at [220, 620] on icon "zoom in" at bounding box center [217, 618] width 9 height 9
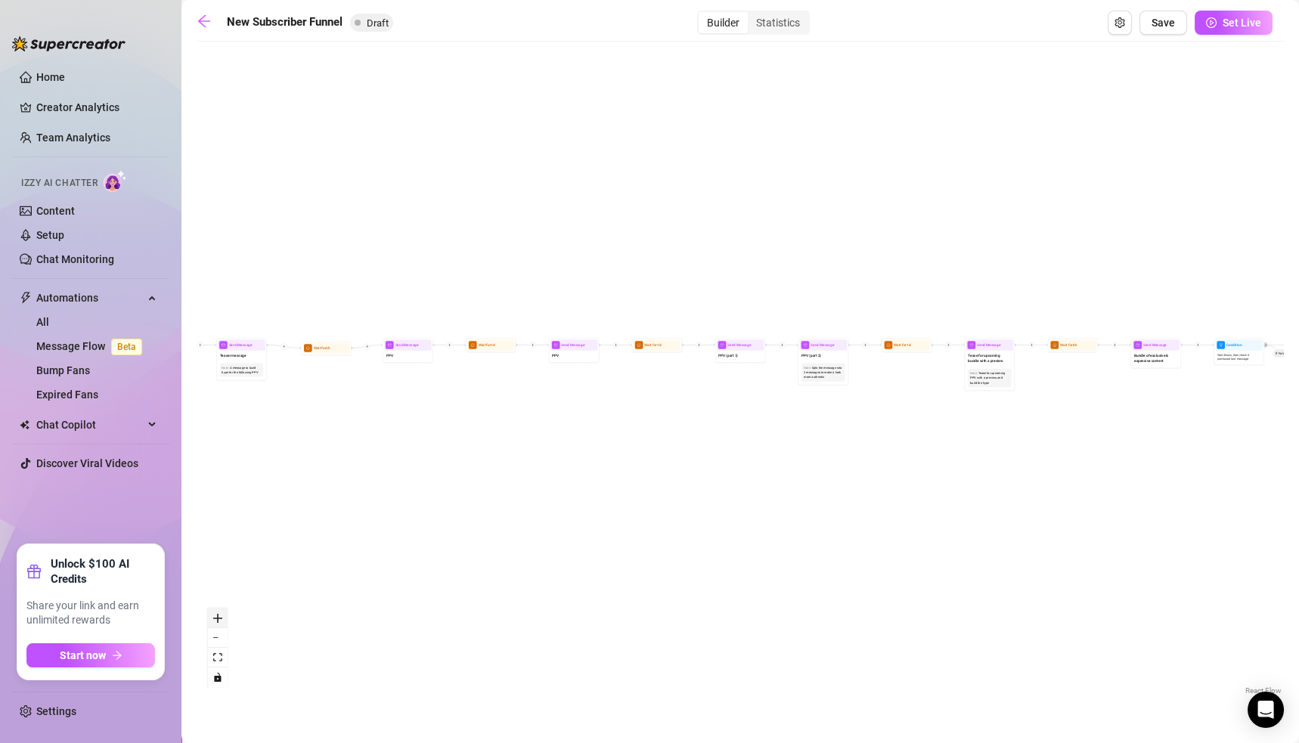
click at [220, 620] on icon "zoom in" at bounding box center [217, 618] width 9 height 9
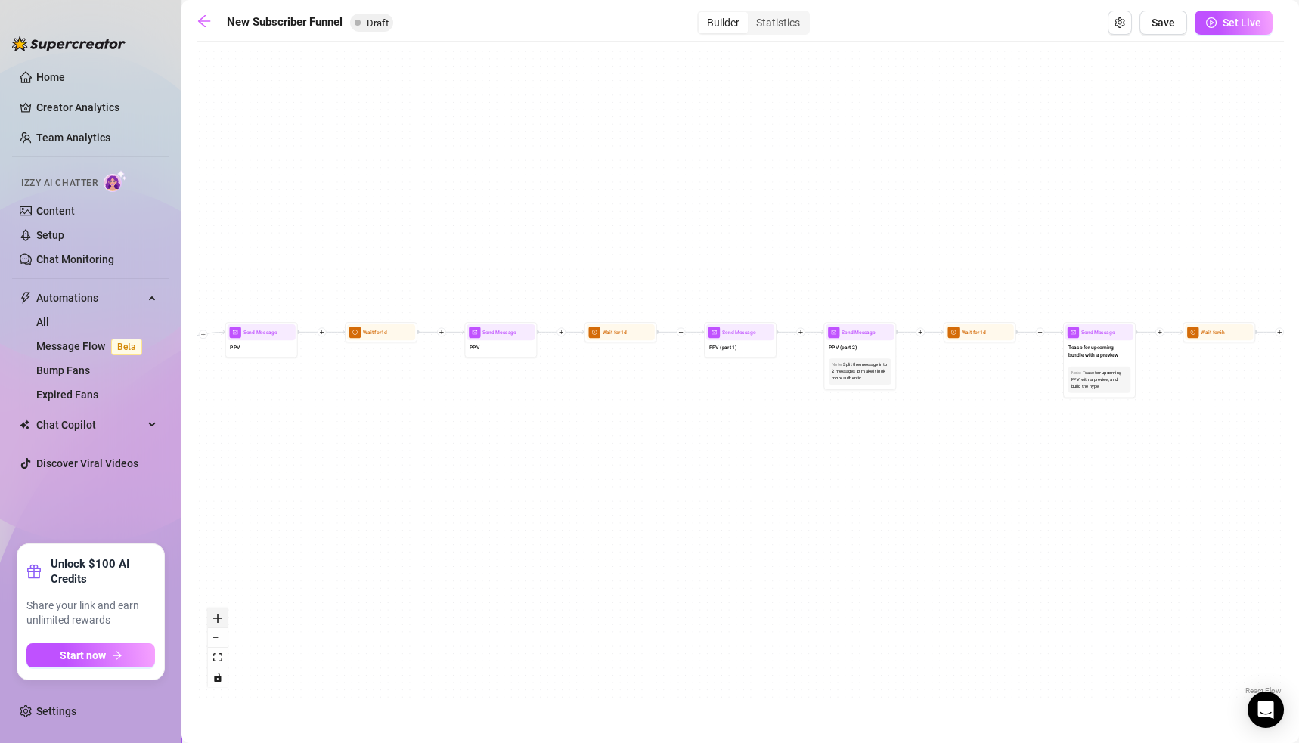
click at [220, 620] on icon "zoom in" at bounding box center [217, 618] width 9 height 9
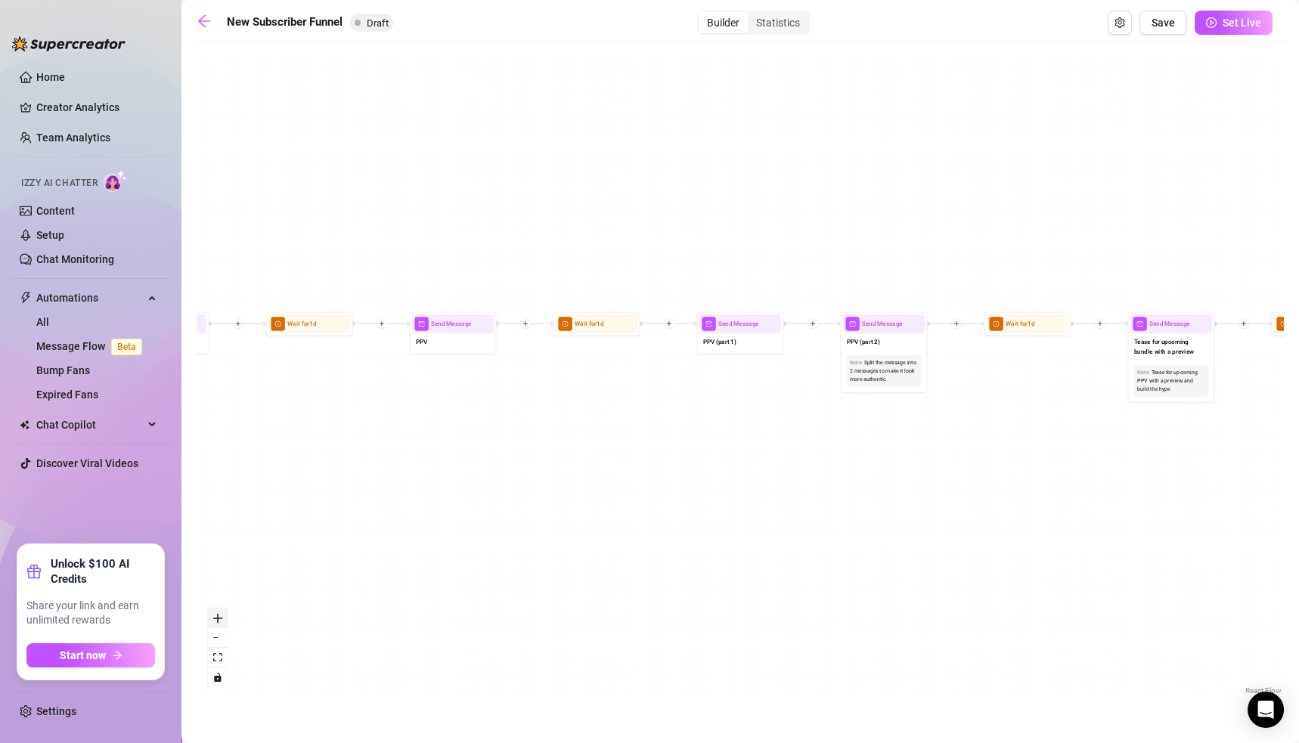
click at [220, 620] on icon "zoom in" at bounding box center [217, 618] width 9 height 9
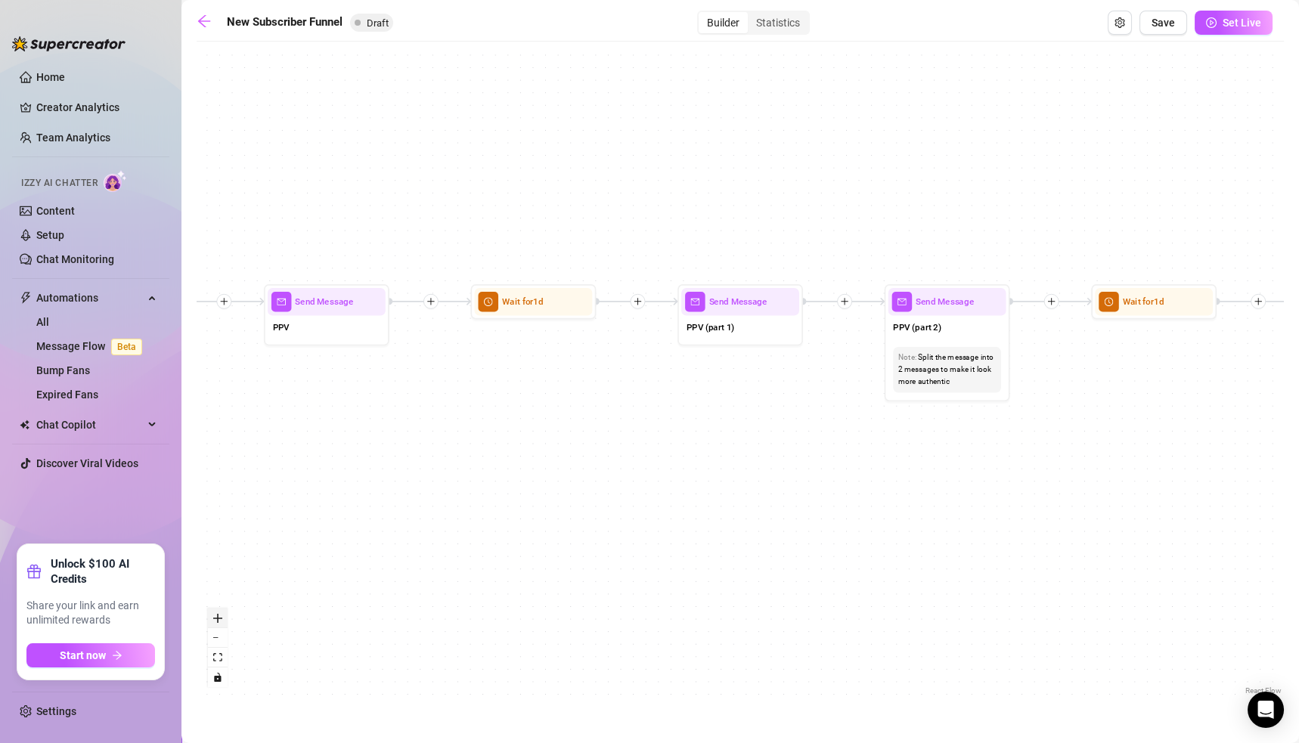
click at [221, 619] on icon "zoom in" at bounding box center [217, 618] width 9 height 9
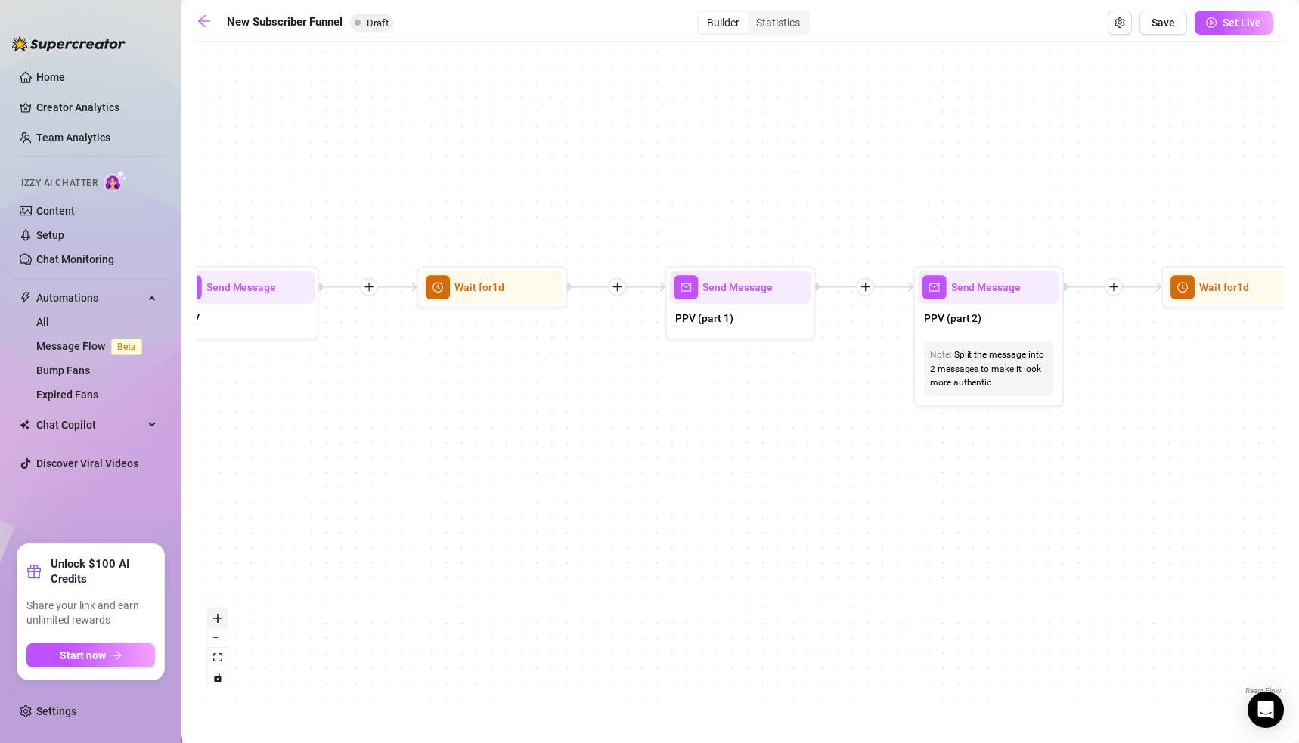
click at [222, 618] on icon "zoom in" at bounding box center [217, 618] width 9 height 9
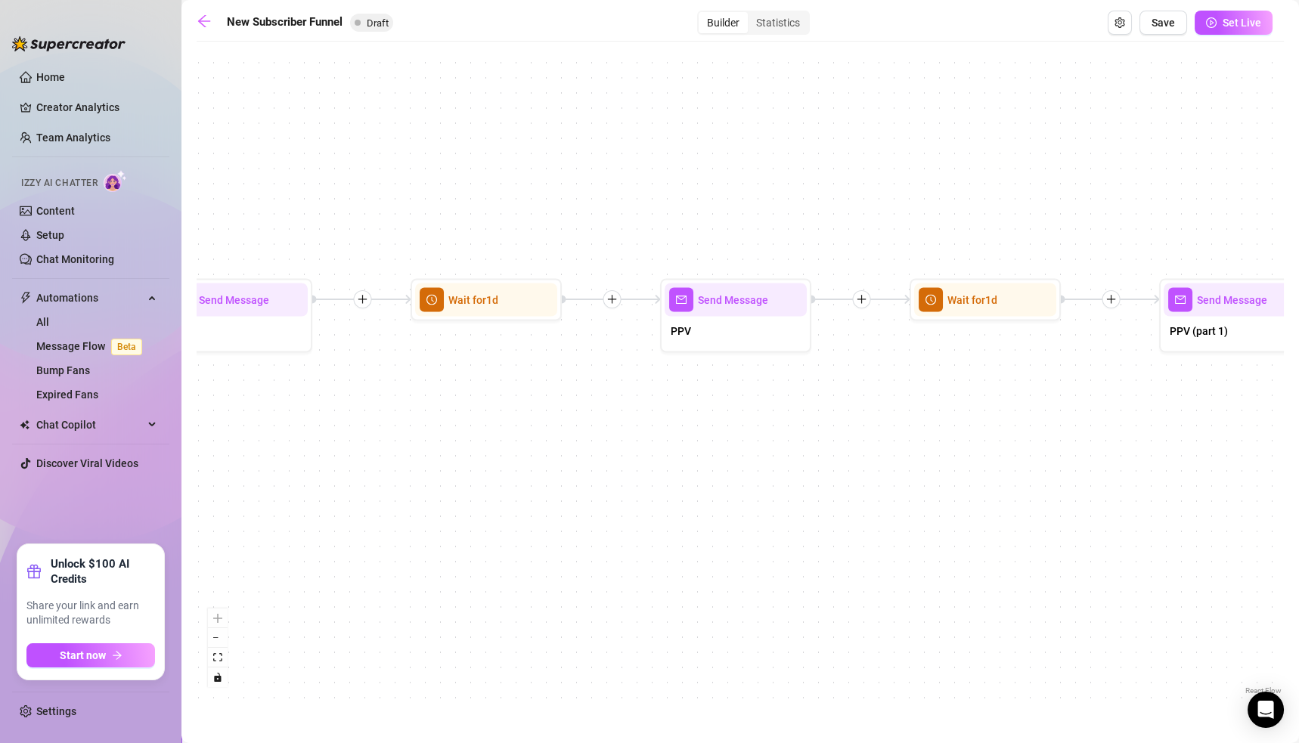
drag, startPoint x: 678, startPoint y: 541, endPoint x: 1258, endPoint y: 542, distance: 580.7
click at [1257, 544] on div "If True If True If True If False If False If False If True If False Merge Merge…" at bounding box center [740, 374] width 1087 height 650
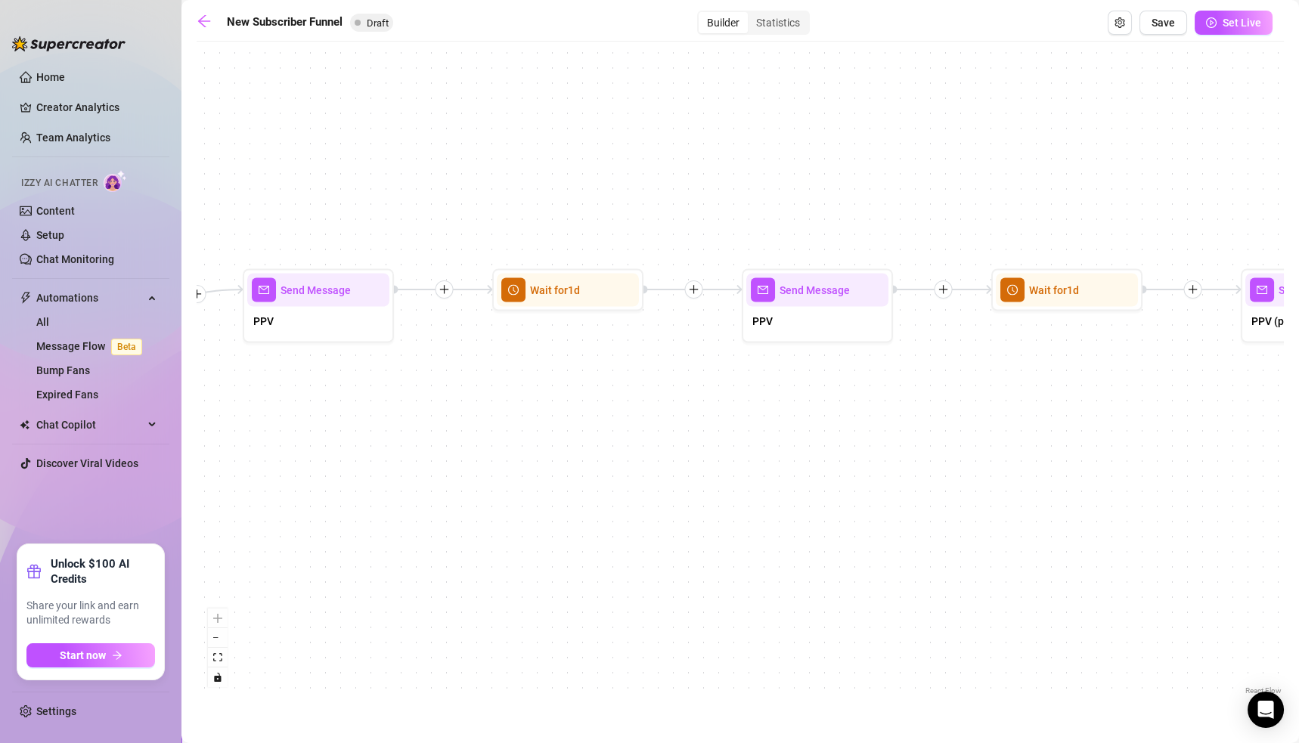
drag, startPoint x: 505, startPoint y: 550, endPoint x: 1157, endPoint y: 528, distance: 652.2
click at [1157, 529] on div "If True If True If True If False If False If False If True If False Merge Merge…" at bounding box center [740, 374] width 1087 height 650
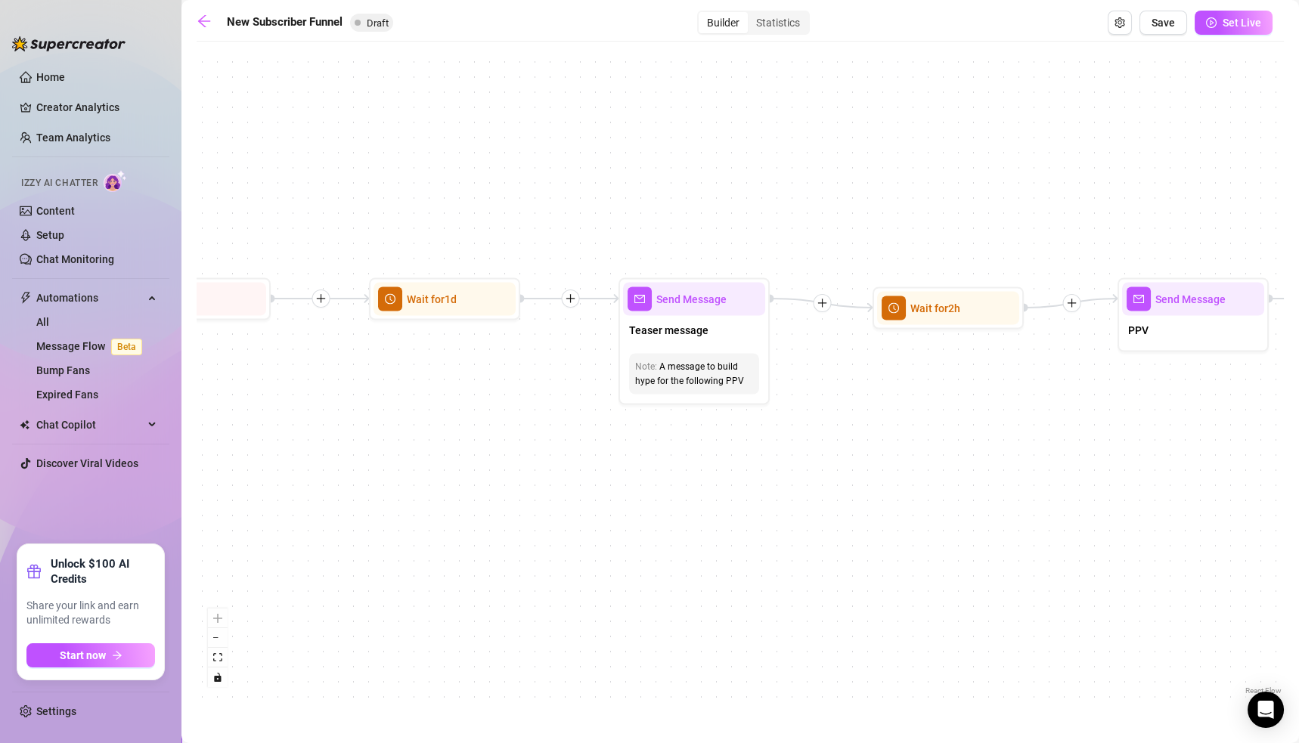
drag, startPoint x: 318, startPoint y: 498, endPoint x: 848, endPoint y: 563, distance: 534.9
click at [842, 564] on div "If True If True If True If False If False If False If True If False Merge Merge…" at bounding box center [740, 374] width 1087 height 650
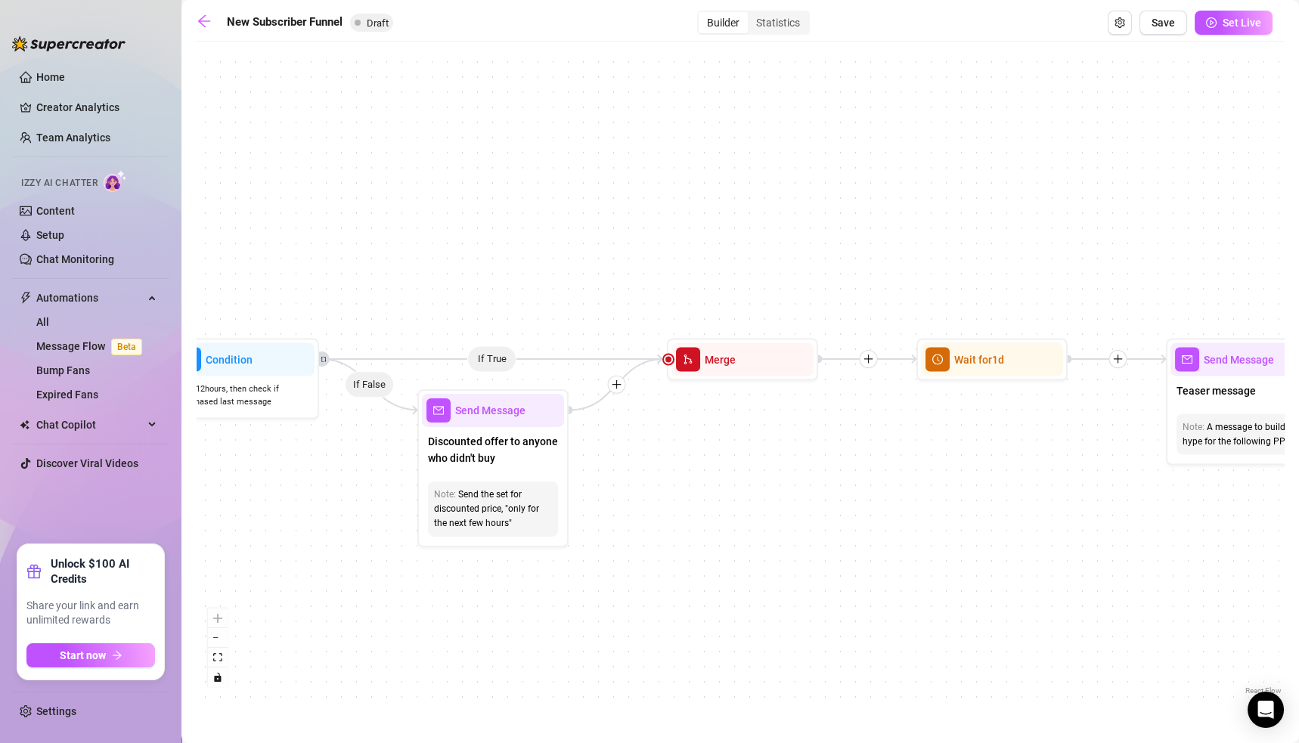
drag, startPoint x: 360, startPoint y: 521, endPoint x: 609, endPoint y: 545, distance: 249.9
click at [606, 546] on div "If True If True If True If False If False If False If True If False Merge Merge…" at bounding box center [740, 374] width 1087 height 650
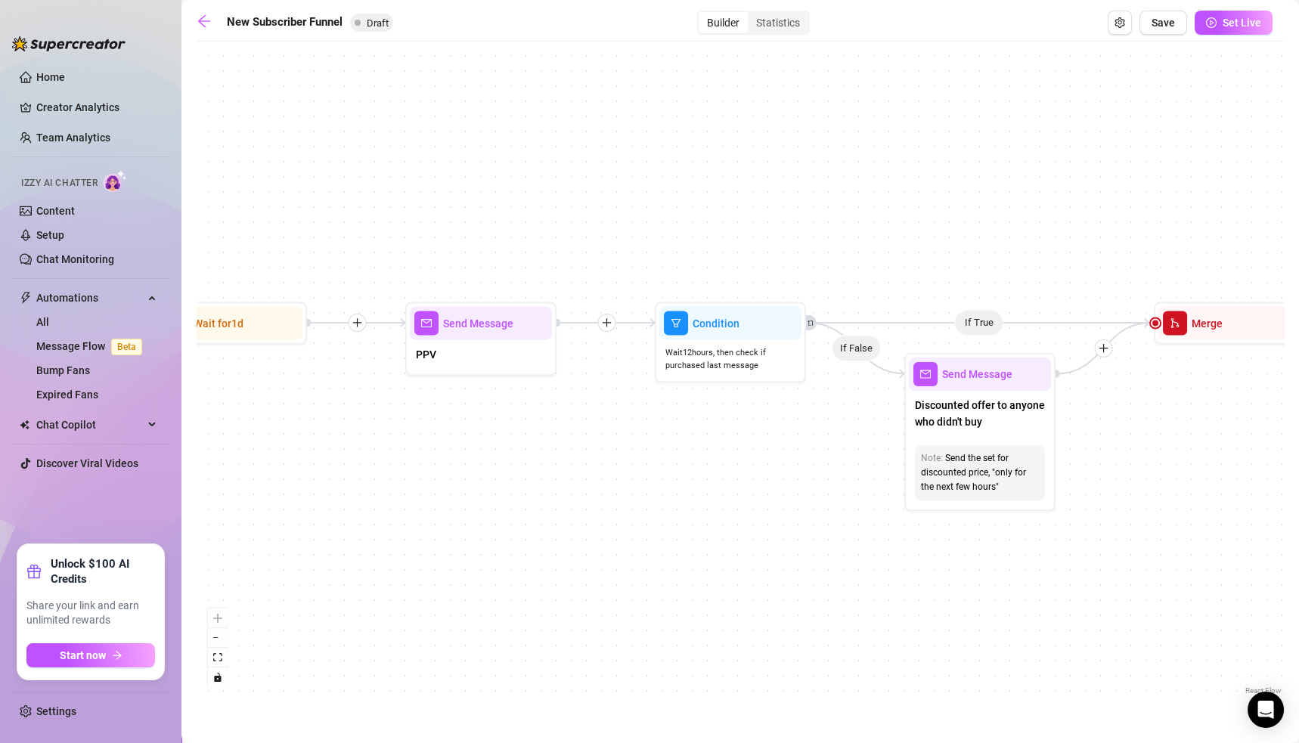
drag, startPoint x: 471, startPoint y: 574, endPoint x: 1141, endPoint y: 473, distance: 677.6
click at [1123, 479] on div "If True If True If True If False If False If False If True If False Merge Merge…" at bounding box center [740, 374] width 1087 height 650
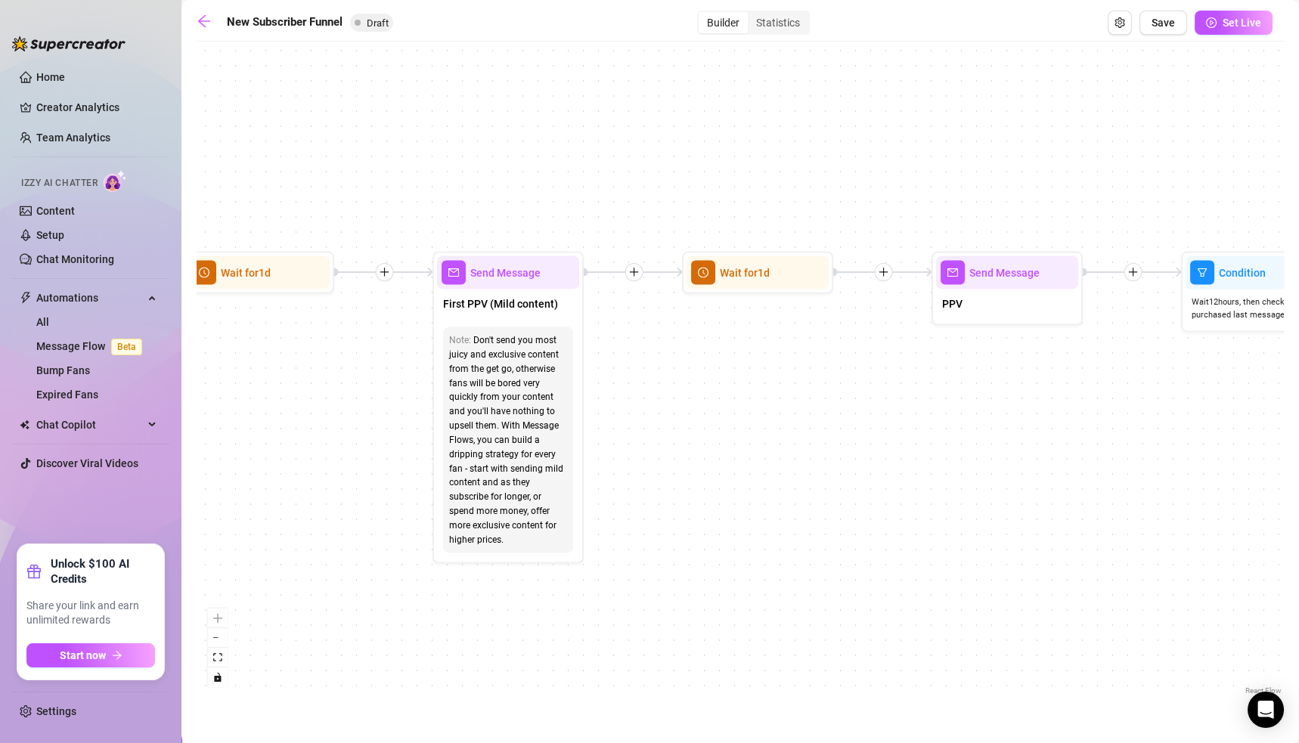
drag, startPoint x: 402, startPoint y: 484, endPoint x: 730, endPoint y: 489, distance: 329.0
click at [730, 489] on div "If True If True If True If False If False If False If True If False Merge Merge…" at bounding box center [740, 374] width 1087 height 650
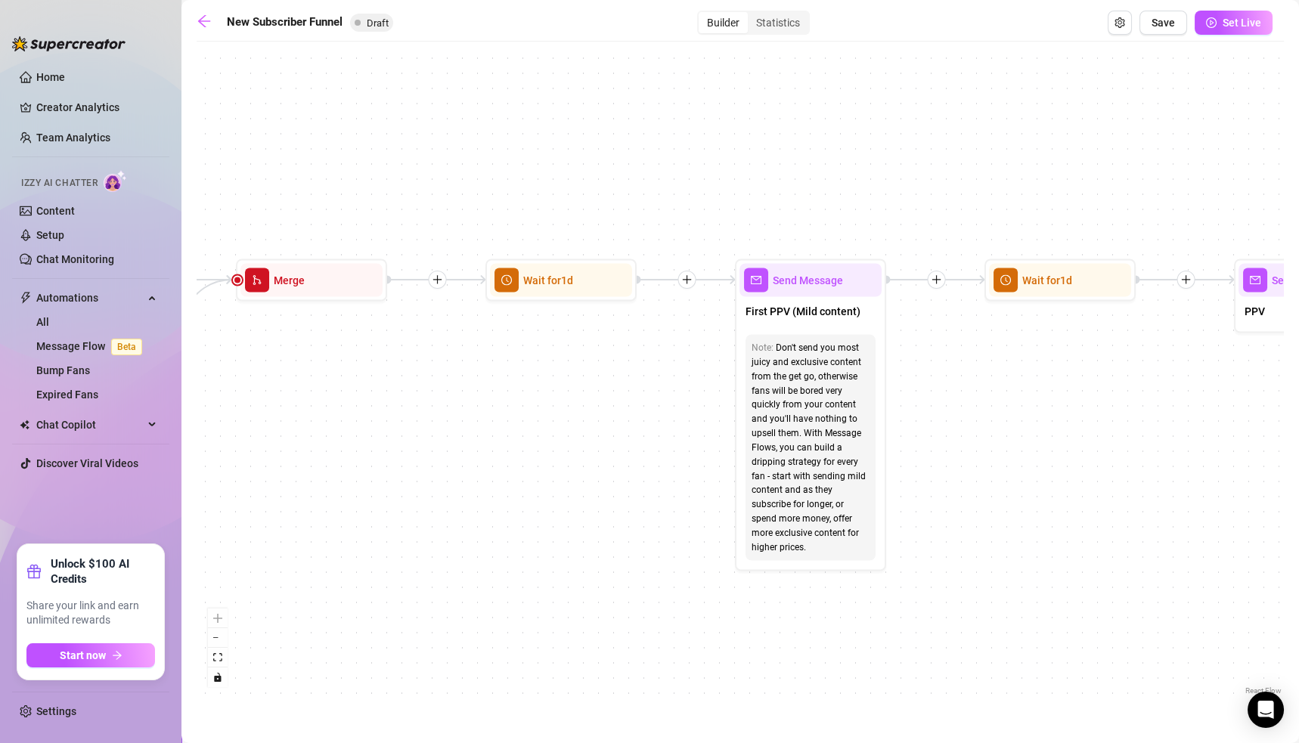
drag, startPoint x: 669, startPoint y: 451, endPoint x: 1217, endPoint y: 426, distance: 548.0
click at [1191, 434] on div "If True If True If True If False If False If False If True If False Merge Merge…" at bounding box center [740, 374] width 1087 height 650
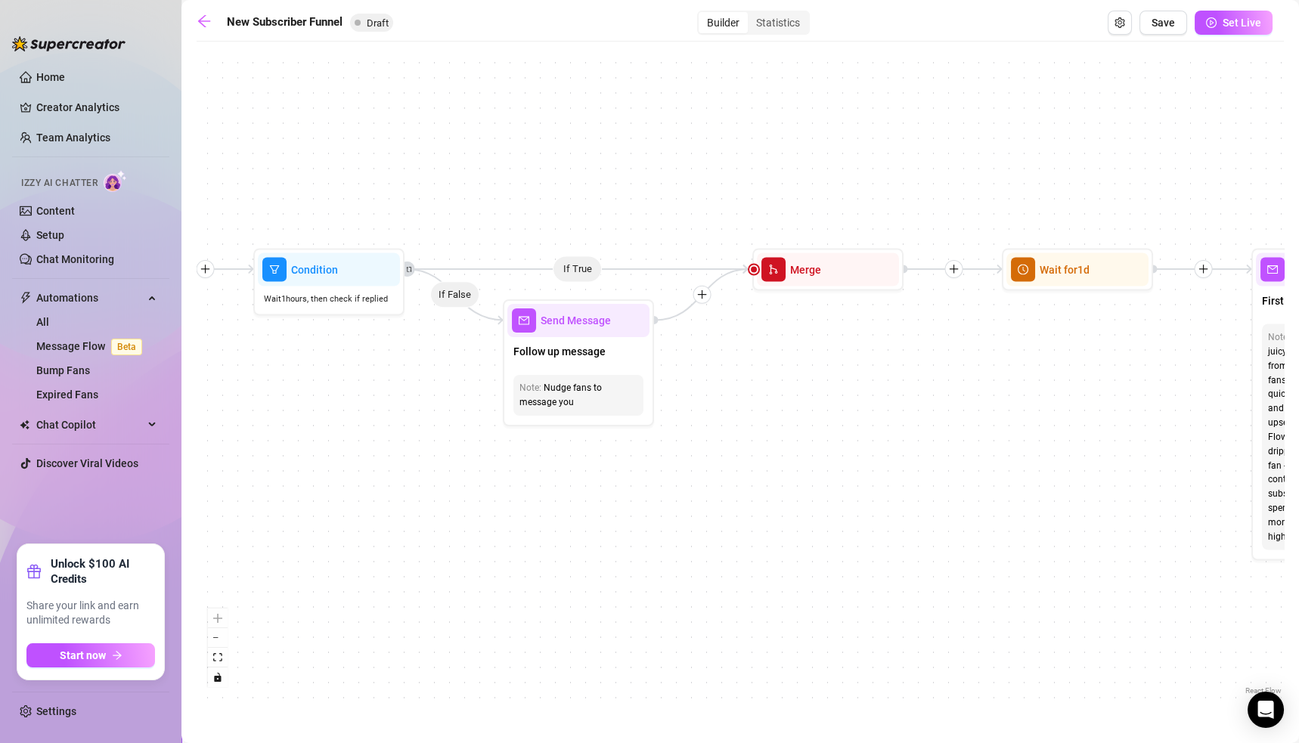
drag, startPoint x: 455, startPoint y: 442, endPoint x: 789, endPoint y: 459, distance: 333.9
click at [789, 459] on div "If True If True If True If False If False If False If True If False Merge Merge…" at bounding box center [740, 374] width 1087 height 650
